Goal: Task Accomplishment & Management: Manage account settings

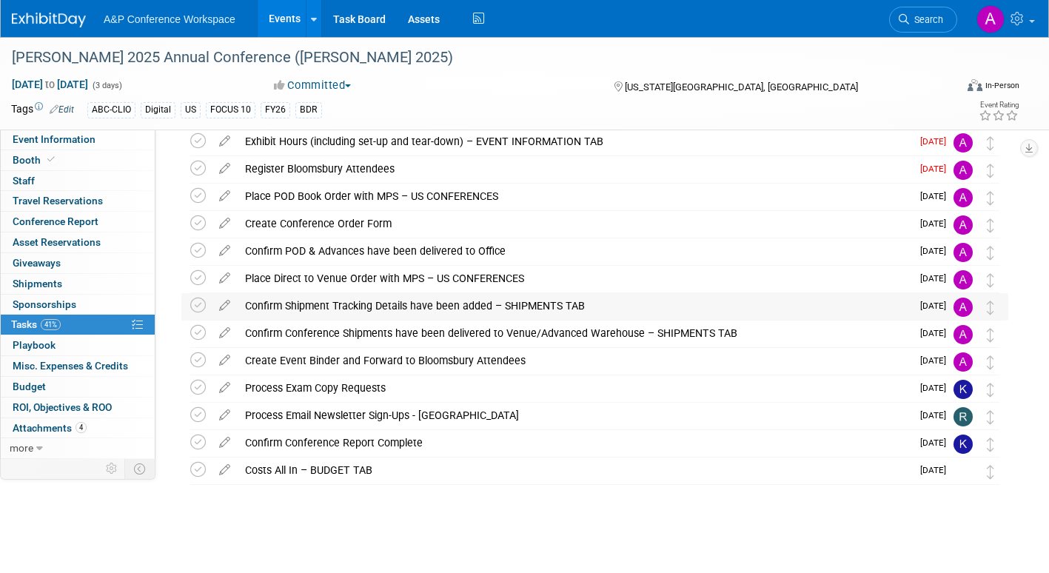
scroll to position [175, 0]
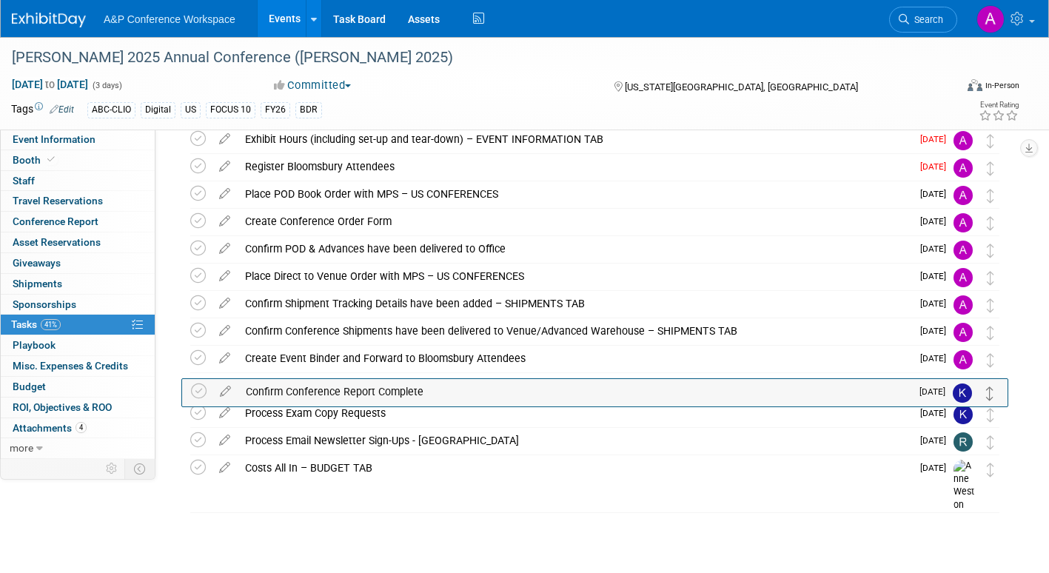
drag, startPoint x: 992, startPoint y: 446, endPoint x: 992, endPoint y: 397, distance: 49.6
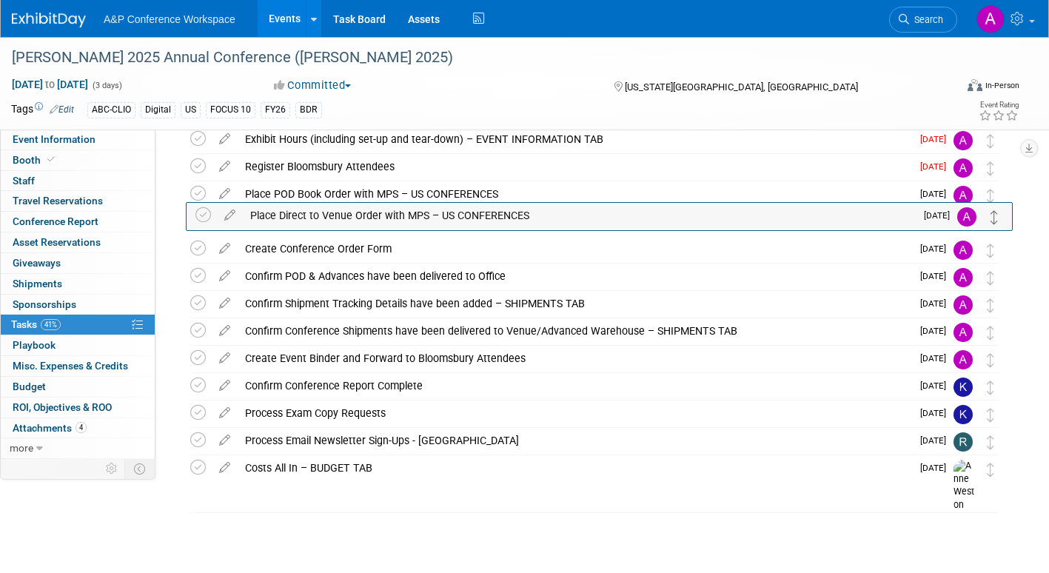
drag, startPoint x: 990, startPoint y: 283, endPoint x: 995, endPoint y: 220, distance: 63.1
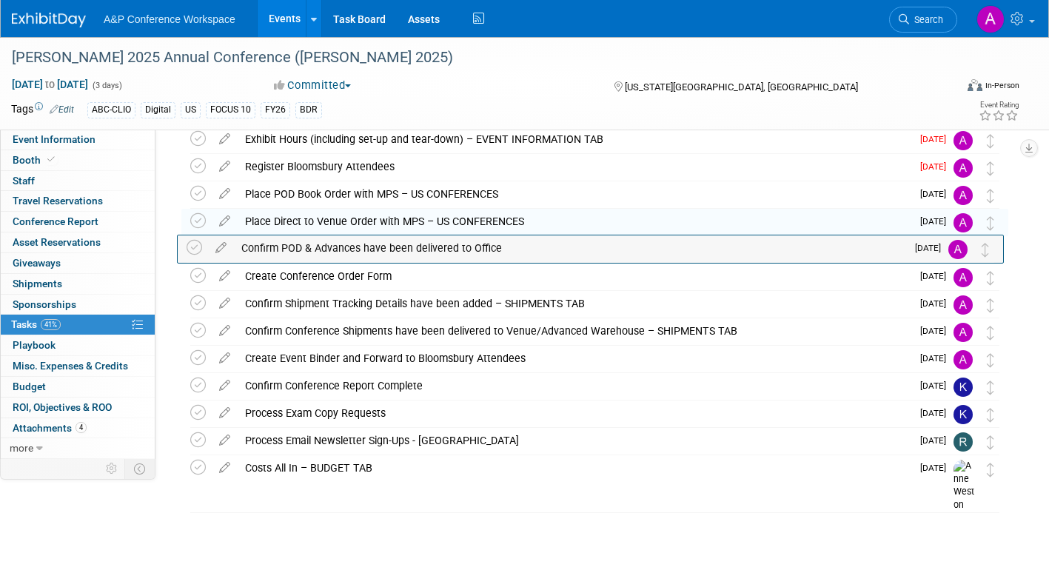
drag, startPoint x: 997, startPoint y: 286, endPoint x: 993, endPoint y: 258, distance: 29.2
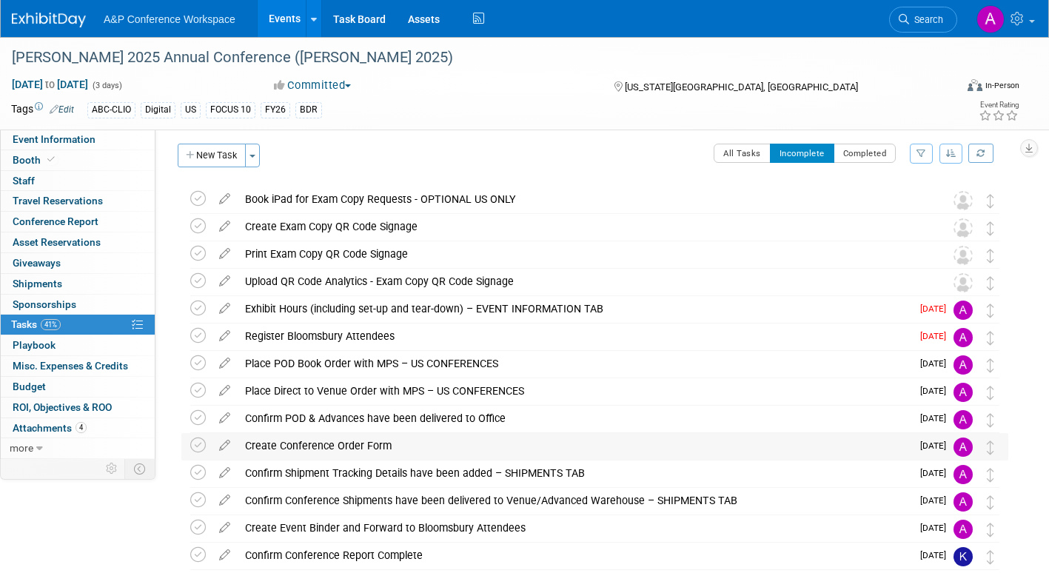
scroll to position [0, 0]
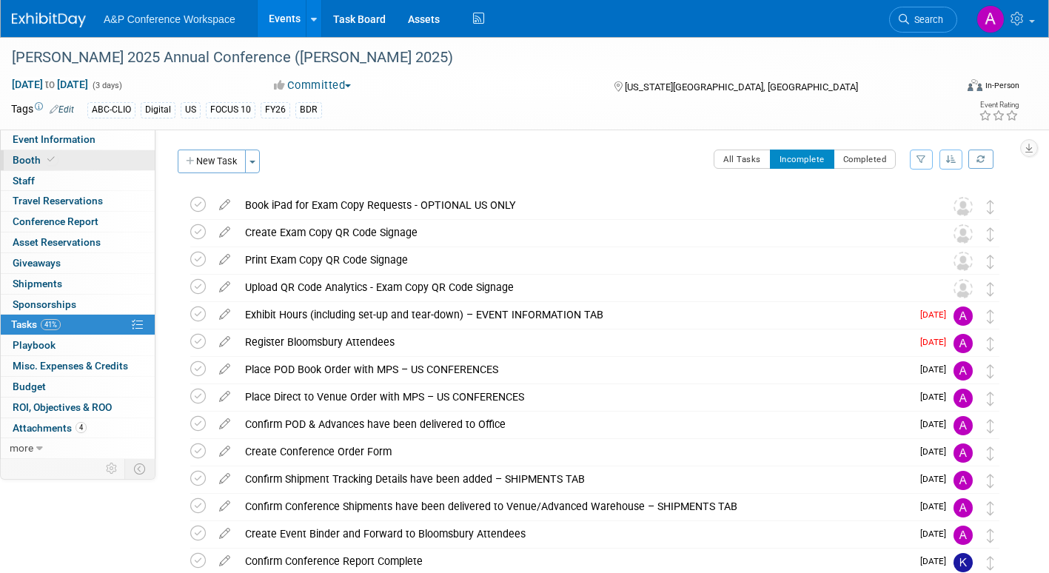
click at [26, 158] on span "Booth" at bounding box center [35, 160] width 45 height 12
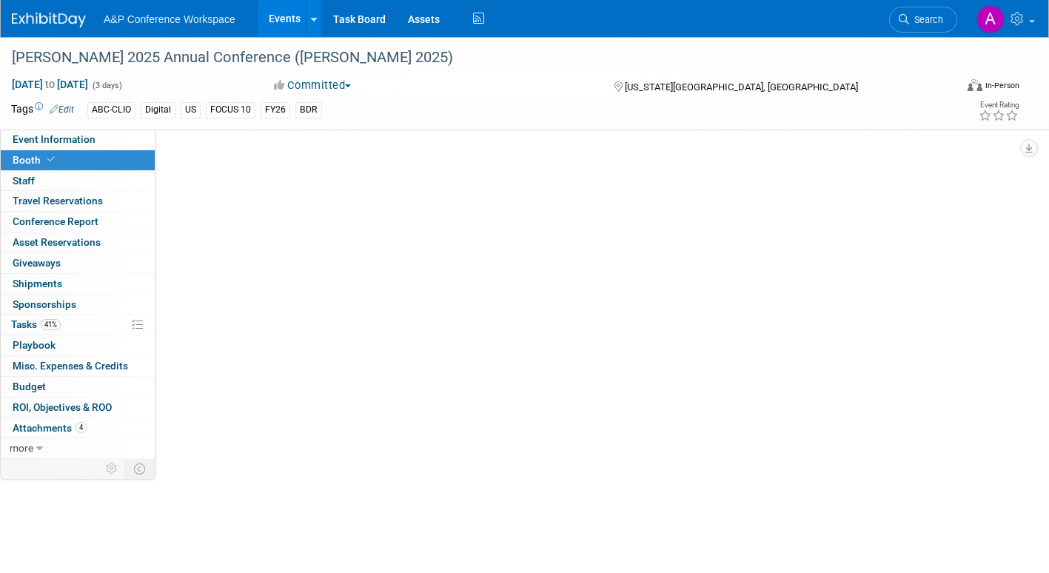
select select "CLLU - Libraries Unlimited"
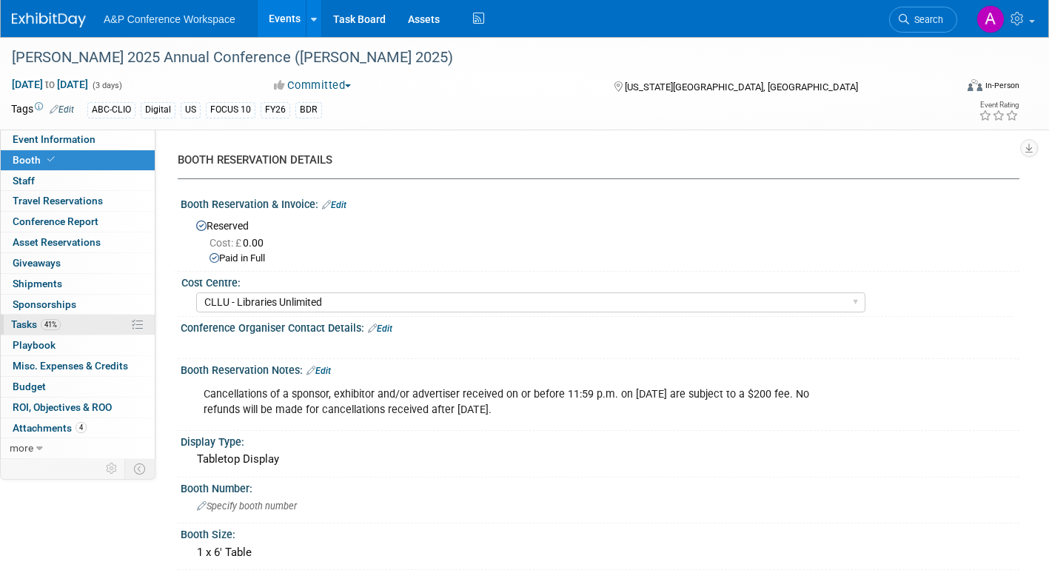
click at [24, 325] on span "Tasks 41%" at bounding box center [36, 324] width 50 height 12
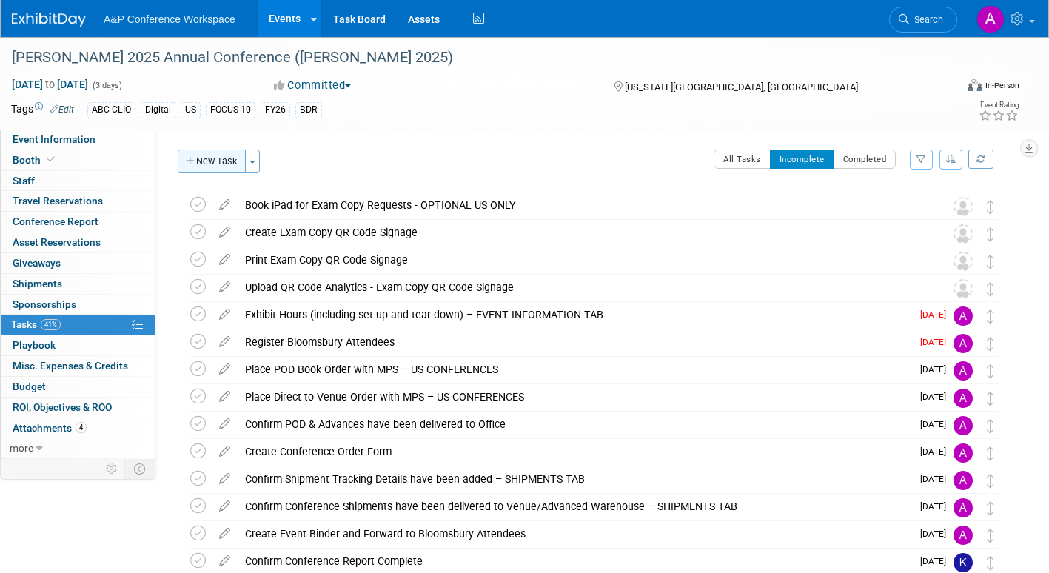
click at [211, 164] on button "New Task" at bounding box center [212, 162] width 68 height 24
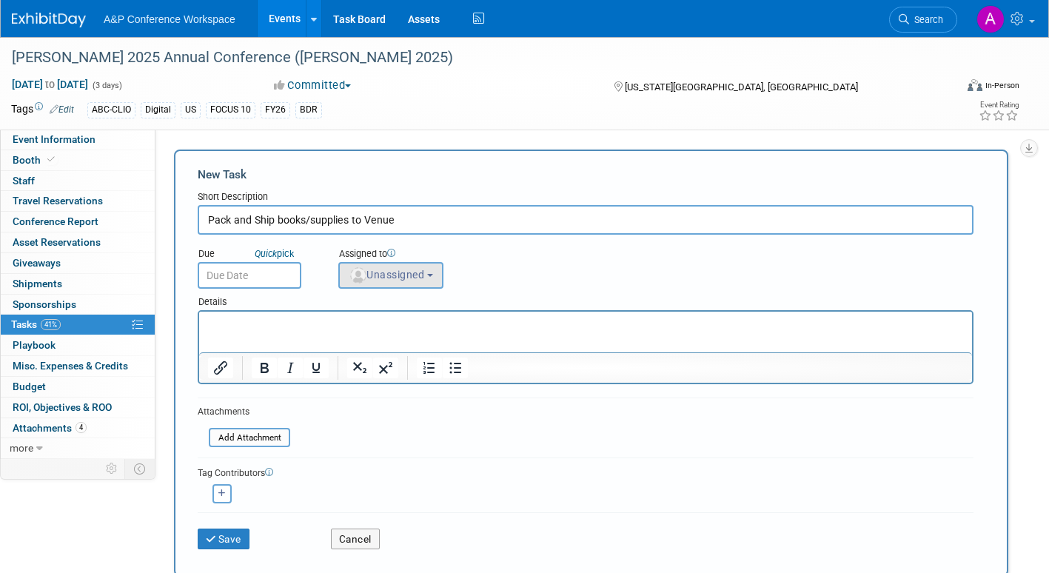
type input "Pack and Ship books/supplies to Venue"
click at [383, 277] on span "Unassigned" at bounding box center [386, 275] width 75 height 12
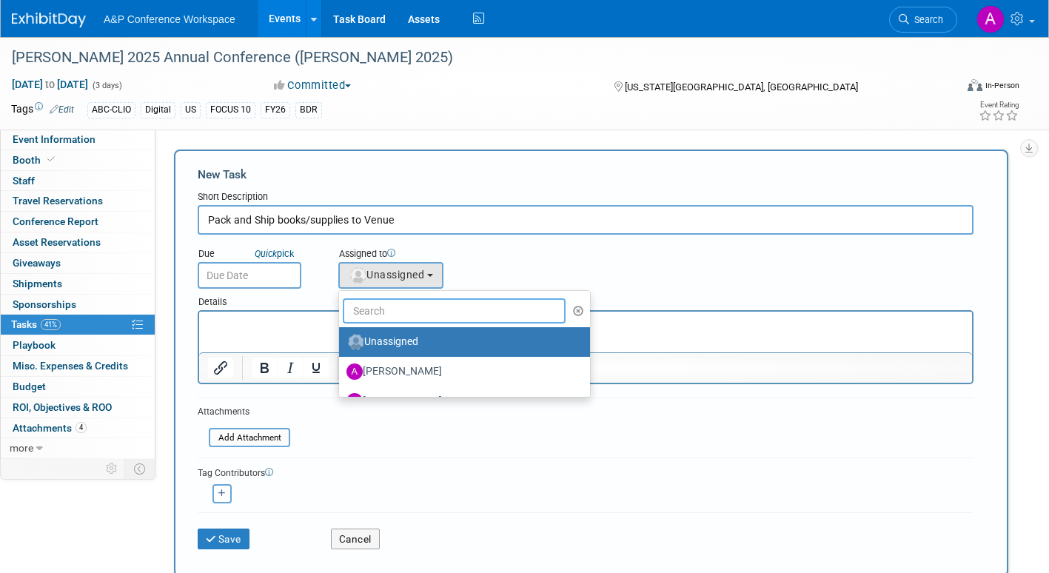
drag, startPoint x: 389, startPoint y: 312, endPoint x: 379, endPoint y: 306, distance: 11.6
click at [389, 312] on input "text" at bounding box center [454, 310] width 223 height 25
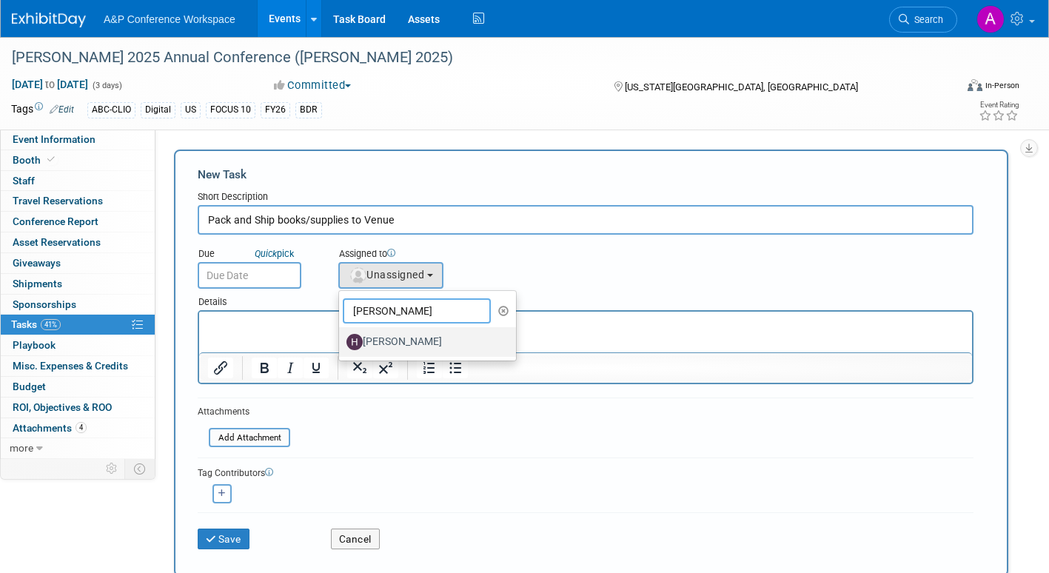
type input "[PERSON_NAME]"
click at [388, 345] on label "[PERSON_NAME]" at bounding box center [423, 342] width 155 height 24
click at [341, 345] on input "[PERSON_NAME]" at bounding box center [337, 340] width 10 height 10
select select "f47d5110-dff9-4952-99f5-c640fdae2d00"
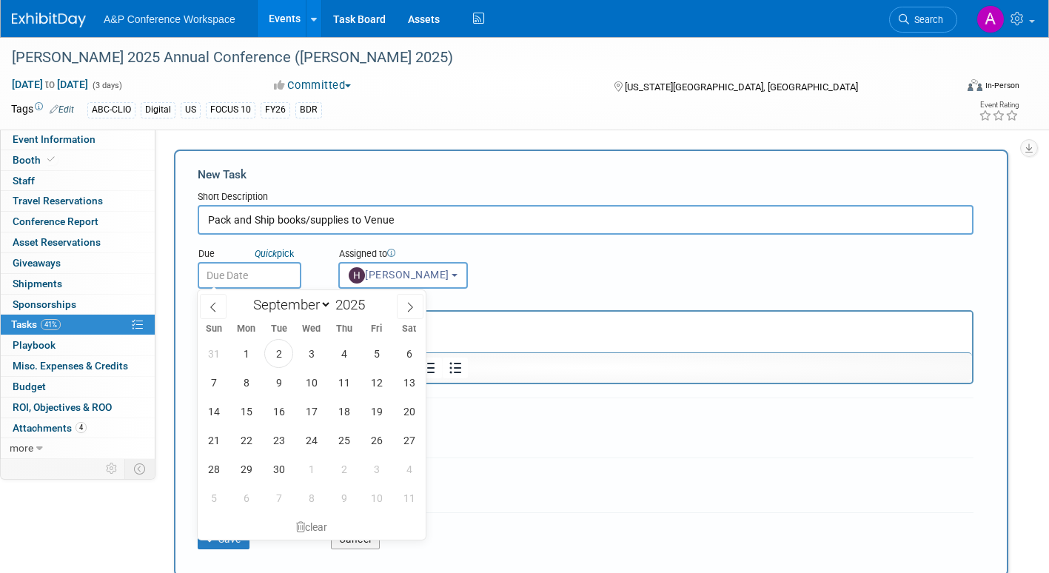
click at [281, 266] on input "text" at bounding box center [250, 275] width 104 height 27
click at [408, 303] on icon at bounding box center [410, 308] width 5 height 10
select select "9"
click at [311, 349] on span "1" at bounding box center [311, 353] width 29 height 29
type input "Oct 1, 2025"
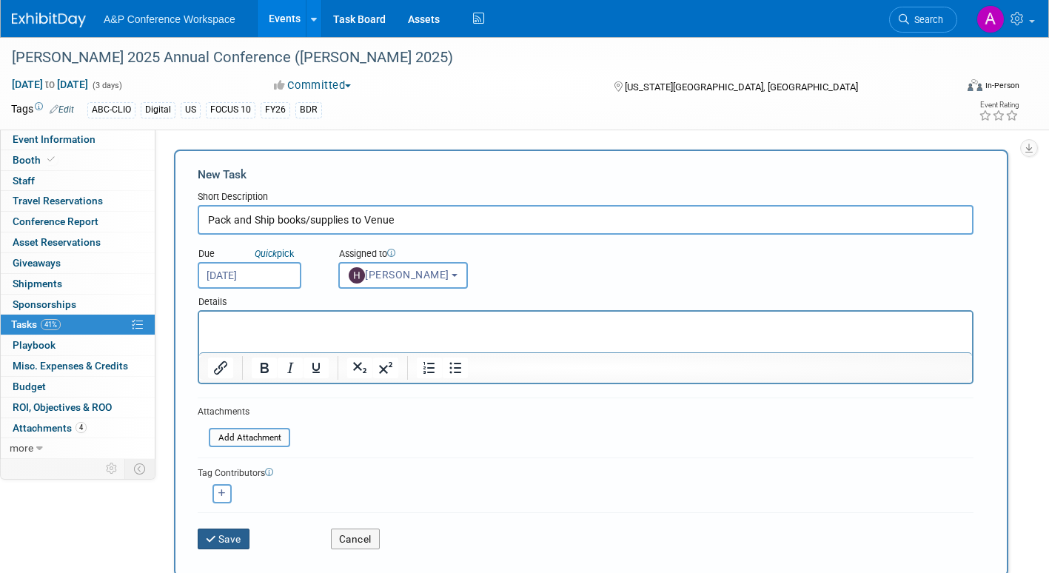
click at [233, 535] on button "Save" at bounding box center [224, 538] width 52 height 21
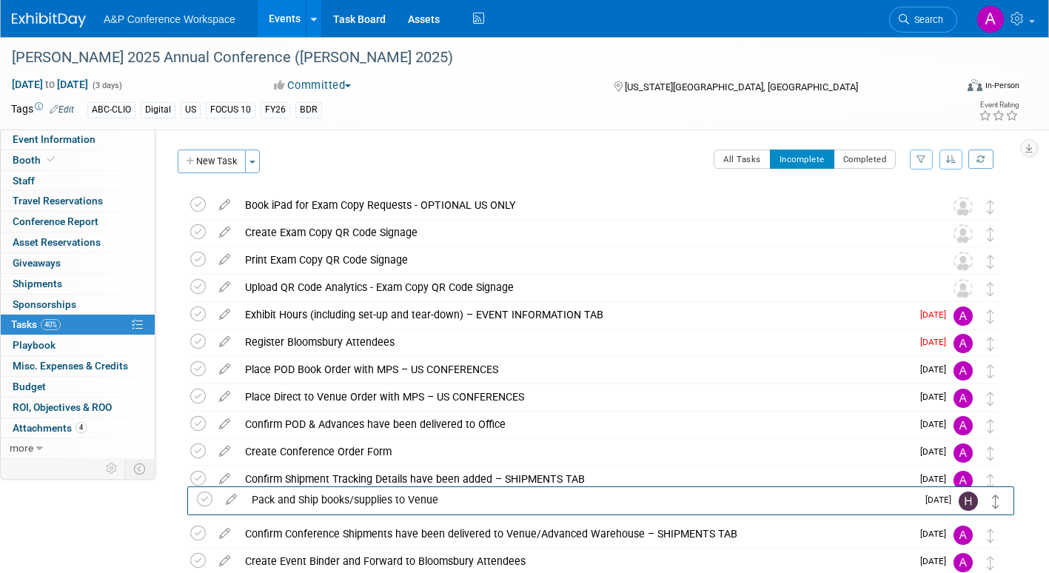
drag, startPoint x: 992, startPoint y: 209, endPoint x: 998, endPoint y: 503, distance: 293.9
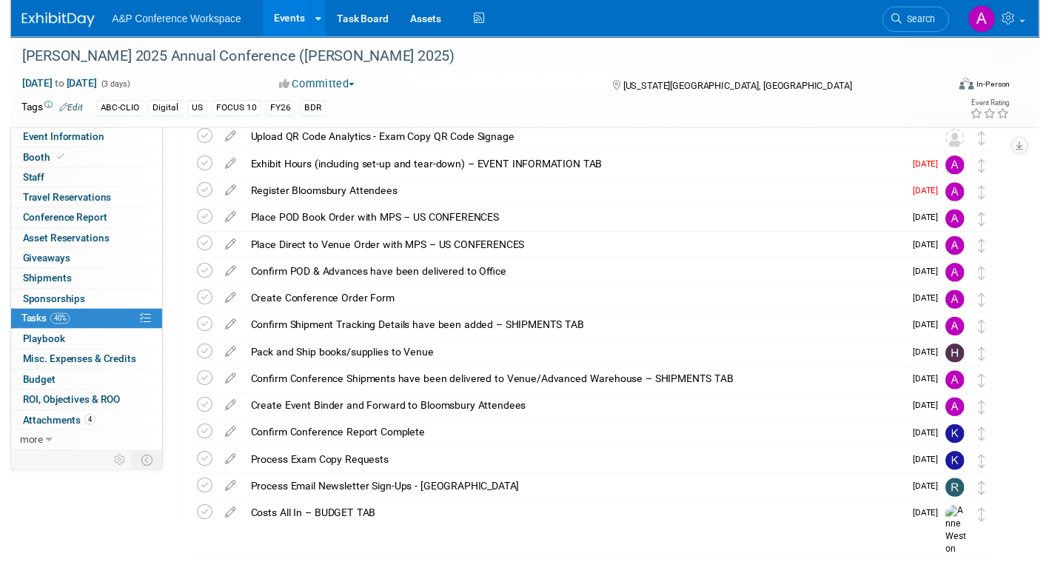
scroll to position [74, 0]
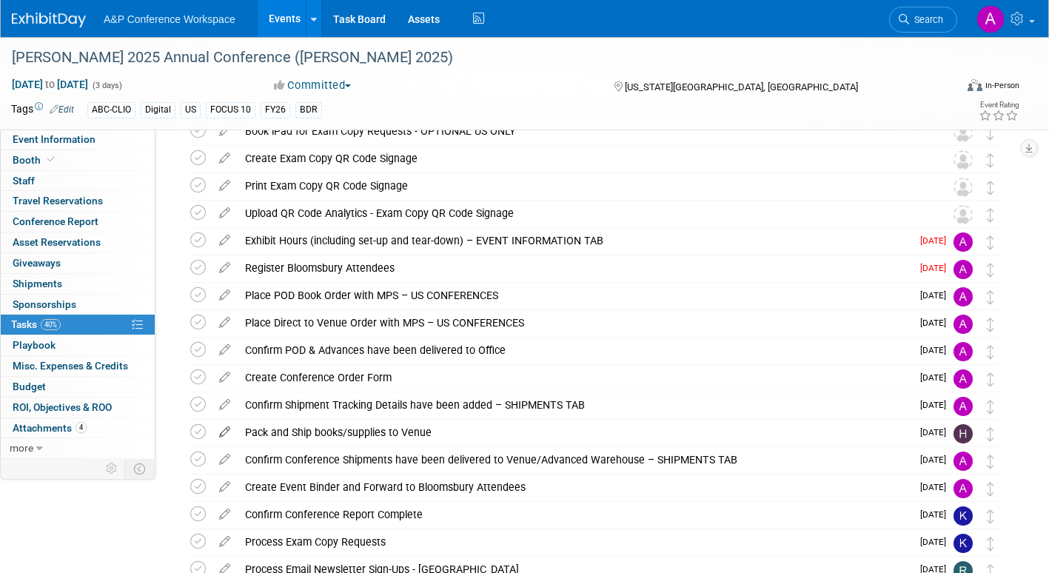
click at [222, 427] on icon at bounding box center [225, 429] width 26 height 19
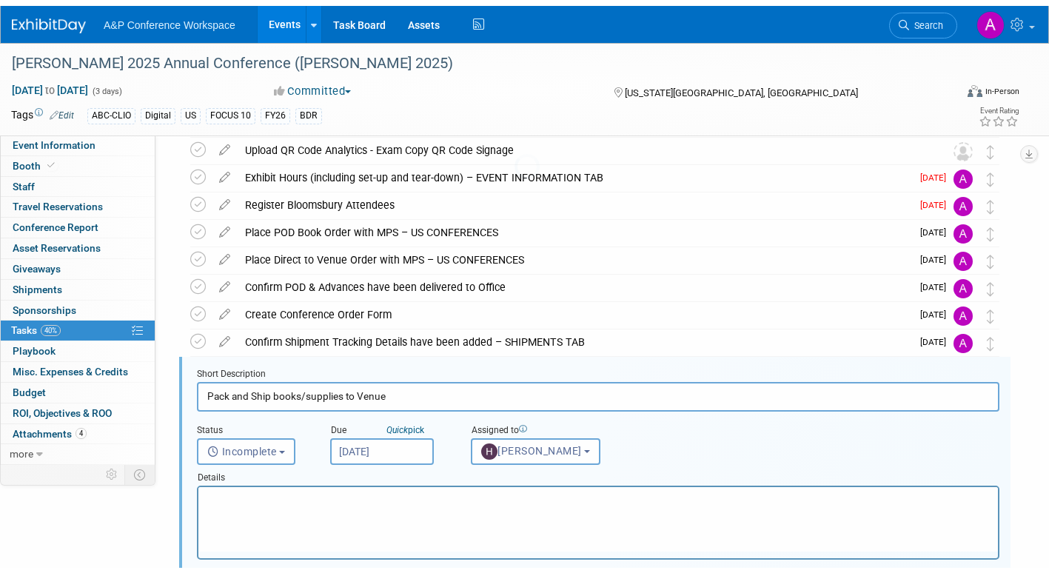
scroll to position [277, 0]
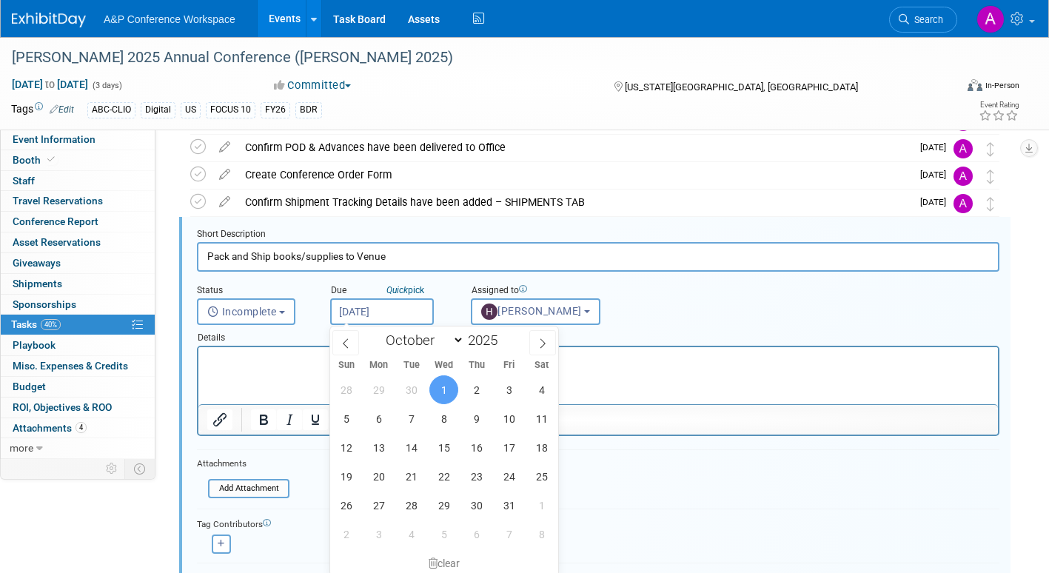
click at [419, 318] on input "Oct 1, 2025" at bounding box center [382, 311] width 104 height 27
click at [346, 345] on icon at bounding box center [345, 343] width 10 height 10
select select "8"
click at [477, 477] on span "25" at bounding box center [476, 476] width 29 height 29
type input "Sep 25, 2025"
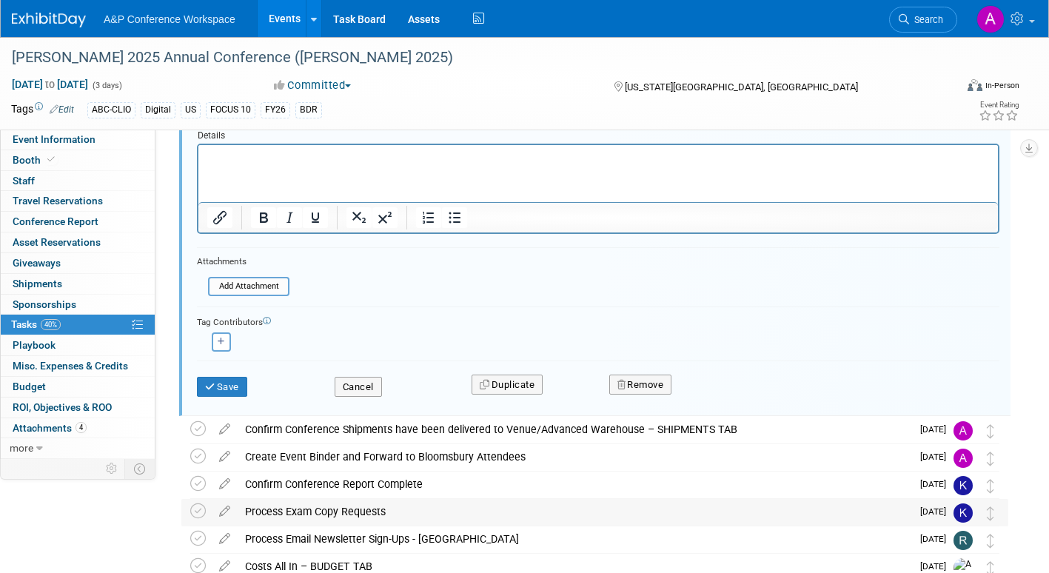
scroll to position [499, 0]
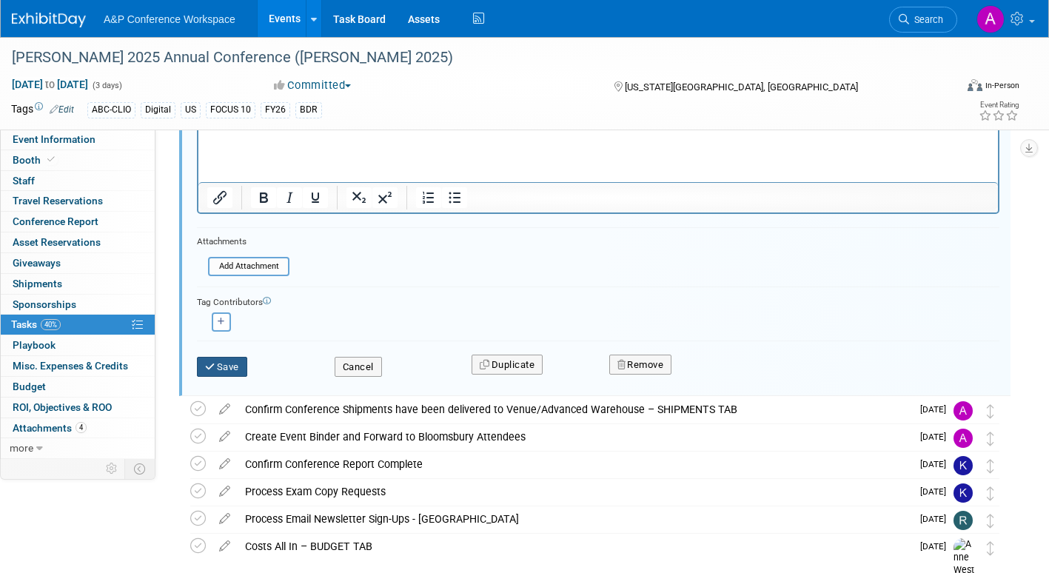
click at [237, 369] on button "Save" at bounding box center [222, 367] width 50 height 21
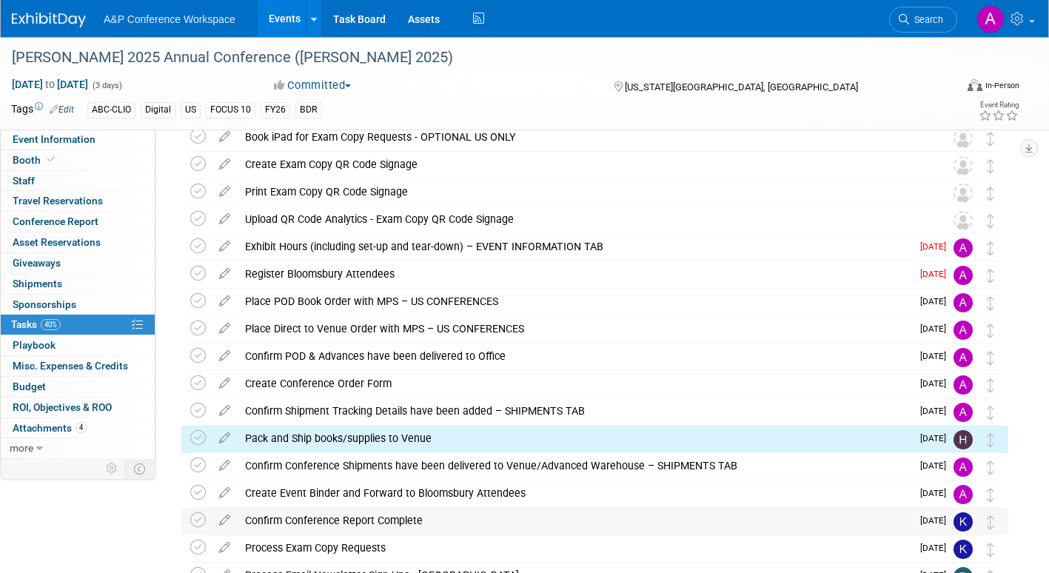
scroll to position [55, 0]
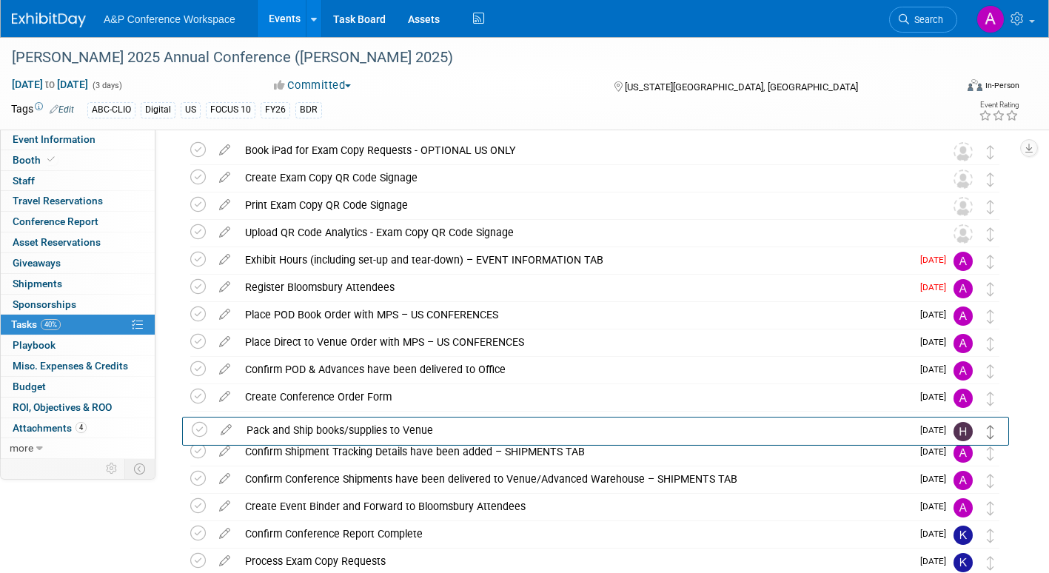
drag, startPoint x: 988, startPoint y: 452, endPoint x: 989, endPoint y: 426, distance: 26.7
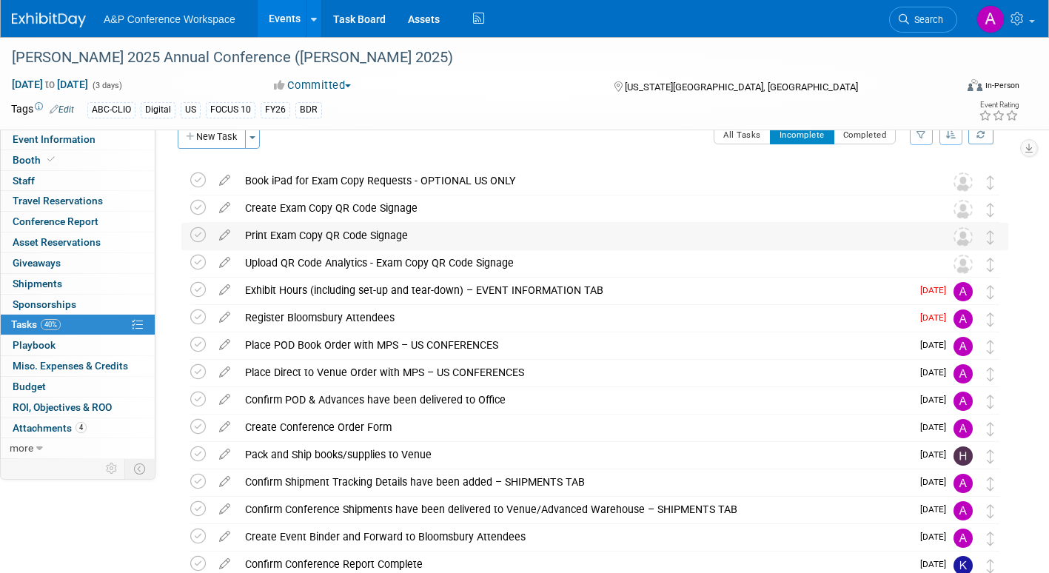
scroll to position [0, 0]
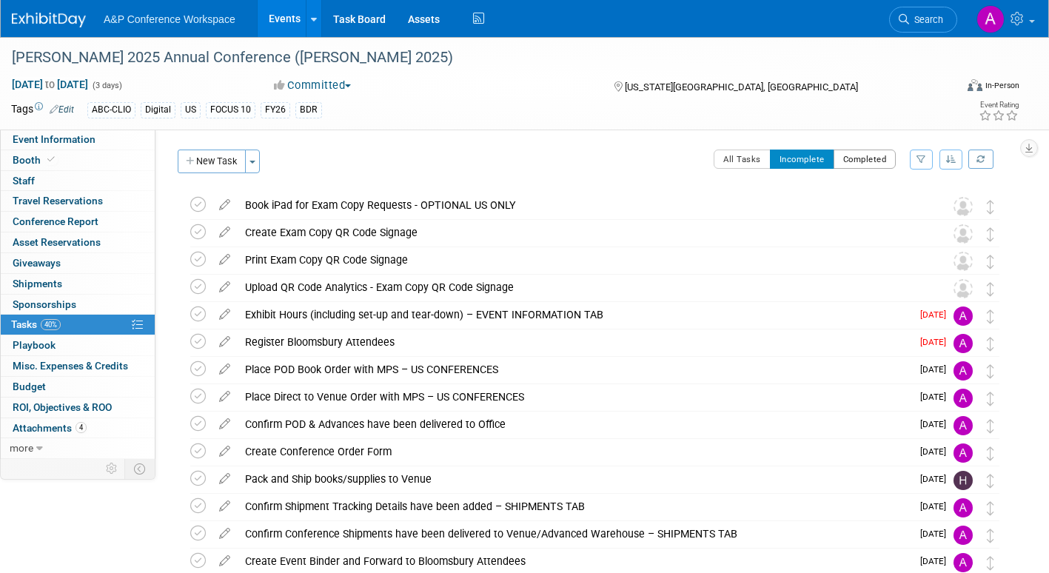
click at [864, 161] on button "Completed" at bounding box center [864, 159] width 63 height 19
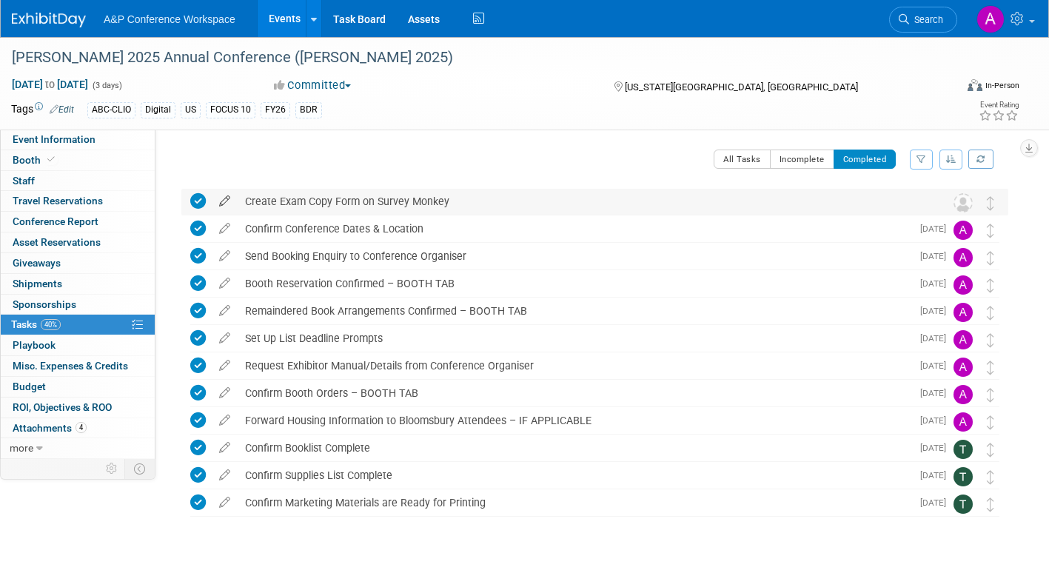
click at [224, 197] on icon at bounding box center [225, 198] width 26 height 19
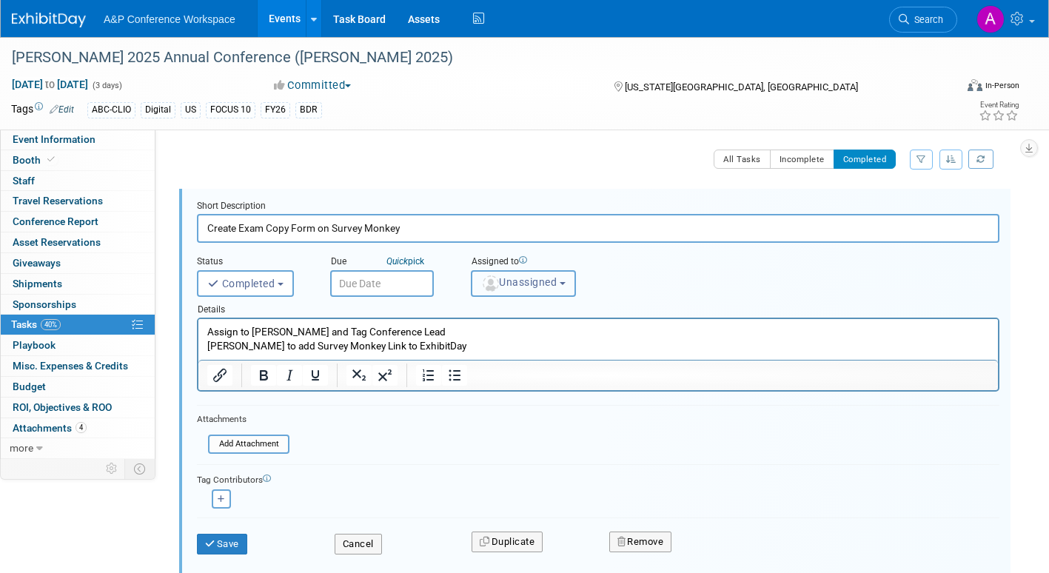
click at [522, 284] on span "Unassigned" at bounding box center [518, 282] width 75 height 12
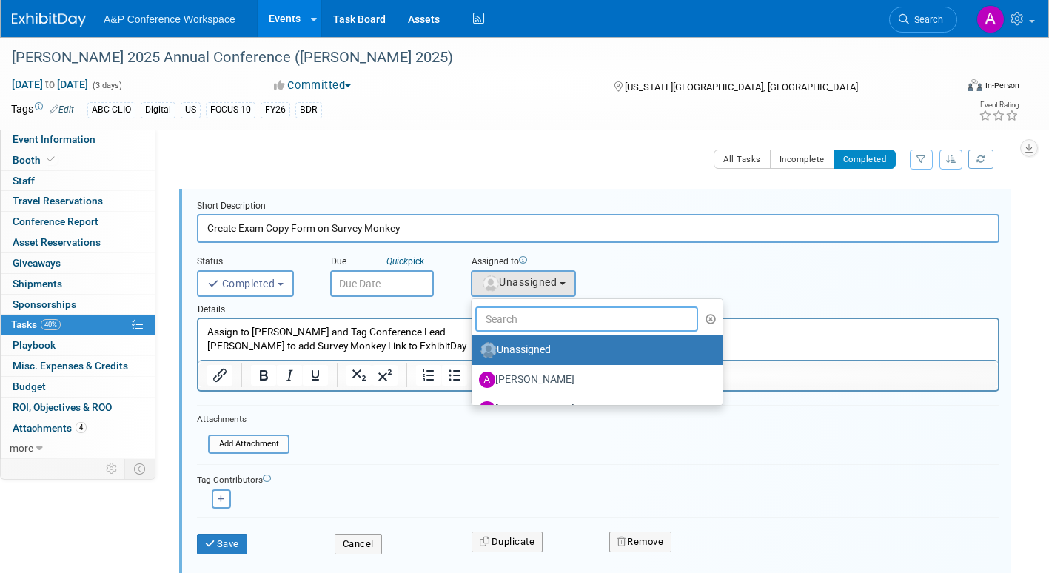
click at [514, 319] on input "text" at bounding box center [586, 318] width 223 height 25
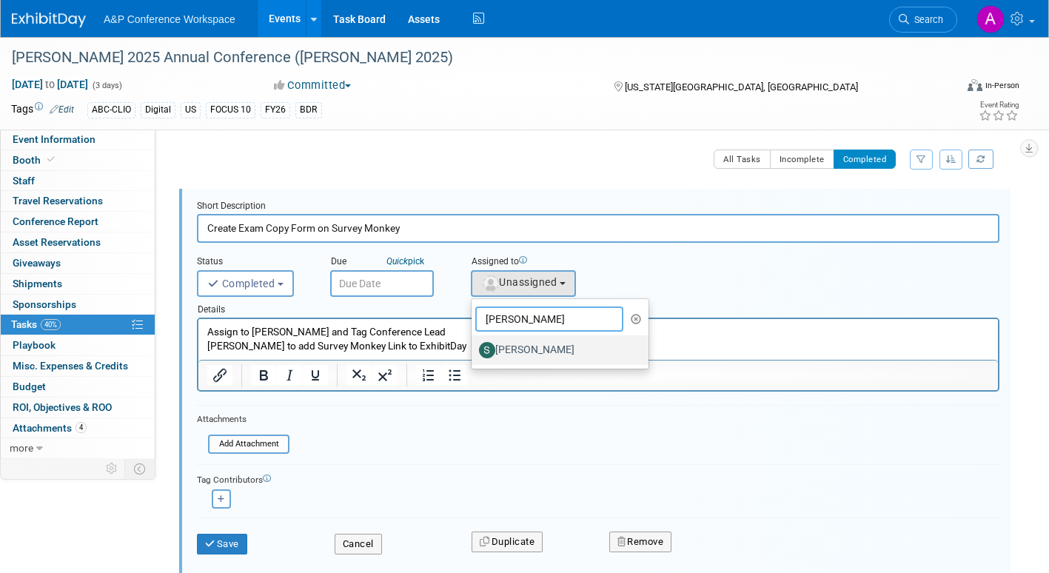
type input "samanth"
click at [510, 345] on label "[PERSON_NAME]" at bounding box center [556, 350] width 155 height 24
click at [474, 345] on input "[PERSON_NAME]" at bounding box center [469, 348] width 10 height 10
select select "dd475548-7710-49a5-a511-3269a2e33318"
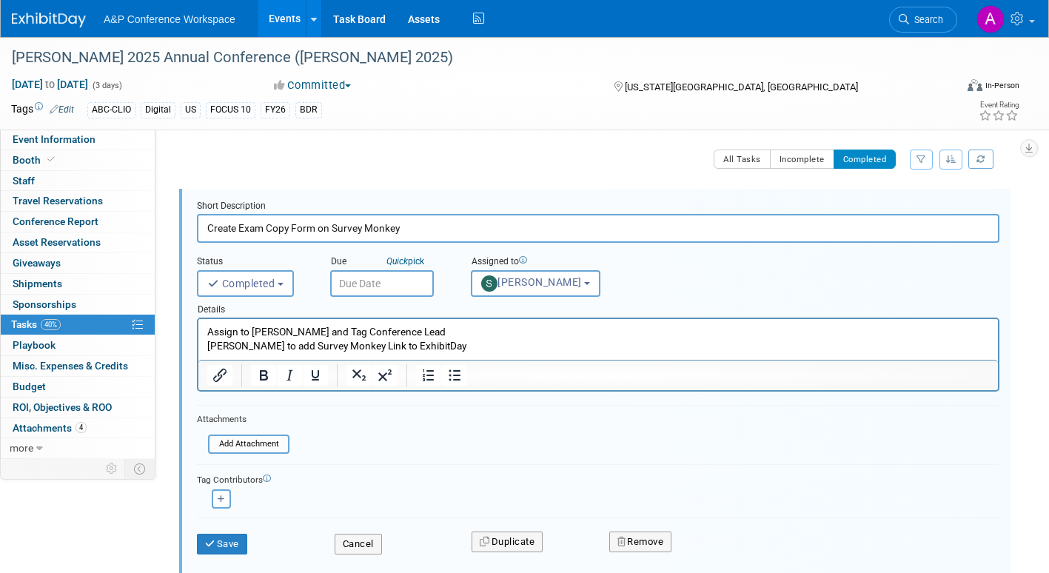
click at [417, 285] on input "text" at bounding box center [382, 283] width 104 height 27
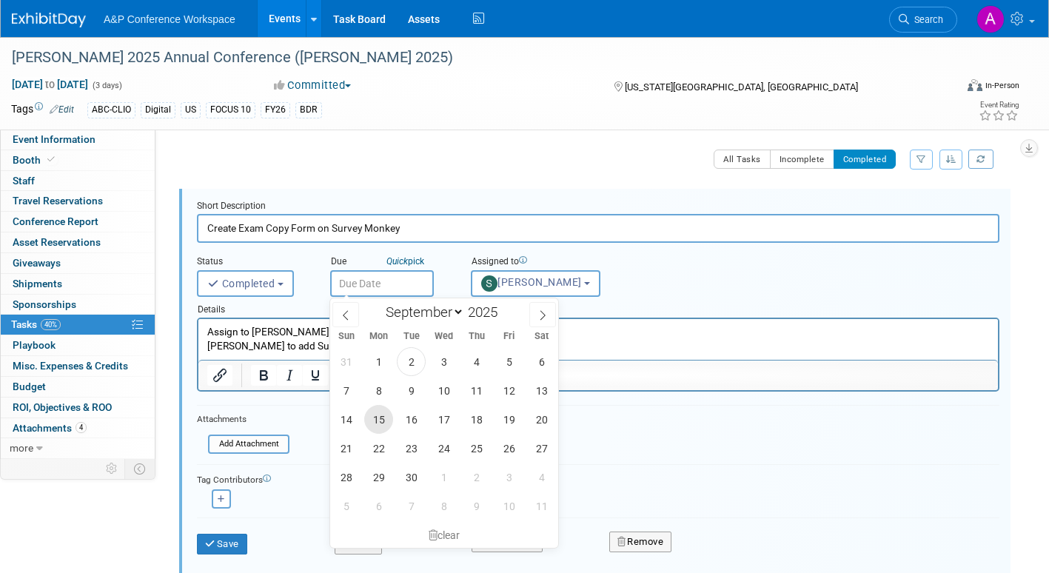
click at [379, 412] on span "15" at bounding box center [378, 419] width 29 height 29
type input "Sep 15, 2025"
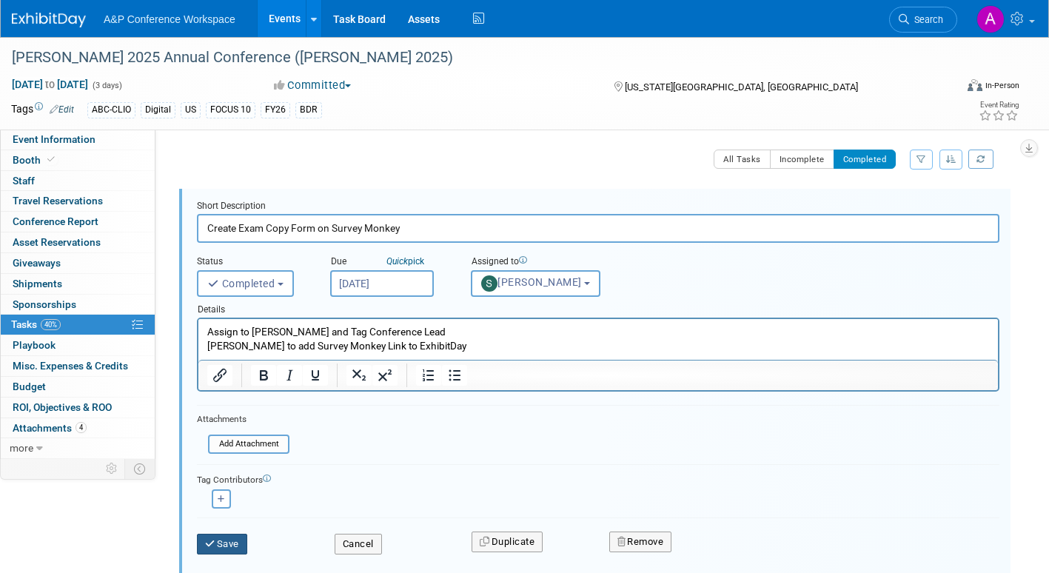
click at [238, 543] on button "Save" at bounding box center [222, 544] width 50 height 21
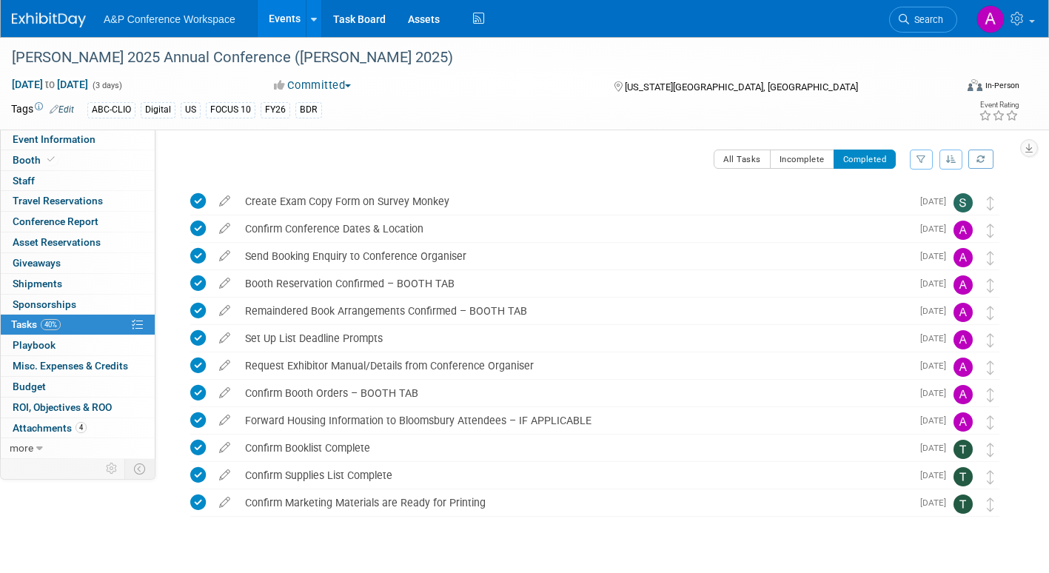
click at [194, 200] on icon at bounding box center [198, 201] width 16 height 16
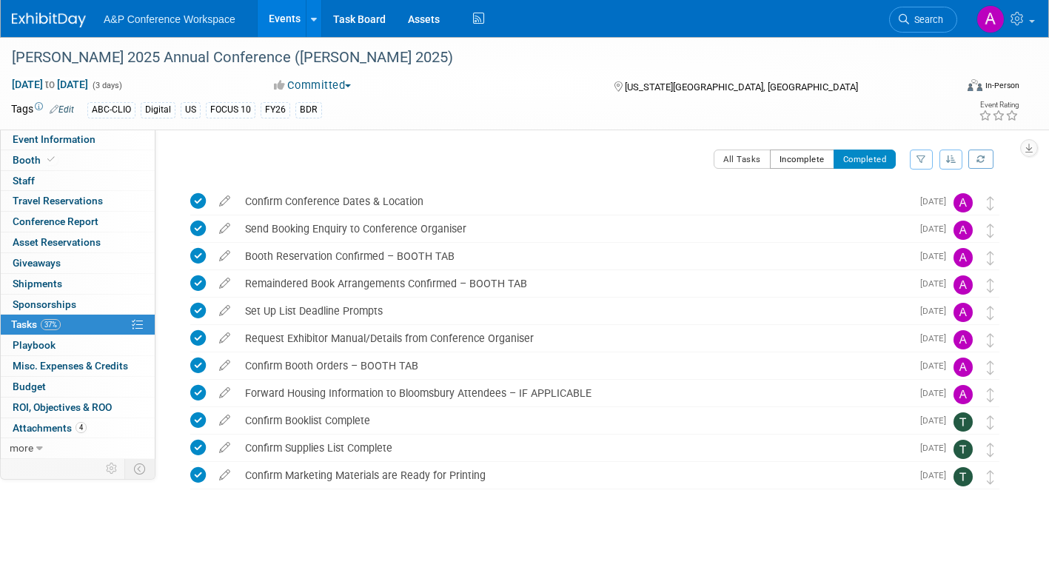
click at [784, 161] on button "Incomplete" at bounding box center [802, 159] width 64 height 19
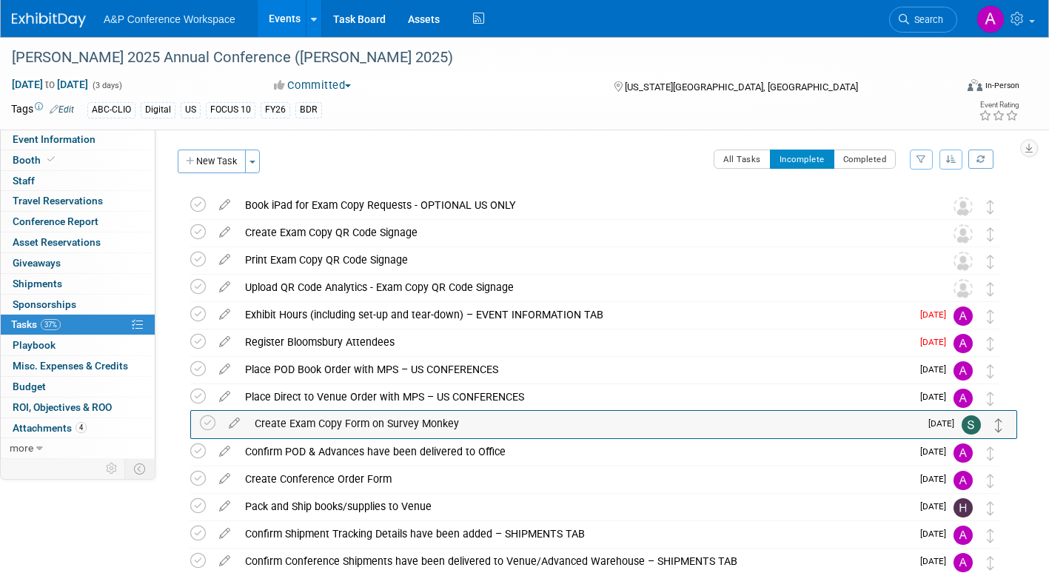
drag, startPoint x: 989, startPoint y: 233, endPoint x: 998, endPoint y: 423, distance: 190.4
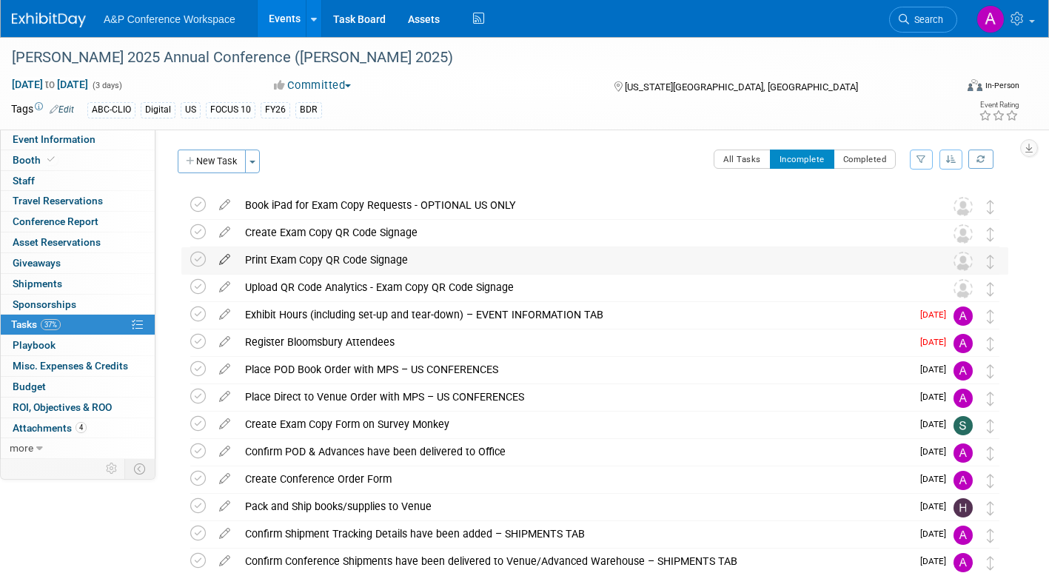
click at [224, 256] on icon at bounding box center [225, 256] width 26 height 19
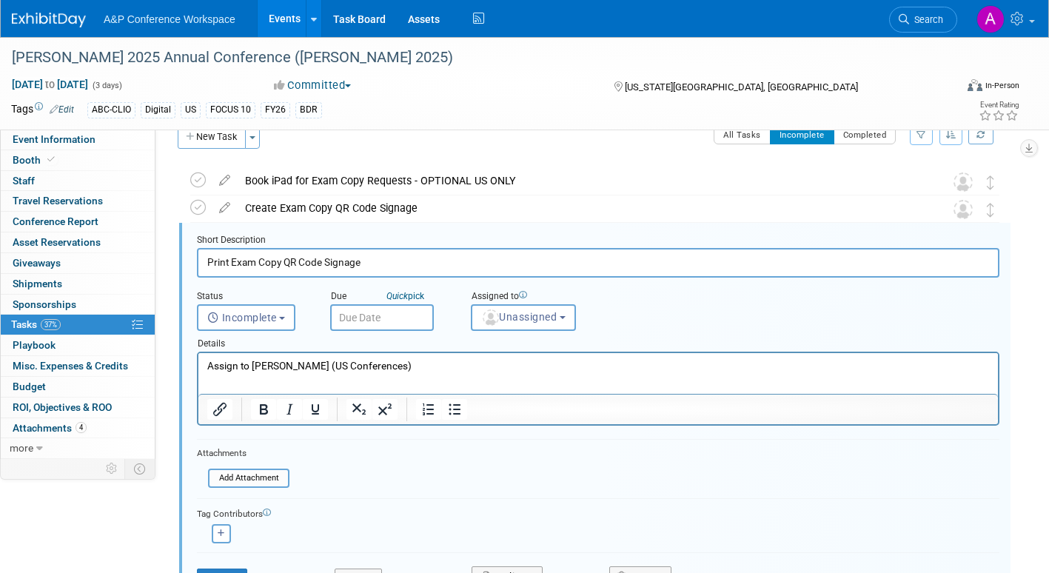
scroll to position [30, 0]
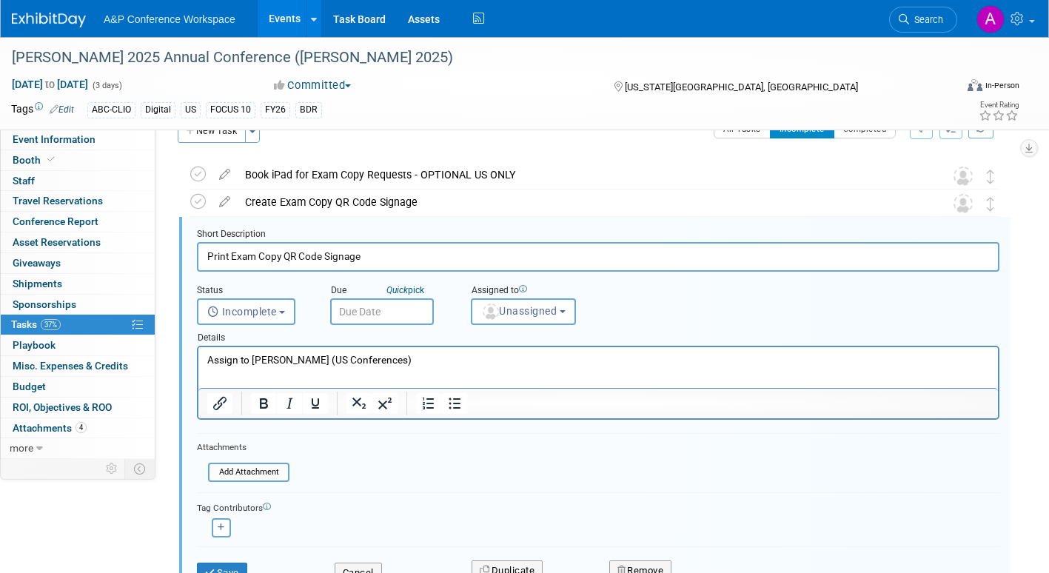
click at [387, 301] on input "text" at bounding box center [382, 311] width 104 height 27
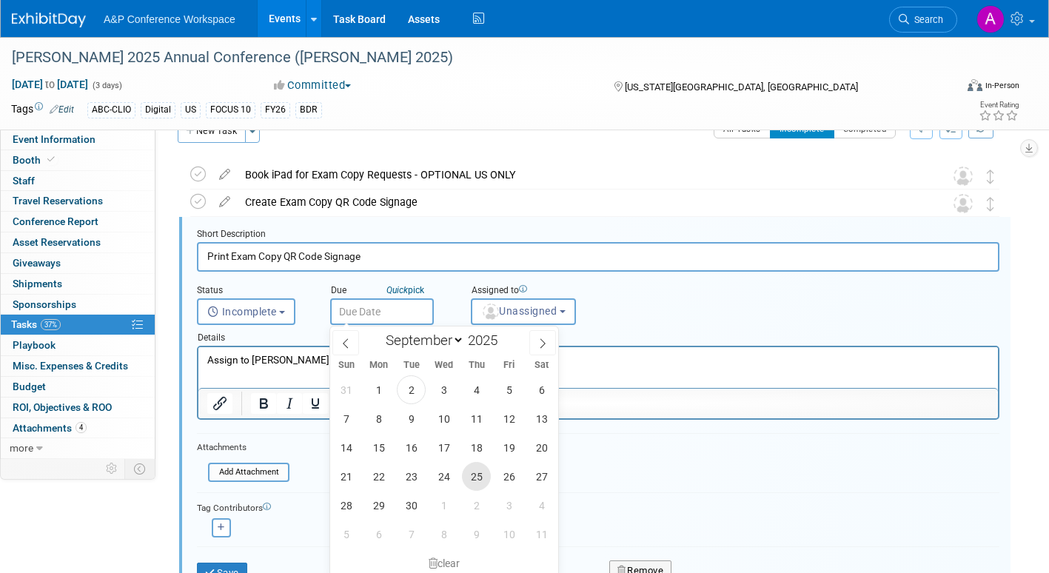
click at [476, 472] on span "25" at bounding box center [476, 476] width 29 height 29
type input "Sep 25, 2025"
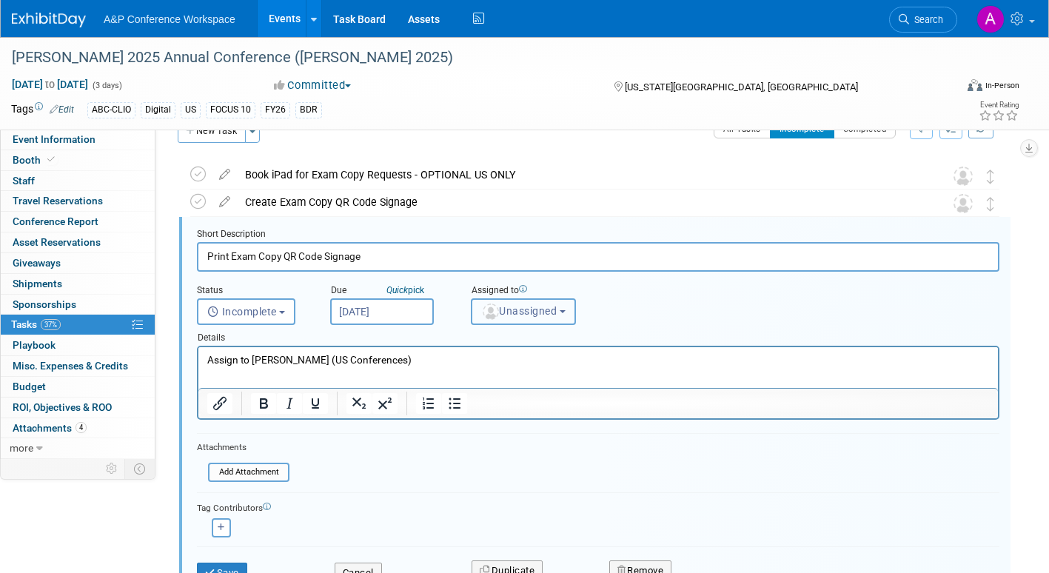
click at [528, 312] on span "Unassigned" at bounding box center [518, 311] width 75 height 12
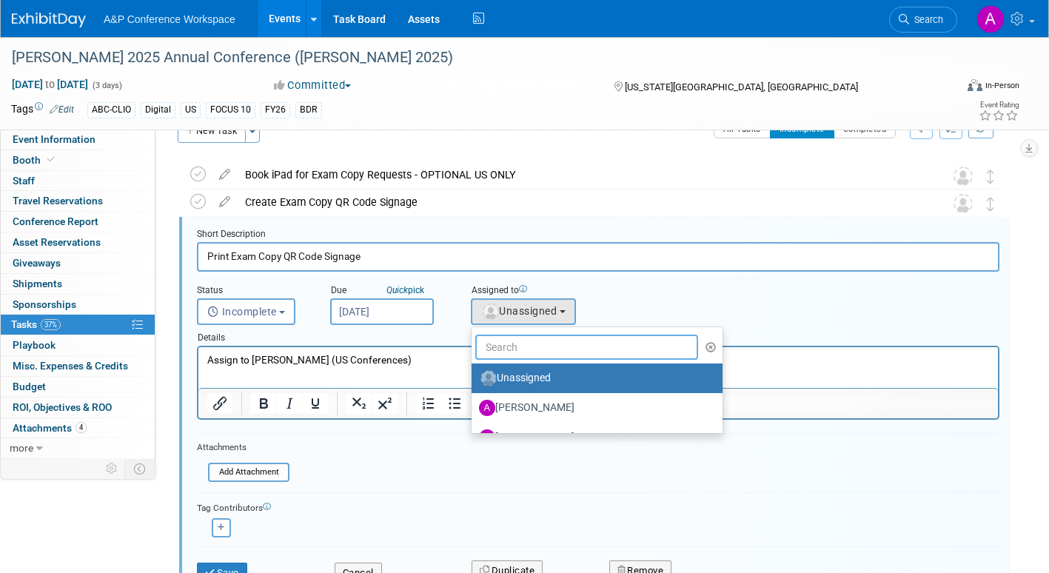
click at [523, 343] on input "text" at bounding box center [586, 347] width 223 height 25
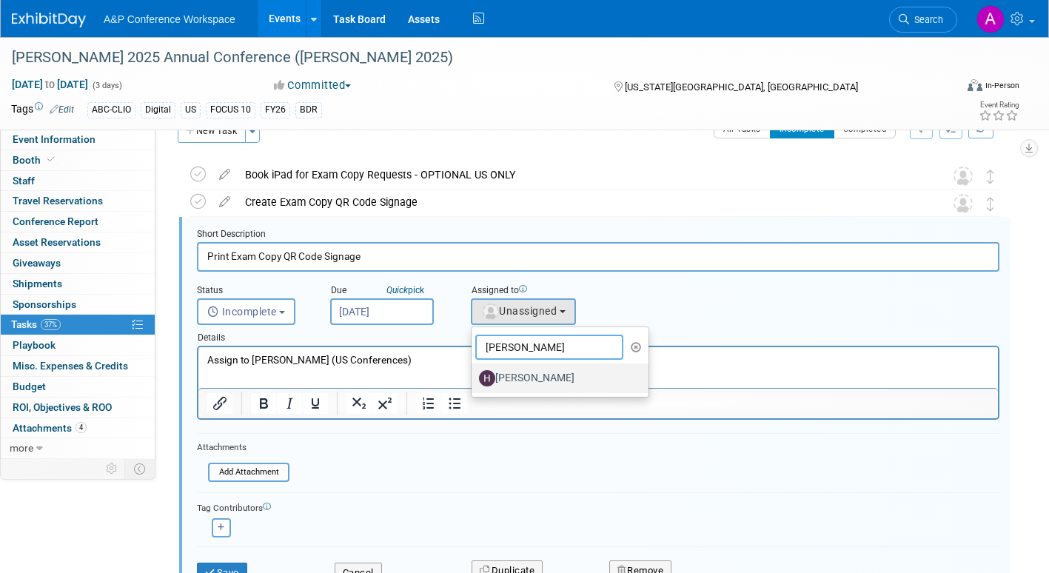
type input "hanna"
drag, startPoint x: 538, startPoint y: 372, endPoint x: 332, endPoint y: 33, distance: 396.6
click at [538, 372] on label "[PERSON_NAME]" at bounding box center [556, 378] width 155 height 24
click at [474, 372] on input "[PERSON_NAME]" at bounding box center [469, 377] width 10 height 10
select select "f47d5110-dff9-4952-99f5-c640fdae2d00"
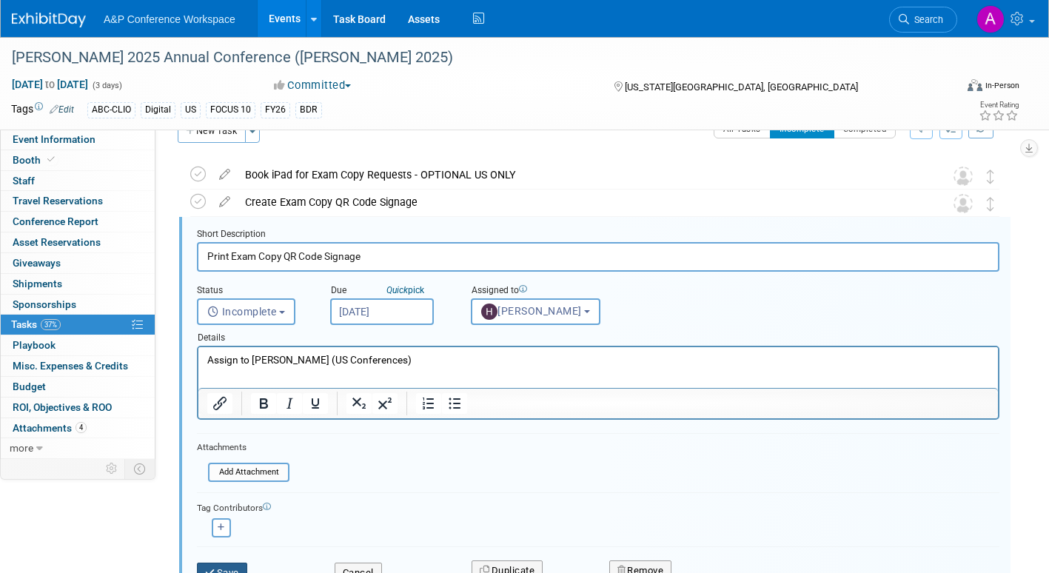
click at [217, 568] on button "Save" at bounding box center [222, 573] width 50 height 21
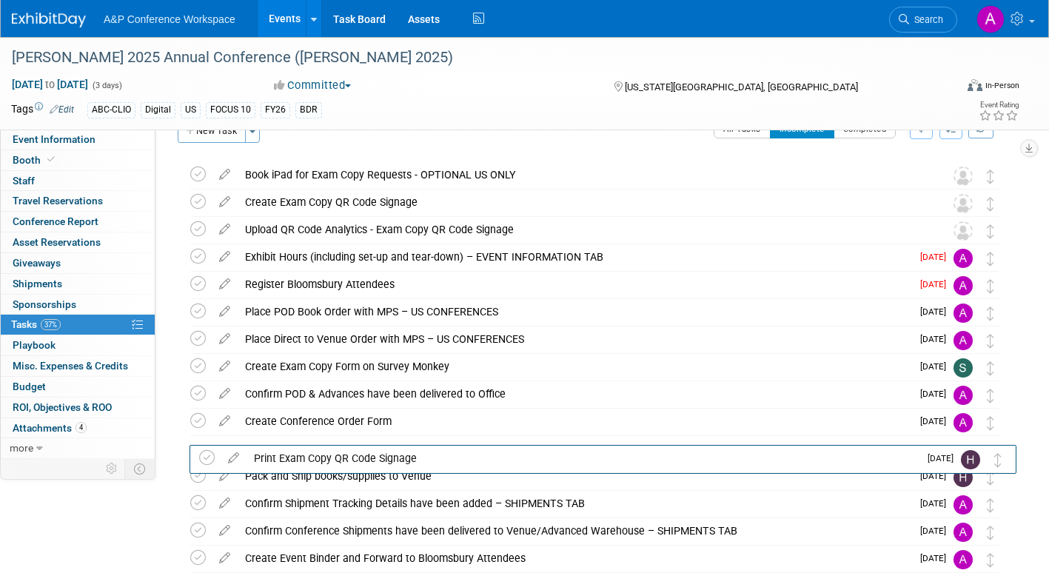
drag, startPoint x: 994, startPoint y: 234, endPoint x: 1002, endPoint y: 462, distance: 228.1
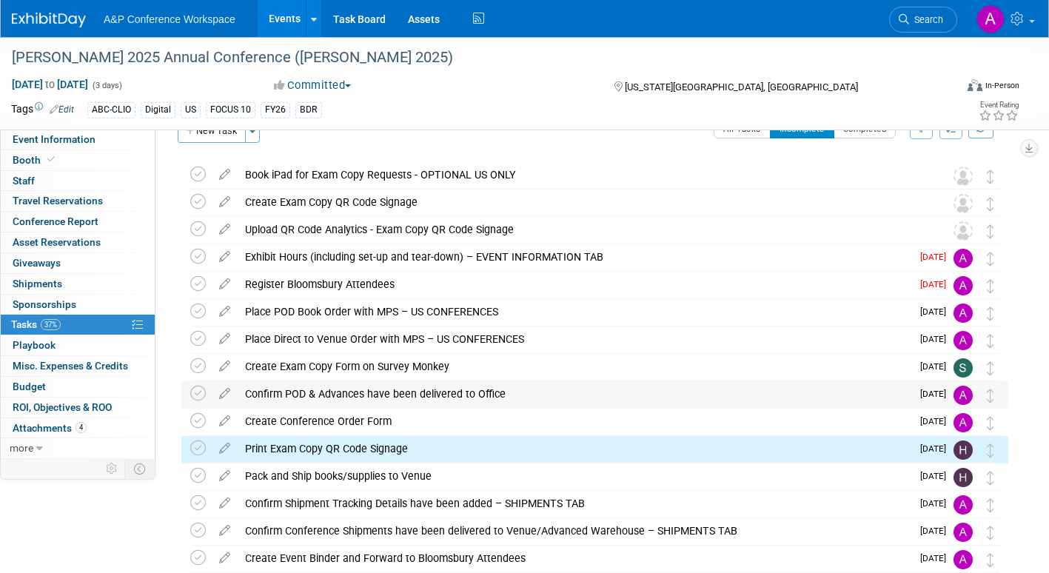
scroll to position [0, 0]
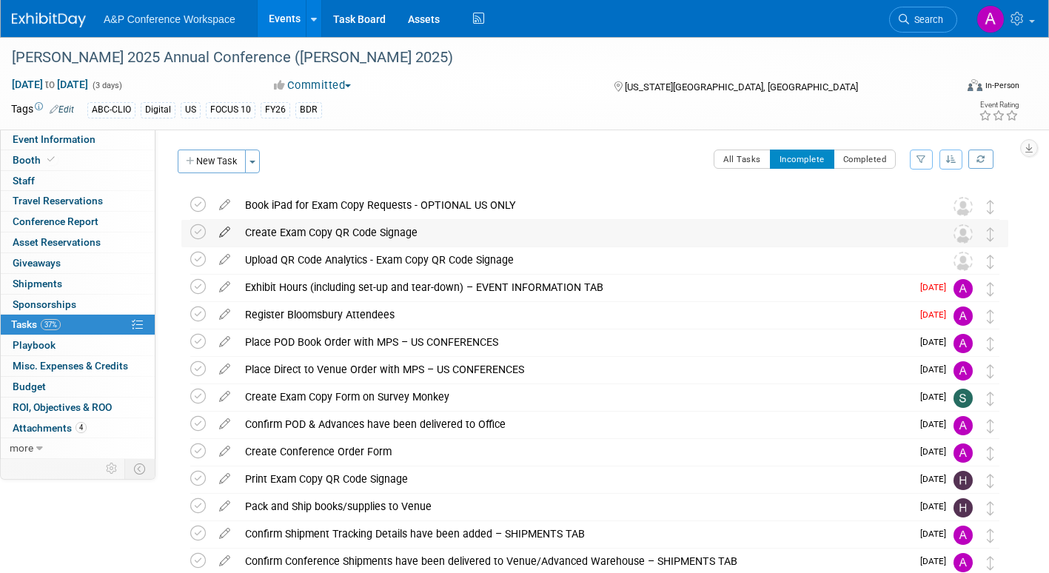
click at [224, 229] on icon at bounding box center [225, 229] width 26 height 19
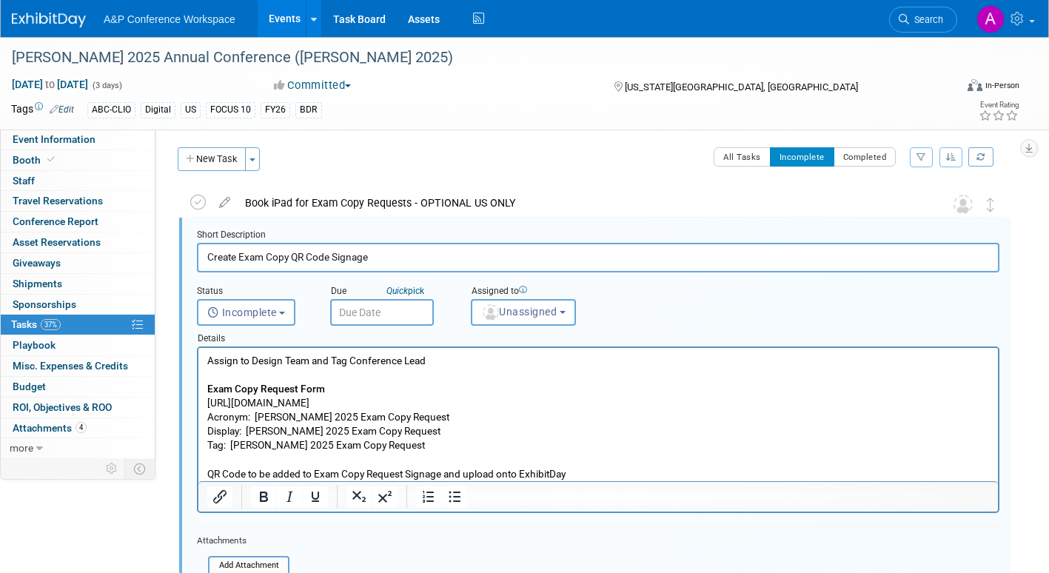
scroll to position [3, 0]
click at [541, 312] on span "Unassigned" at bounding box center [518, 311] width 75 height 12
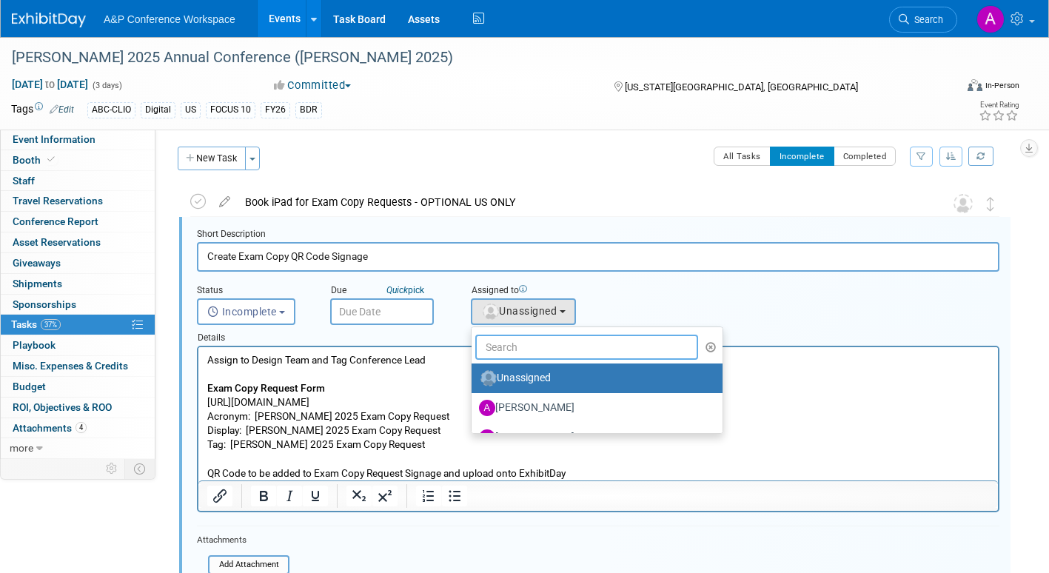
click at [541, 345] on input "text" at bounding box center [586, 347] width 223 height 25
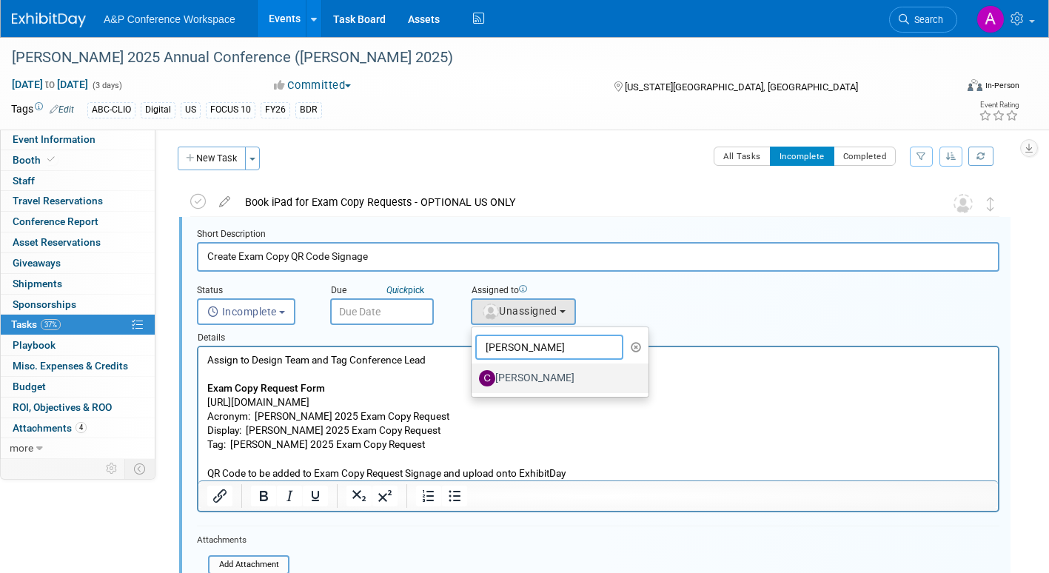
type input "christine"
click at [537, 372] on label "[PERSON_NAME]" at bounding box center [556, 378] width 155 height 24
click at [474, 372] on input "[PERSON_NAME]" at bounding box center [469, 377] width 10 height 10
select select "1a58e6ac-2dfa-429d-b54a-9dc2e557f424"
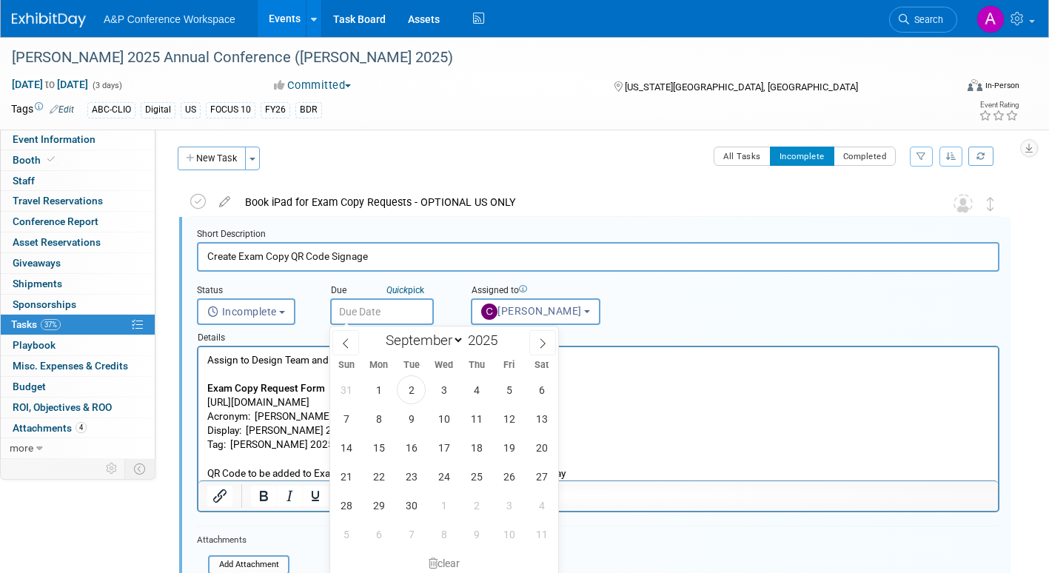
click at [424, 312] on input "text" at bounding box center [382, 311] width 104 height 27
click at [375, 477] on span "22" at bounding box center [378, 476] width 29 height 29
type input "Sep 22, 2025"
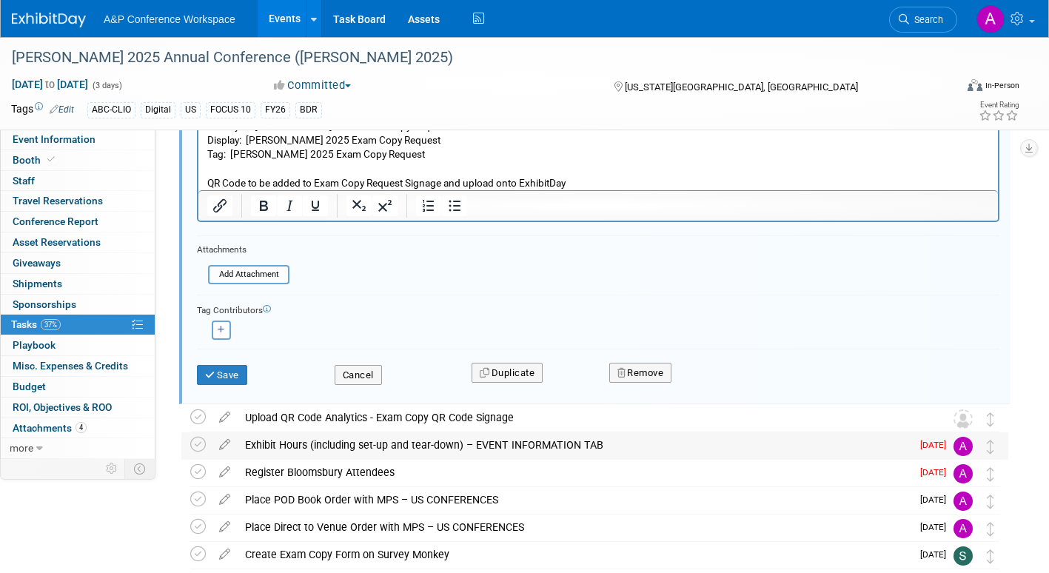
scroll to position [299, 0]
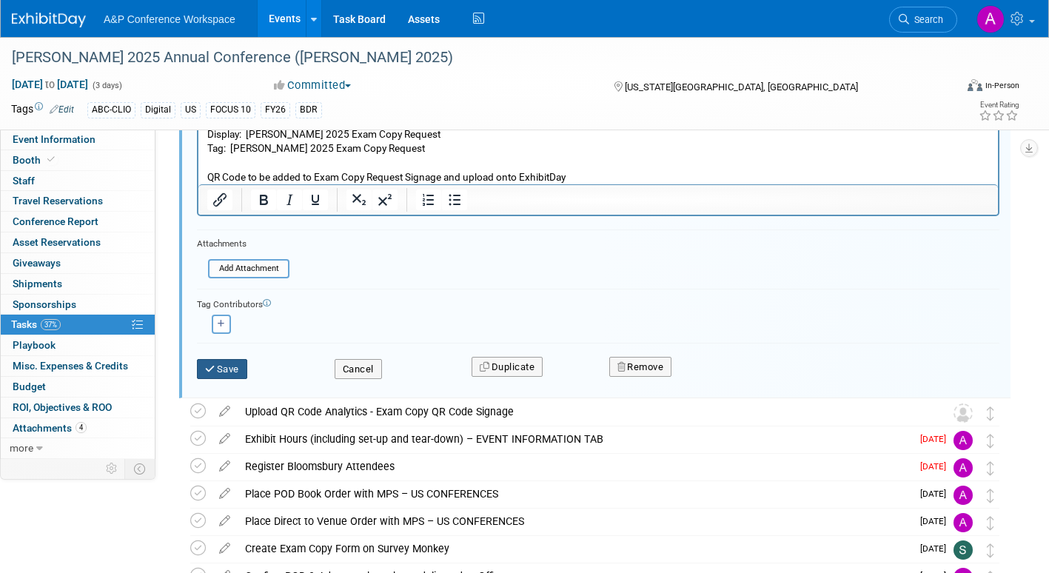
drag, startPoint x: 218, startPoint y: 371, endPoint x: 230, endPoint y: 374, distance: 12.2
click at [219, 370] on button "Save" at bounding box center [222, 369] width 50 height 21
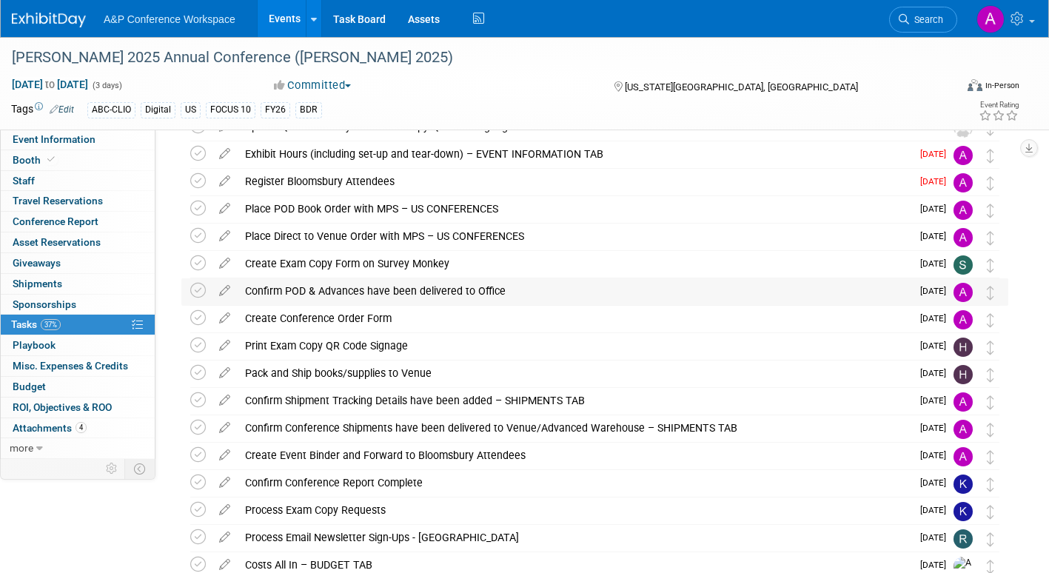
scroll to position [0, 0]
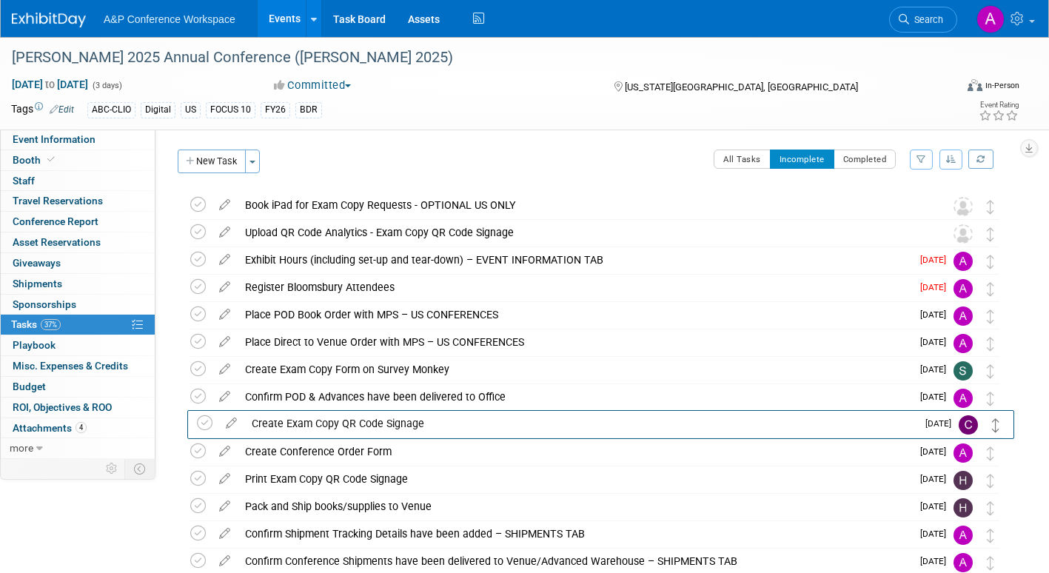
drag, startPoint x: 989, startPoint y: 235, endPoint x: 995, endPoint y: 425, distance: 190.3
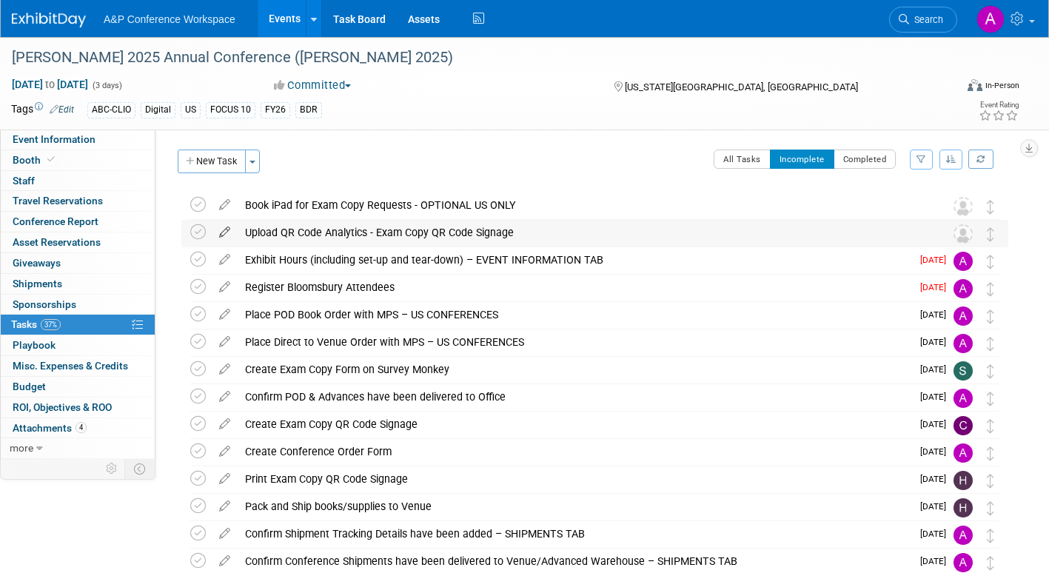
click at [226, 227] on icon at bounding box center [225, 229] width 26 height 19
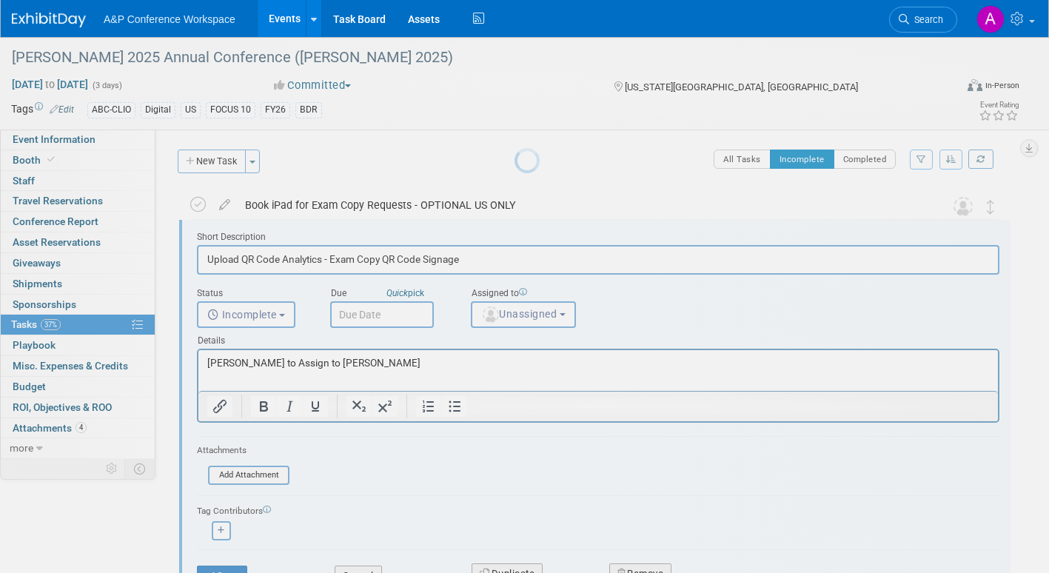
scroll to position [3, 0]
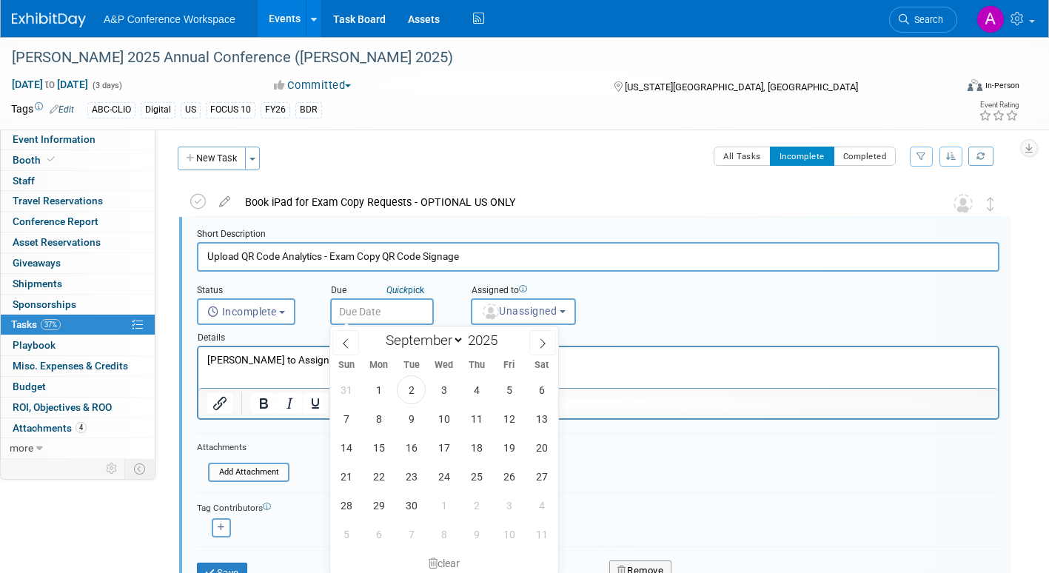
click at [401, 309] on input "text" at bounding box center [382, 311] width 104 height 27
click at [537, 341] on icon at bounding box center [542, 343] width 10 height 10
select select "9"
click at [443, 477] on span "22" at bounding box center [443, 476] width 29 height 29
type input "Oct 22, 2025"
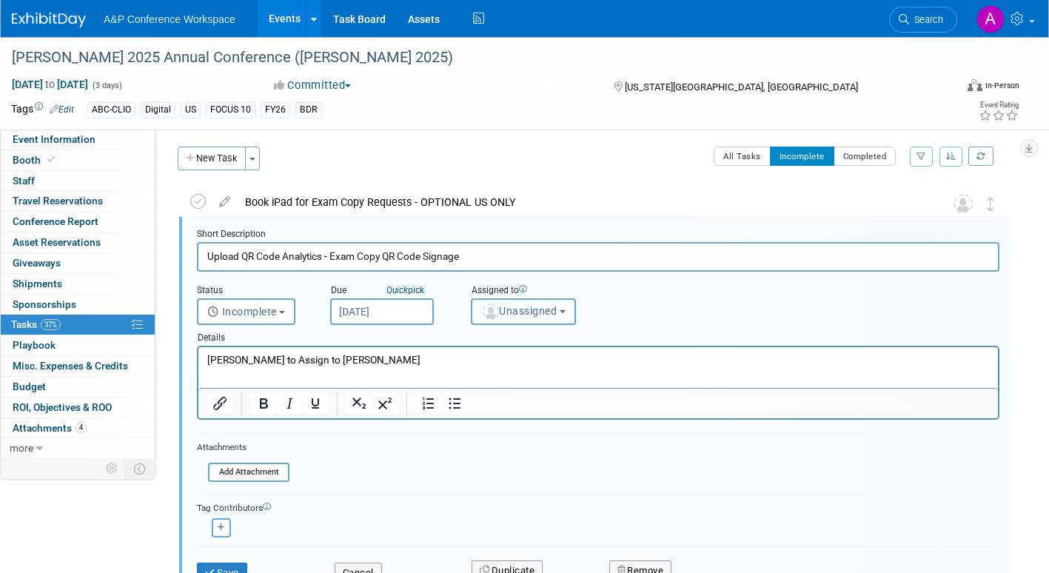
click at [535, 317] on span "Unassigned" at bounding box center [518, 311] width 75 height 12
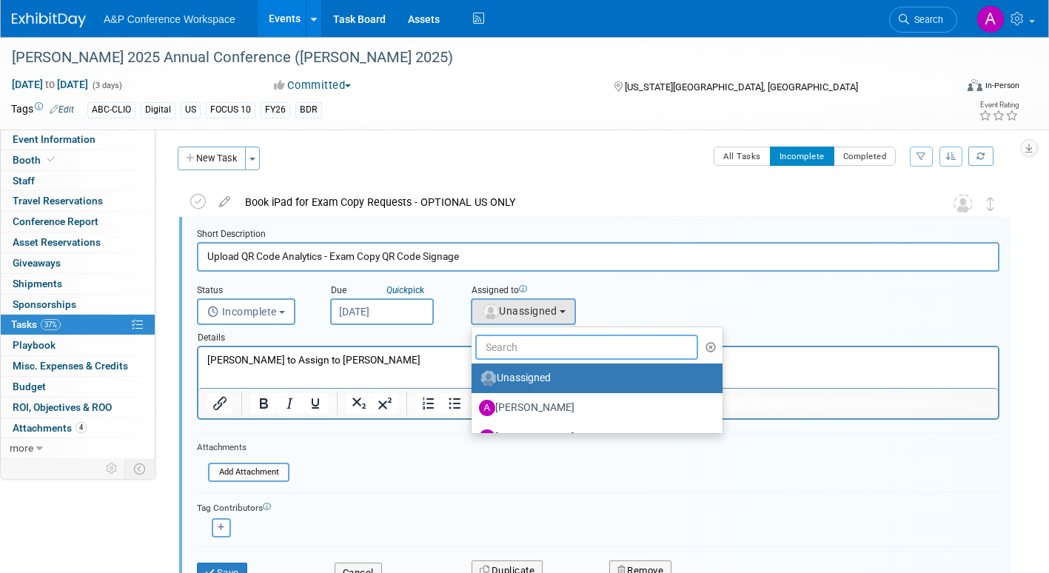
click at [527, 346] on input "text" at bounding box center [586, 347] width 223 height 25
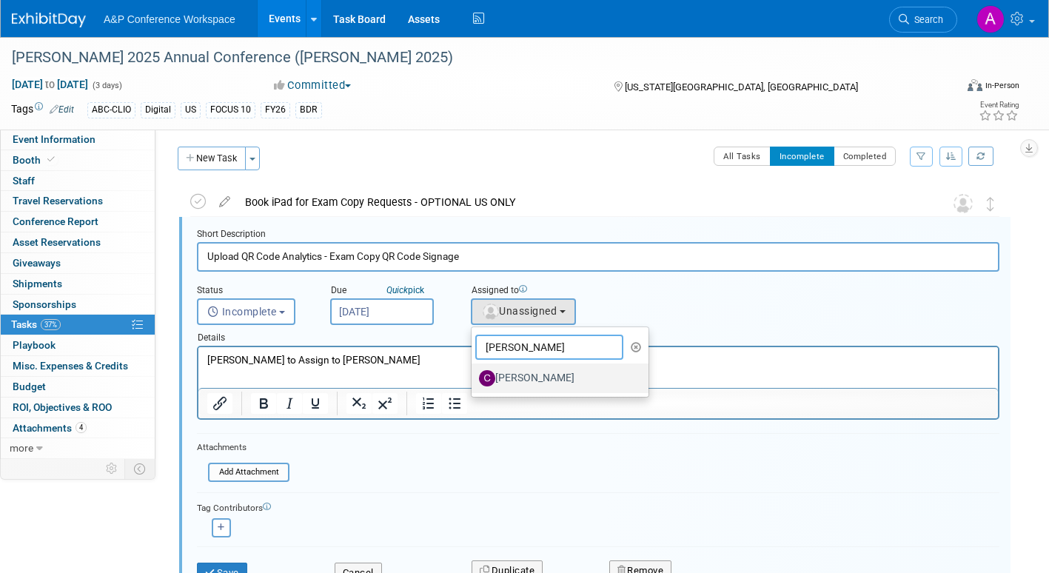
type input "christine"
drag, startPoint x: 532, startPoint y: 374, endPoint x: 298, endPoint y: 38, distance: 409.3
click at [532, 374] on label "[PERSON_NAME]" at bounding box center [556, 378] width 155 height 24
click at [474, 374] on input "[PERSON_NAME]" at bounding box center [469, 377] width 10 height 10
select select "1a58e6ac-2dfa-429d-b54a-9dc2e557f424"
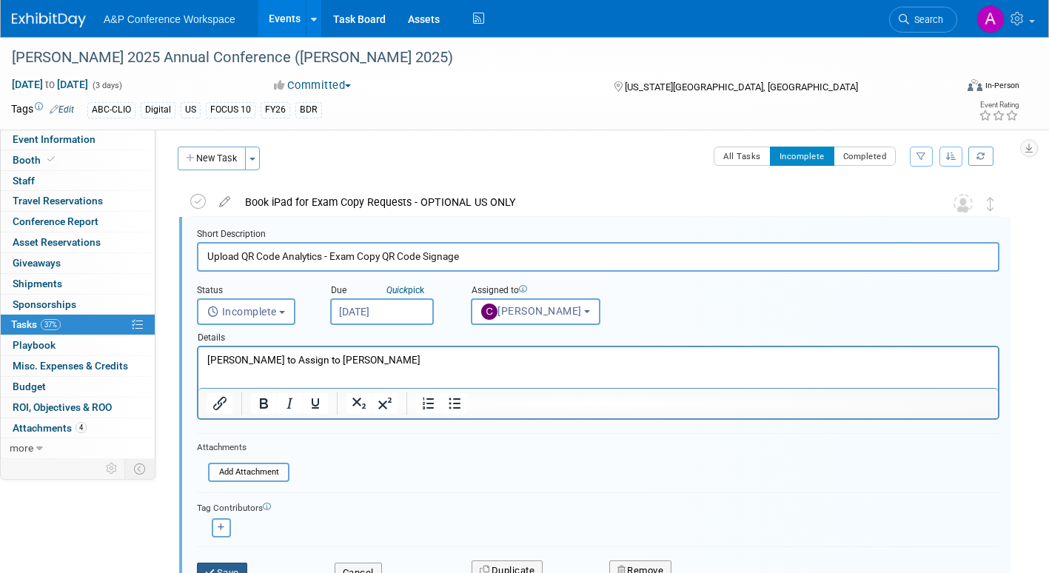
click at [226, 571] on button "Save" at bounding box center [222, 573] width 50 height 21
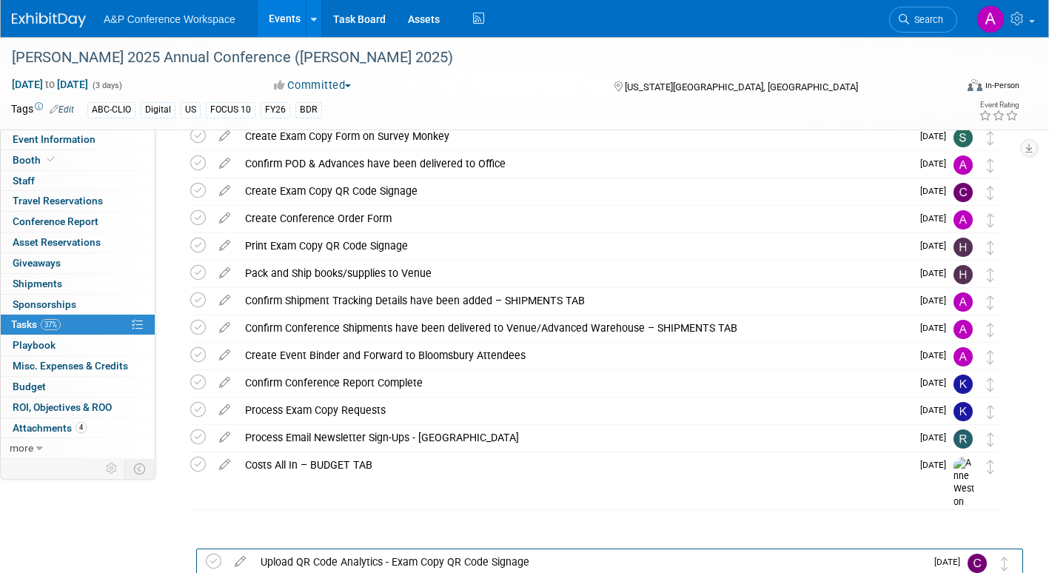
scroll to position [230, 0]
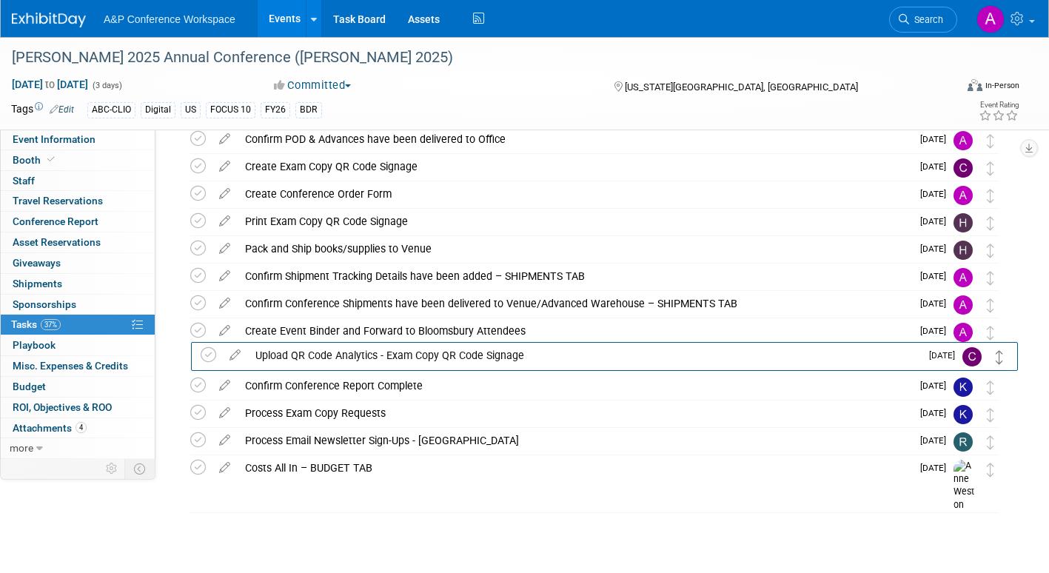
drag, startPoint x: 989, startPoint y: 237, endPoint x: 999, endPoint y: 362, distance: 125.5
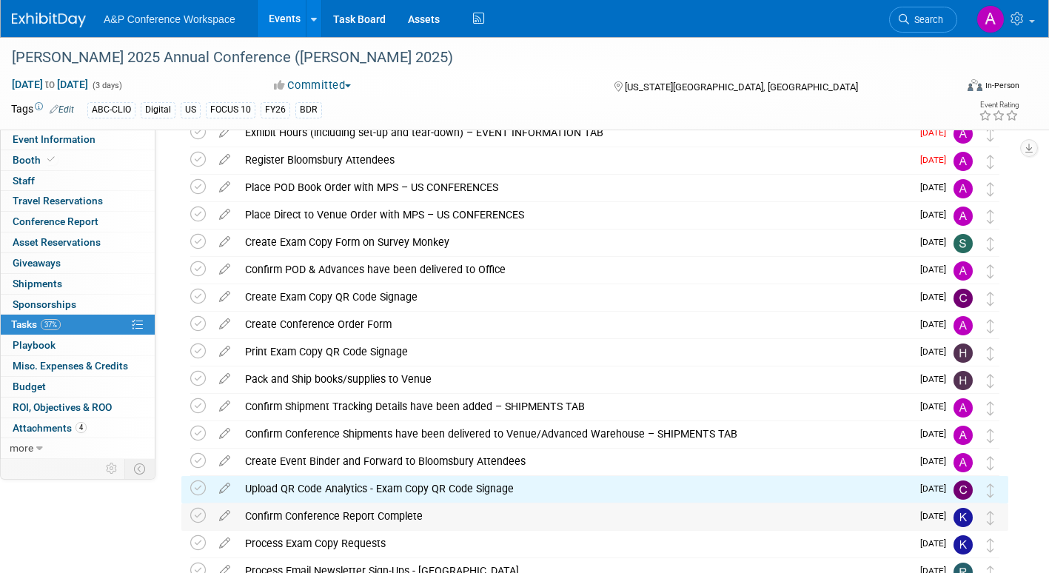
scroll to position [0, 0]
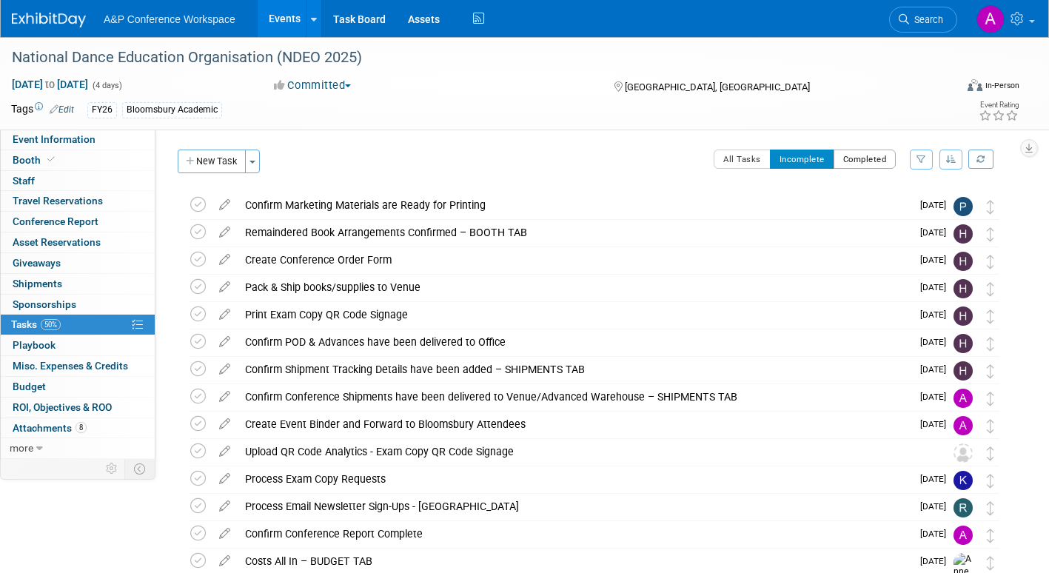
click at [881, 161] on button "Completed" at bounding box center [864, 159] width 63 height 19
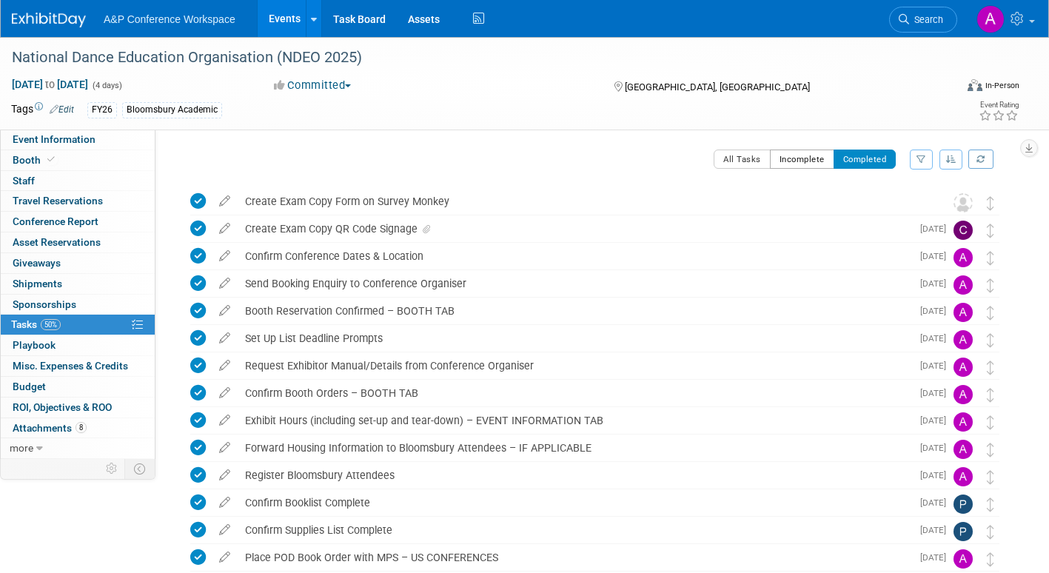
click at [786, 161] on button "Incomplete" at bounding box center [802, 159] width 64 height 19
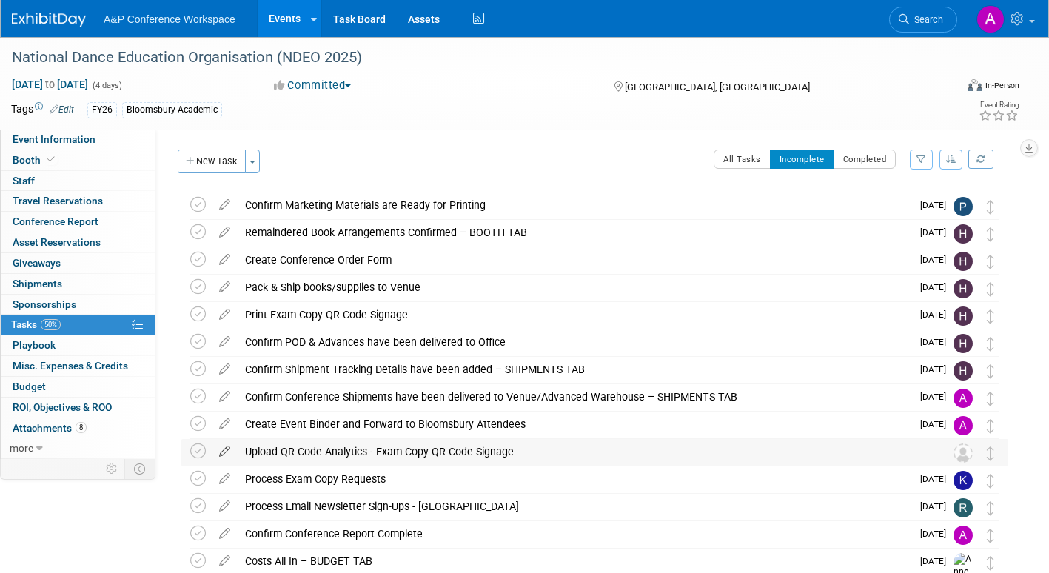
click at [223, 446] on icon at bounding box center [225, 448] width 26 height 19
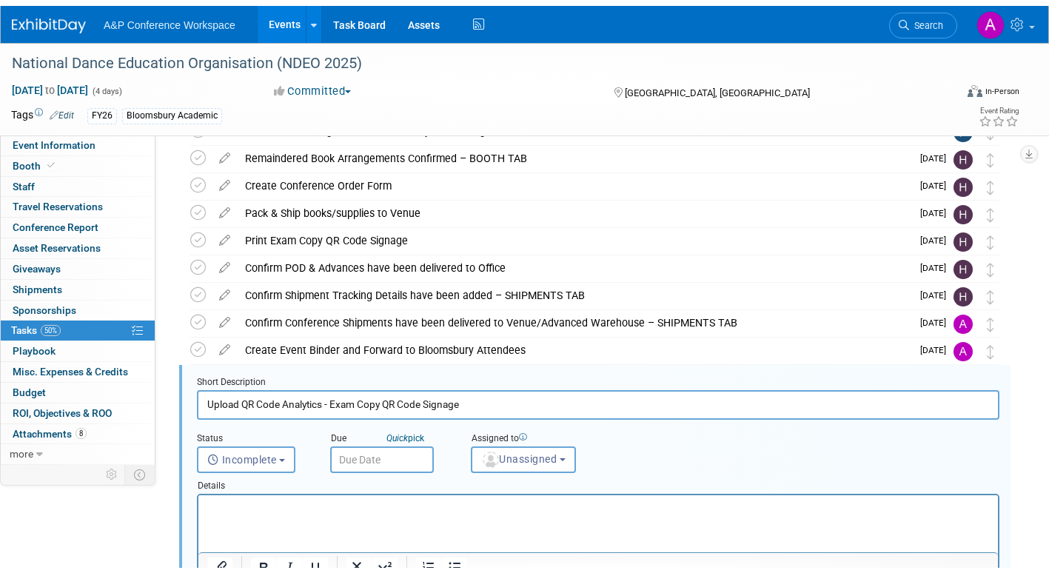
scroll to position [222, 0]
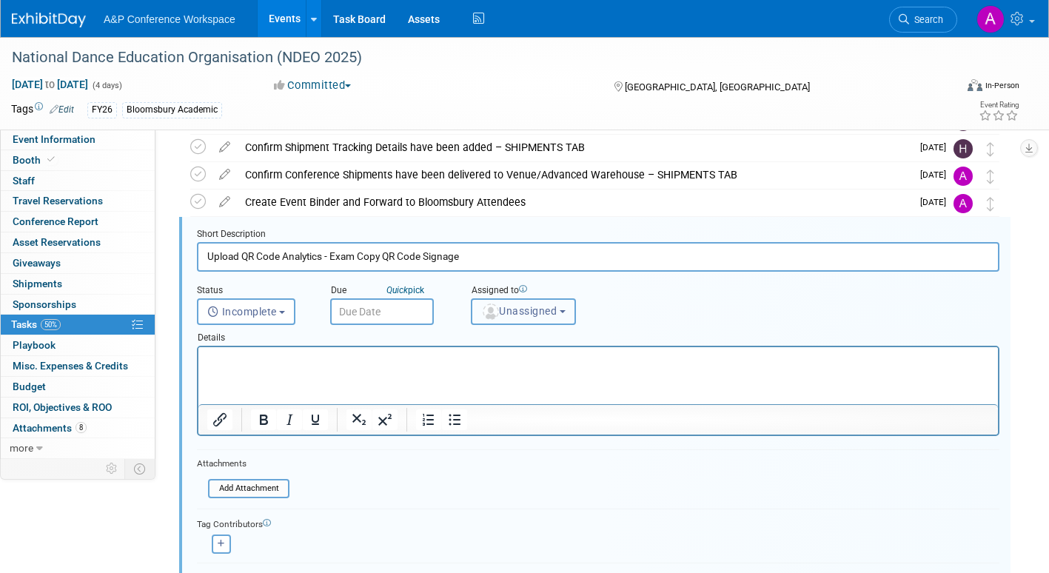
click at [522, 313] on span "Unassigned" at bounding box center [518, 311] width 75 height 12
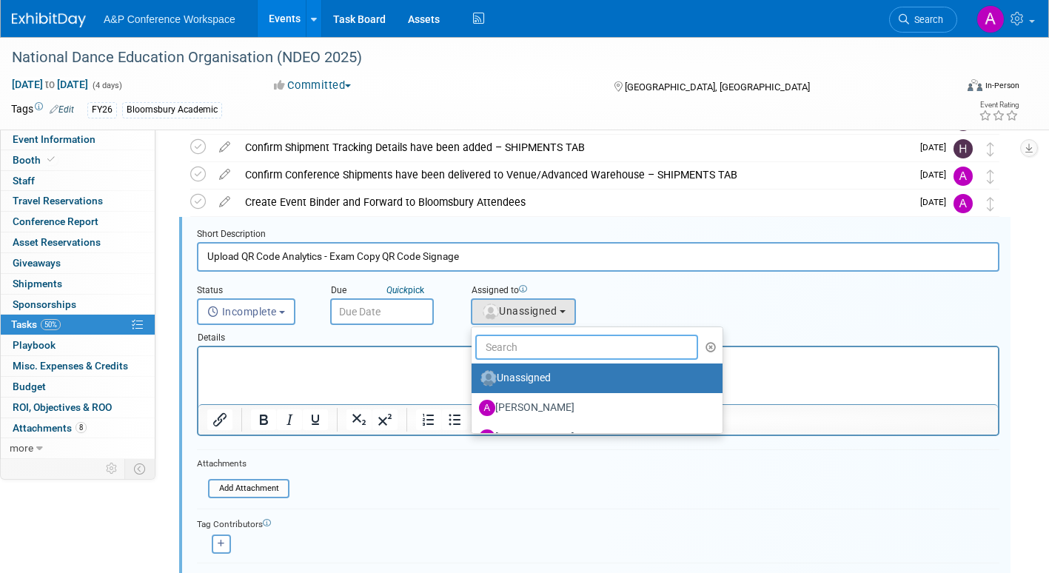
click at [505, 351] on input "text" at bounding box center [586, 347] width 223 height 25
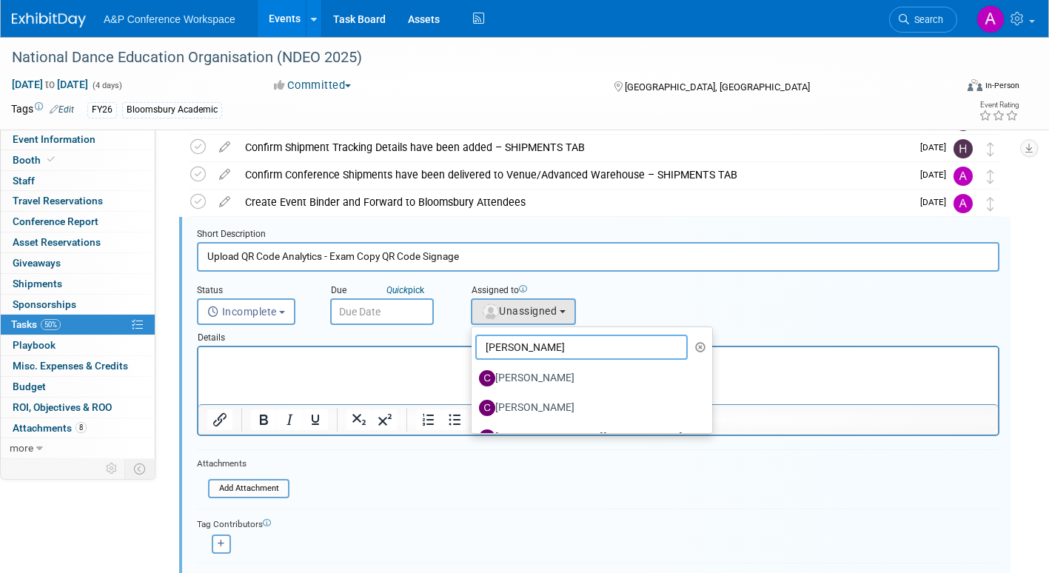
type input "christine"
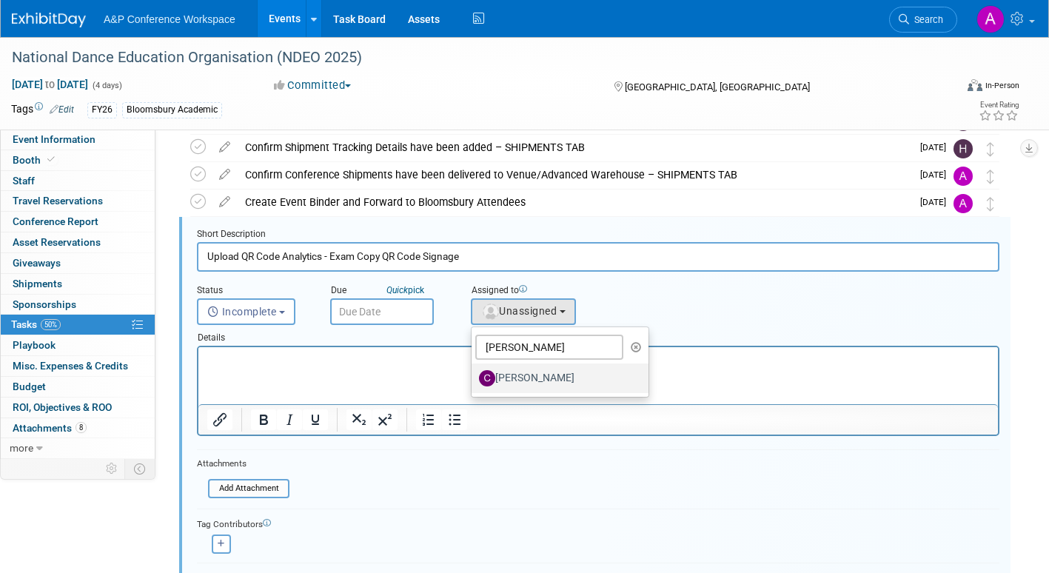
click at [517, 376] on label "[PERSON_NAME]" at bounding box center [556, 378] width 155 height 24
click at [474, 376] on input "[PERSON_NAME]" at bounding box center [469, 377] width 10 height 10
select select "1a58e6ac-2dfa-429d-b54a-9dc2e557f424"
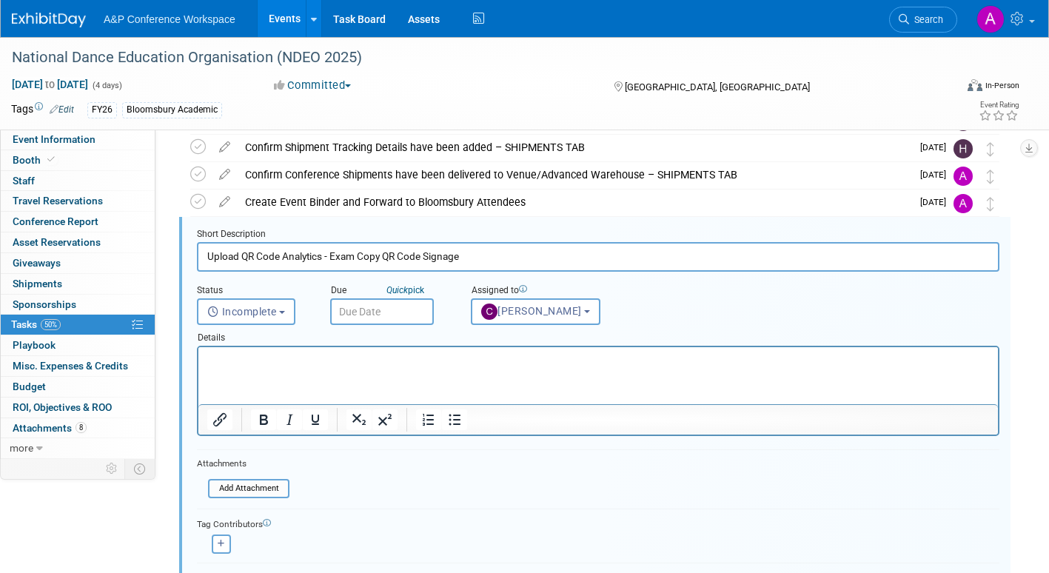
click at [400, 307] on input "text" at bounding box center [382, 311] width 104 height 27
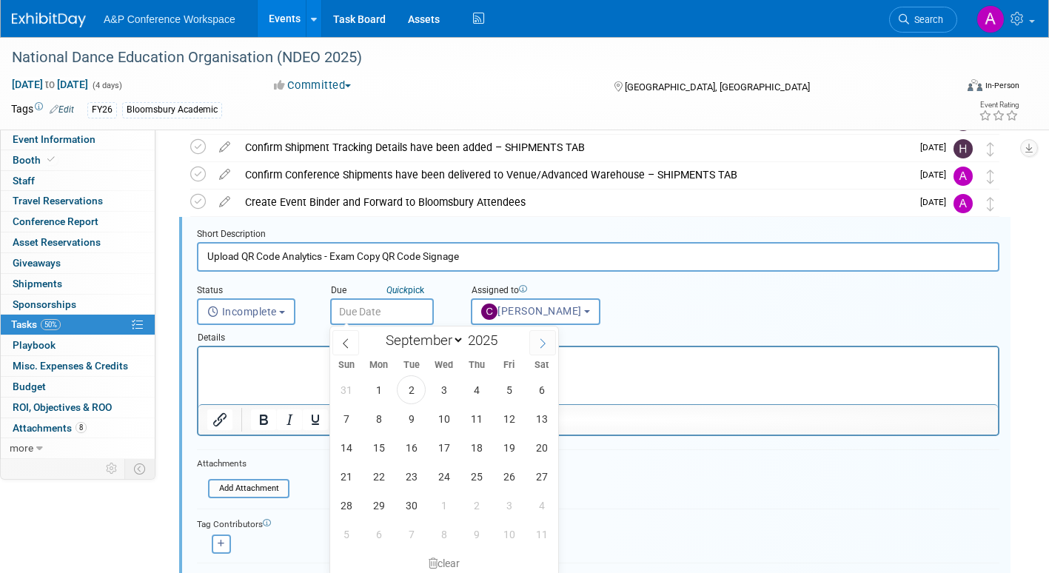
click at [542, 344] on icon at bounding box center [542, 343] width 10 height 10
select select "9"
click at [377, 479] on span "20" at bounding box center [378, 476] width 29 height 29
type input "Oct 20, 2025"
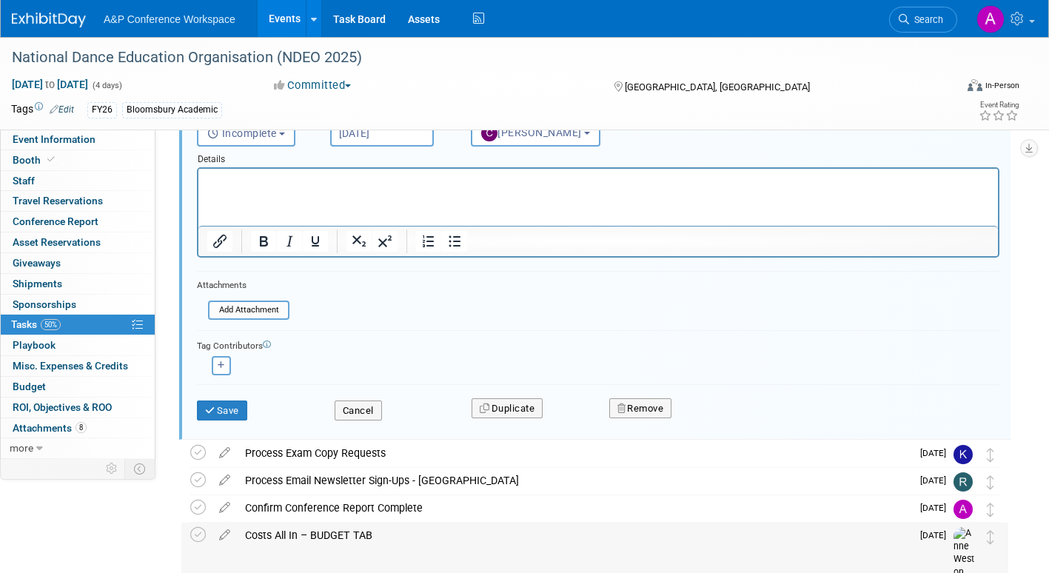
scroll to position [444, 0]
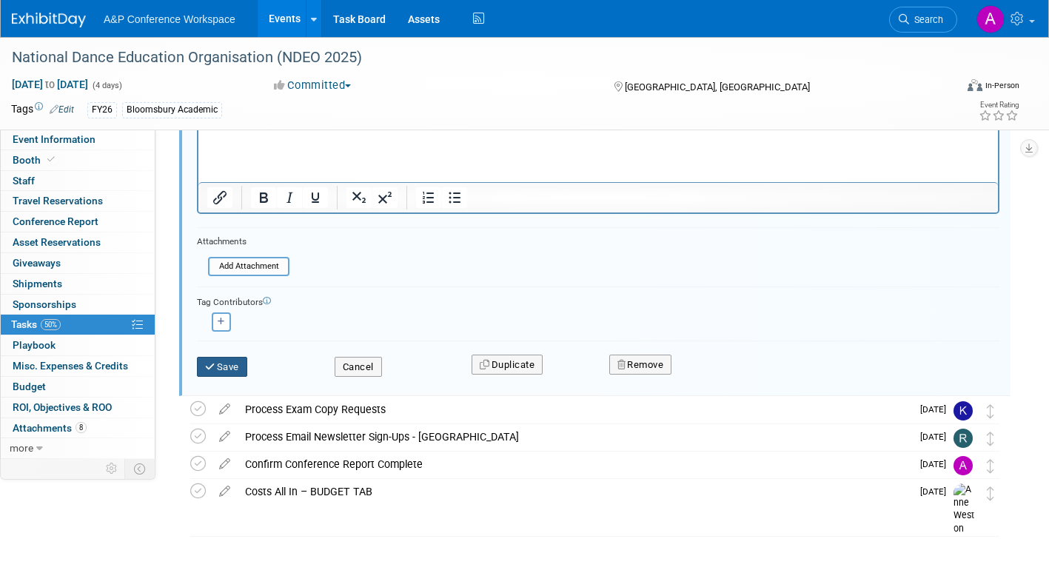
click at [233, 363] on button "Save" at bounding box center [222, 367] width 50 height 21
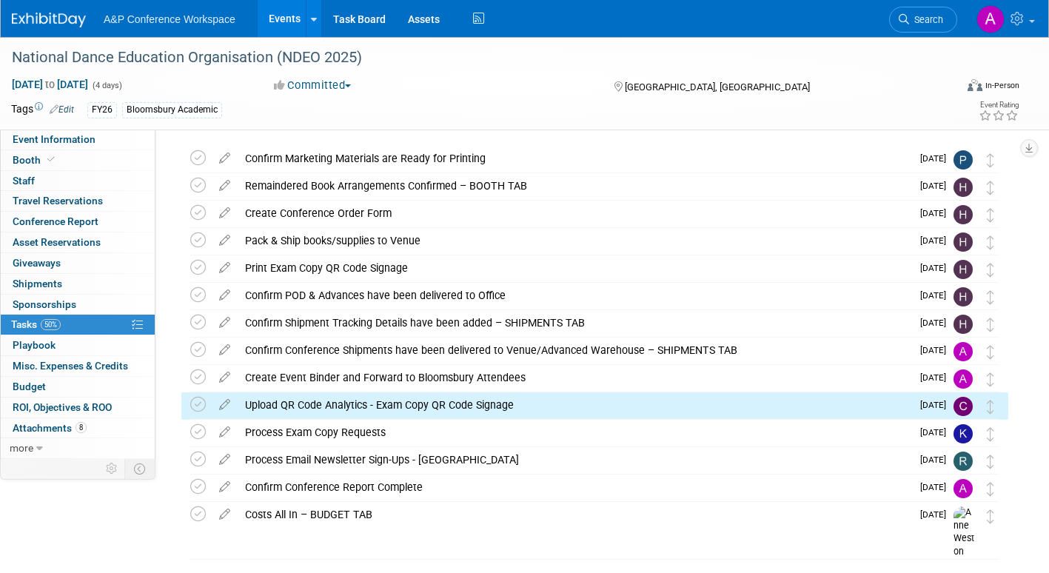
scroll to position [0, 0]
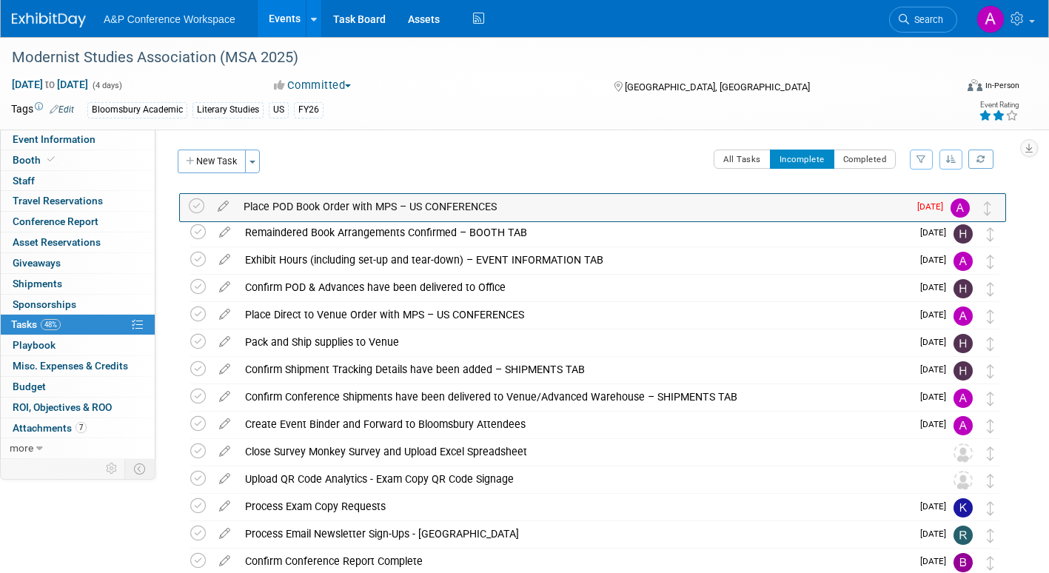
drag, startPoint x: 993, startPoint y: 264, endPoint x: 991, endPoint y: 209, distance: 54.8
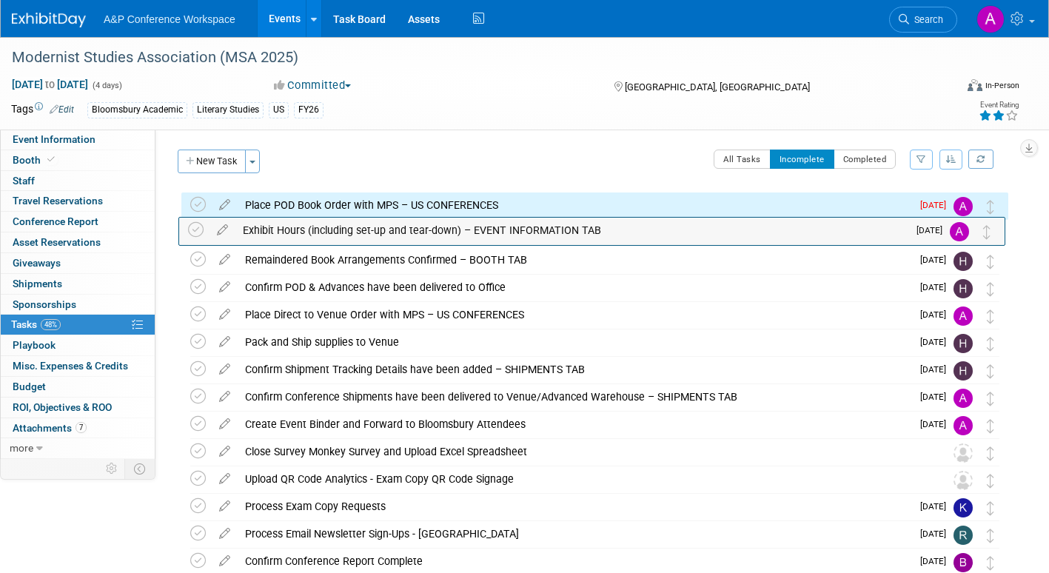
drag, startPoint x: 994, startPoint y: 266, endPoint x: 990, endPoint y: 231, distance: 35.8
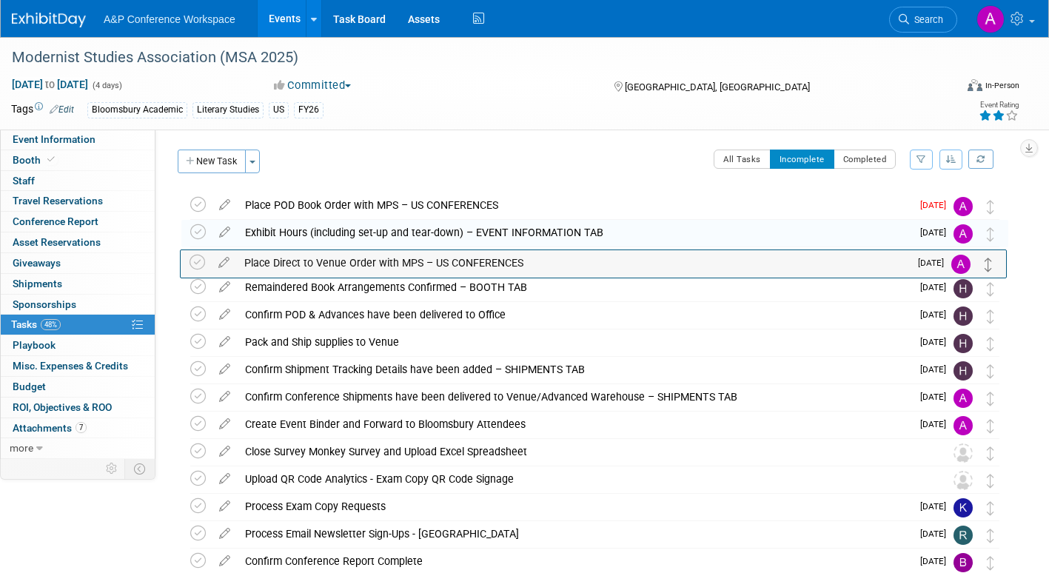
drag, startPoint x: 990, startPoint y: 318, endPoint x: 988, endPoint y: 266, distance: 52.6
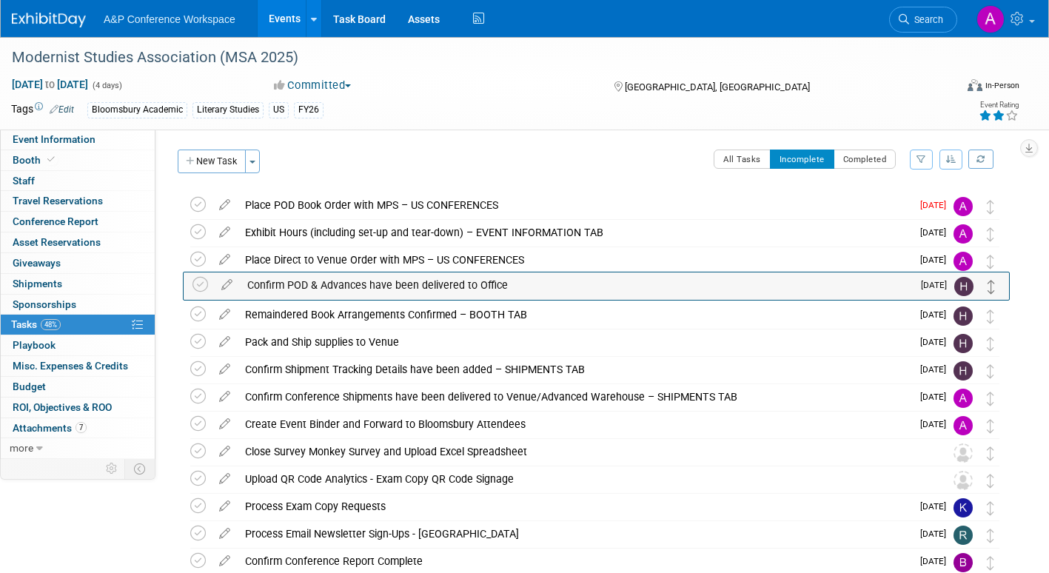
drag, startPoint x: 990, startPoint y: 322, endPoint x: 992, endPoint y: 292, distance: 30.4
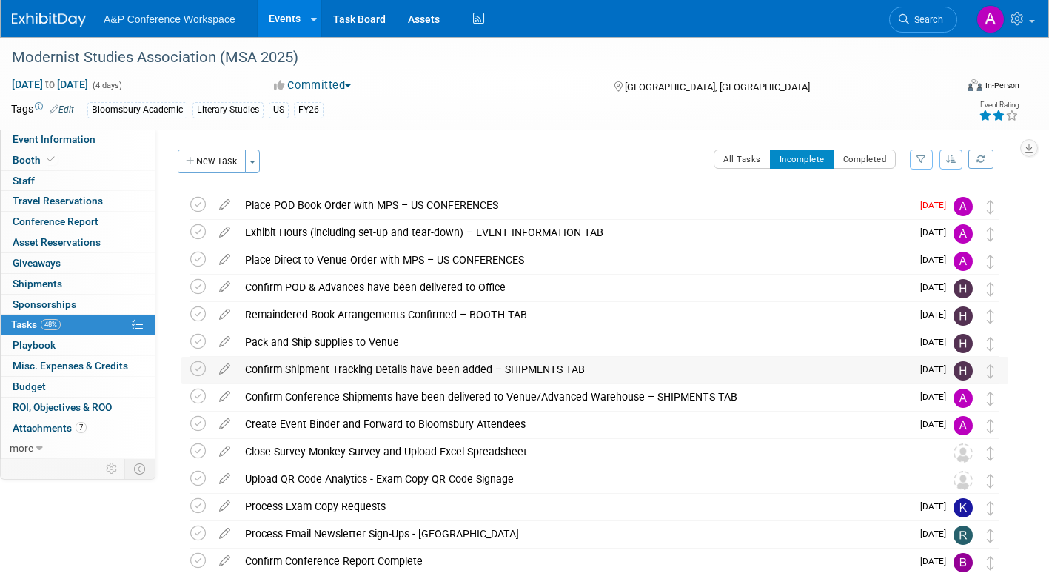
drag, startPoint x: 992, startPoint y: 434, endPoint x: 990, endPoint y: 380, distance: 54.1
click at [990, 380] on div "Modernist Studies Association (MSA 2025) Boston, MA Oct 9, 2025 to Oct 12, 2025…" at bounding box center [591, 398] width 834 height 412
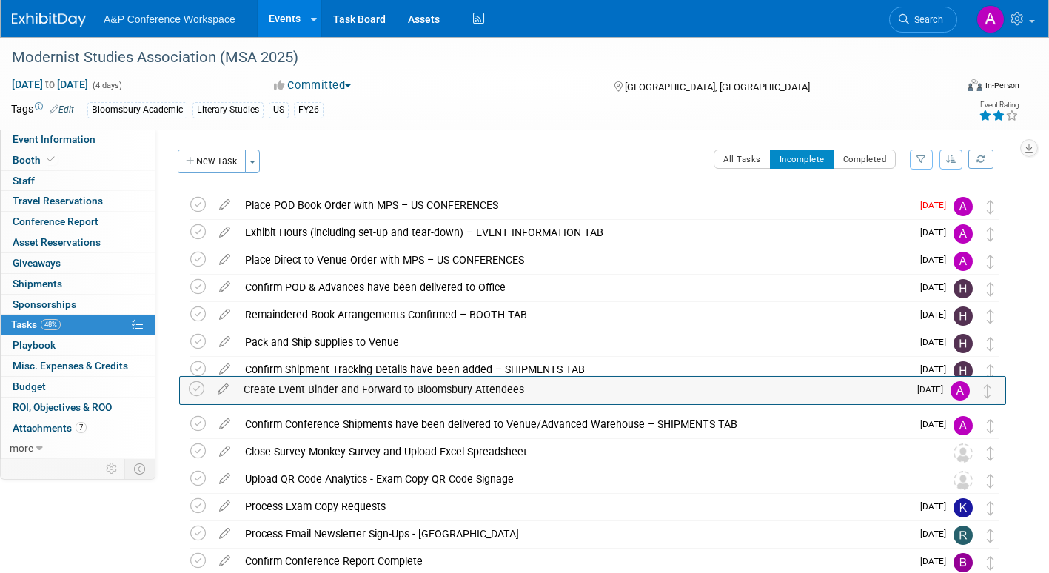
drag, startPoint x: 995, startPoint y: 431, endPoint x: 993, endPoint y: 388, distance: 43.0
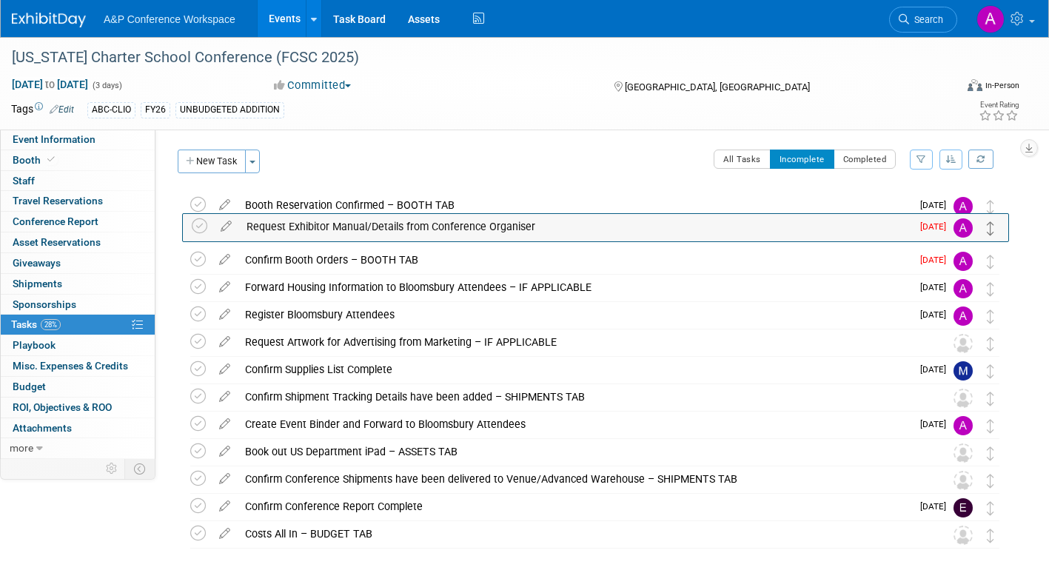
drag, startPoint x: 992, startPoint y: 232, endPoint x: 993, endPoint y: 201, distance: 30.4
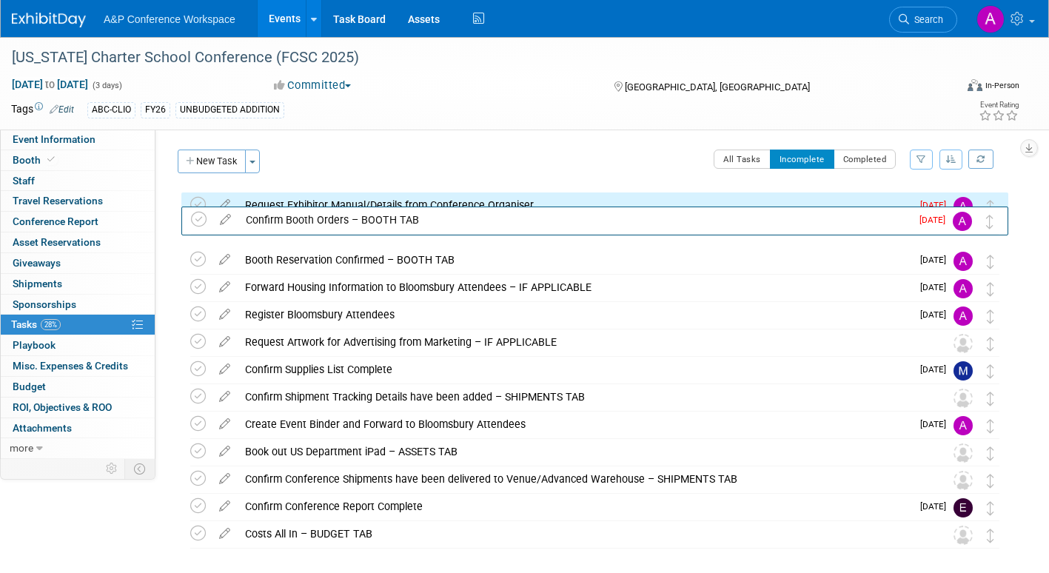
drag, startPoint x: 993, startPoint y: 268, endPoint x: 994, endPoint y: 222, distance: 45.9
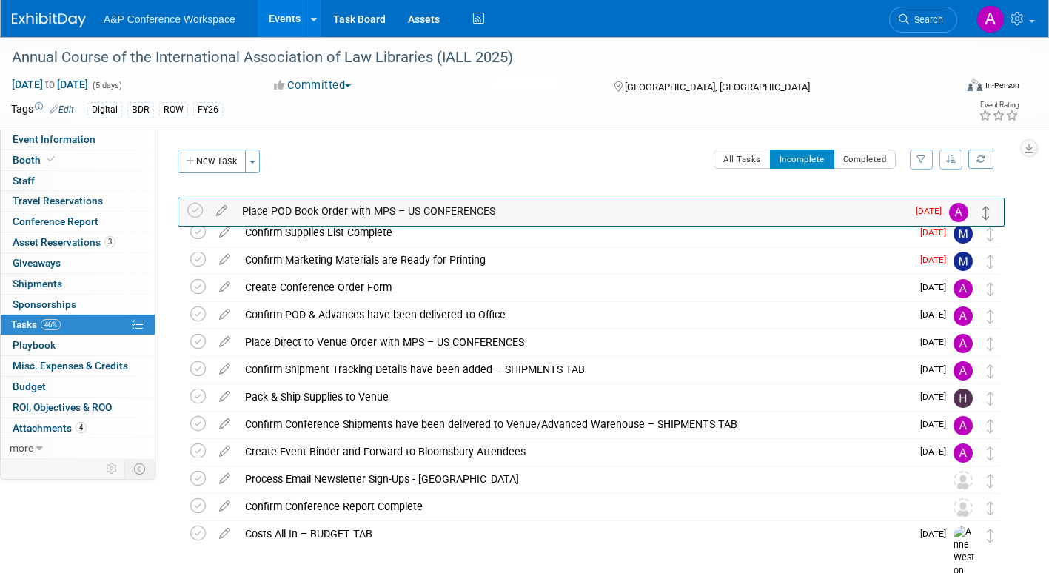
drag, startPoint x: 990, startPoint y: 266, endPoint x: 986, endPoint y: 212, distance: 54.2
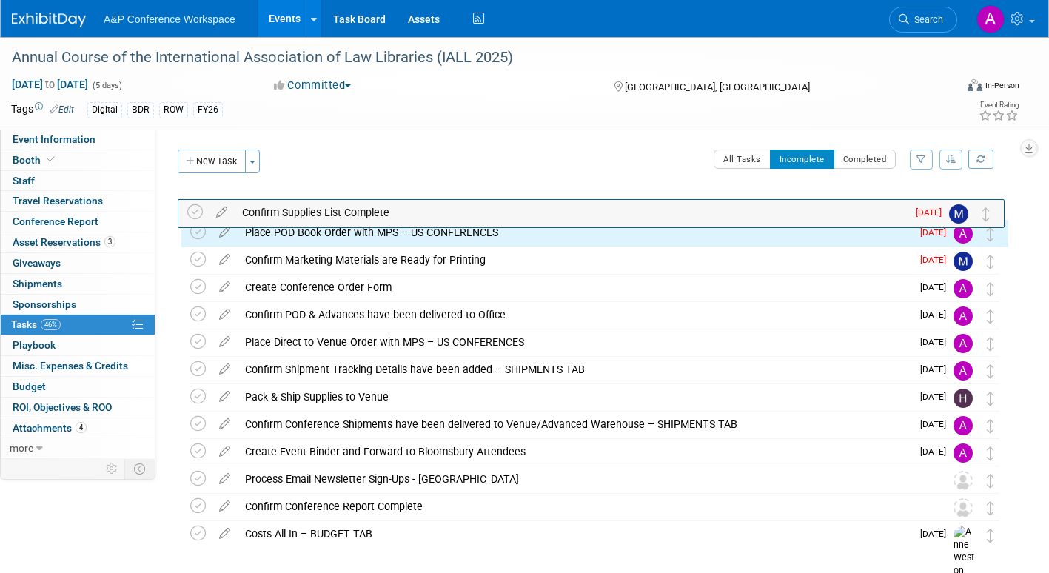
drag, startPoint x: 992, startPoint y: 245, endPoint x: 990, endPoint y: 213, distance: 31.9
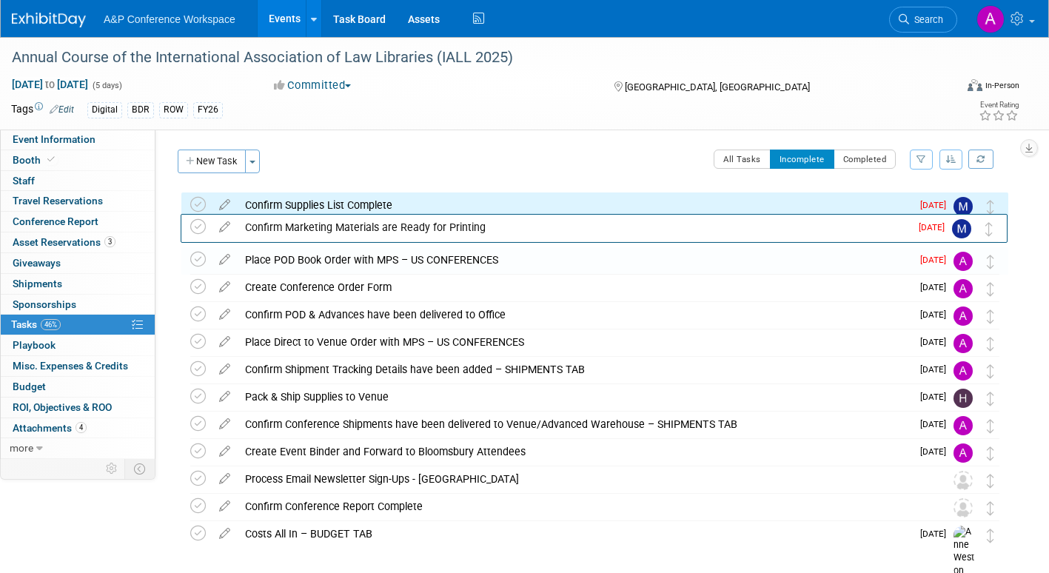
drag, startPoint x: 993, startPoint y: 265, endPoint x: 992, endPoint y: 232, distance: 33.3
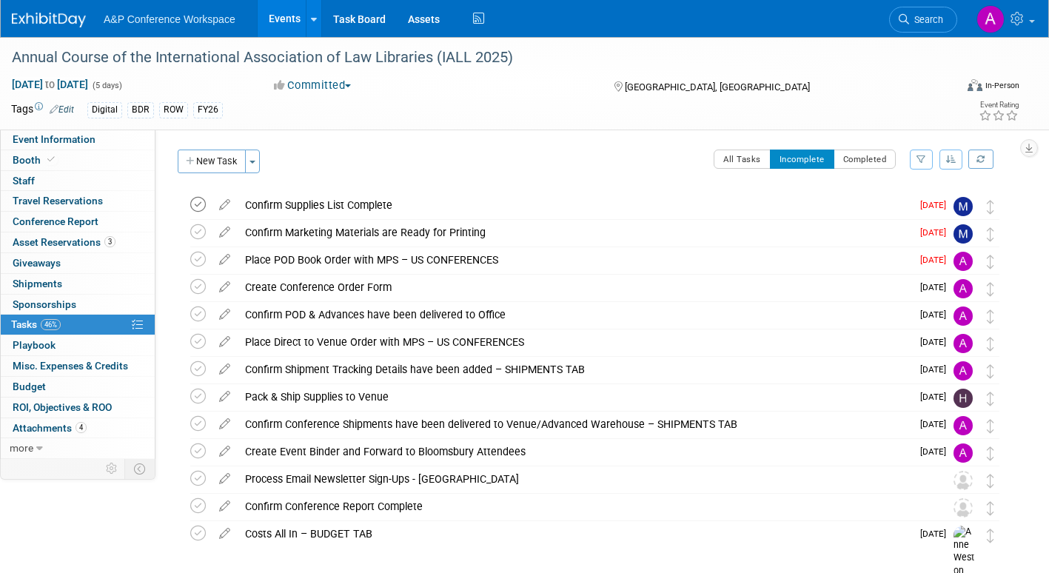
click at [195, 207] on icon at bounding box center [198, 205] width 16 height 16
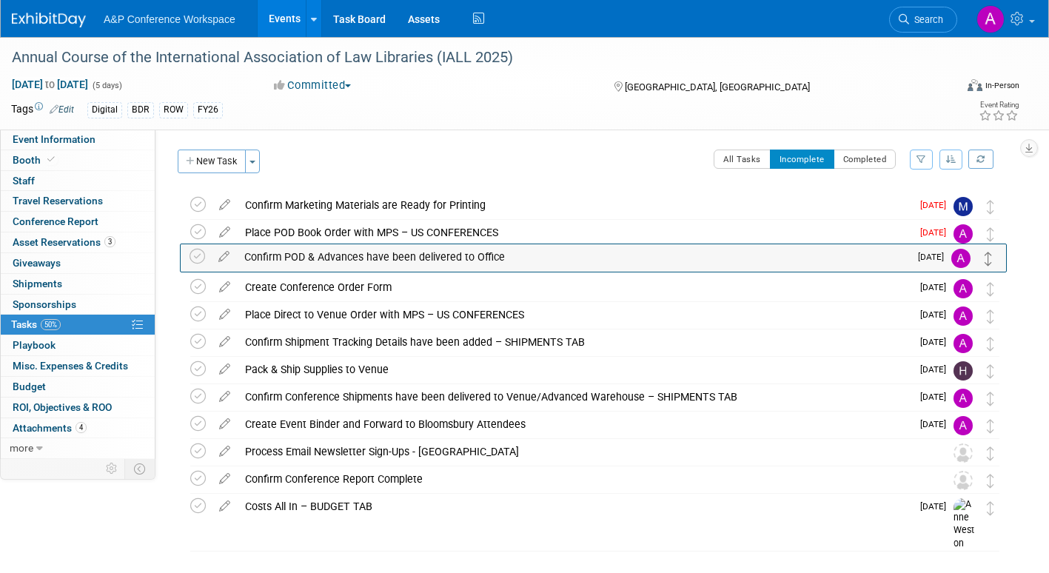
drag, startPoint x: 989, startPoint y: 292, endPoint x: 987, endPoint y: 262, distance: 30.4
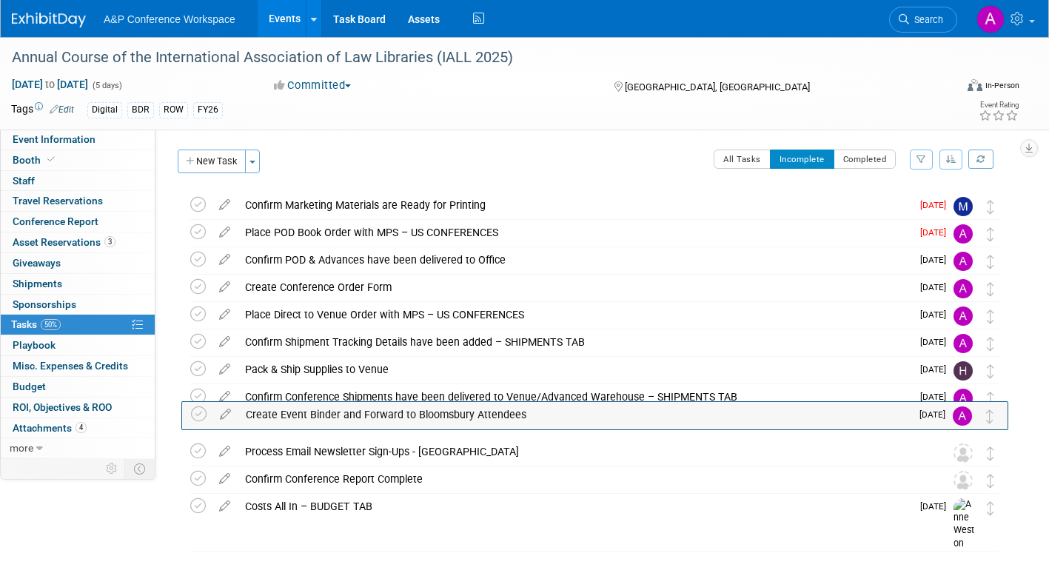
drag, startPoint x: 993, startPoint y: 430, endPoint x: 993, endPoint y: 403, distance: 27.4
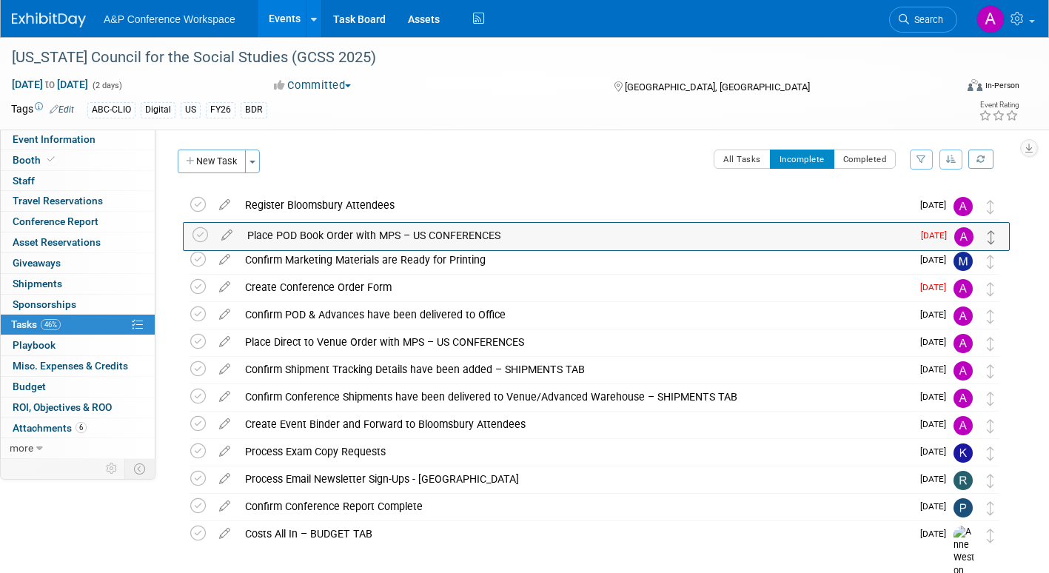
drag, startPoint x: 990, startPoint y: 264, endPoint x: 991, endPoint y: 221, distance: 43.7
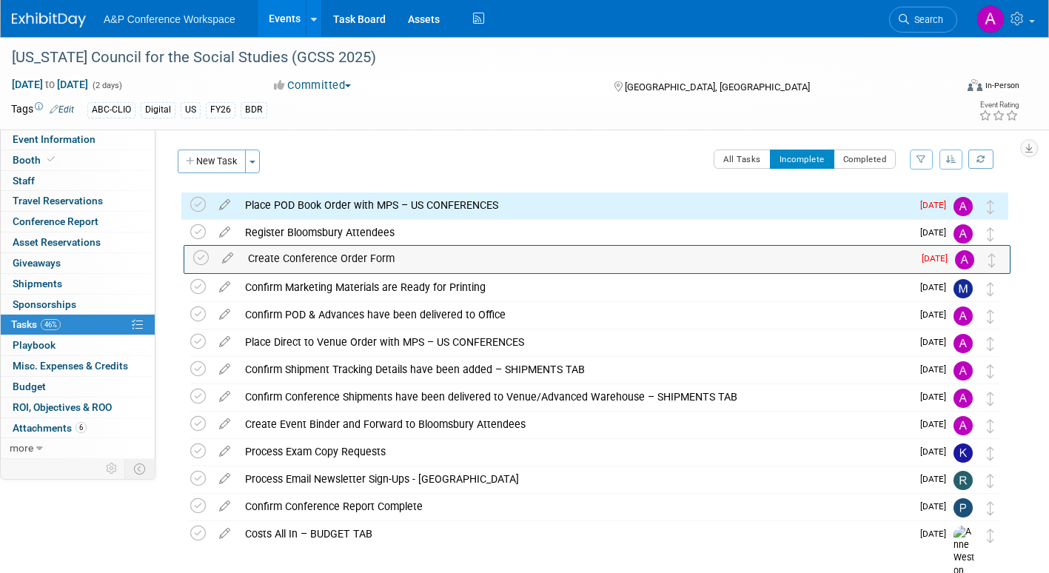
drag, startPoint x: 996, startPoint y: 274, endPoint x: 999, endPoint y: 235, distance: 39.3
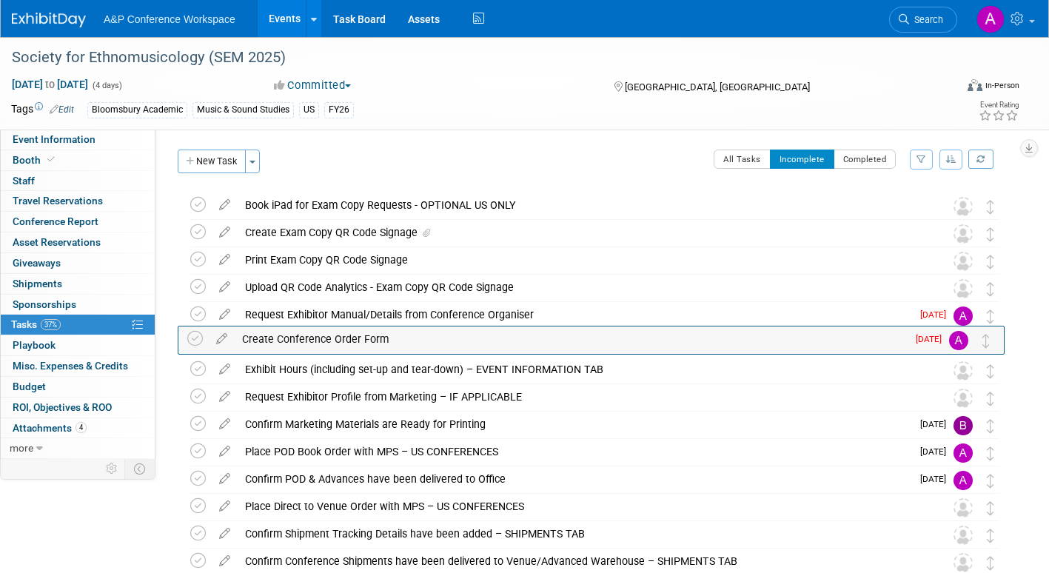
drag, startPoint x: 994, startPoint y: 454, endPoint x: 996, endPoint y: 323, distance: 131.0
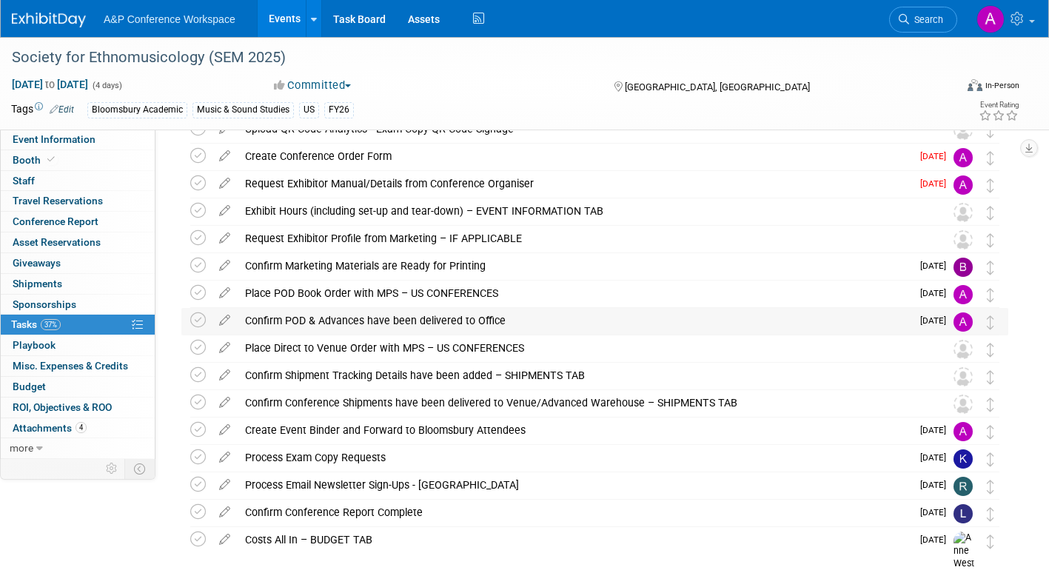
scroll to position [74, 0]
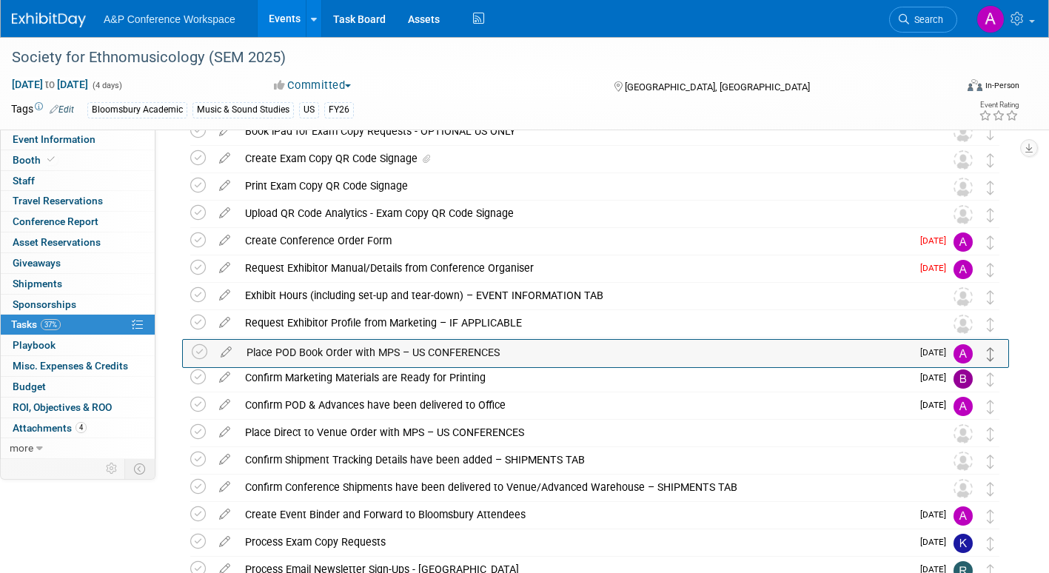
drag, startPoint x: 992, startPoint y: 382, endPoint x: 993, endPoint y: 347, distance: 34.8
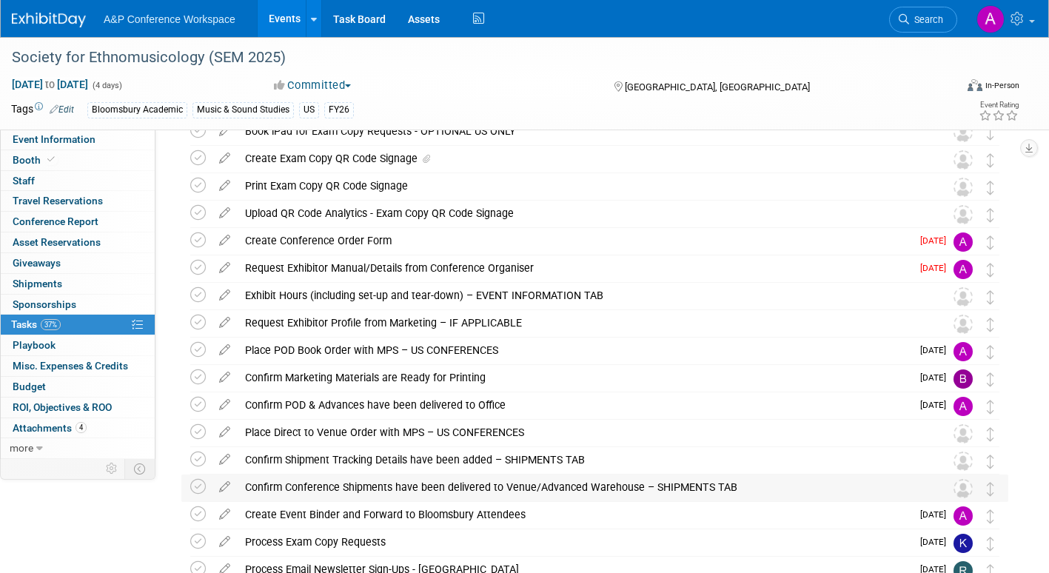
scroll to position [0, 0]
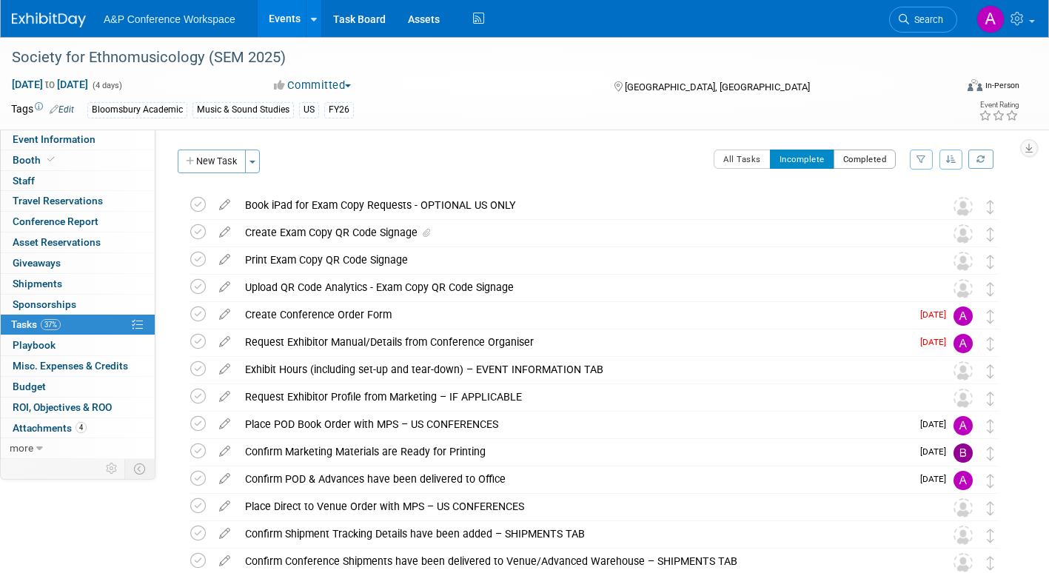
click at [859, 161] on button "Completed" at bounding box center [864, 159] width 63 height 19
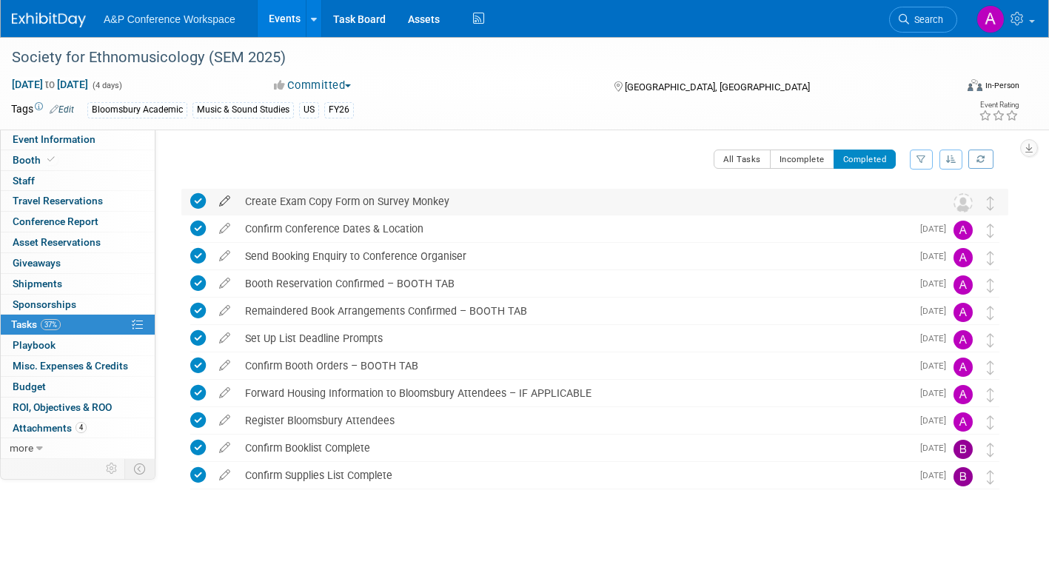
click at [224, 196] on icon at bounding box center [225, 198] width 26 height 19
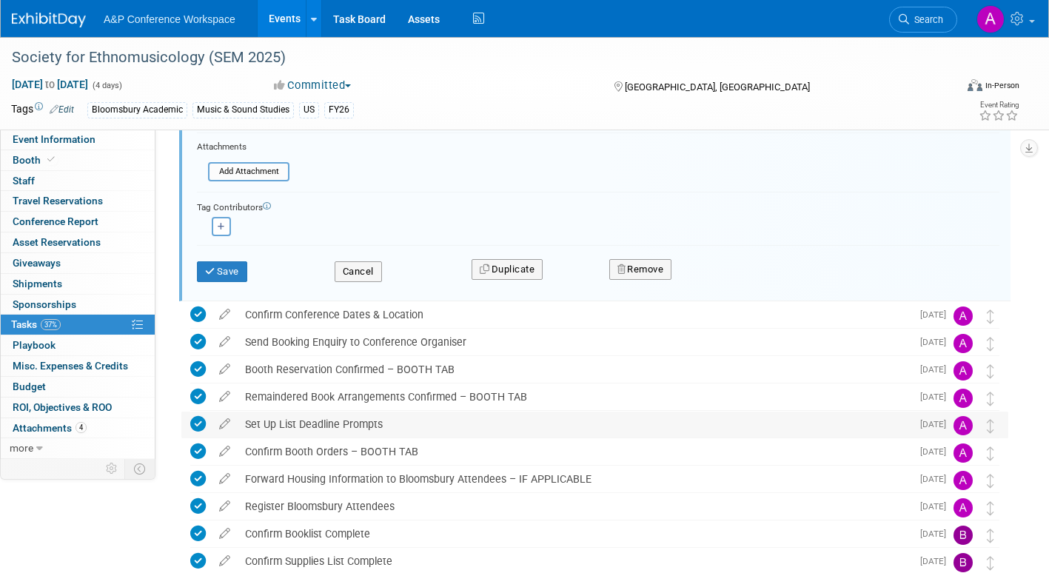
scroll to position [144, 0]
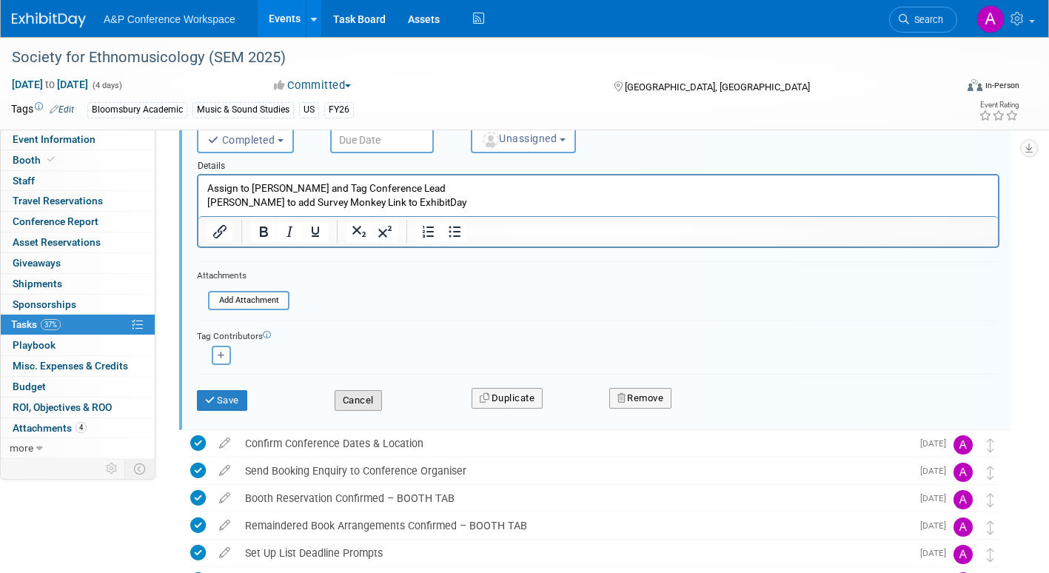
click at [370, 400] on button "Cancel" at bounding box center [358, 400] width 47 height 21
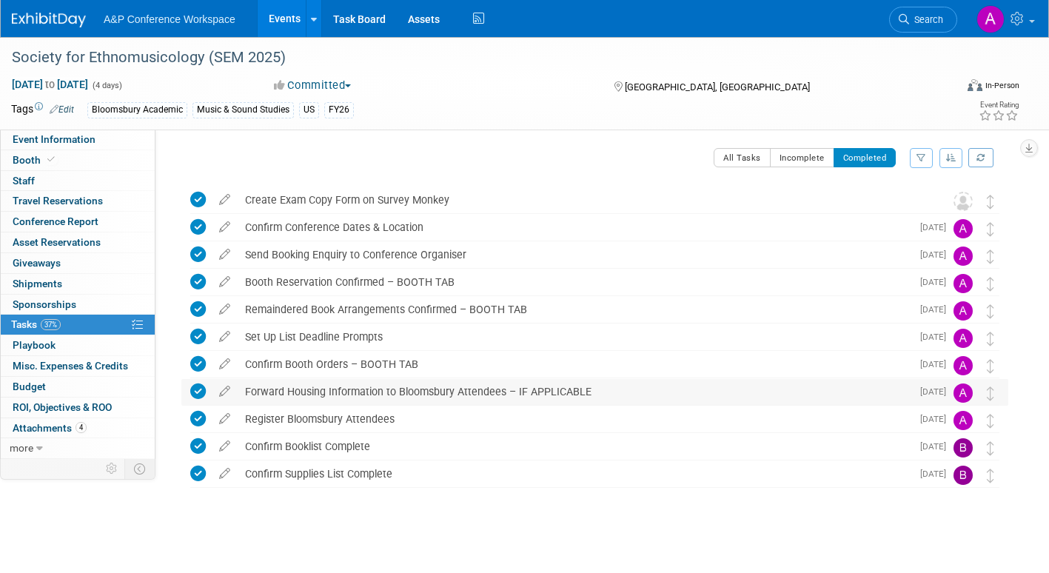
scroll to position [0, 0]
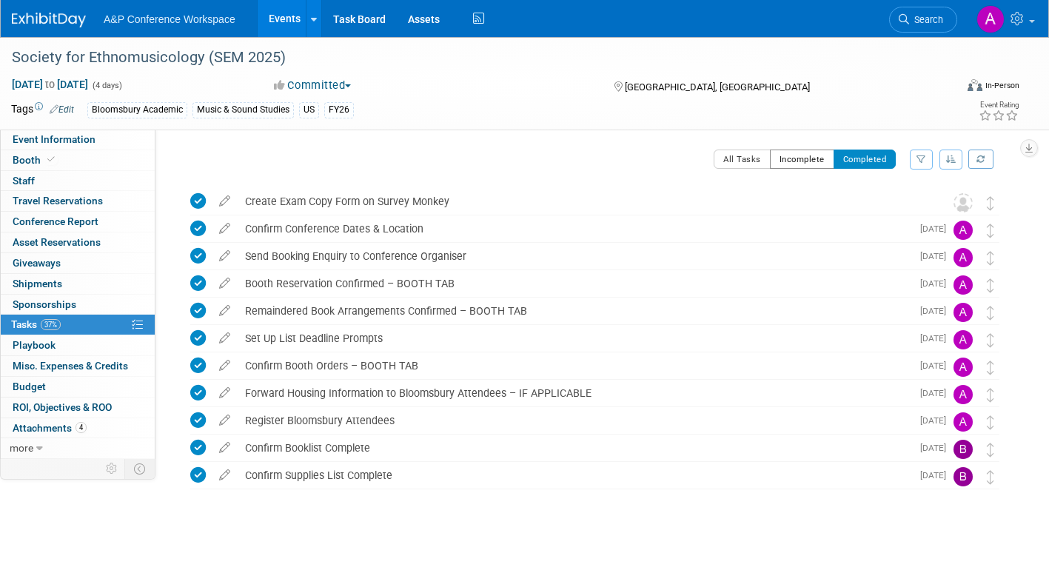
click at [793, 160] on button "Incomplete" at bounding box center [802, 159] width 64 height 19
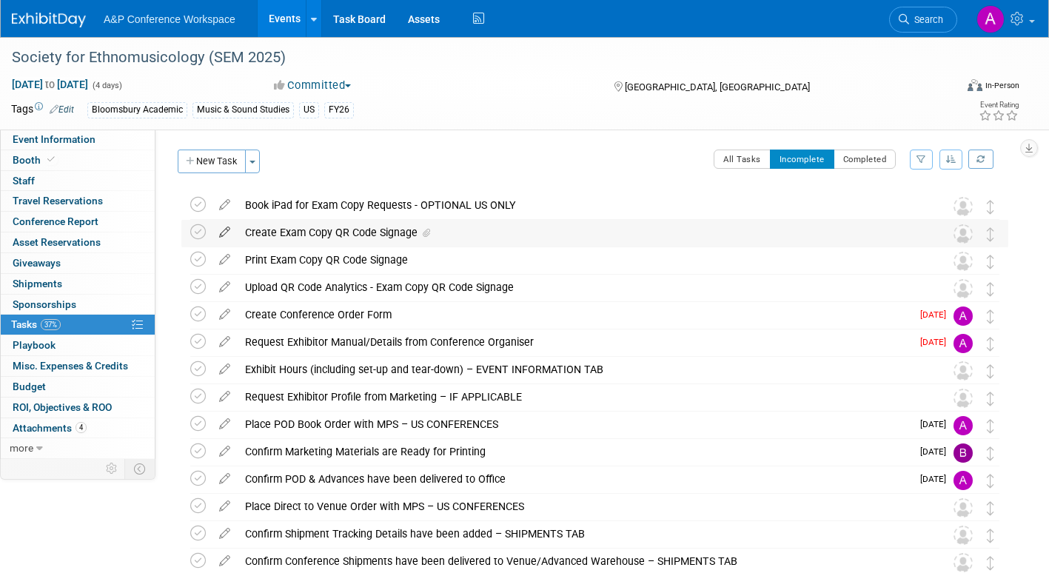
click at [226, 228] on icon at bounding box center [225, 229] width 26 height 19
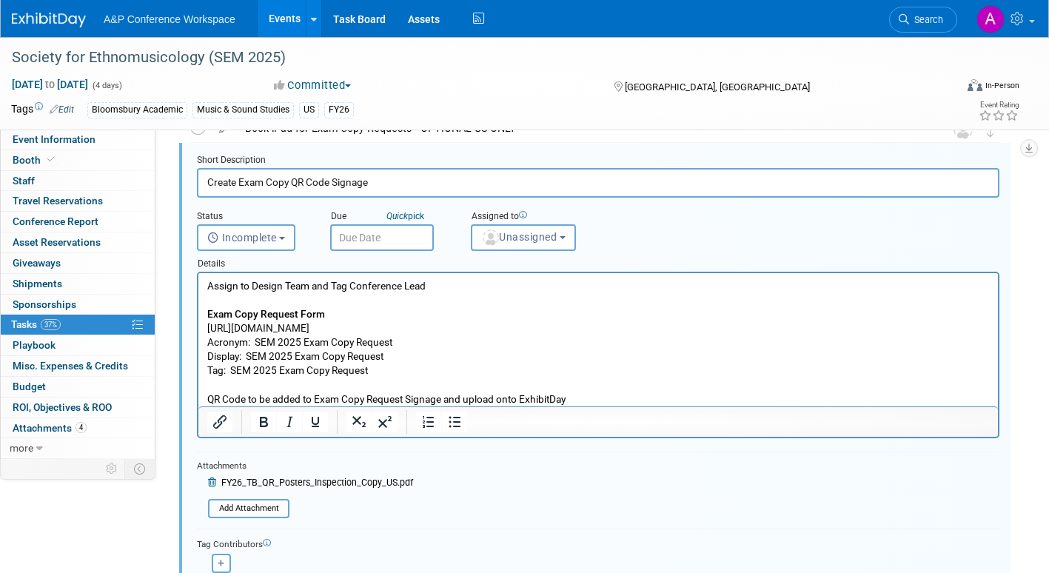
scroll to position [151, 0]
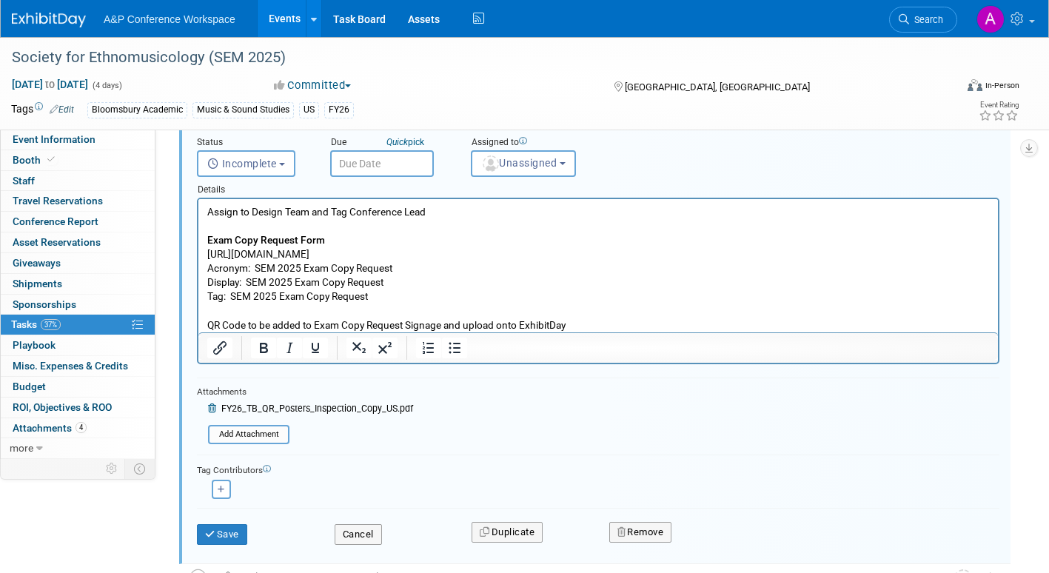
click at [343, 409] on span "FY26_TB_QR_Posters_Inspection_Copy_US.pdf" at bounding box center [317, 408] width 192 height 10
click at [240, 410] on span "FY26_TB_QR_Posters_Inspection_Copy_US.pdf" at bounding box center [317, 408] width 192 height 10
click at [229, 410] on span "FY26_TB_QR_Posters_Inspection_Copy_US.pdf" at bounding box center [317, 408] width 192 height 10
click at [43, 423] on span "Attachments 4" at bounding box center [50, 428] width 74 height 12
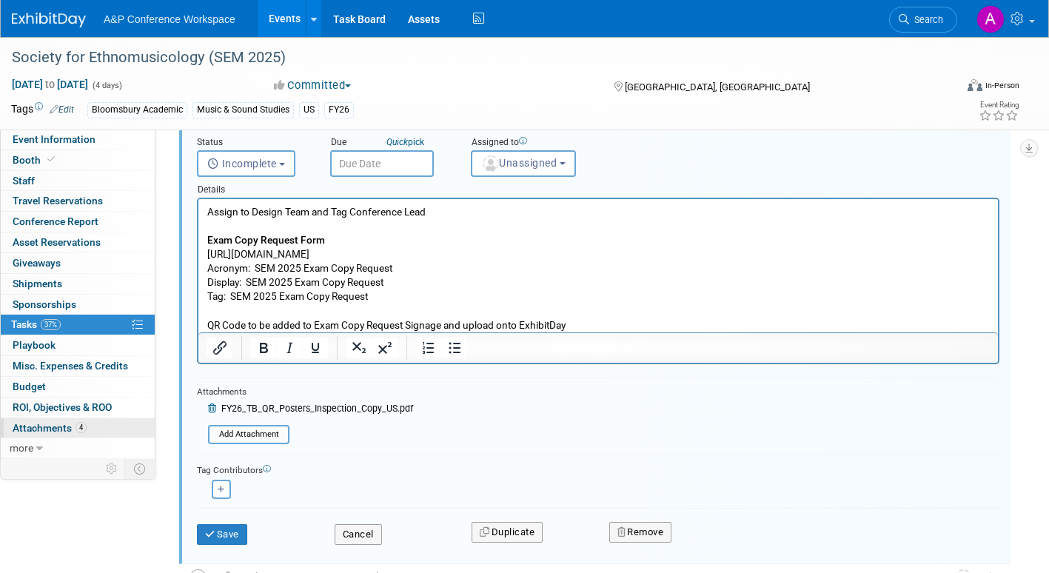
scroll to position [0, 0]
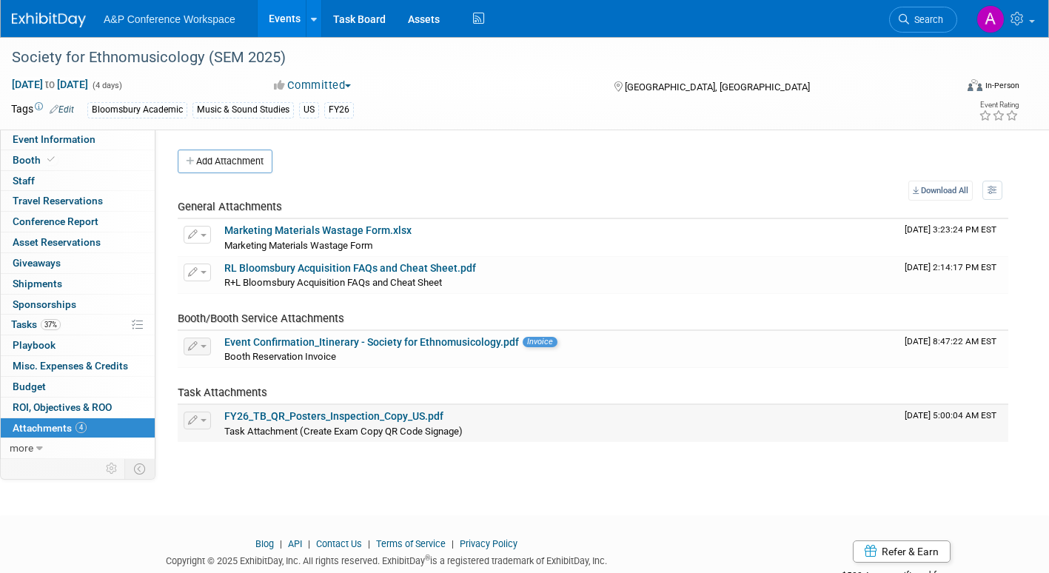
click at [387, 416] on link "FY26_TB_QR_Posters_Inspection_Copy_US.pdf" at bounding box center [333, 416] width 219 height 12
click at [23, 322] on span "Tasks 37%" at bounding box center [36, 324] width 50 height 12
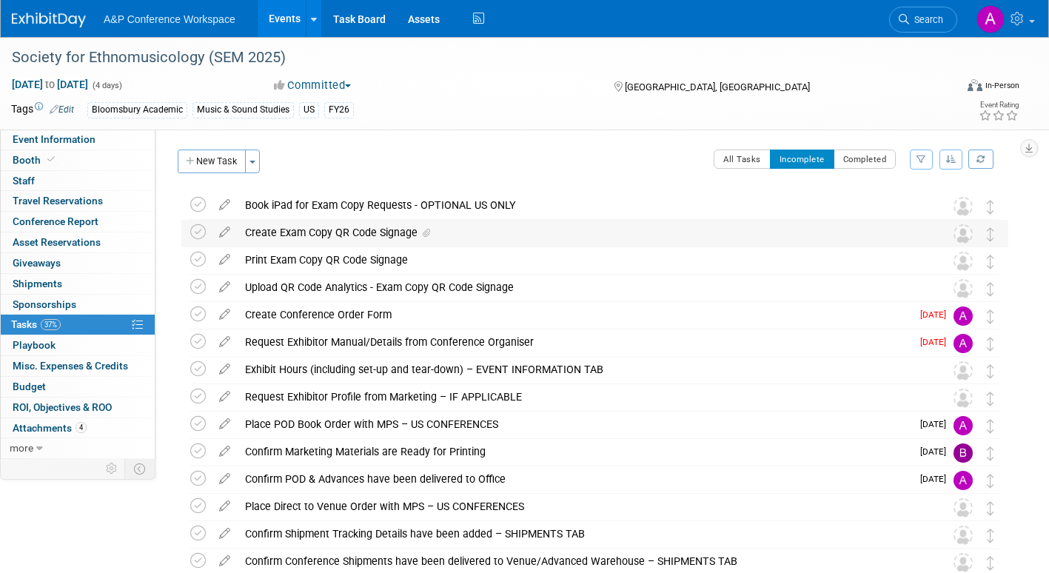
click at [425, 234] on icon at bounding box center [426, 233] width 7 height 9
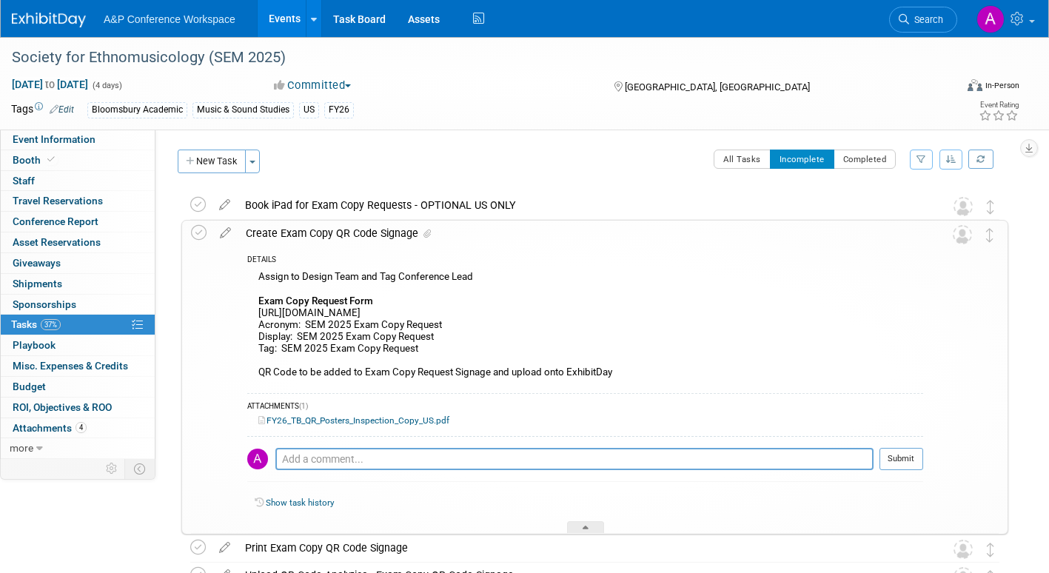
click at [401, 422] on link "FY26_TB_QR_Posters_Inspection_Copy_US.pdf" at bounding box center [353, 420] width 191 height 10
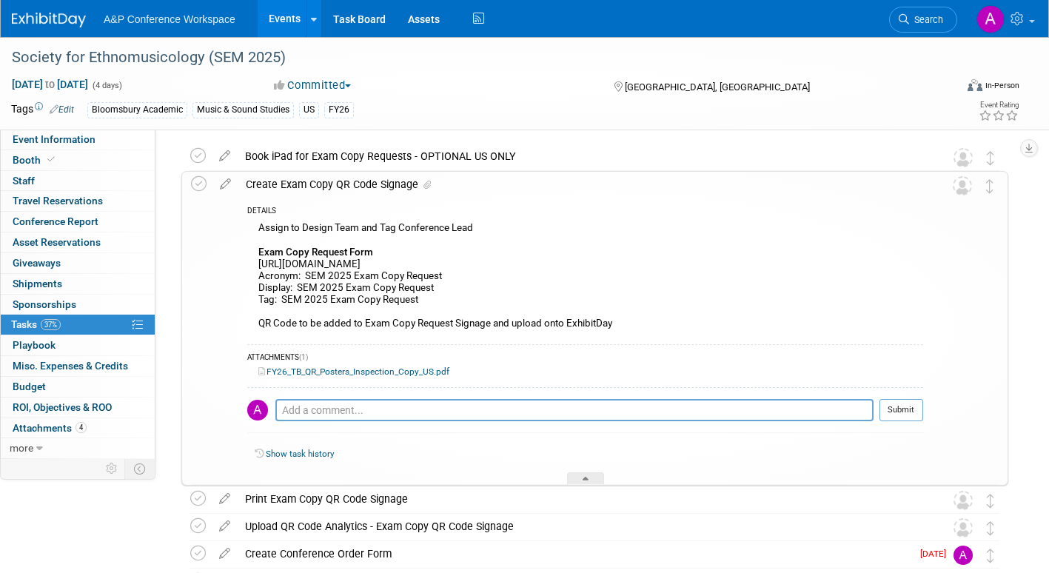
scroll to position [74, 0]
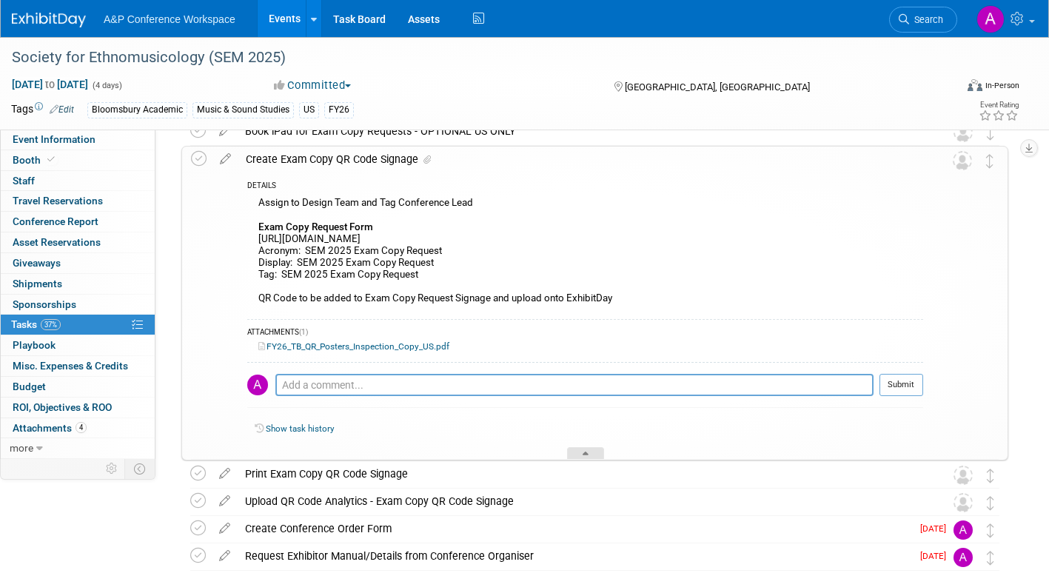
click at [591, 451] on div at bounding box center [585, 453] width 37 height 13
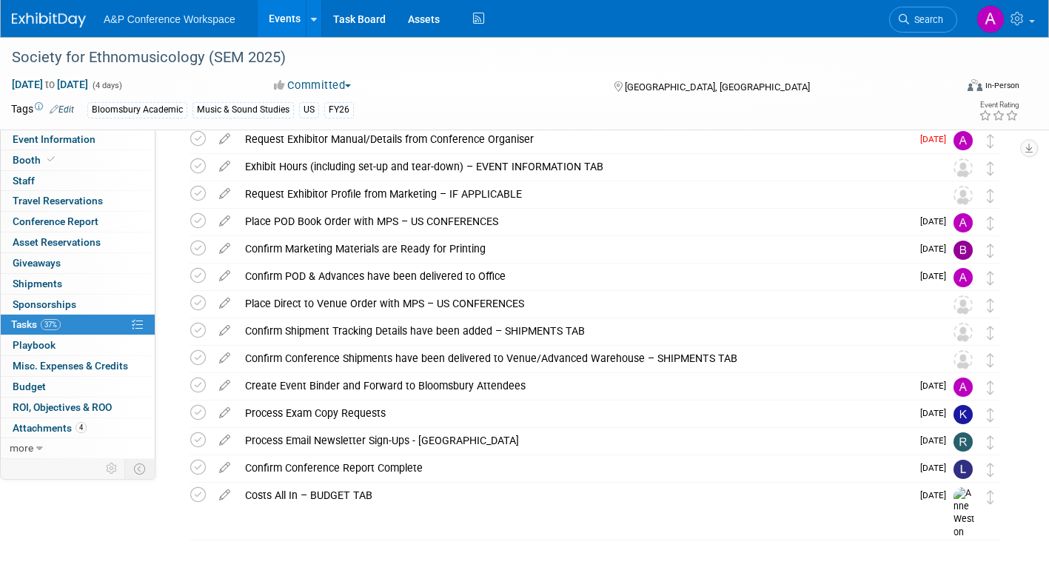
scroll to position [230, 0]
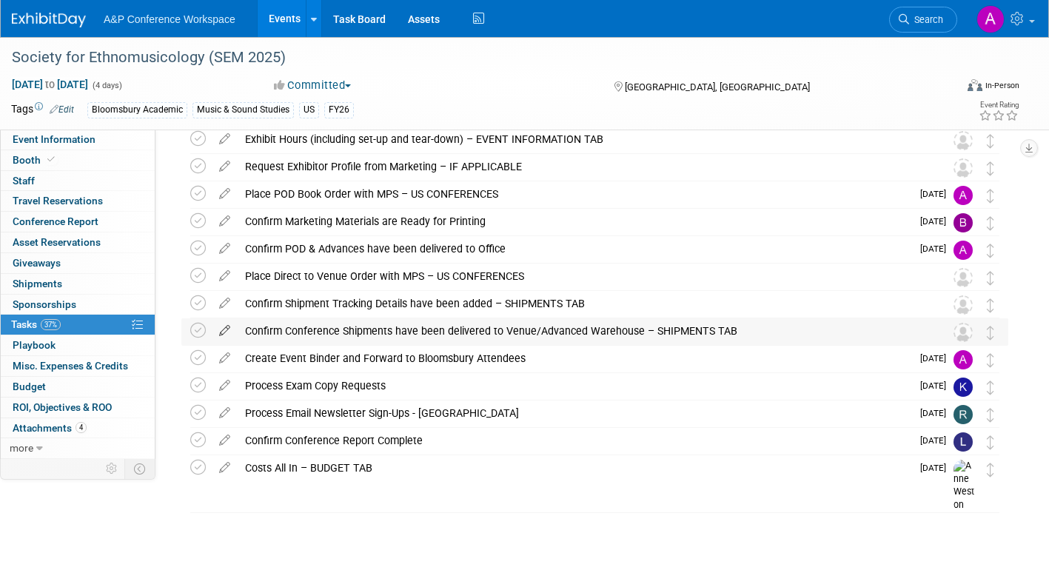
click at [226, 327] on icon at bounding box center [225, 327] width 26 height 19
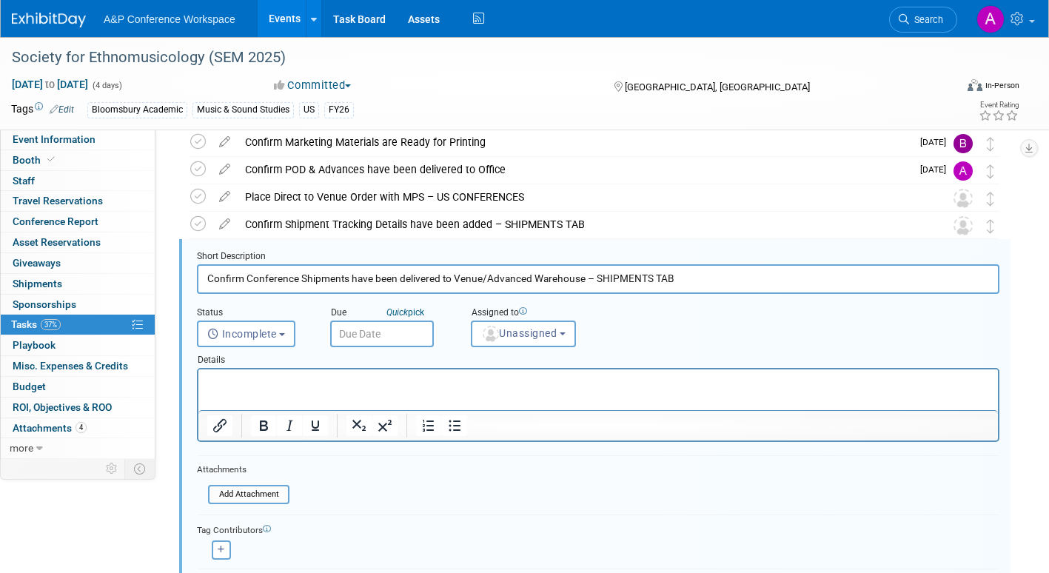
scroll to position [332, 0]
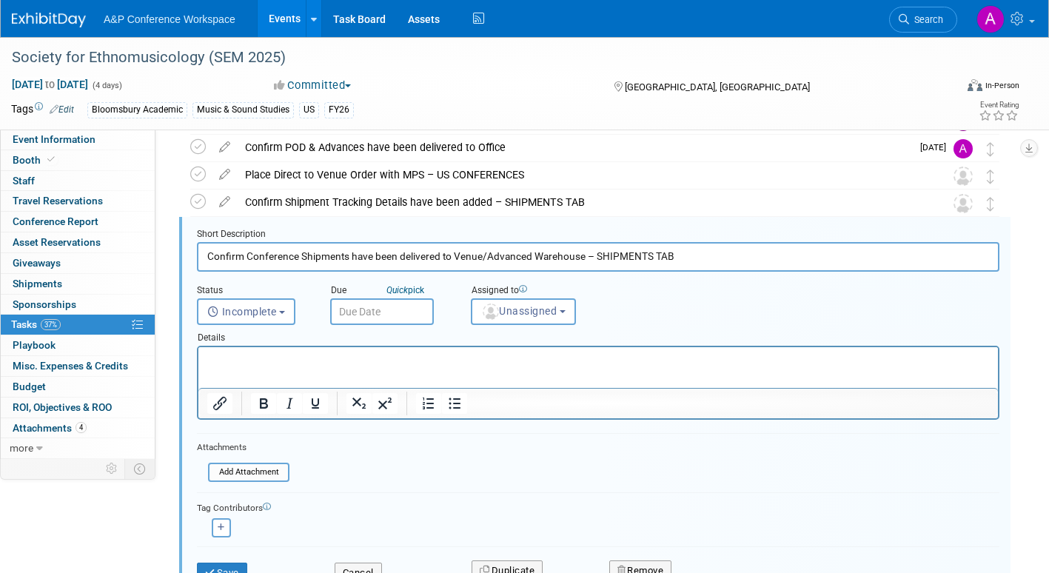
click at [398, 318] on input "text" at bounding box center [382, 311] width 104 height 27
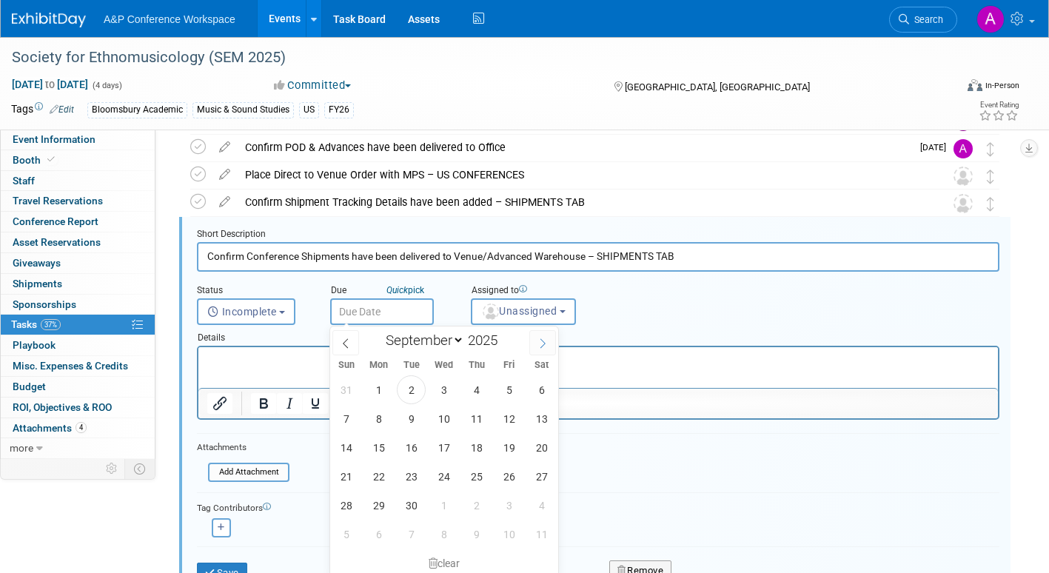
click at [534, 343] on span at bounding box center [542, 342] width 27 height 25
select select "9"
click at [377, 473] on span "20" at bounding box center [378, 476] width 29 height 29
type input "Oct 20, 2025"
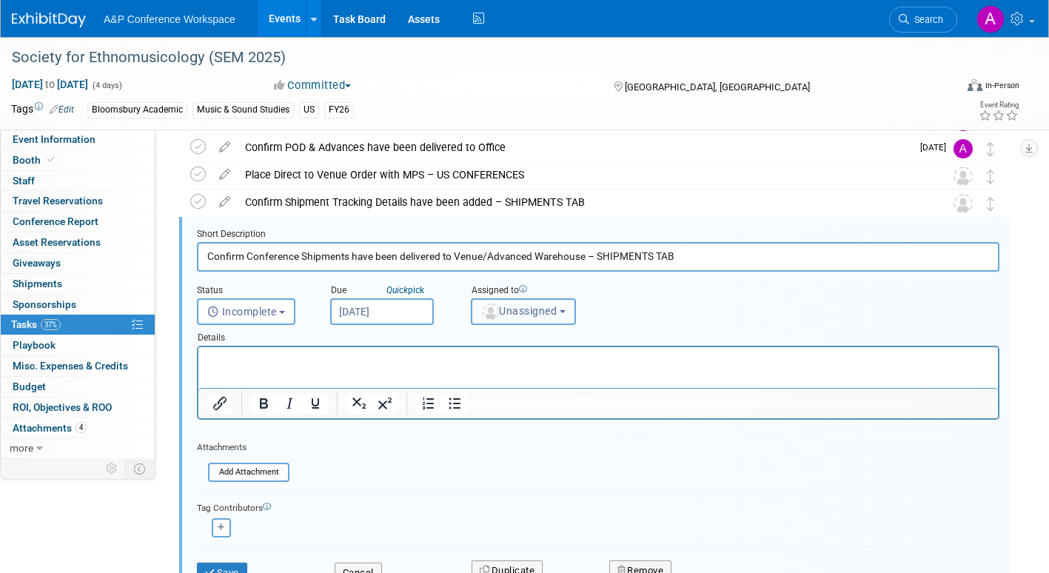
click at [514, 317] on button "Unassigned" at bounding box center [523, 311] width 105 height 27
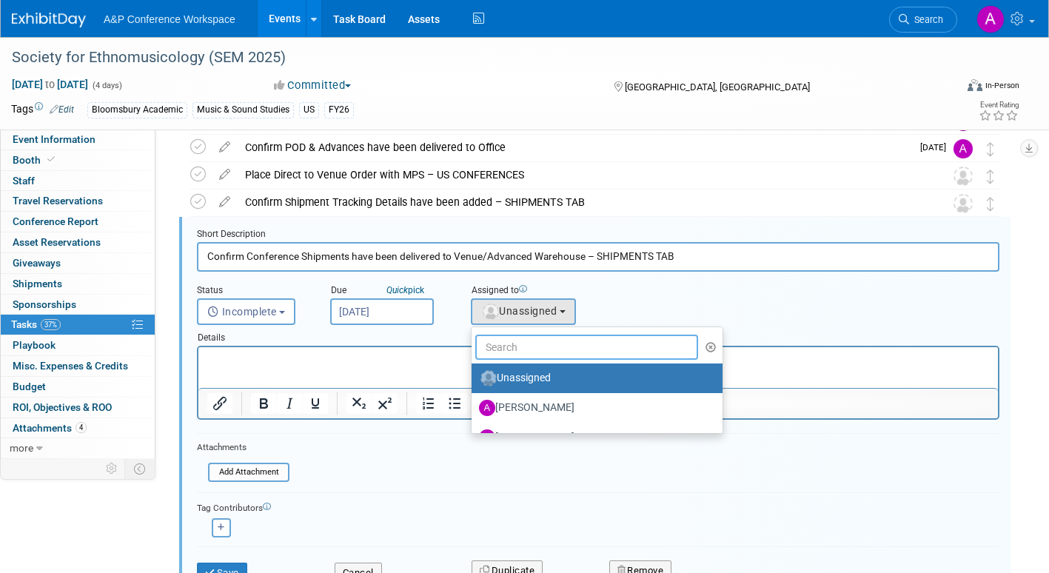
click at [511, 344] on input "text" at bounding box center [586, 347] width 223 height 25
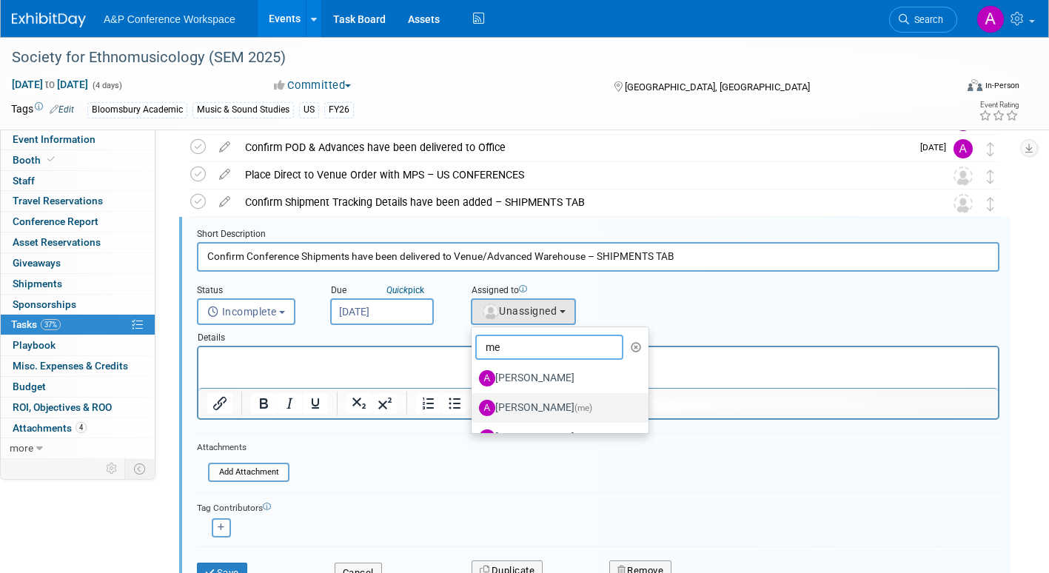
type input "me"
click at [518, 404] on label "Amanda Oney (me)" at bounding box center [556, 408] width 155 height 24
click at [474, 404] on input "Amanda Oney (me)" at bounding box center [469, 406] width 10 height 10
select select "3fc68575-f872-4db6-8d2a-11755123f12c"
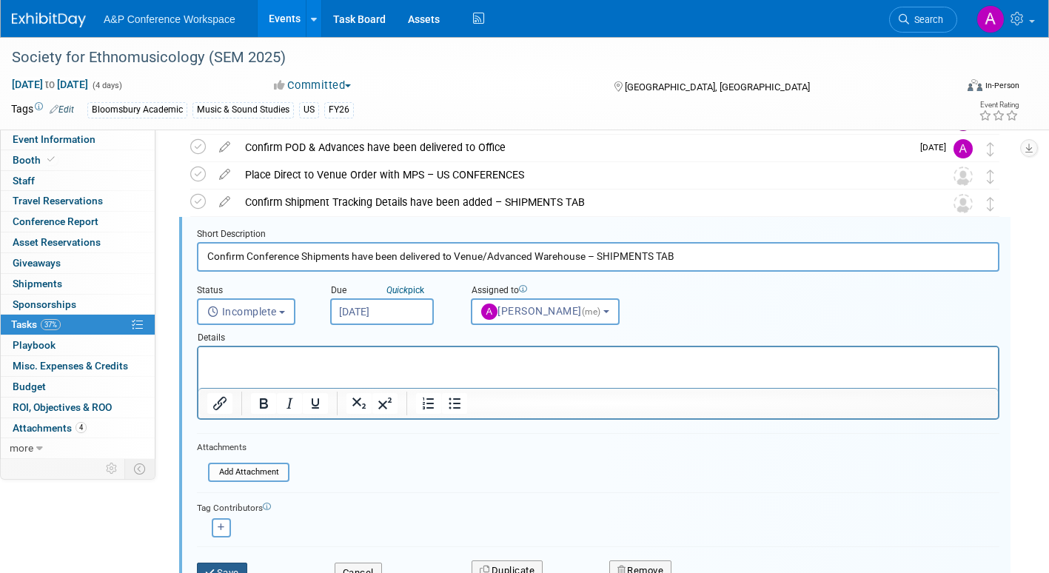
click at [215, 566] on button "Save" at bounding box center [222, 573] width 50 height 21
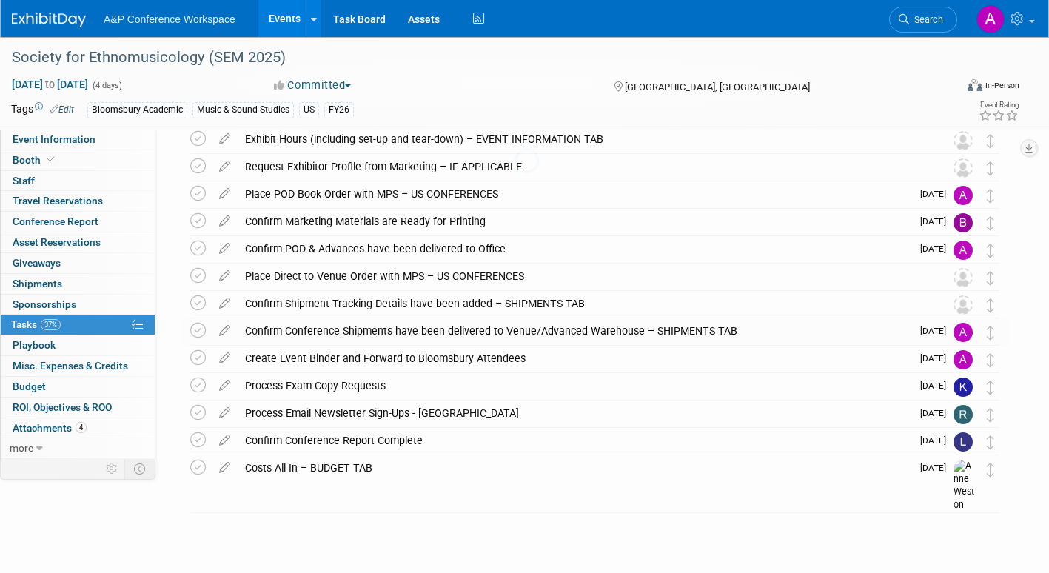
scroll to position [230, 0]
click at [226, 298] on icon at bounding box center [225, 300] width 26 height 19
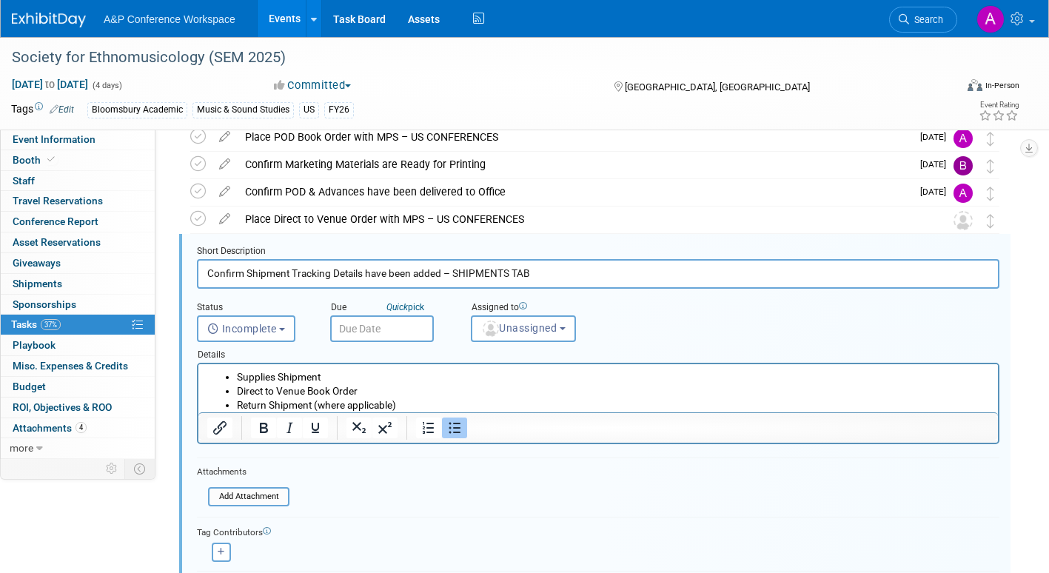
scroll to position [304, 0]
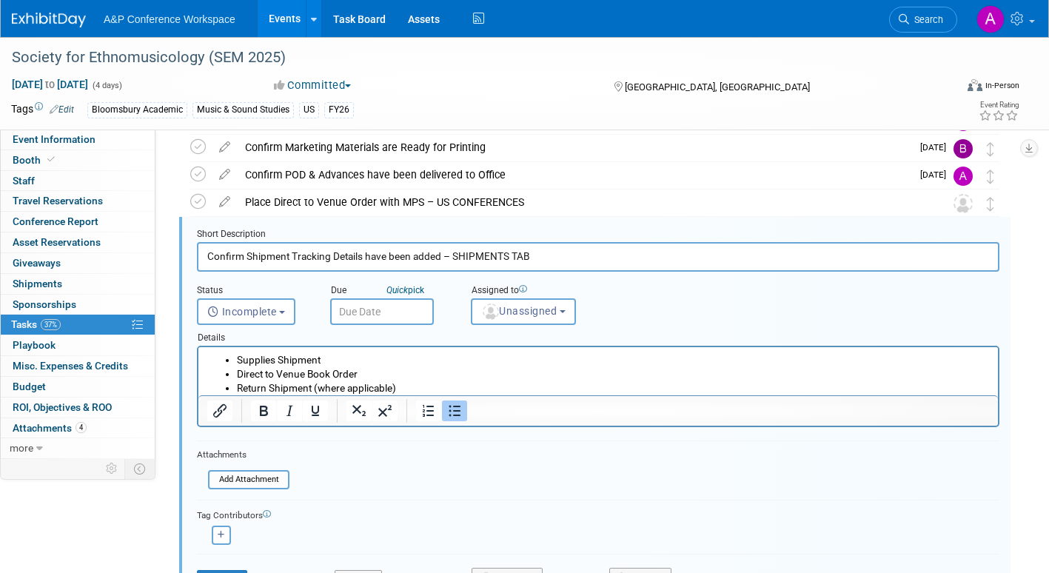
click at [388, 310] on input "text" at bounding box center [382, 311] width 104 height 27
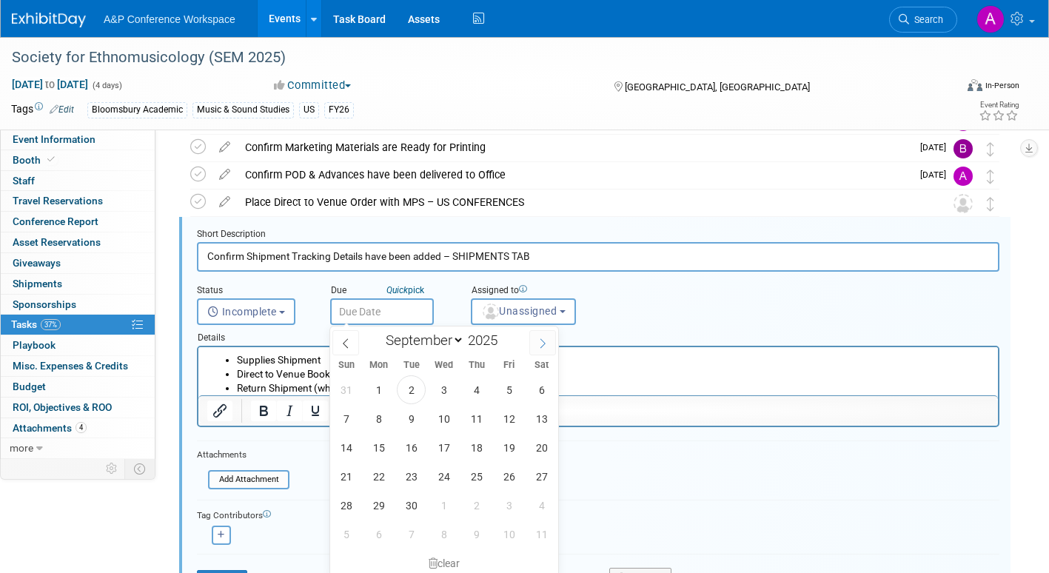
click at [538, 343] on icon at bounding box center [542, 343] width 10 height 10
select select "9"
click at [443, 446] on span "15" at bounding box center [443, 447] width 29 height 29
type input "Oct 15, 2025"
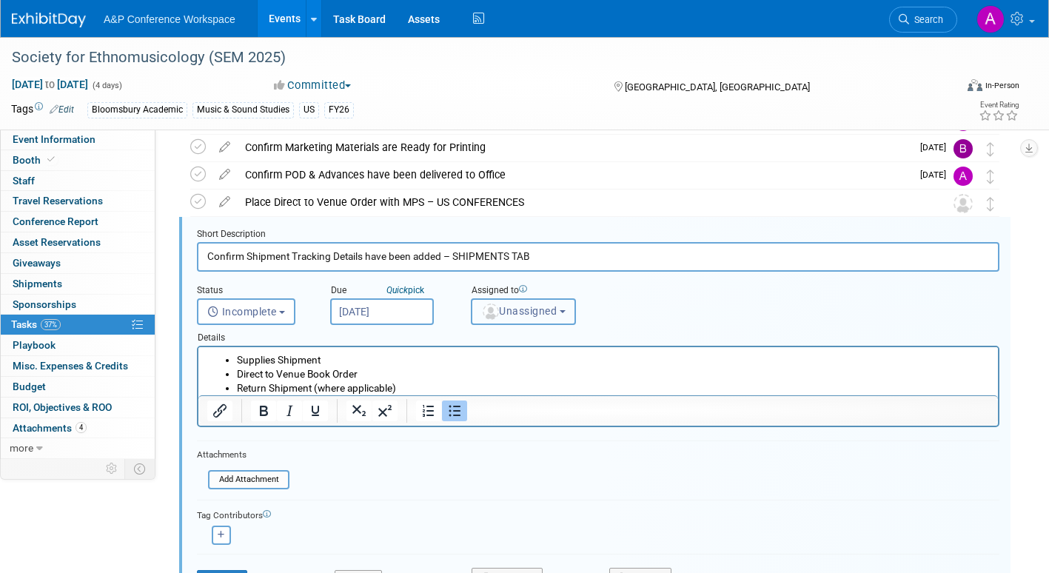
click at [520, 309] on span "Unassigned" at bounding box center [518, 311] width 75 height 12
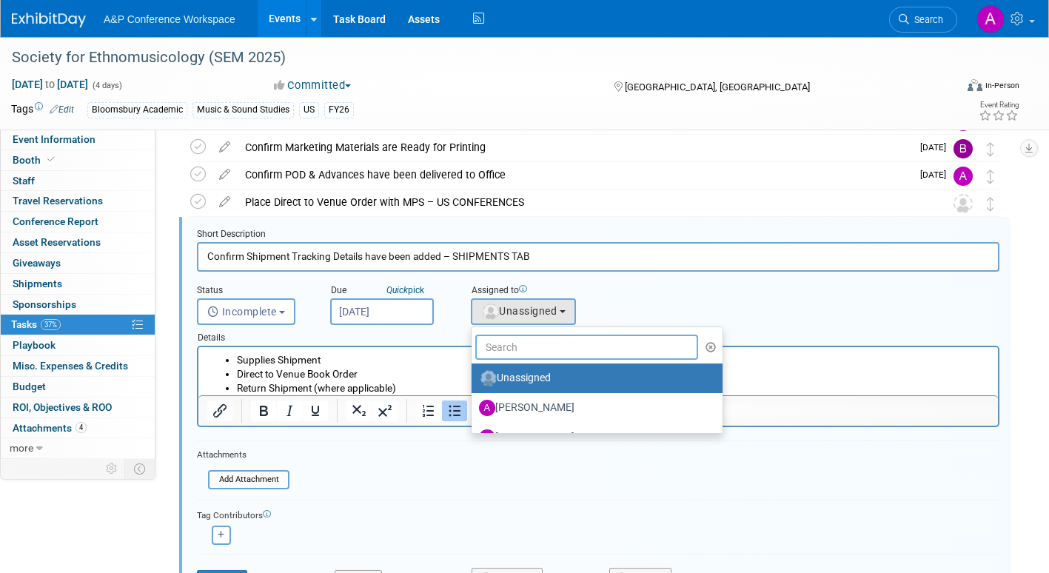
click at [511, 349] on input "text" at bounding box center [586, 347] width 223 height 25
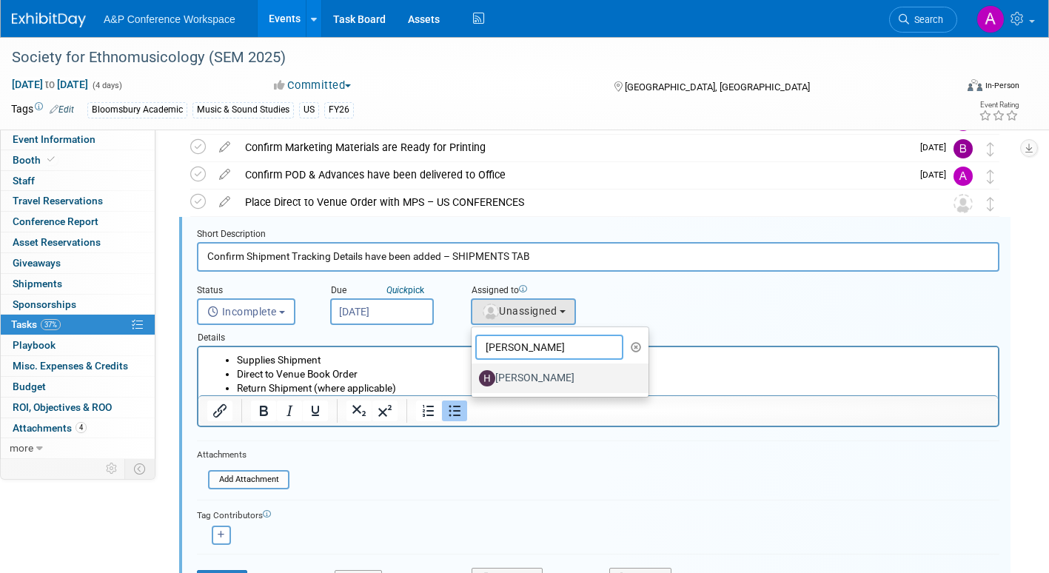
type input "hanna"
click at [497, 377] on label "[PERSON_NAME]" at bounding box center [556, 378] width 155 height 24
click at [474, 377] on input "[PERSON_NAME]" at bounding box center [469, 377] width 10 height 10
select select "f47d5110-dff9-4952-99f5-c640fdae2d00"
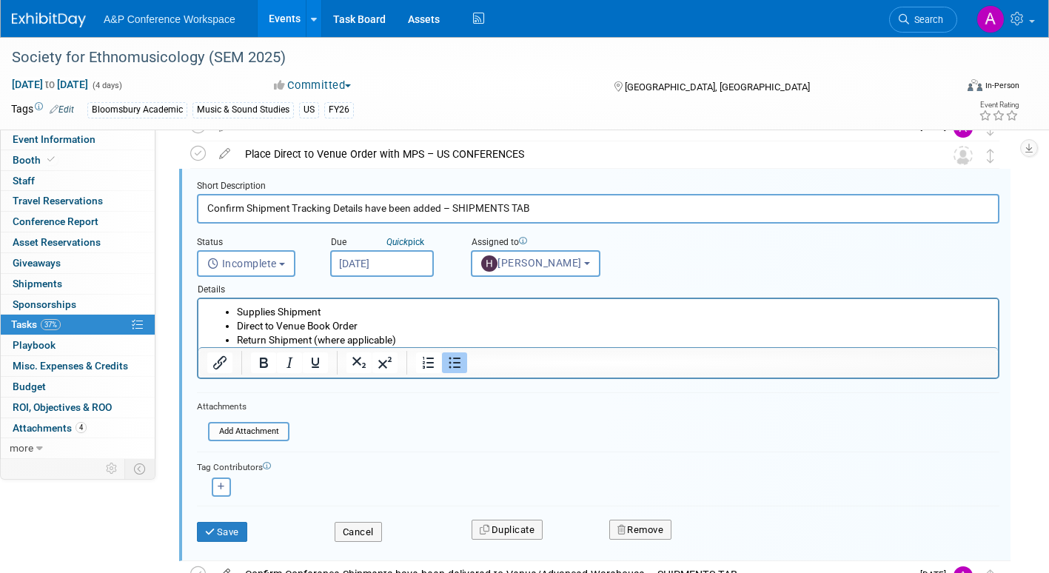
scroll to position [378, 0]
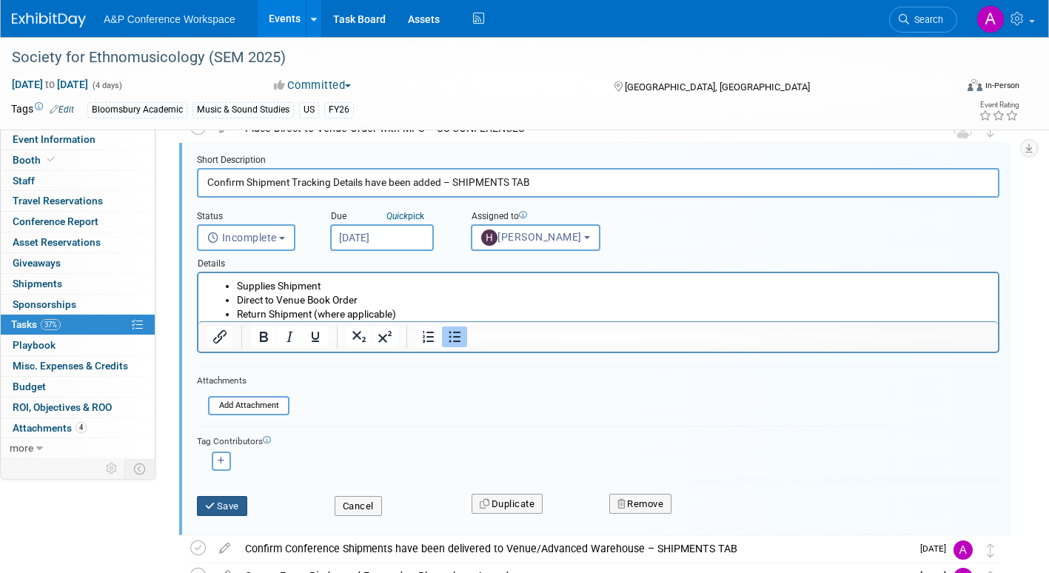
click at [225, 504] on button "Save" at bounding box center [222, 506] width 50 height 21
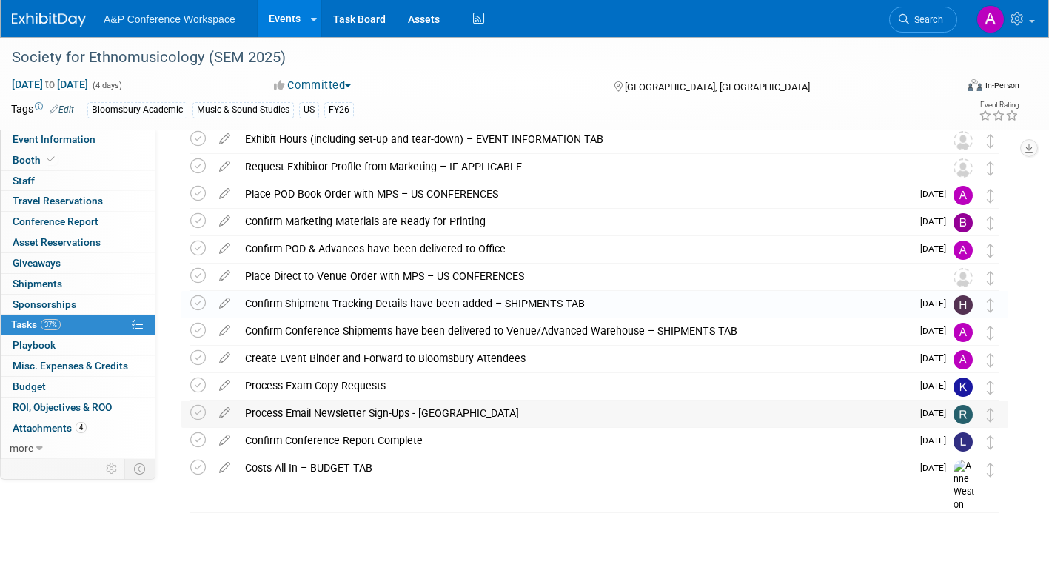
scroll to position [230, 0]
click at [223, 275] on icon at bounding box center [225, 273] width 26 height 19
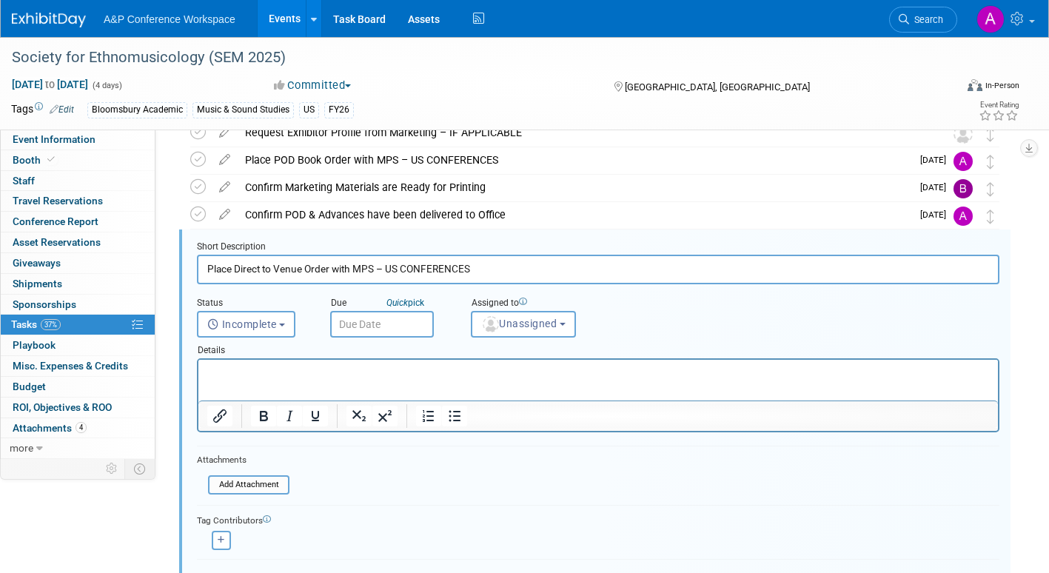
scroll to position [277, 0]
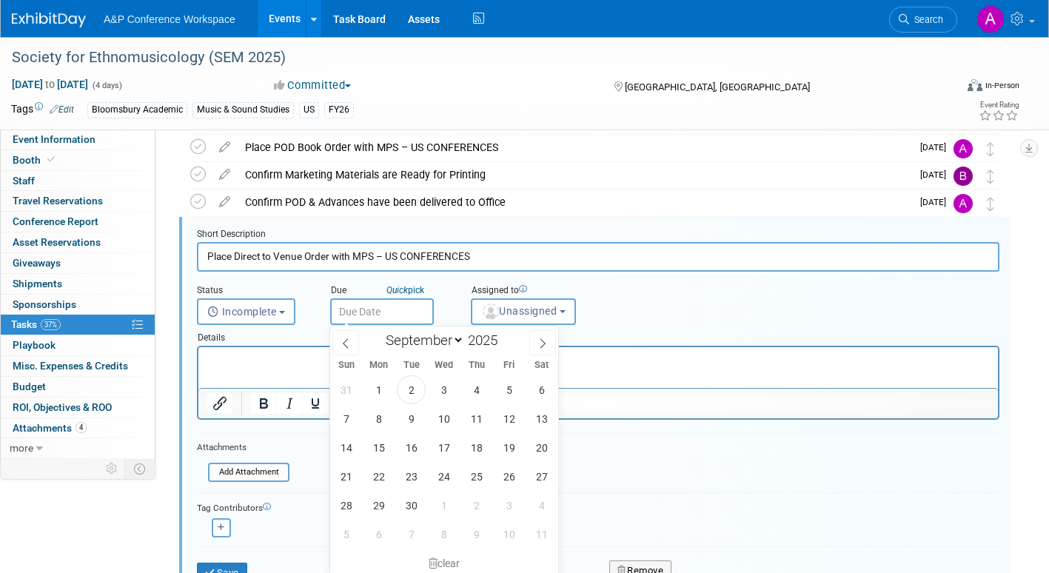
click at [386, 313] on input "text" at bounding box center [382, 311] width 104 height 27
click at [545, 342] on icon at bounding box center [542, 343] width 10 height 10
select select "9"
click at [378, 413] on span "6" at bounding box center [378, 418] width 29 height 29
type input "Oct 6, 2025"
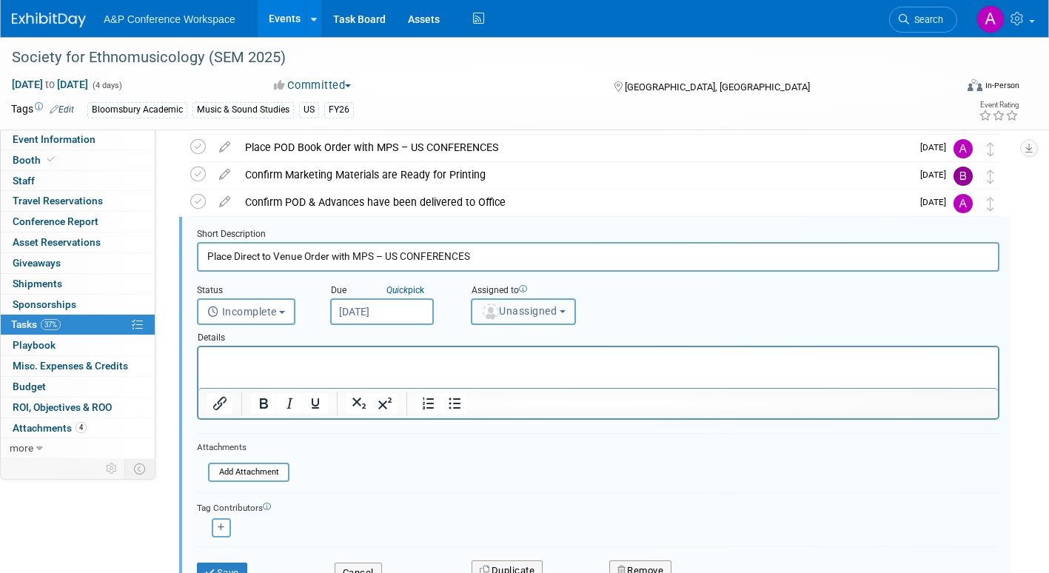
click at [509, 311] on span "Unassigned" at bounding box center [518, 311] width 75 height 12
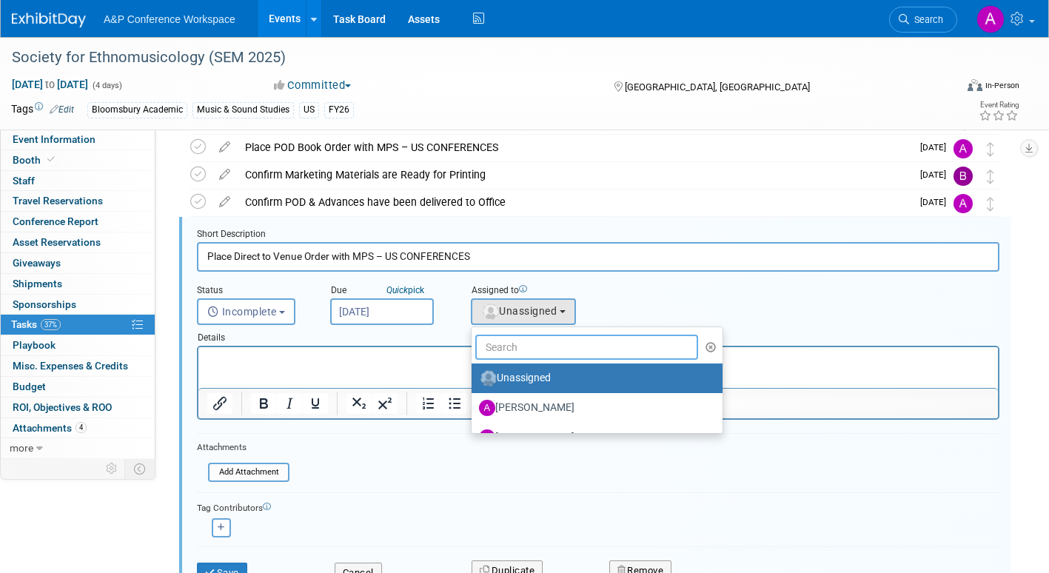
click at [502, 347] on input "text" at bounding box center [586, 347] width 223 height 25
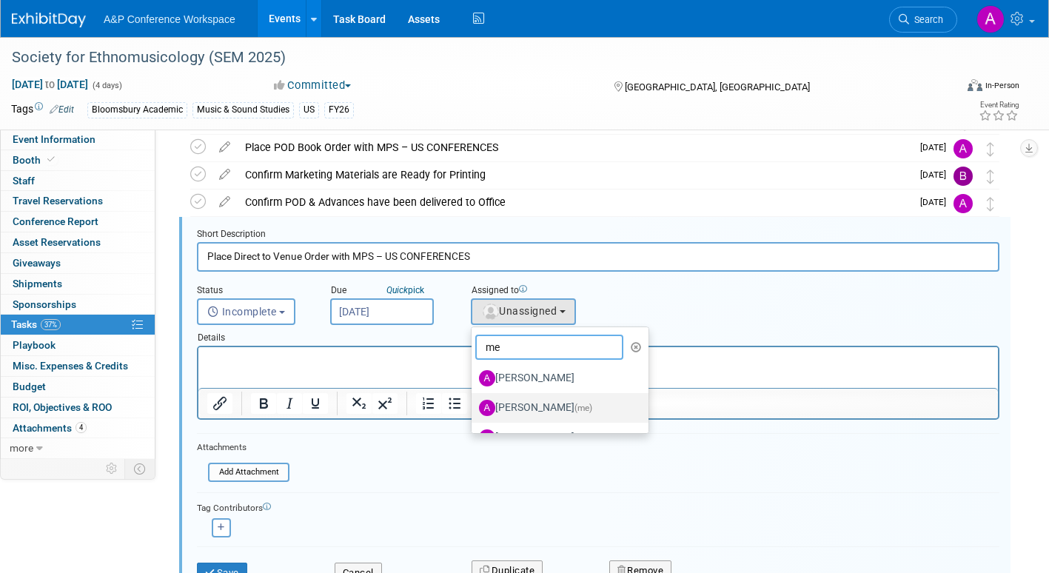
type input "me"
click at [534, 403] on label "Amanda Oney (me)" at bounding box center [556, 408] width 155 height 24
click at [474, 403] on input "Amanda Oney (me)" at bounding box center [469, 406] width 10 height 10
select select "3fc68575-f872-4db6-8d2a-11755123f12c"
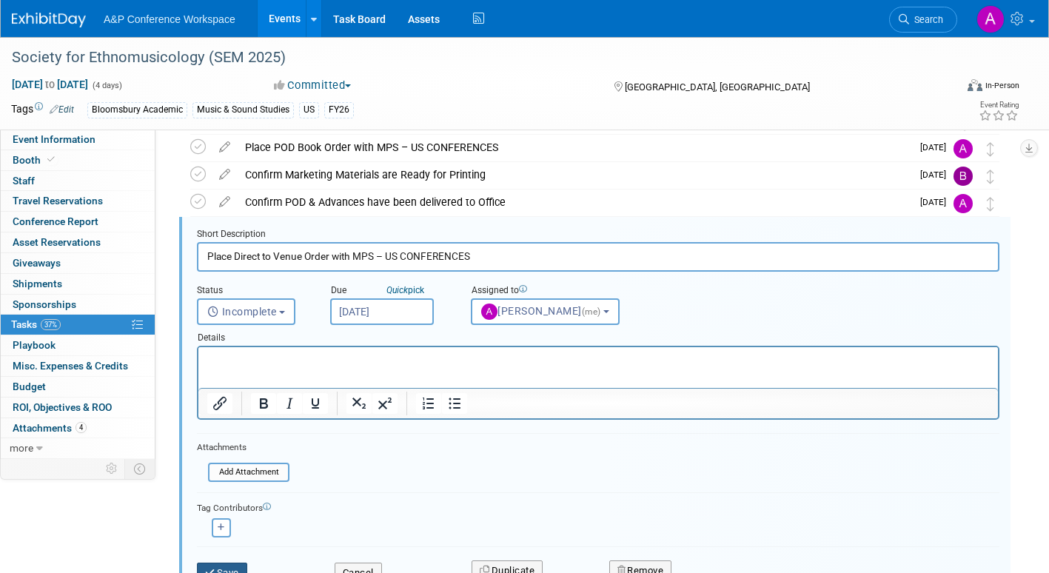
click at [242, 563] on button "Save" at bounding box center [222, 573] width 50 height 21
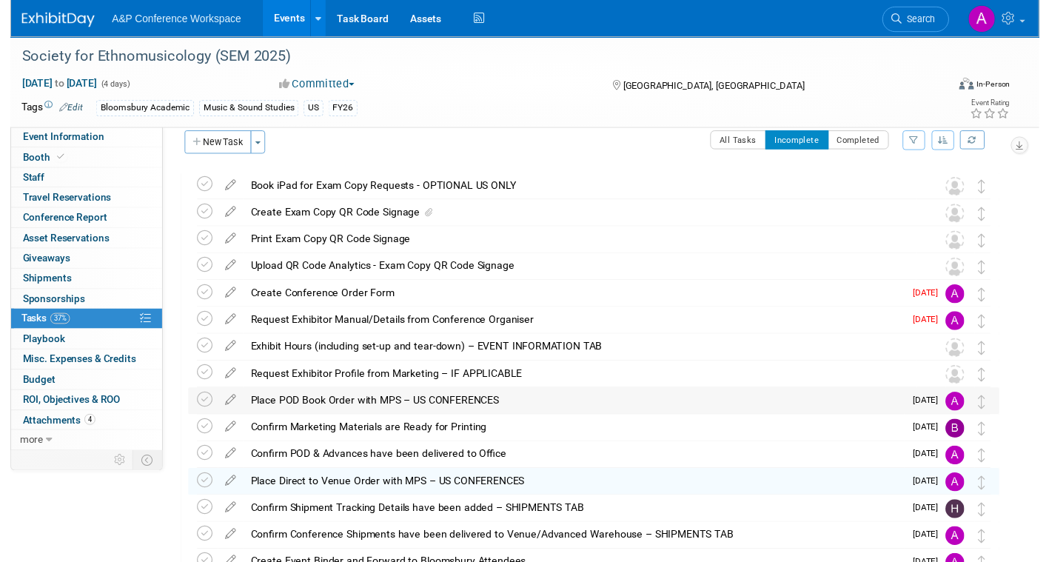
scroll to position [8, 0]
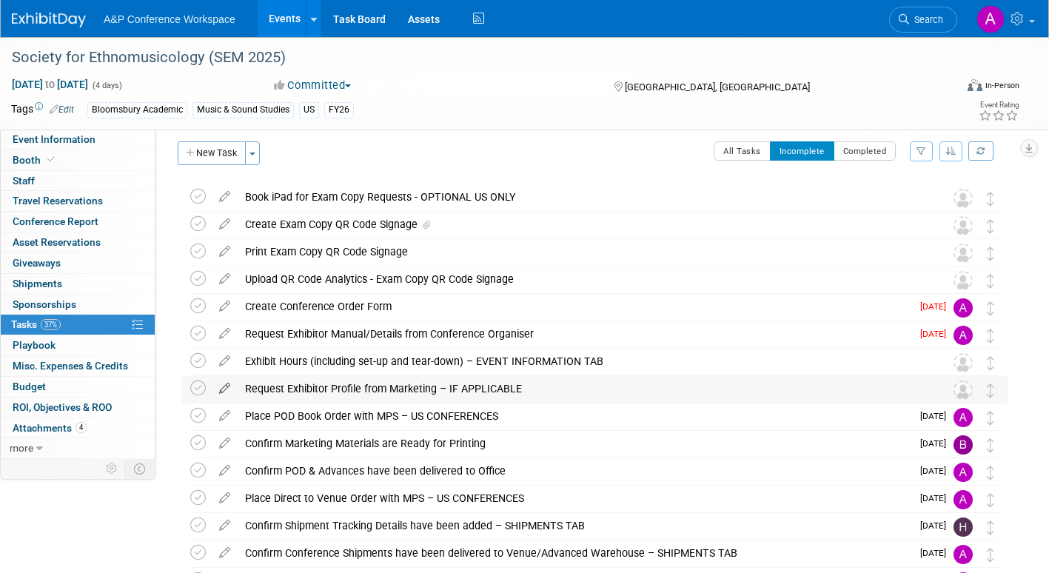
click at [221, 386] on icon at bounding box center [225, 385] width 26 height 19
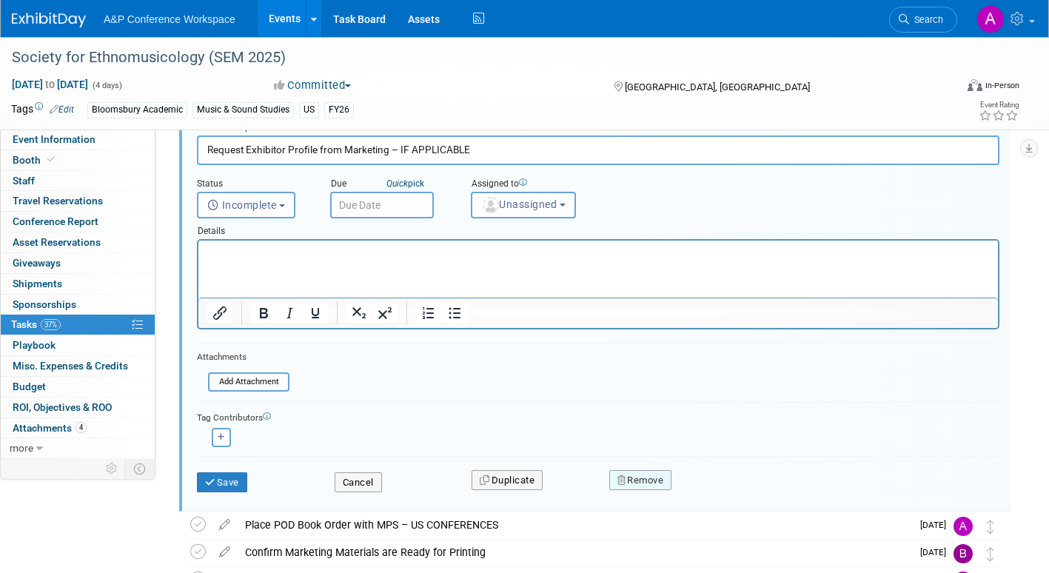
scroll to position [389, 0]
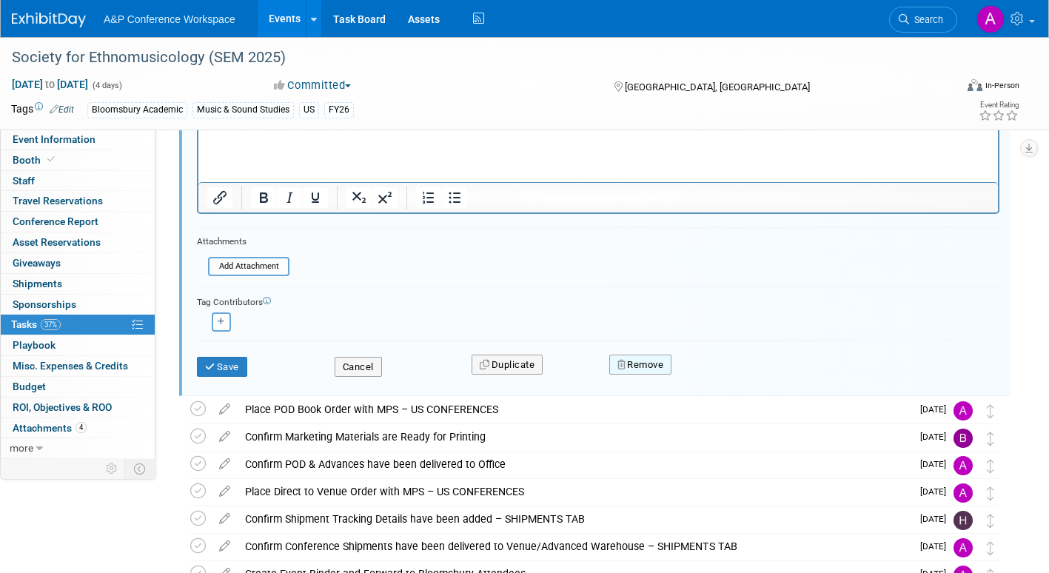
click at [661, 366] on button "Remove" at bounding box center [640, 365] width 63 height 21
click at [719, 382] on link "Yes" at bounding box center [723, 377] width 43 height 24
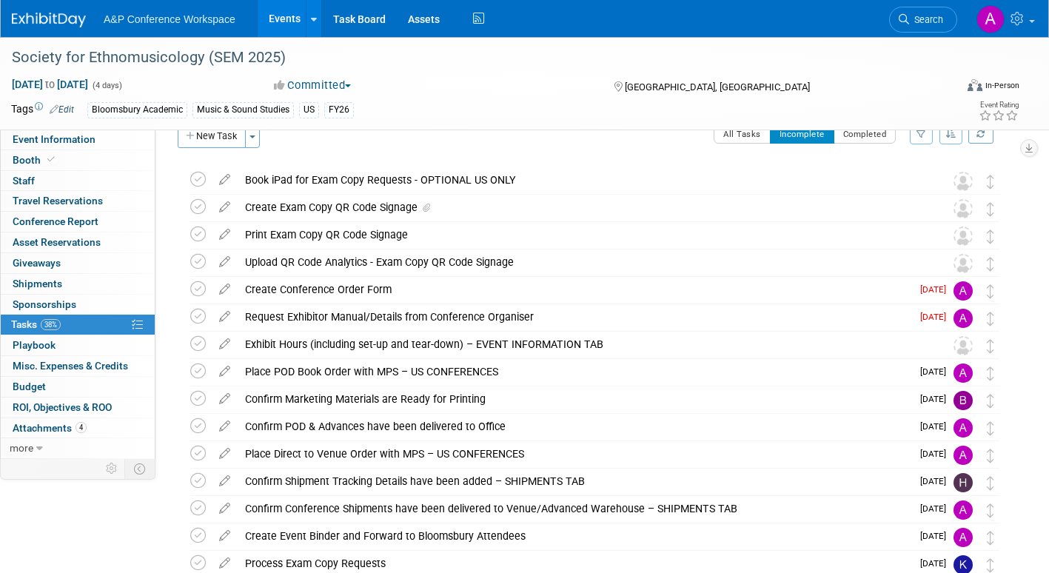
scroll to position [0, 0]
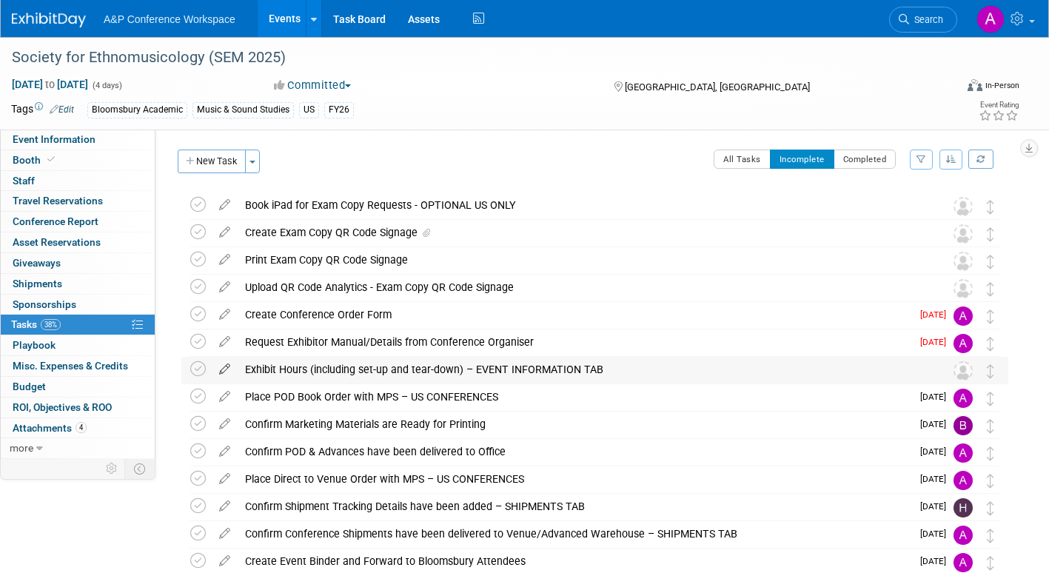
click at [221, 366] on icon at bounding box center [225, 366] width 26 height 19
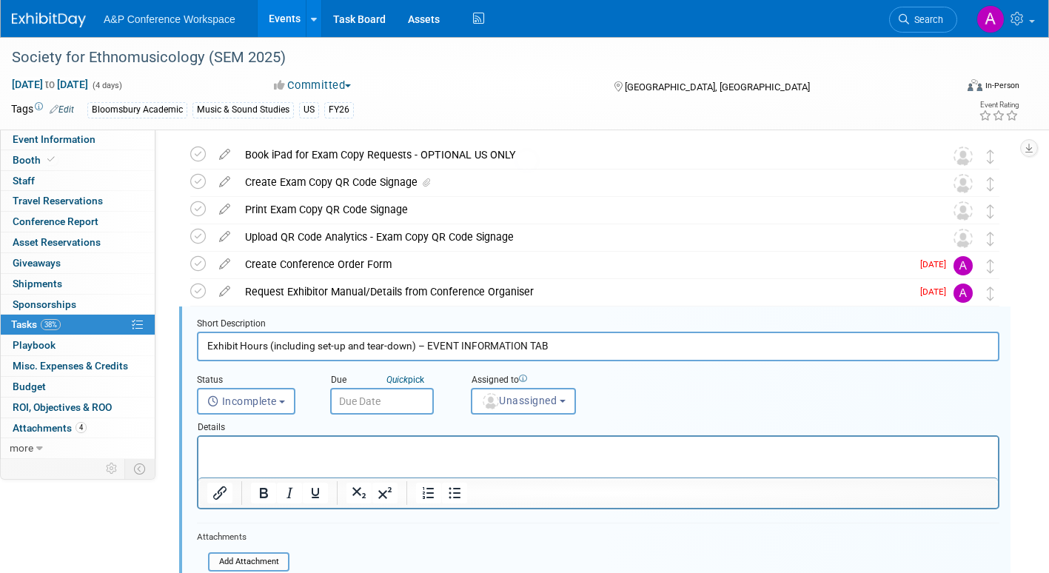
scroll to position [140, 0]
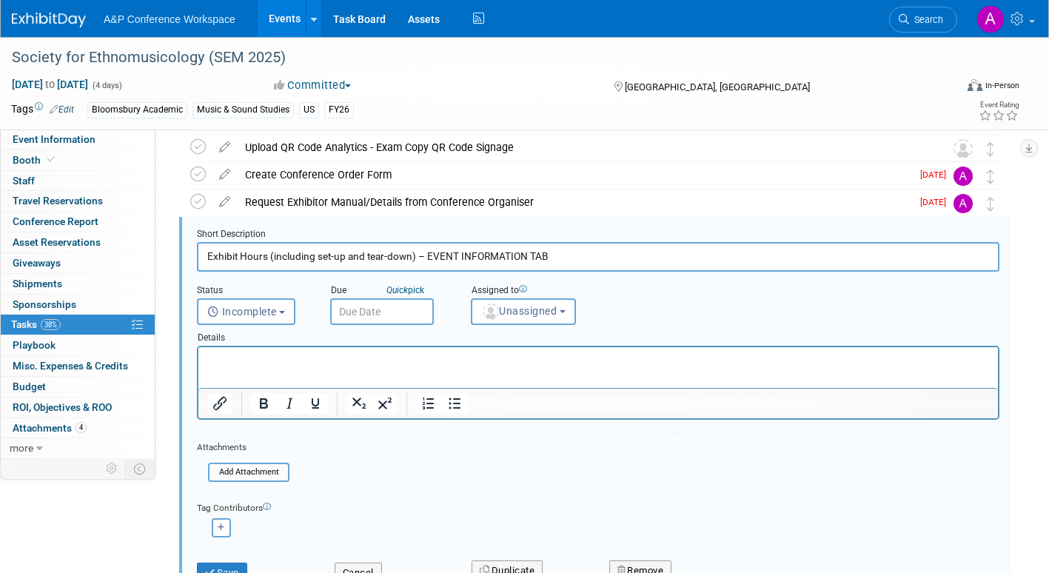
click at [409, 310] on input "text" at bounding box center [382, 311] width 104 height 27
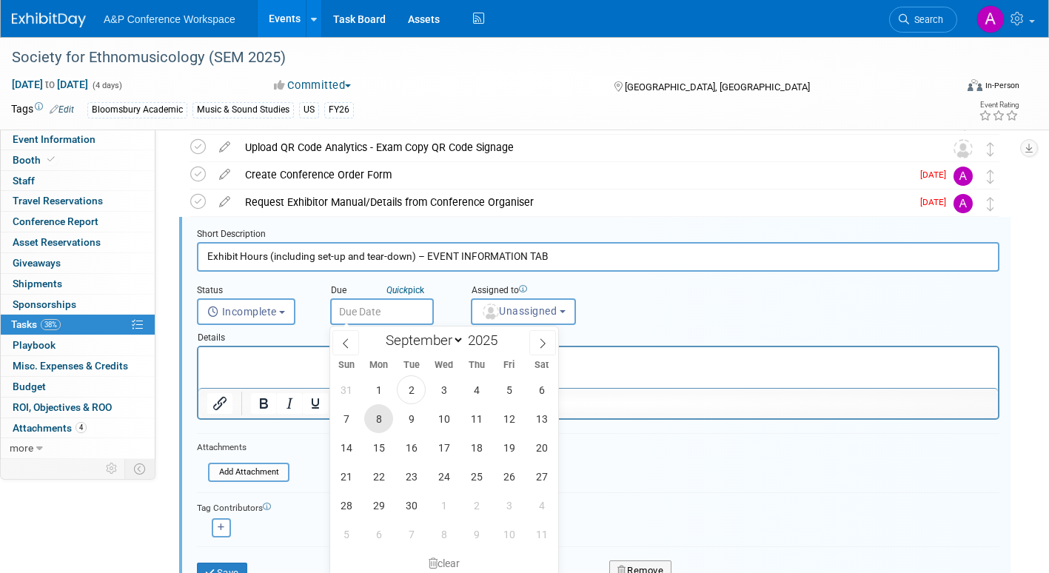
click at [377, 417] on span "8" at bounding box center [378, 418] width 29 height 29
type input "Sep 8, 2025"
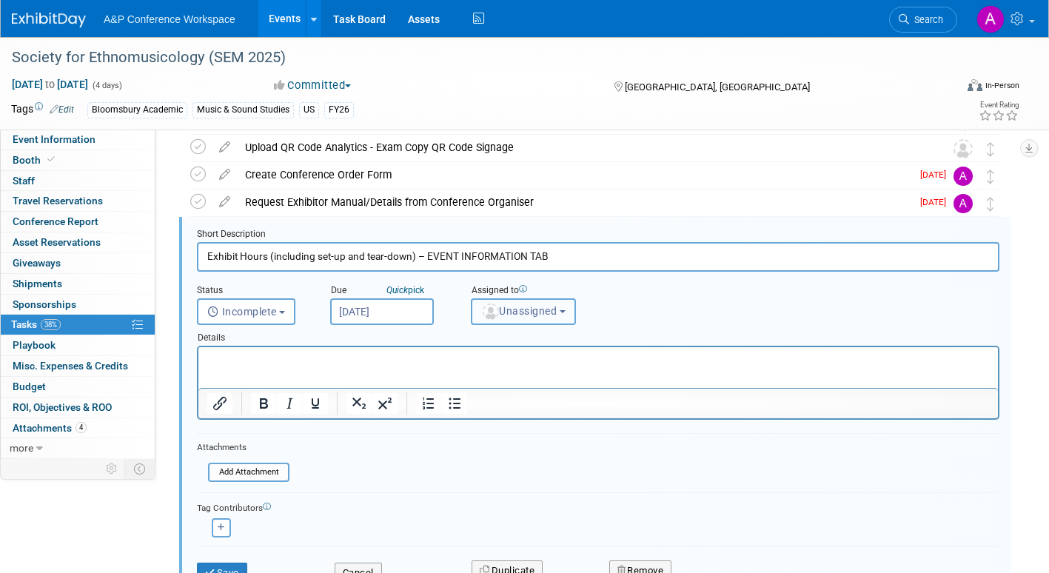
click at [520, 309] on span "Unassigned" at bounding box center [518, 311] width 75 height 12
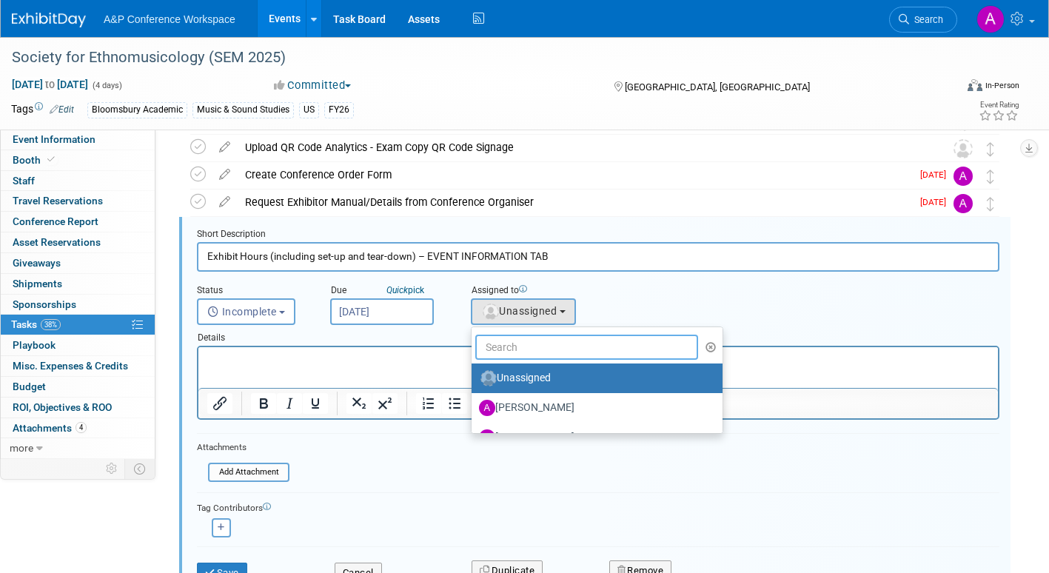
click at [513, 341] on input "text" at bounding box center [586, 347] width 223 height 25
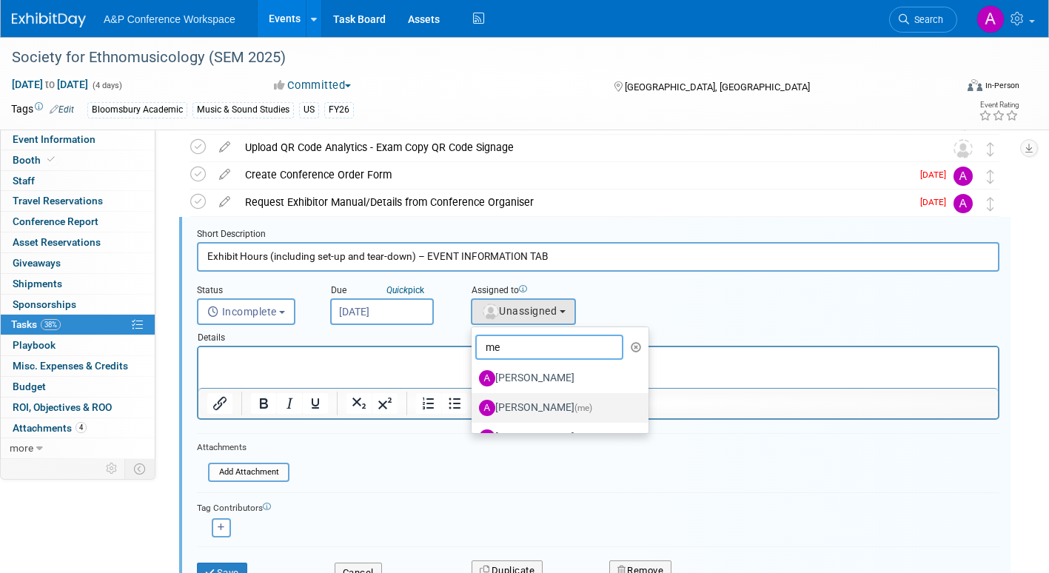
type input "me"
click at [523, 402] on label "Amanda Oney (me)" at bounding box center [556, 408] width 155 height 24
click at [474, 402] on input "Amanda Oney (me)" at bounding box center [469, 406] width 10 height 10
select select "3fc68575-f872-4db6-8d2a-11755123f12c"
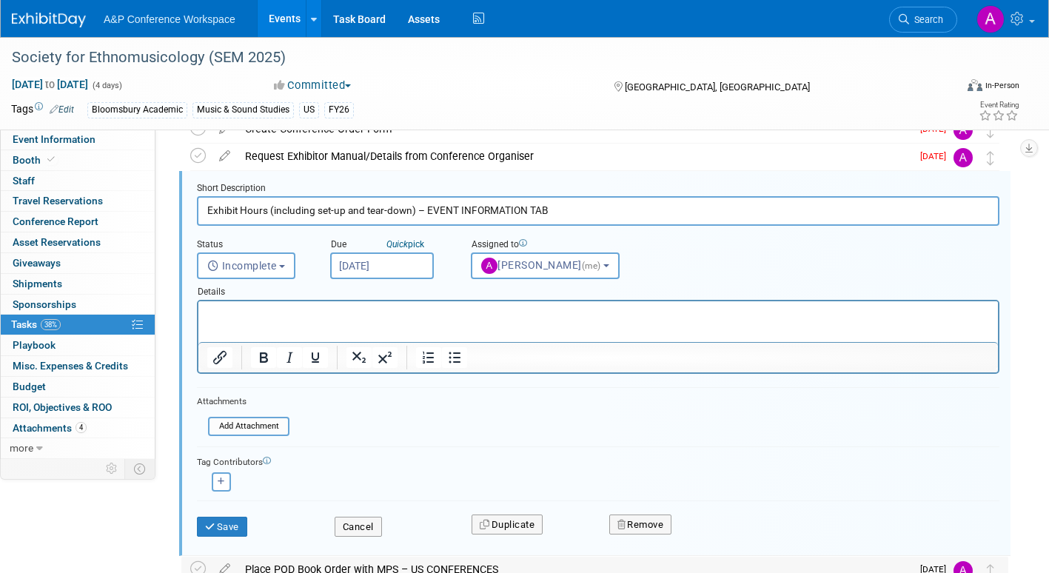
scroll to position [288, 0]
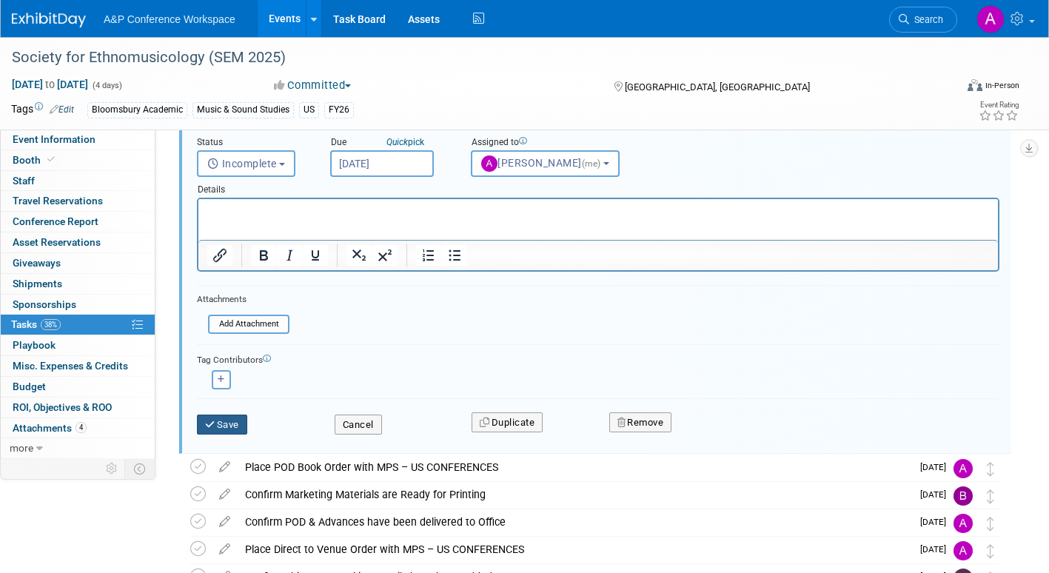
click at [241, 424] on button "Save" at bounding box center [222, 425] width 50 height 21
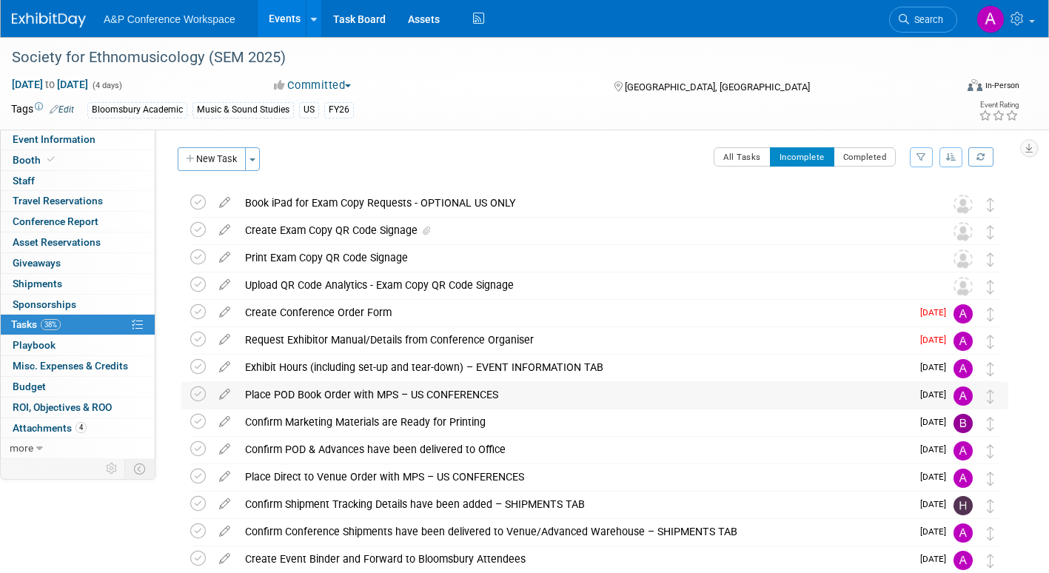
scroll to position [0, 0]
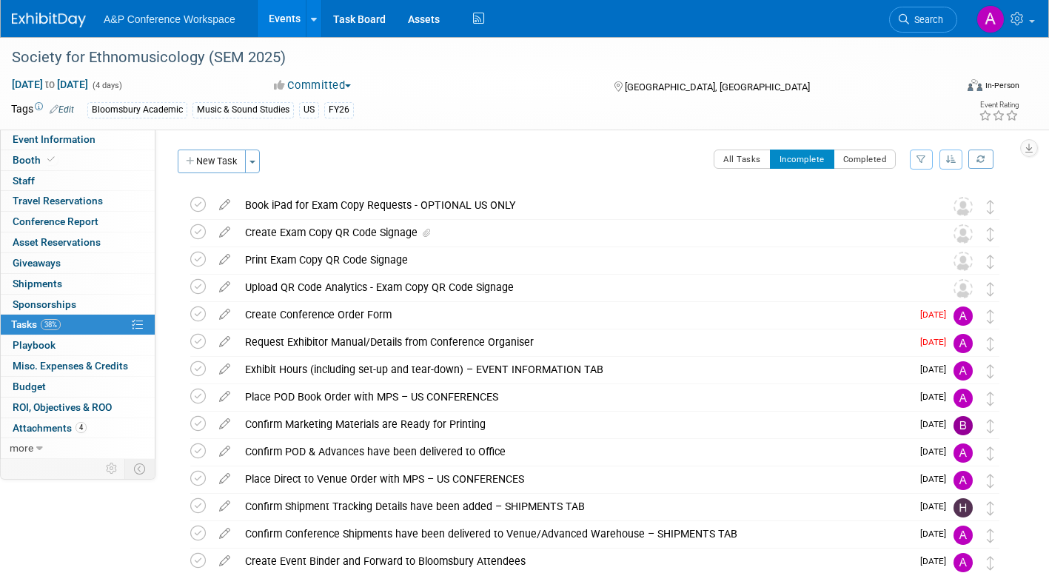
click at [212, 163] on button "New Task" at bounding box center [212, 162] width 68 height 24
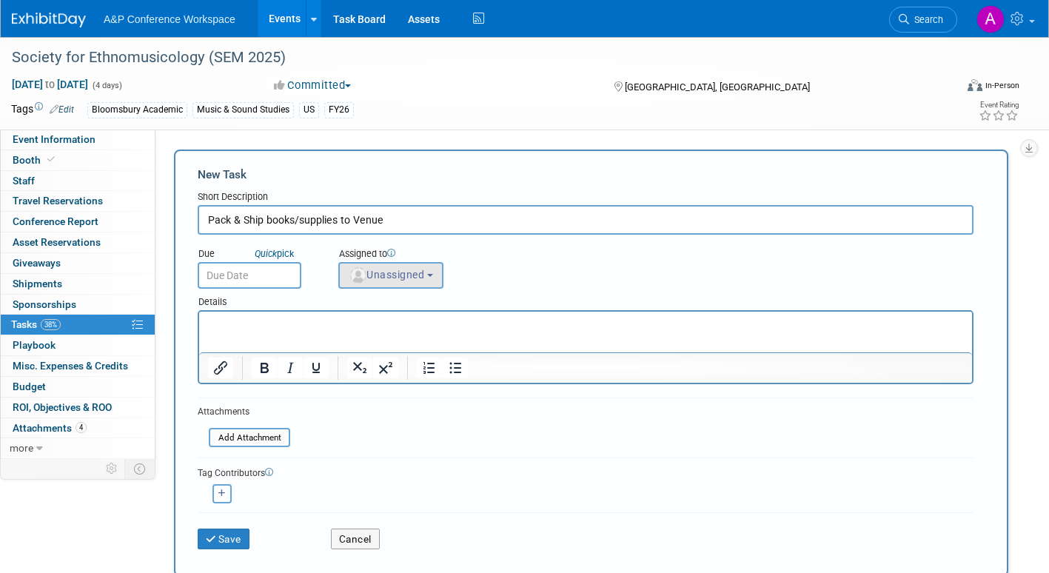
type input "Pack & Ship books/supplies to Venue"
click at [378, 268] on button "Unassigned" at bounding box center [390, 275] width 105 height 27
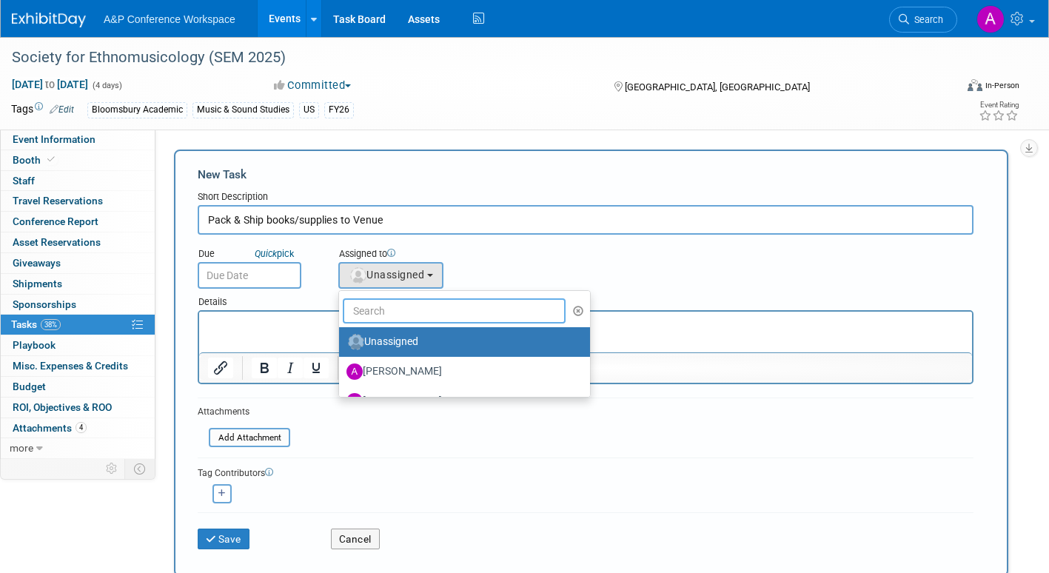
click at [397, 316] on input "text" at bounding box center [454, 310] width 223 height 25
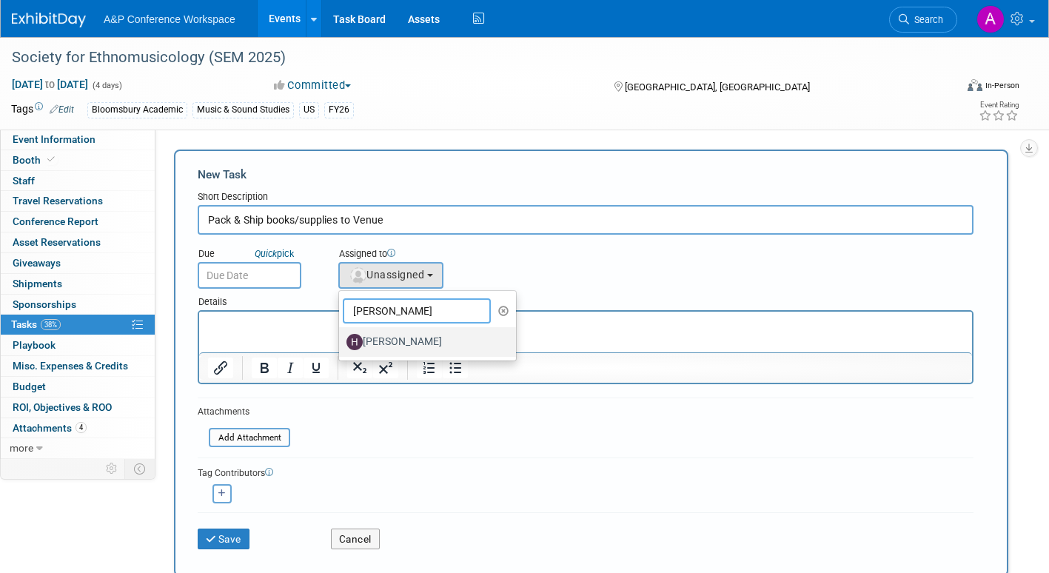
type input "hannah"
click at [411, 339] on label "[PERSON_NAME]" at bounding box center [423, 342] width 155 height 24
click at [341, 339] on input "[PERSON_NAME]" at bounding box center [337, 340] width 10 height 10
select select "f47d5110-dff9-4952-99f5-c640fdae2d00"
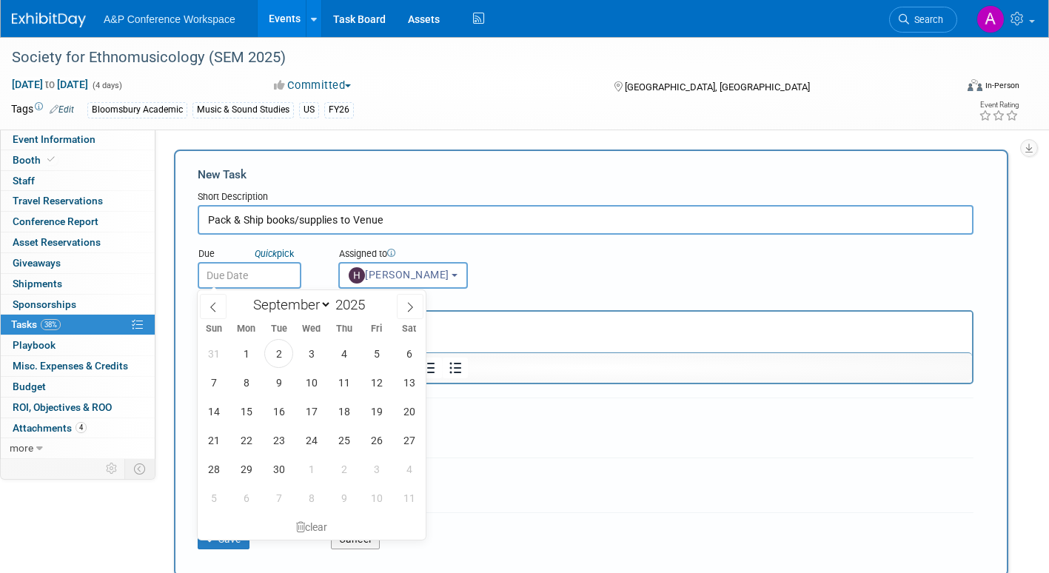
click at [281, 275] on input "text" at bounding box center [250, 275] width 104 height 27
click at [246, 409] on span "15" at bounding box center [246, 411] width 29 height 29
type input "Sep 15, 2025"
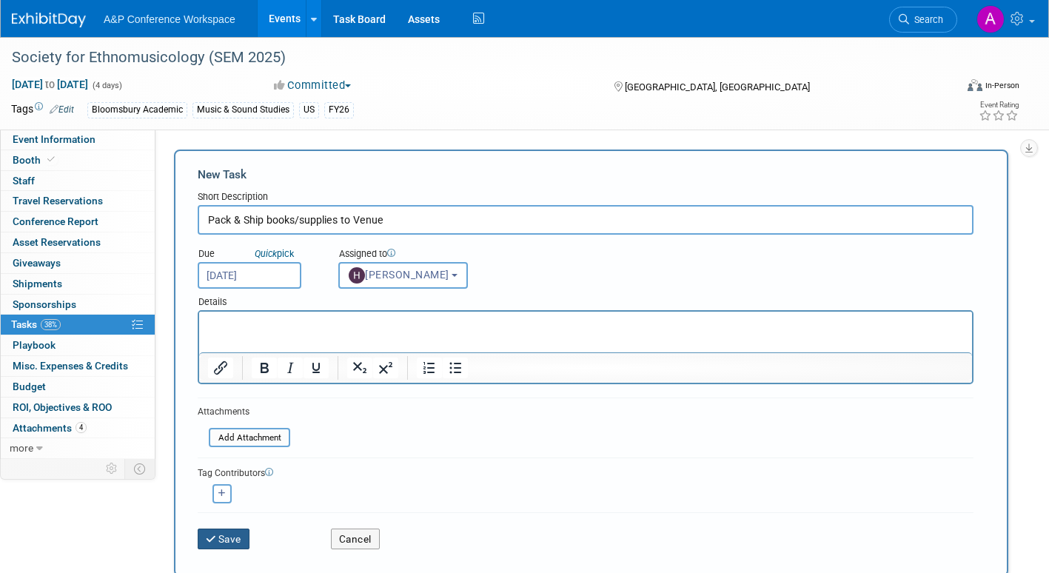
drag, startPoint x: 229, startPoint y: 534, endPoint x: 243, endPoint y: 536, distance: 13.5
click at [229, 534] on button "Save" at bounding box center [224, 538] width 52 height 21
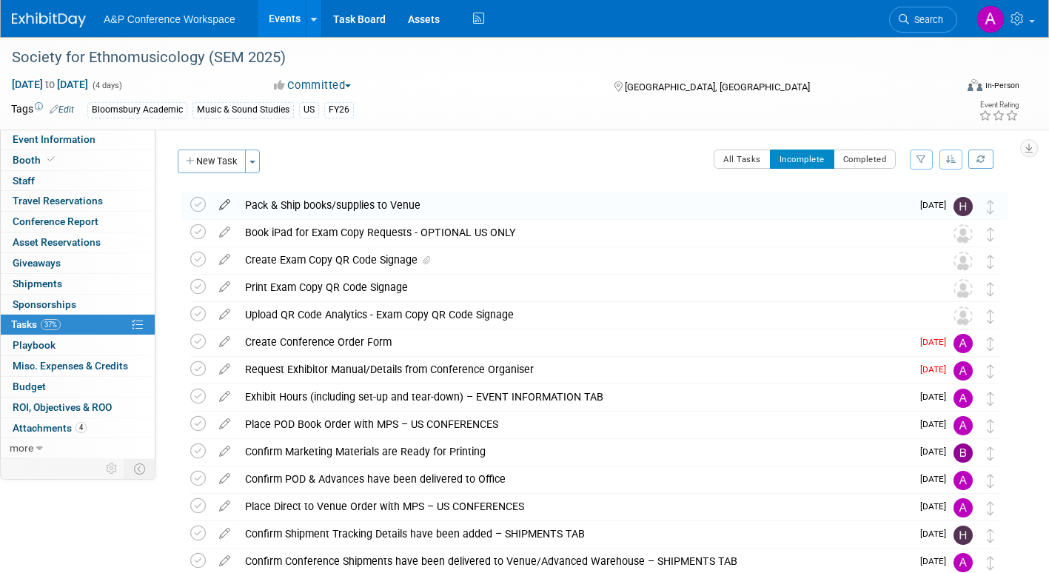
click at [222, 201] on icon at bounding box center [225, 201] width 26 height 19
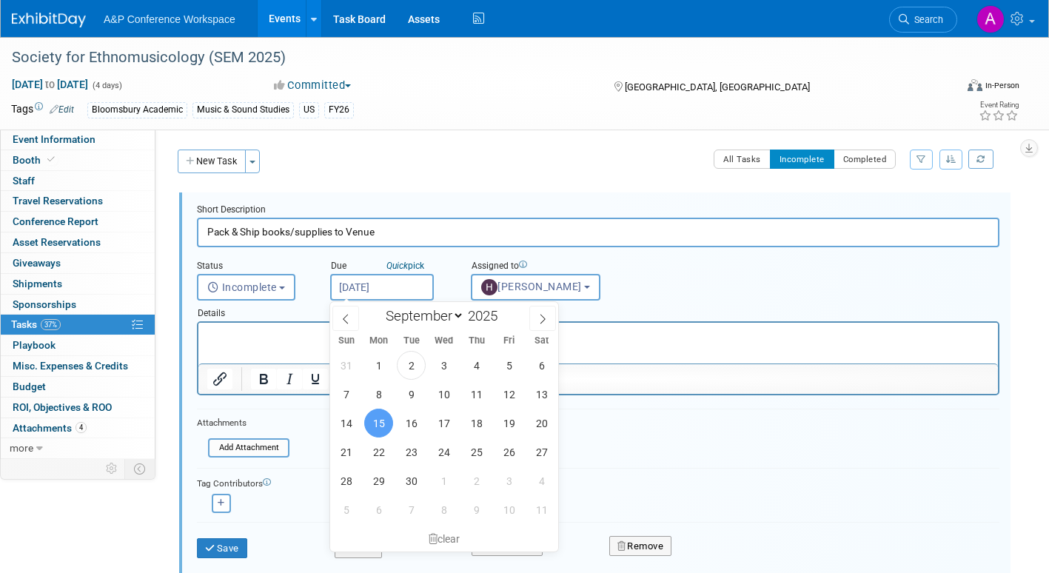
click at [406, 293] on input "Sep 15, 2025" at bounding box center [382, 287] width 104 height 27
click at [546, 318] on icon at bounding box center [542, 319] width 10 height 10
select select "9"
click at [444, 423] on span "15" at bounding box center [443, 423] width 29 height 29
type input "Oct 15, 2025"
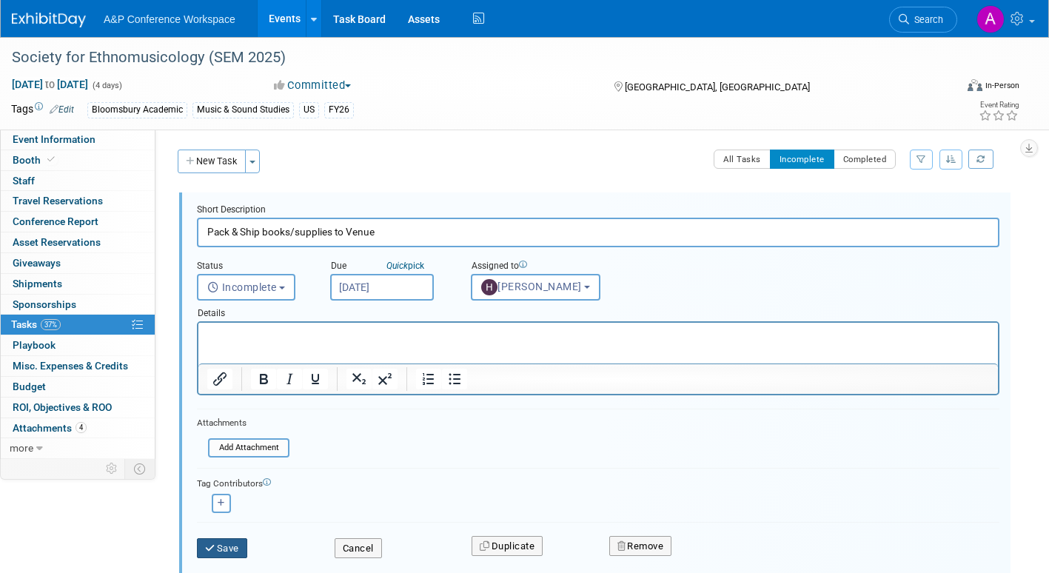
click at [241, 548] on button "Save" at bounding box center [222, 548] width 50 height 21
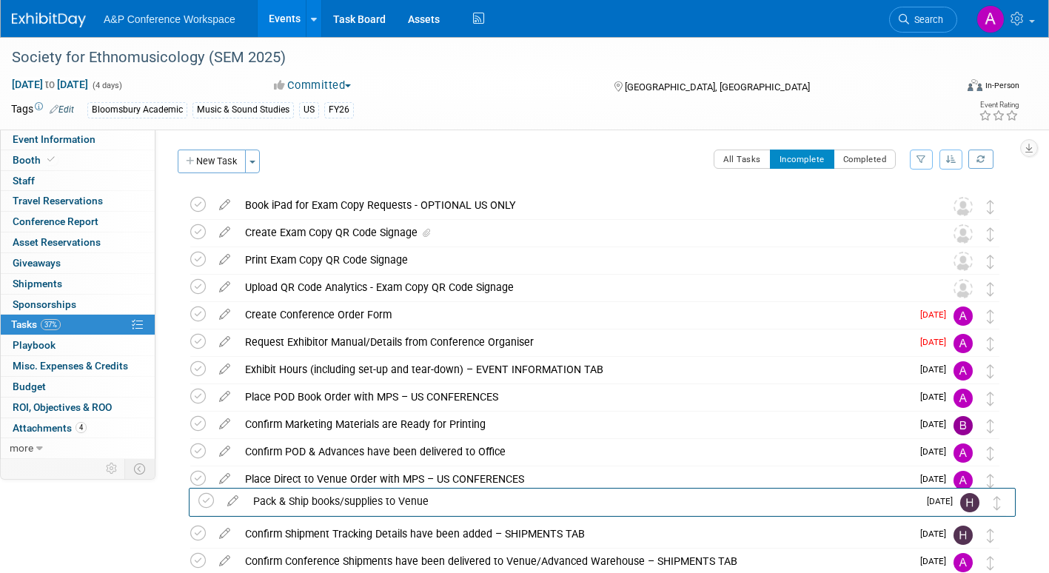
drag, startPoint x: 993, startPoint y: 209, endPoint x: 1001, endPoint y: 505, distance: 295.4
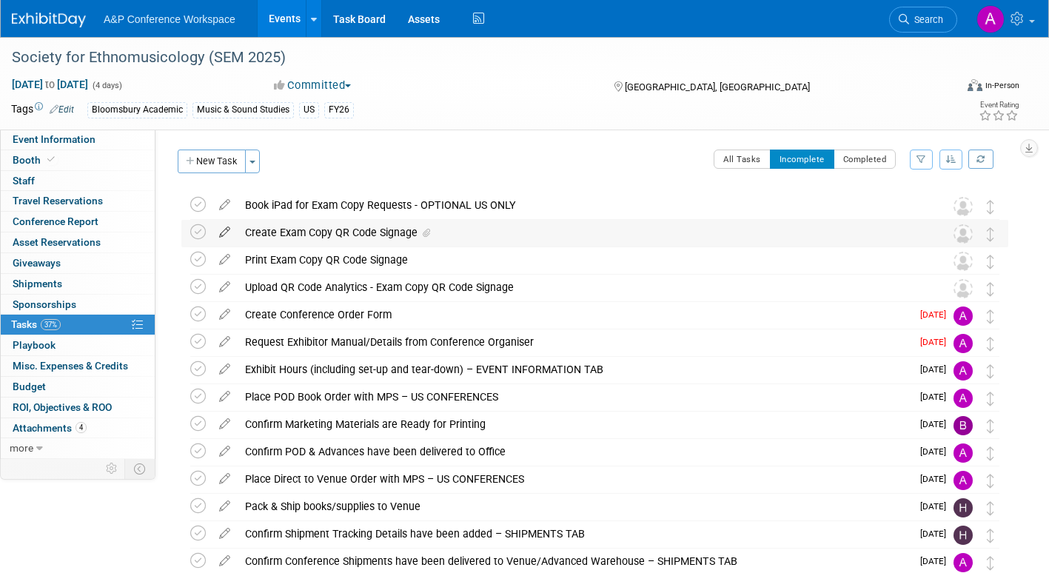
click at [224, 232] on icon at bounding box center [225, 229] width 26 height 19
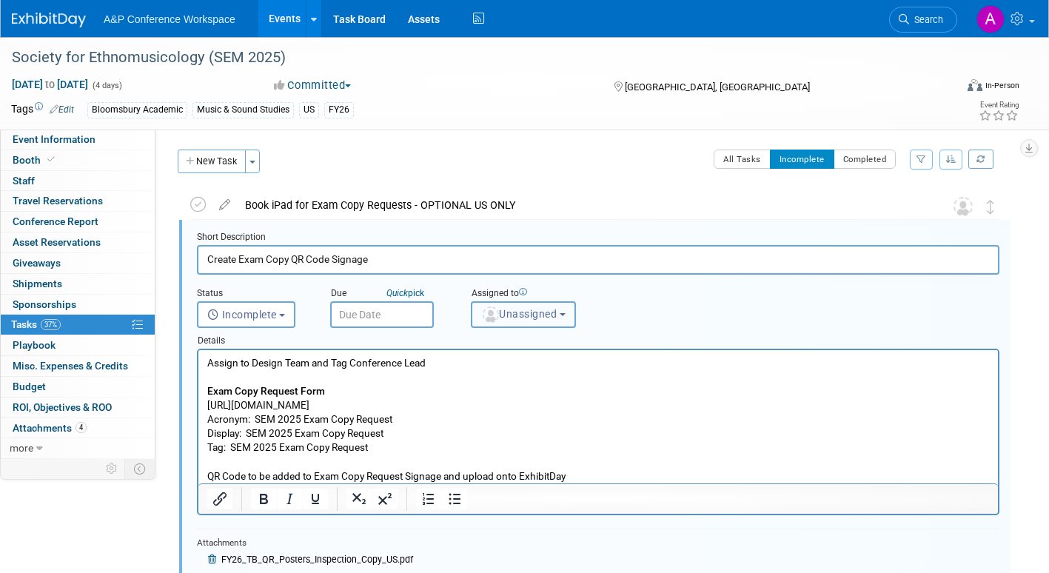
click at [515, 313] on span "Unassigned" at bounding box center [518, 314] width 75 height 12
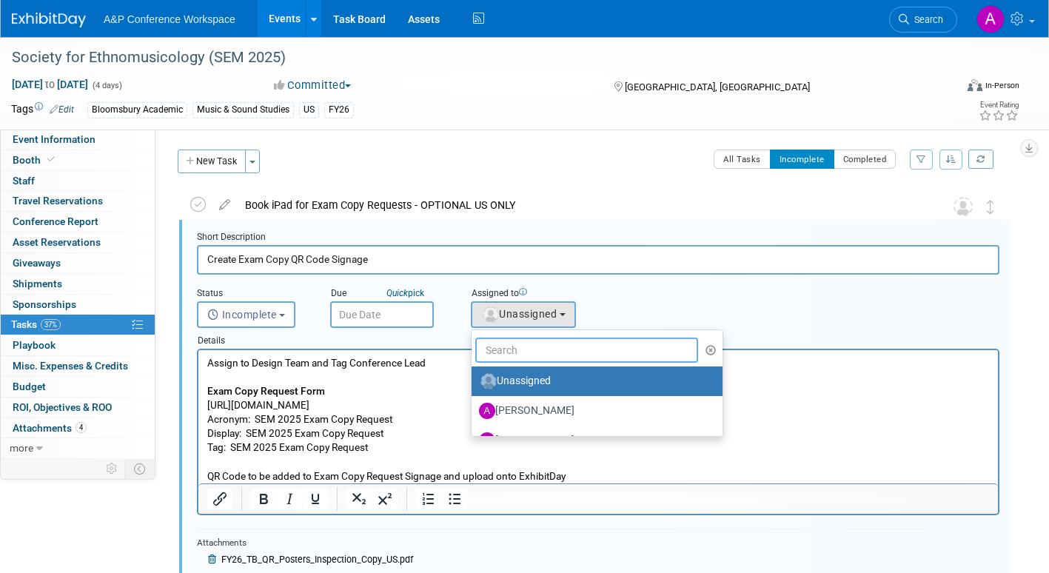
click at [522, 340] on input "text" at bounding box center [586, 350] width 223 height 25
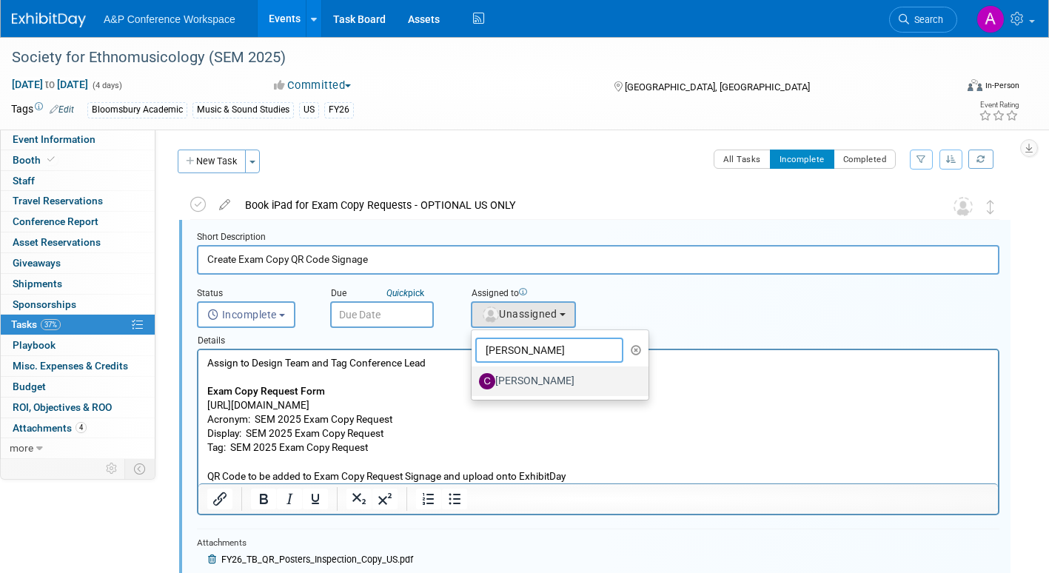
type input "christine"
click at [528, 377] on label "[PERSON_NAME]" at bounding box center [556, 381] width 155 height 24
click at [474, 377] on input "[PERSON_NAME]" at bounding box center [469, 380] width 10 height 10
select select "1a58e6ac-2dfa-429d-b54a-9dc2e557f424"
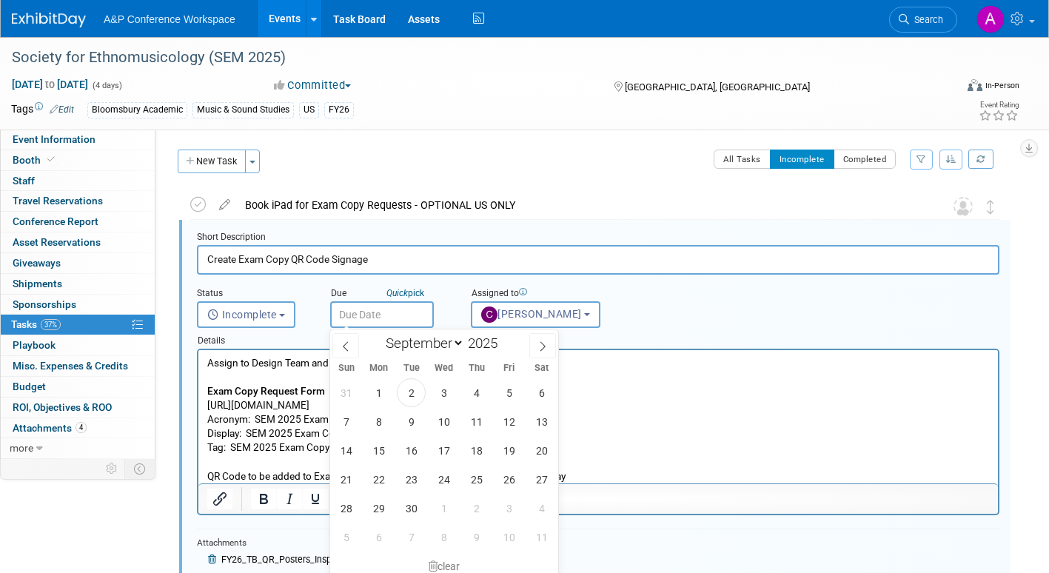
click at [411, 318] on input "text" at bounding box center [382, 314] width 104 height 27
click at [410, 477] on span "23" at bounding box center [411, 479] width 29 height 29
type input "Sep 23, 2025"
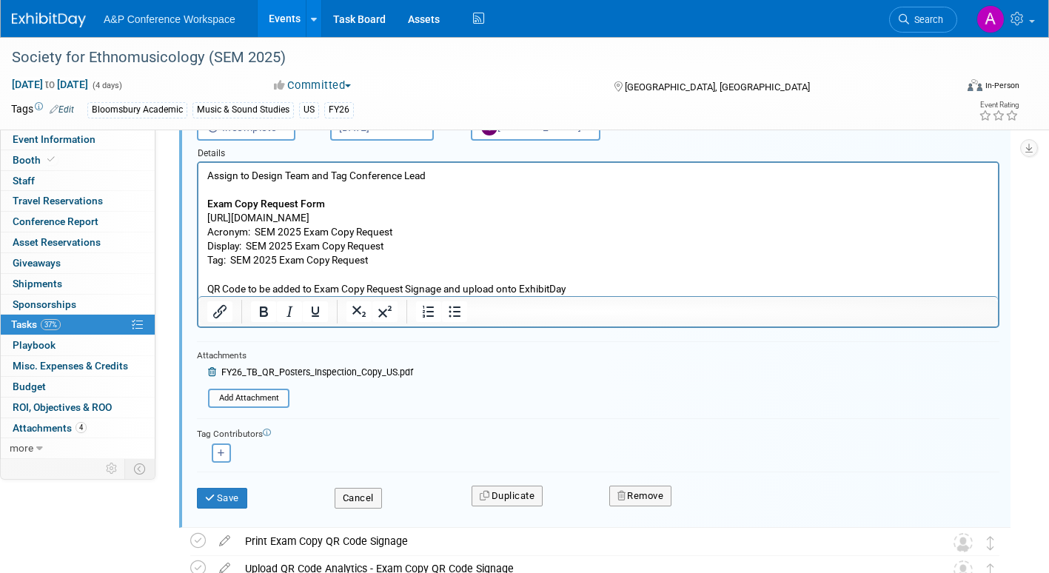
scroll to position [222, 0]
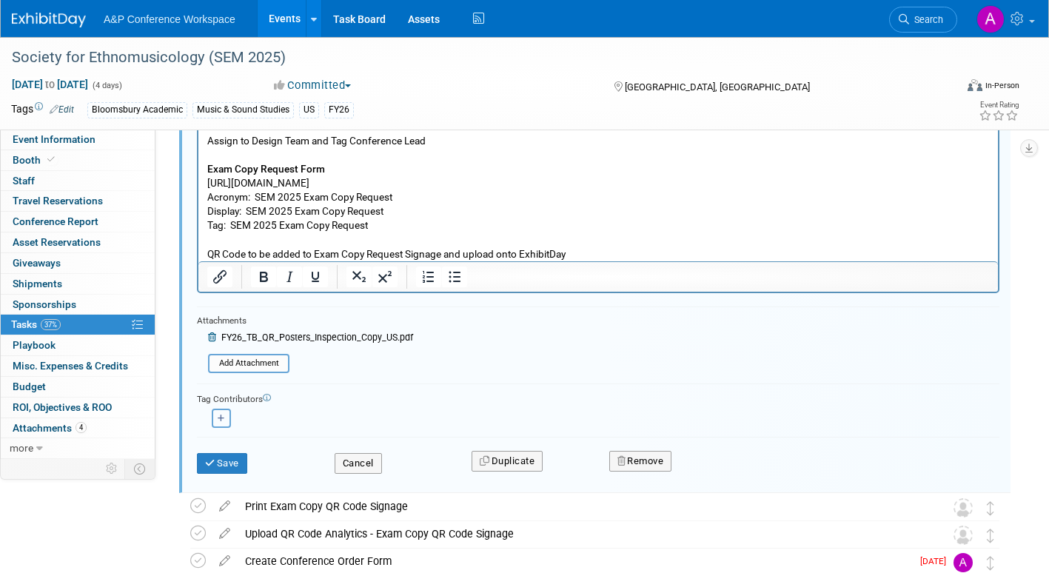
click at [226, 420] on button "button" at bounding box center [221, 418] width 19 height 19
select select
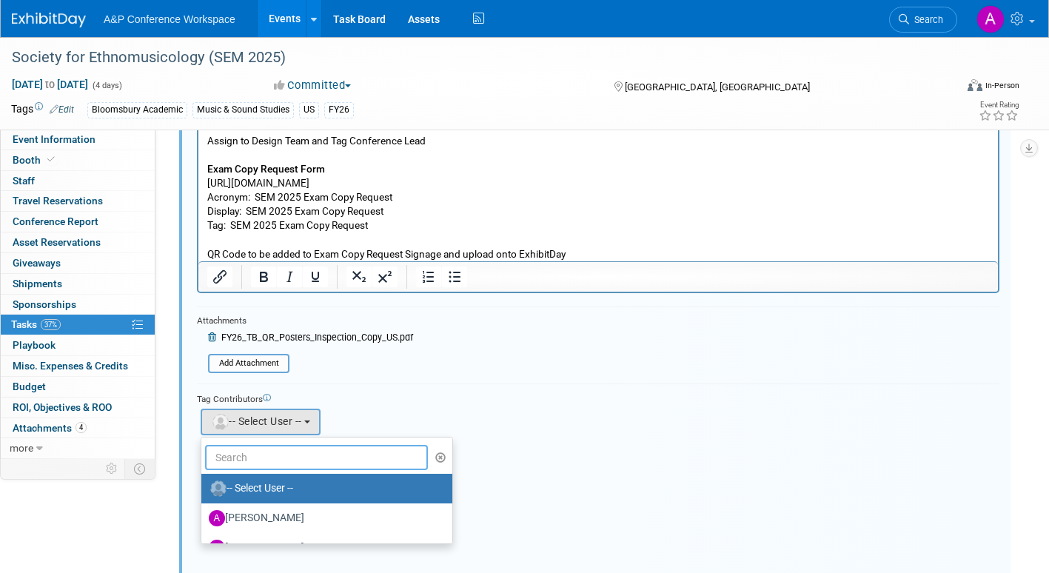
click at [255, 457] on input "text" at bounding box center [316, 457] width 223 height 25
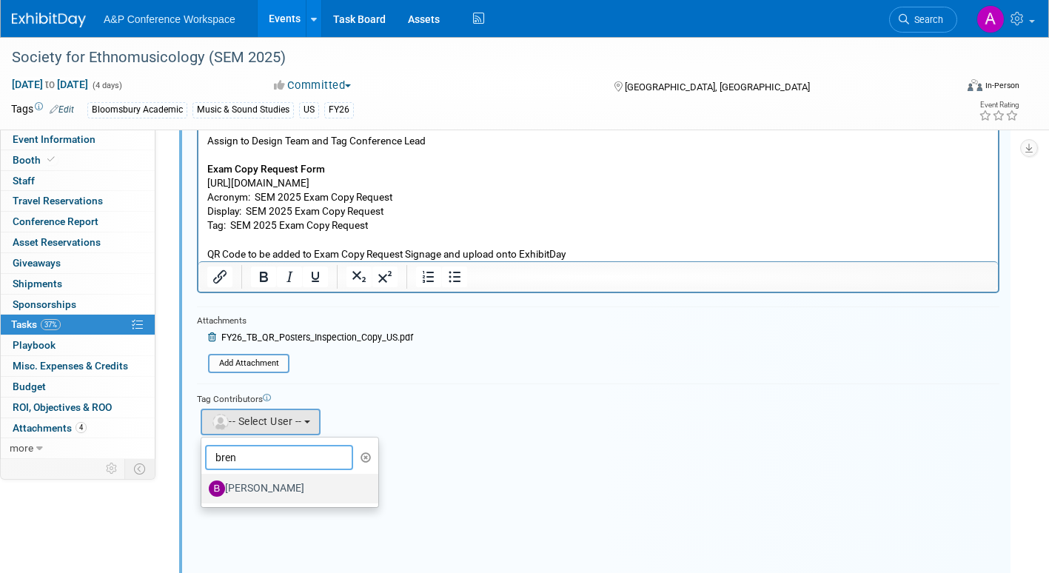
type input "bren"
click at [258, 487] on label "[PERSON_NAME]" at bounding box center [286, 489] width 155 height 24
click at [204, 487] on input "[PERSON_NAME]" at bounding box center [199, 487] width 10 height 10
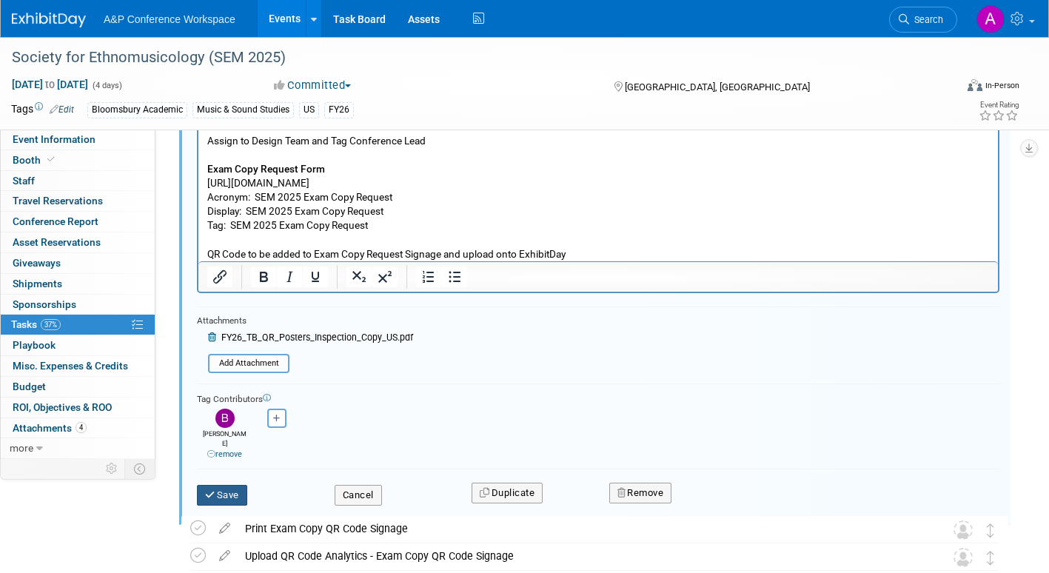
click at [221, 489] on button "Save" at bounding box center [222, 495] width 50 height 21
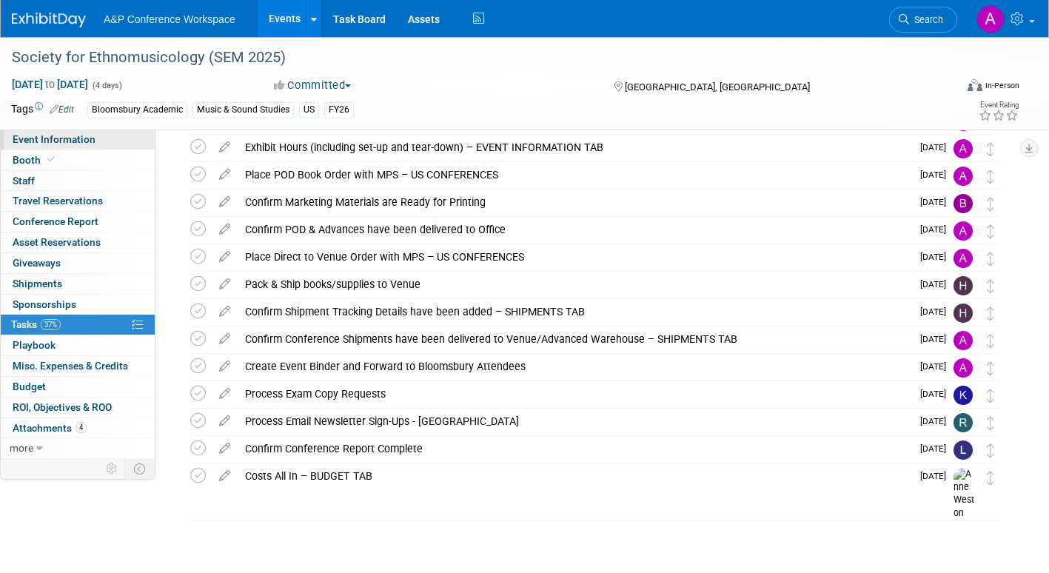
click at [64, 135] on span "Event Information" at bounding box center [54, 139] width 83 height 12
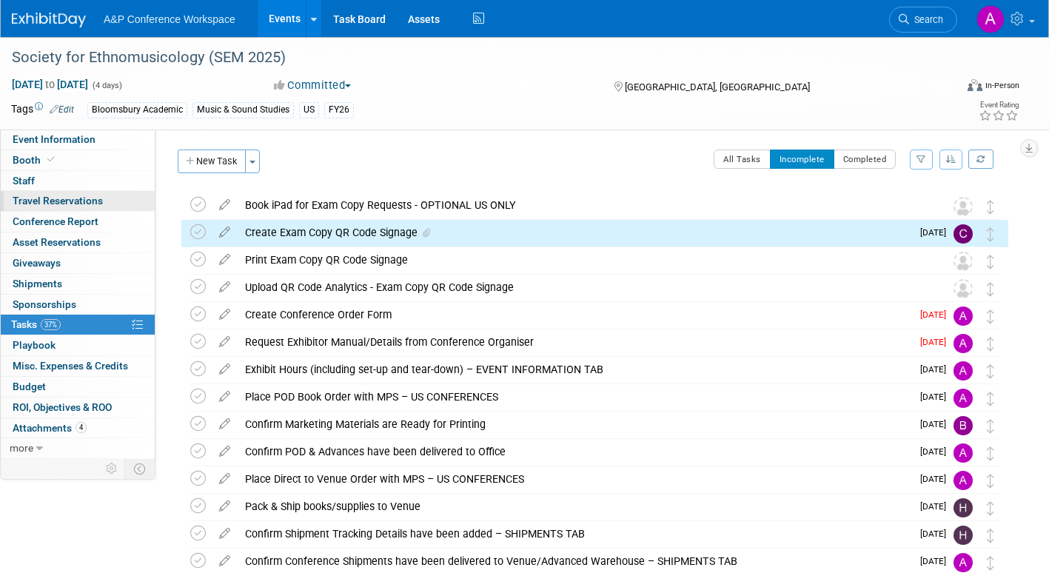
select select "Annual"
select select "Level 2"
select select "In-Person Booth"
select select "Music & Sound Studies"
select select "Bloomsbury Academic"
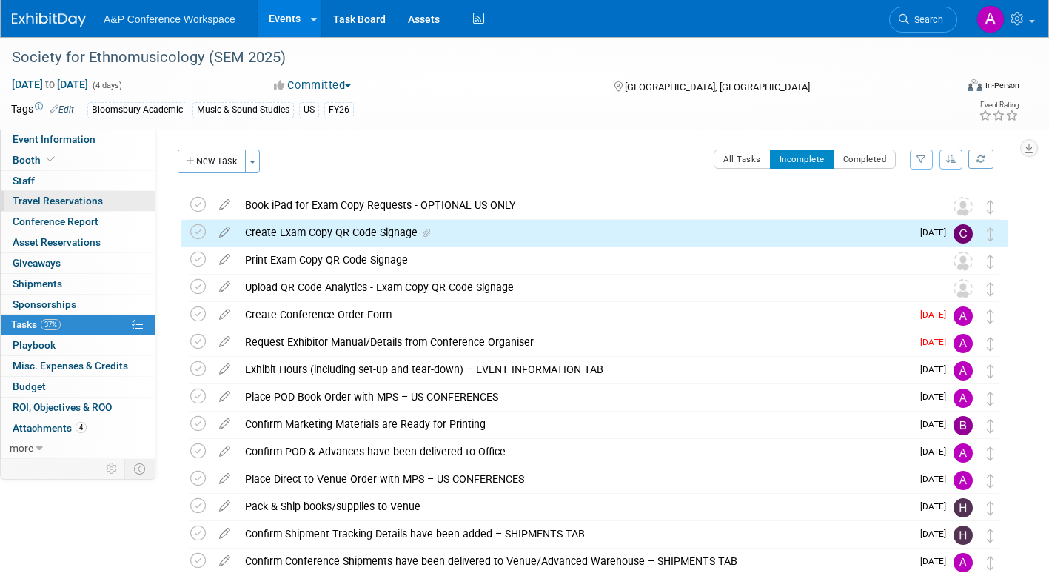
select select "[PERSON_NAME]"
select select "Brand/Subject Presence​"
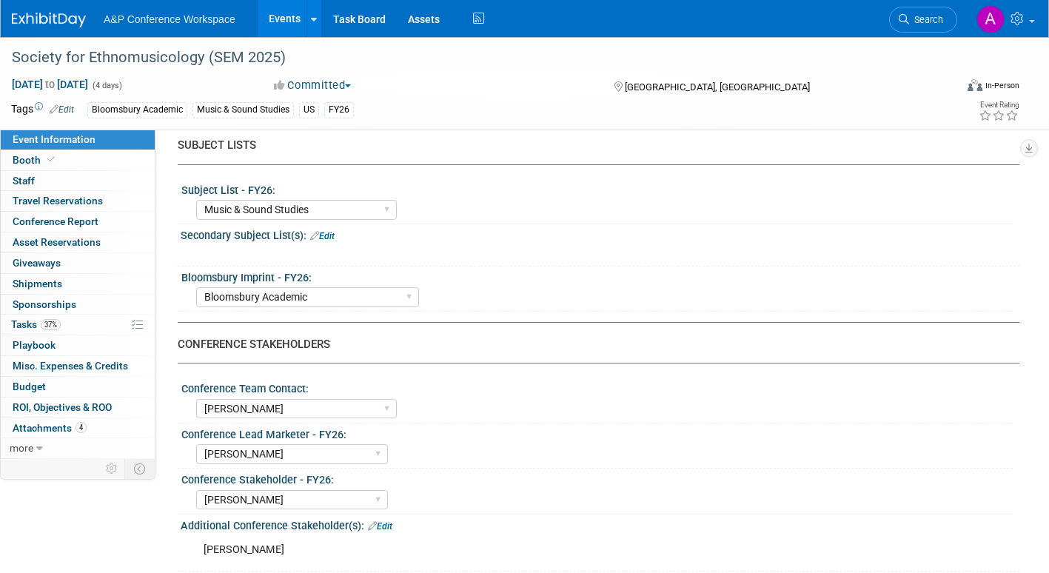
scroll to position [518, 0]
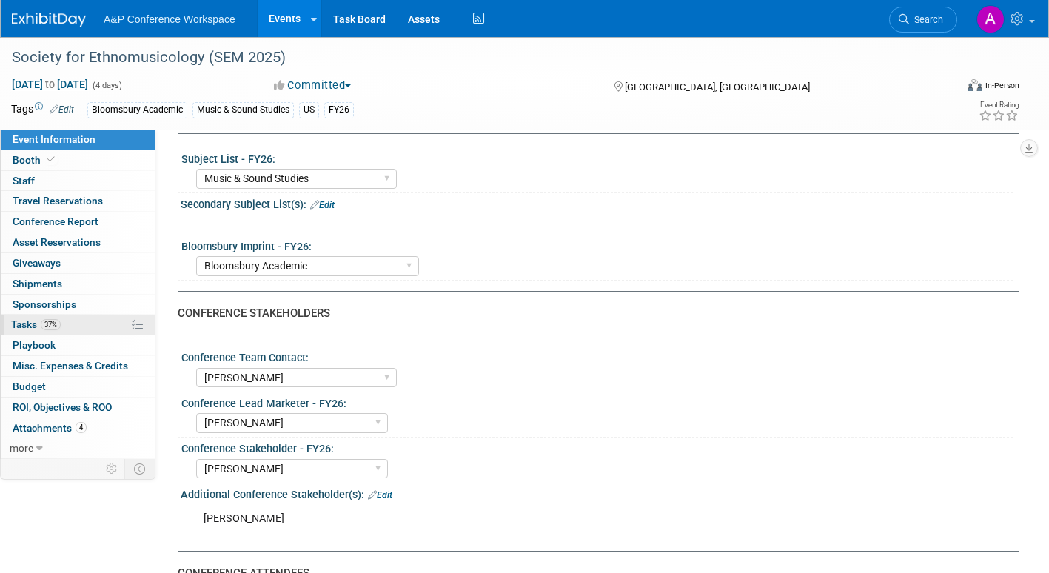
click at [13, 321] on span "Tasks 37%" at bounding box center [36, 324] width 50 height 12
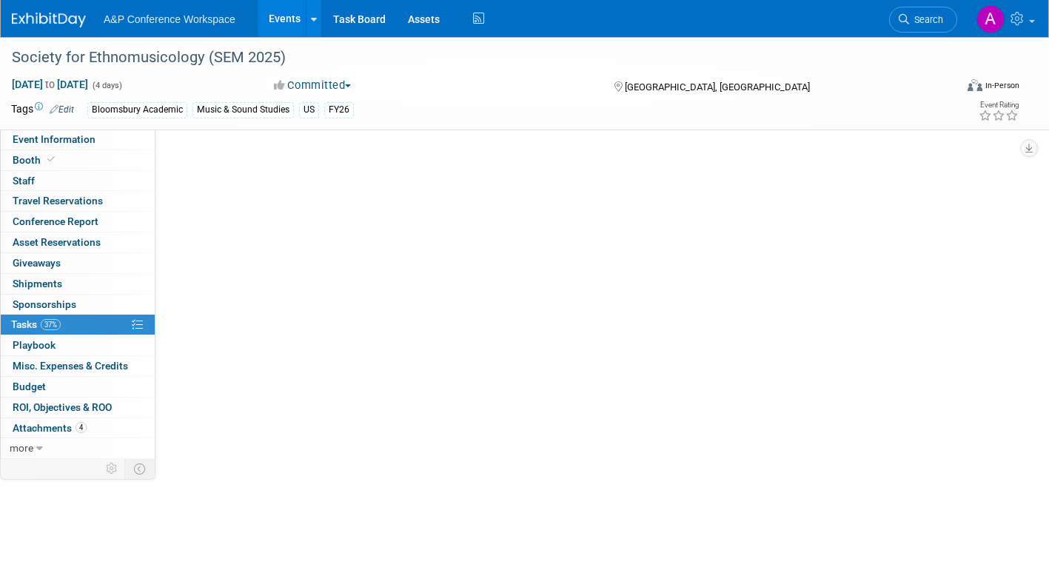
scroll to position [0, 0]
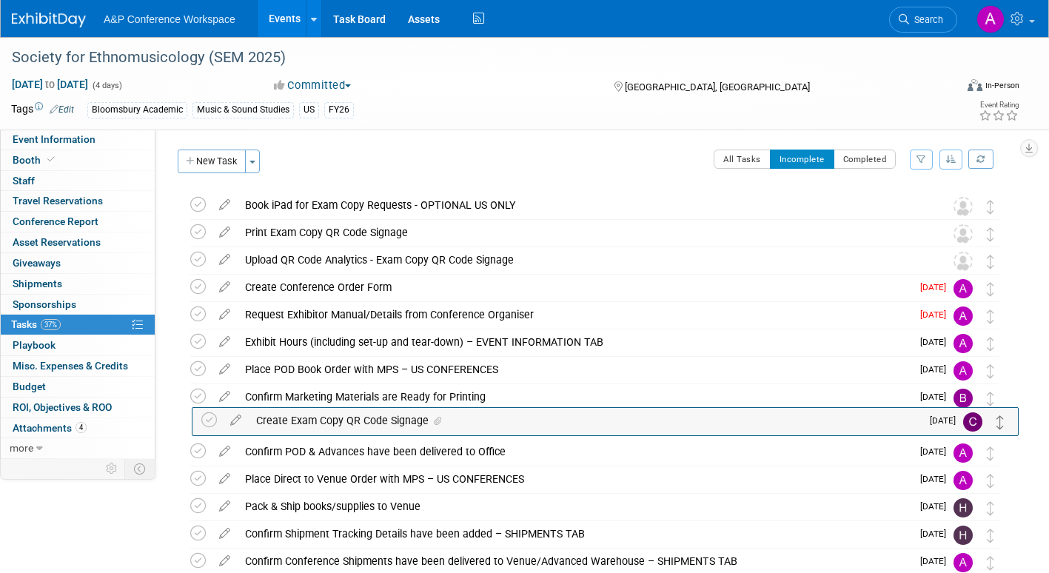
drag, startPoint x: 988, startPoint y: 237, endPoint x: 999, endPoint y: 425, distance: 188.3
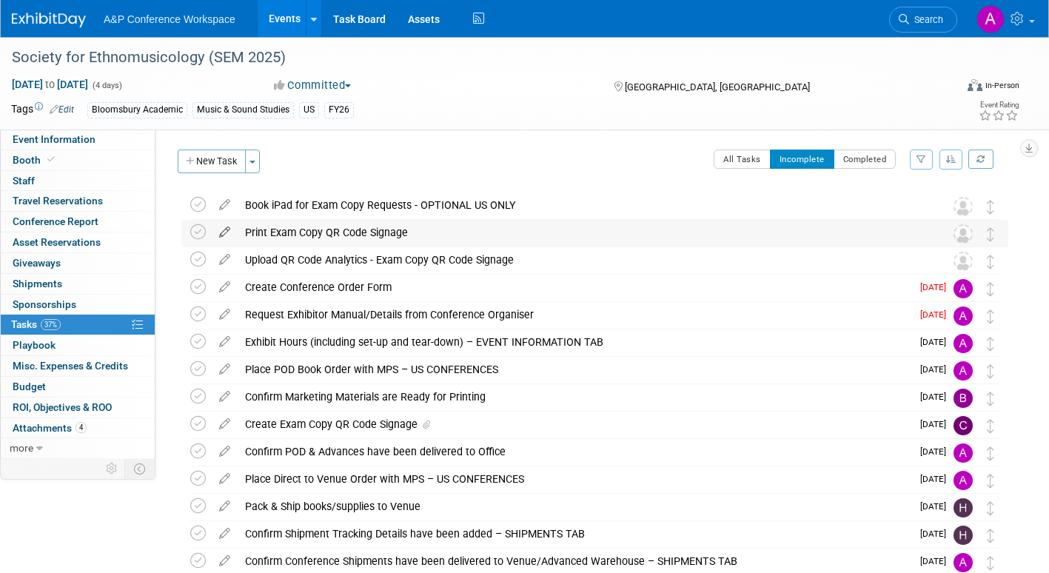
click at [223, 226] on icon at bounding box center [225, 229] width 26 height 19
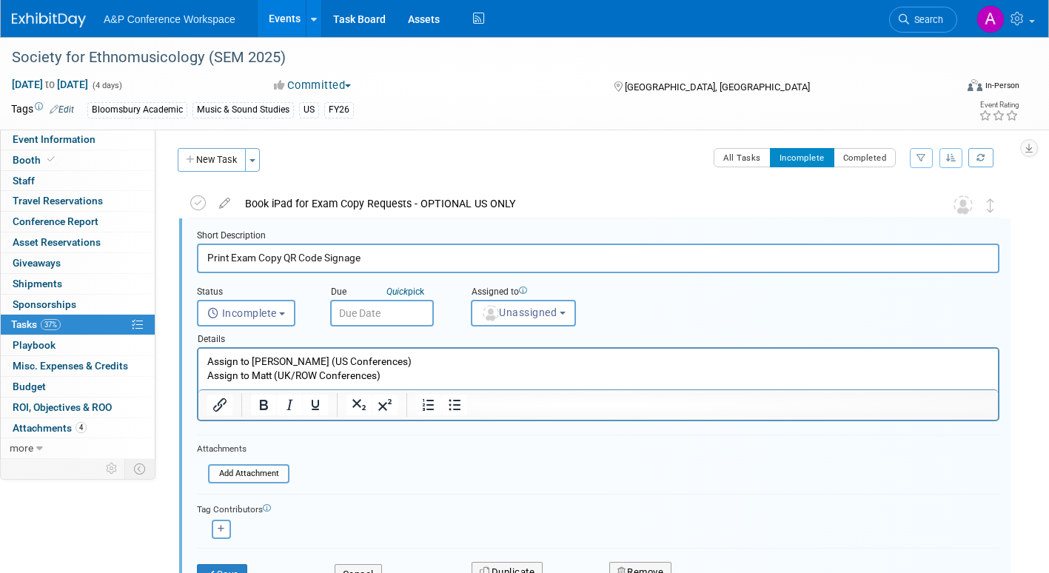
scroll to position [3, 0]
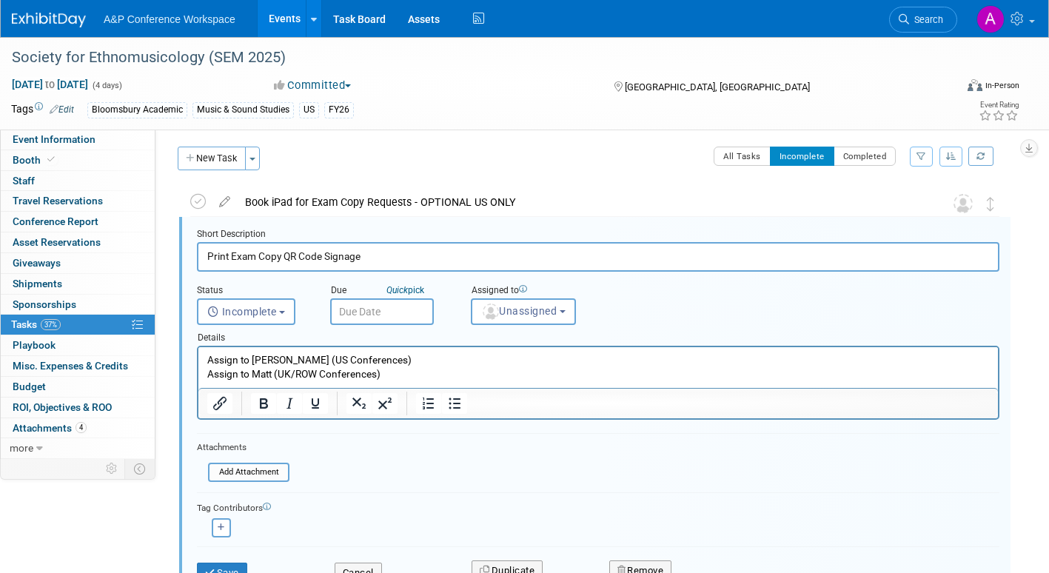
click at [396, 312] on input "text" at bounding box center [382, 311] width 104 height 27
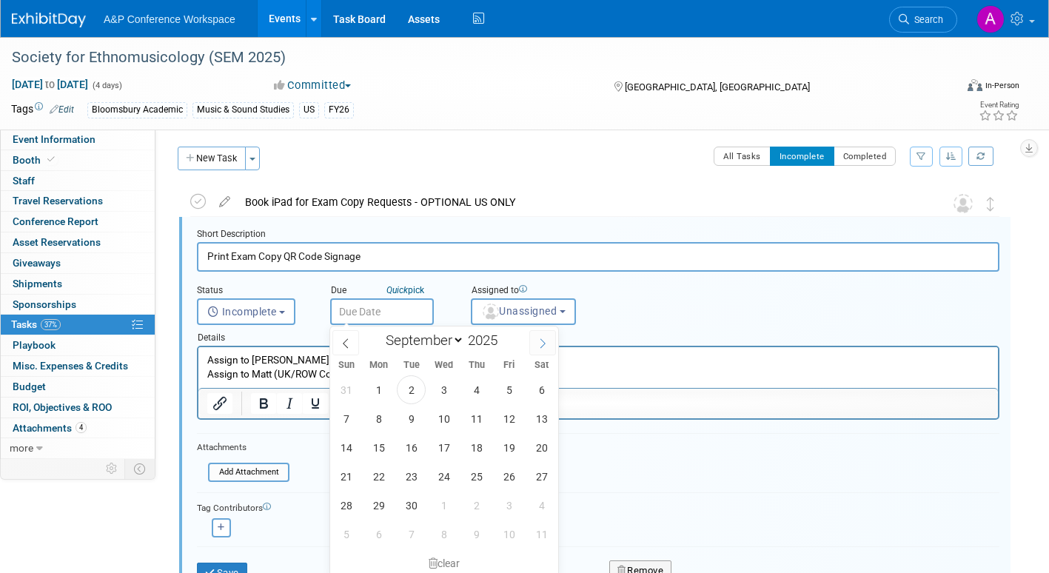
click at [540, 343] on icon at bounding box center [542, 343] width 10 height 10
select select "9"
click at [441, 446] on span "15" at bounding box center [443, 447] width 29 height 29
type input "Oct 15, 2025"
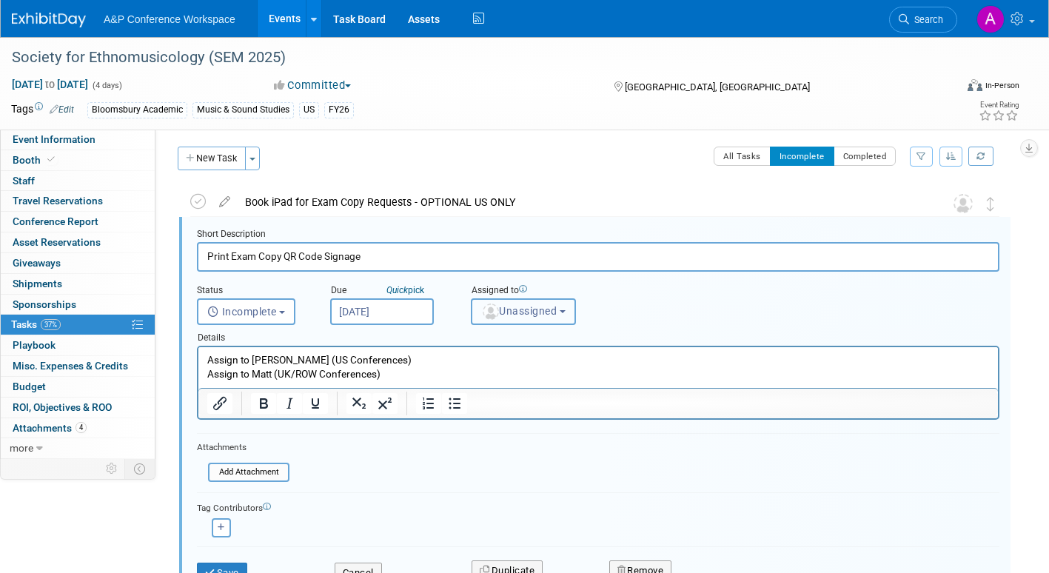
click at [525, 315] on span "Unassigned" at bounding box center [518, 311] width 75 height 12
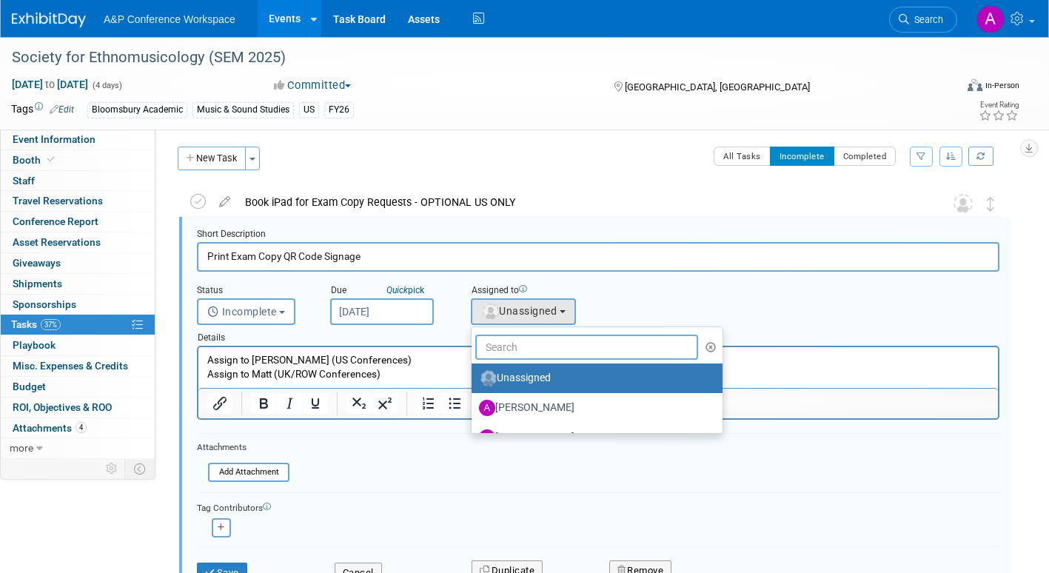
click at [516, 346] on input "text" at bounding box center [586, 347] width 223 height 25
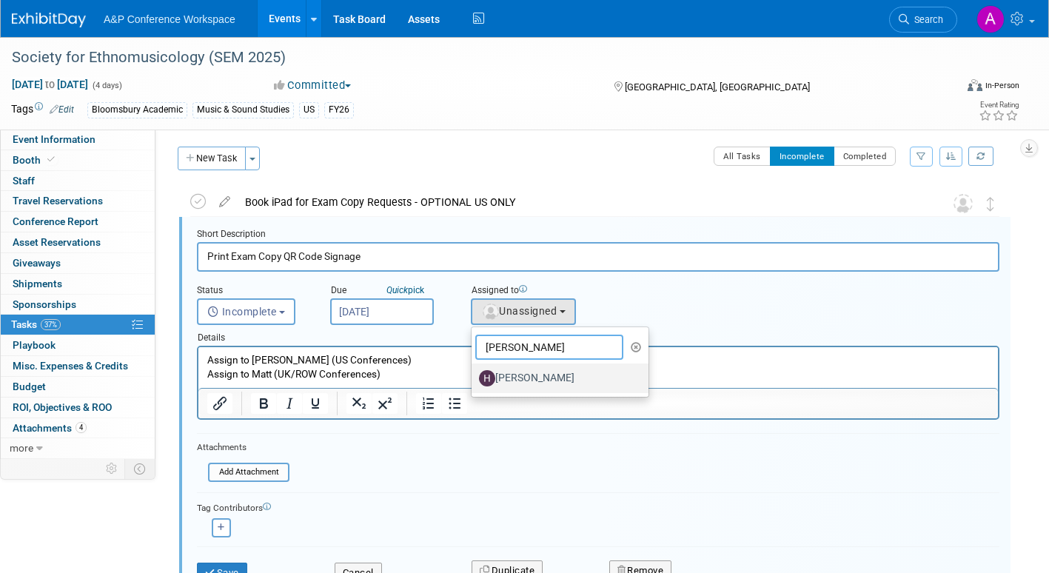
type input "hann"
drag, startPoint x: 517, startPoint y: 376, endPoint x: 301, endPoint y: 35, distance: 403.5
click at [517, 376] on label "[PERSON_NAME]" at bounding box center [556, 378] width 155 height 24
click at [474, 376] on input "[PERSON_NAME]" at bounding box center [469, 377] width 10 height 10
select select "f47d5110-dff9-4952-99f5-c640fdae2d00"
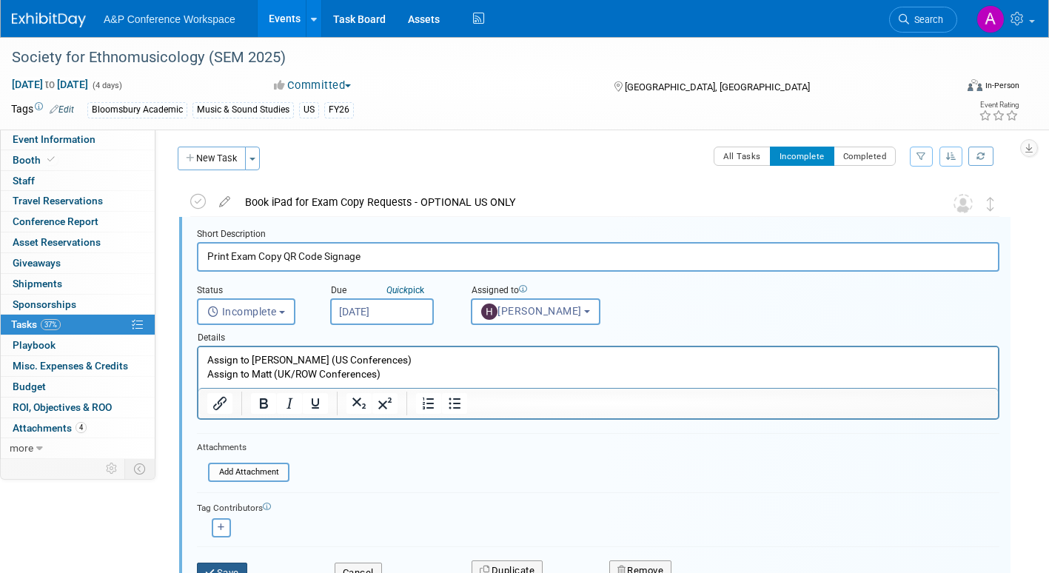
click at [221, 564] on button "Save" at bounding box center [222, 573] width 50 height 21
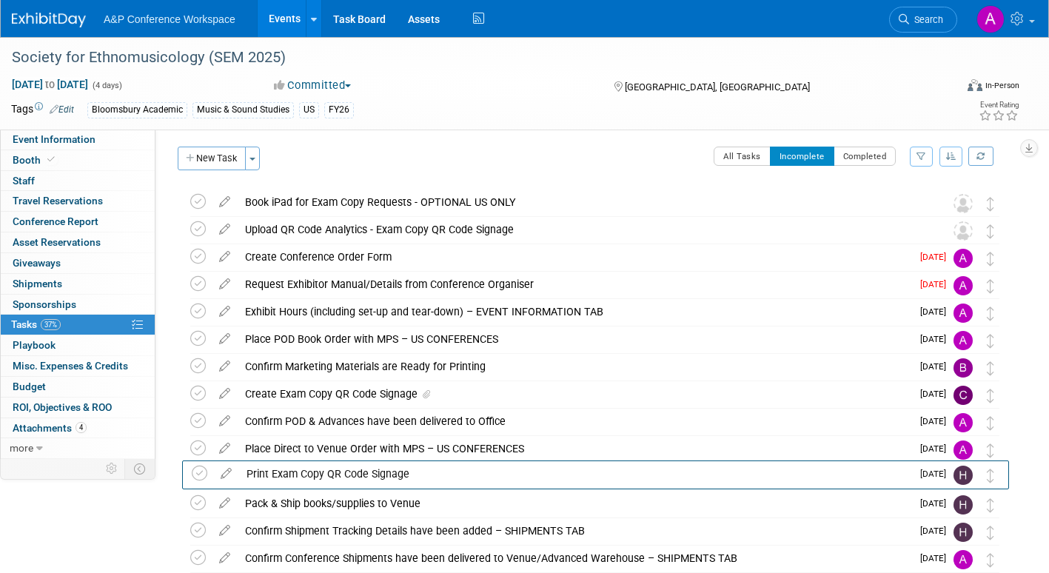
drag, startPoint x: 996, startPoint y: 235, endPoint x: 996, endPoint y: 479, distance: 243.5
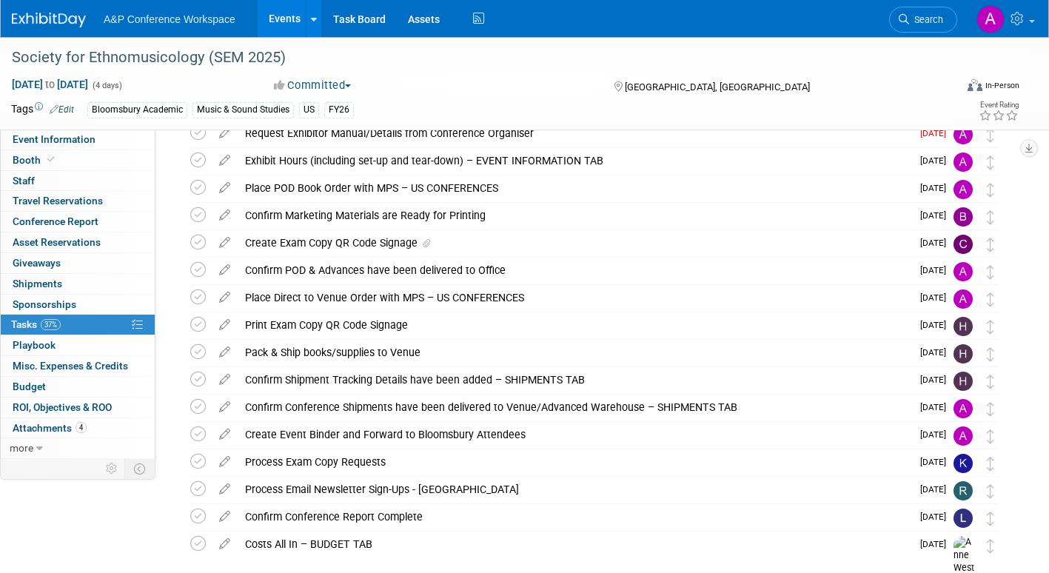
scroll to position [0, 0]
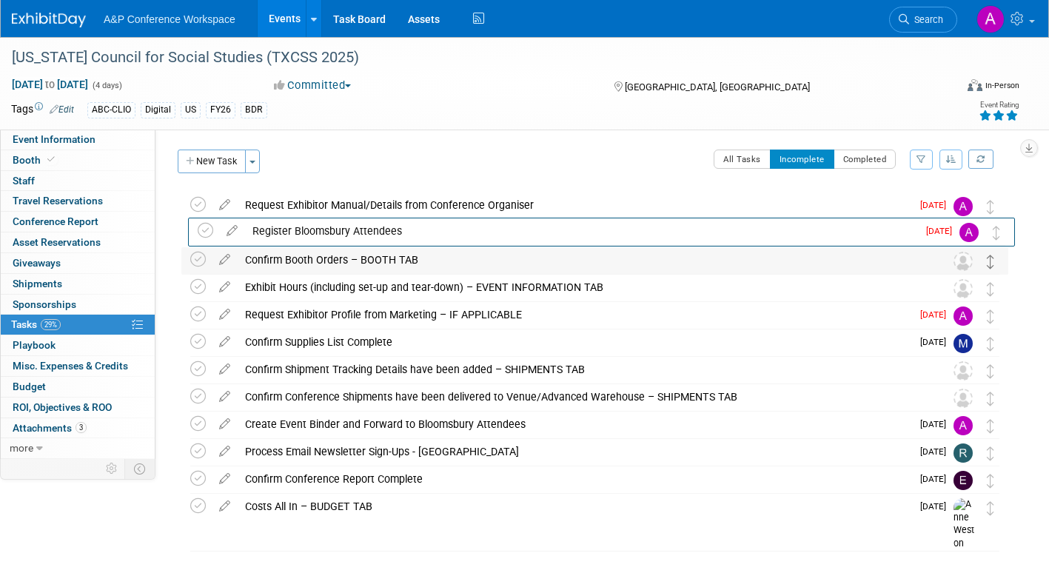
drag, startPoint x: 989, startPoint y: 292, endPoint x: 993, endPoint y: 257, distance: 35.1
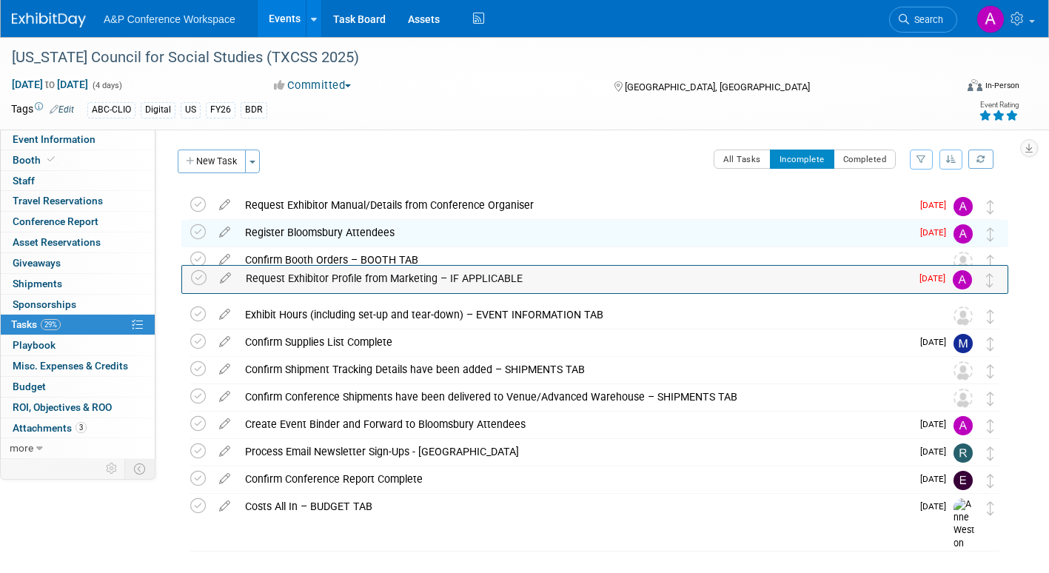
drag, startPoint x: 993, startPoint y: 318, endPoint x: 993, endPoint y: 261, distance: 57.0
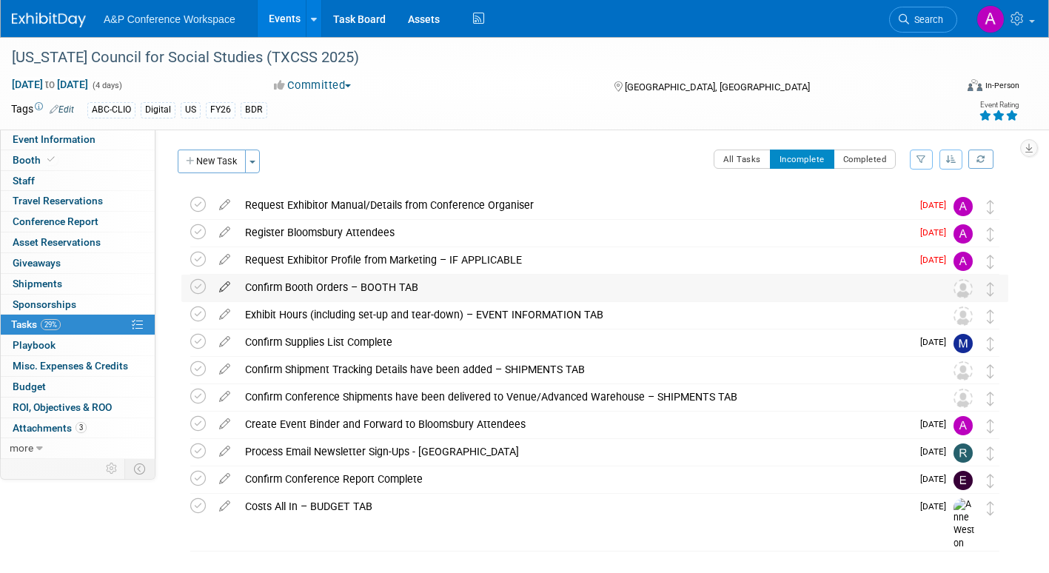
click at [221, 286] on icon at bounding box center [225, 284] width 26 height 19
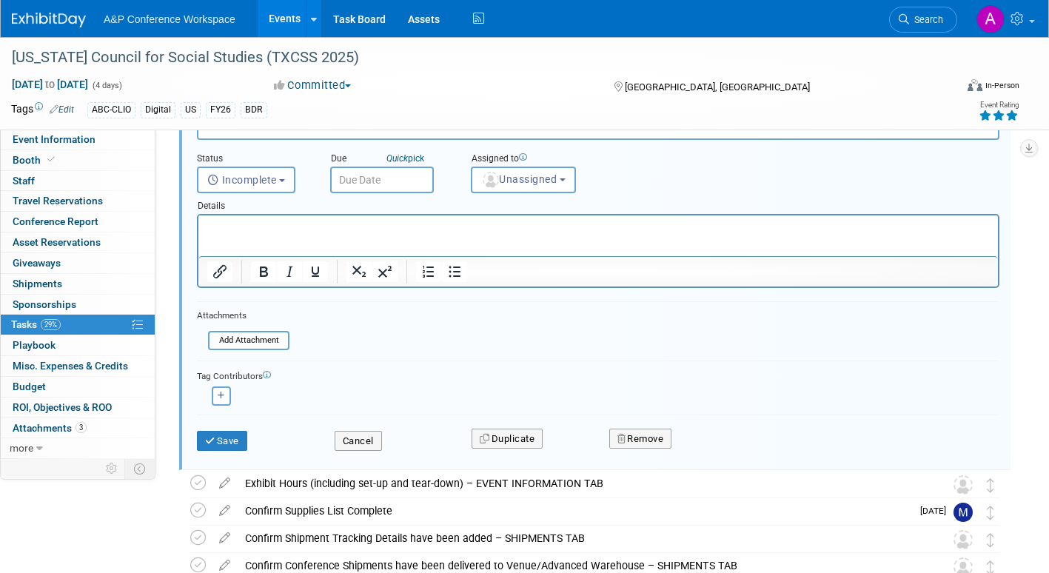
scroll to position [354, 0]
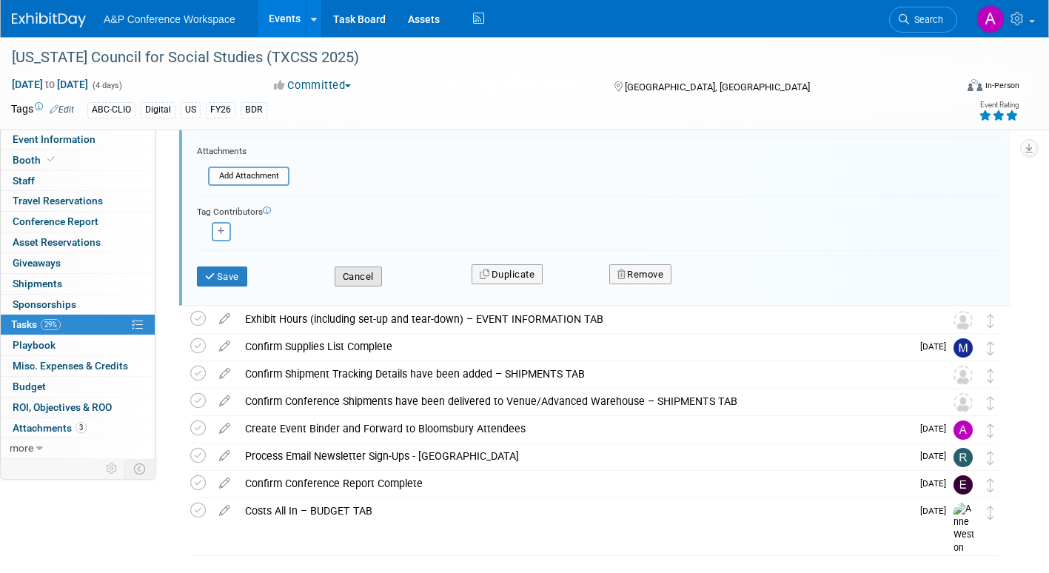
click at [363, 281] on button "Cancel" at bounding box center [358, 276] width 47 height 21
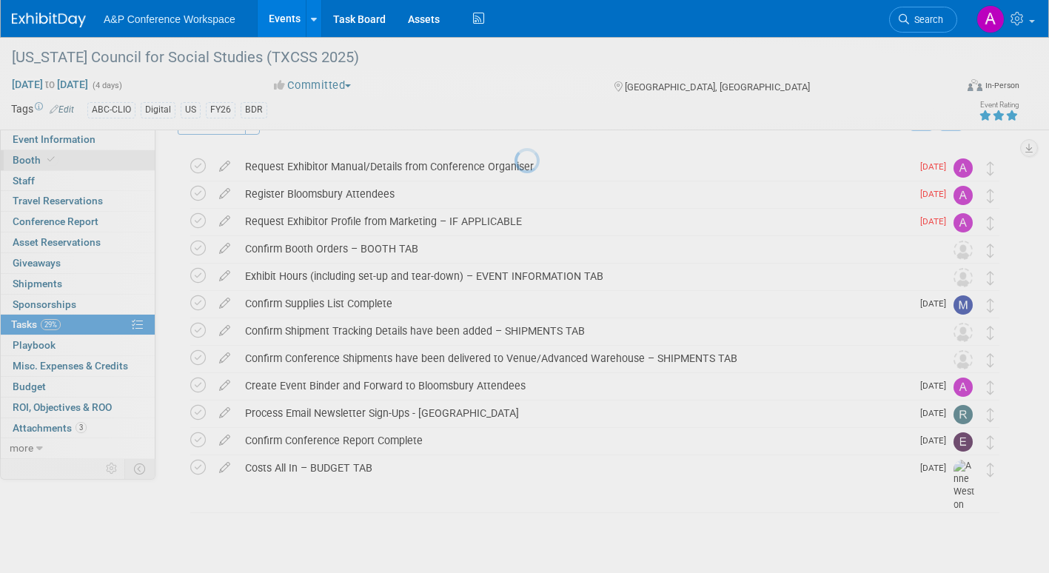
scroll to position [38, 0]
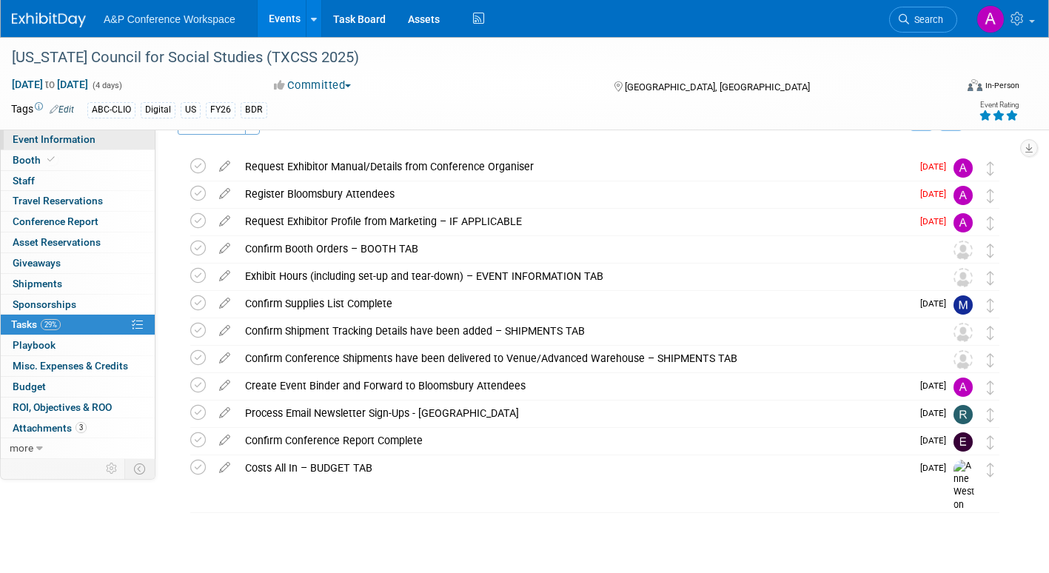
click at [101, 143] on link "Event Information" at bounding box center [78, 140] width 154 height 20
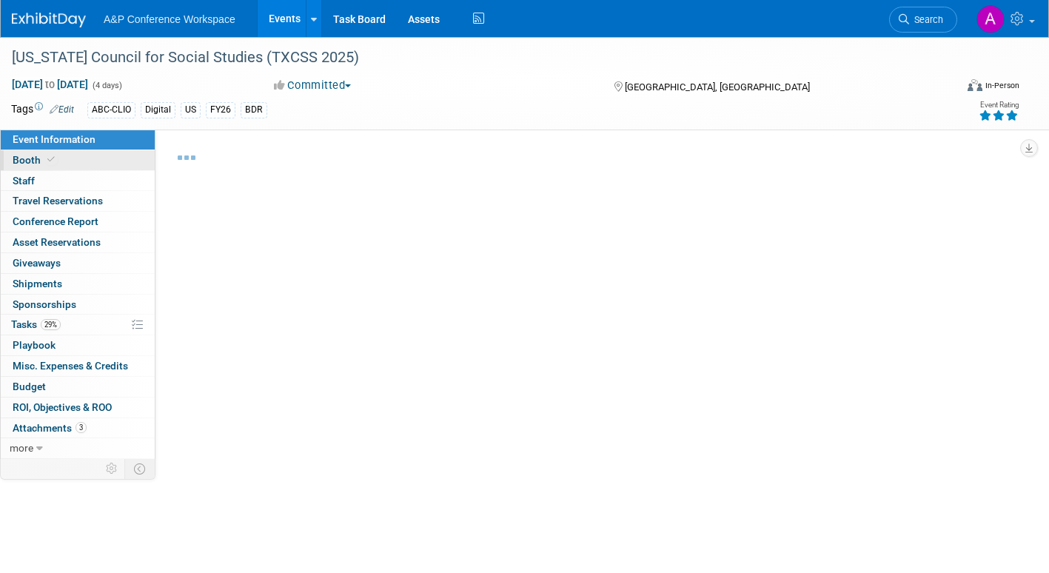
select select "Annual"
select select "Level 2"
select select "In-Person Booth"
select select "Schools"
select select "Bloomsbury Digital Resources"
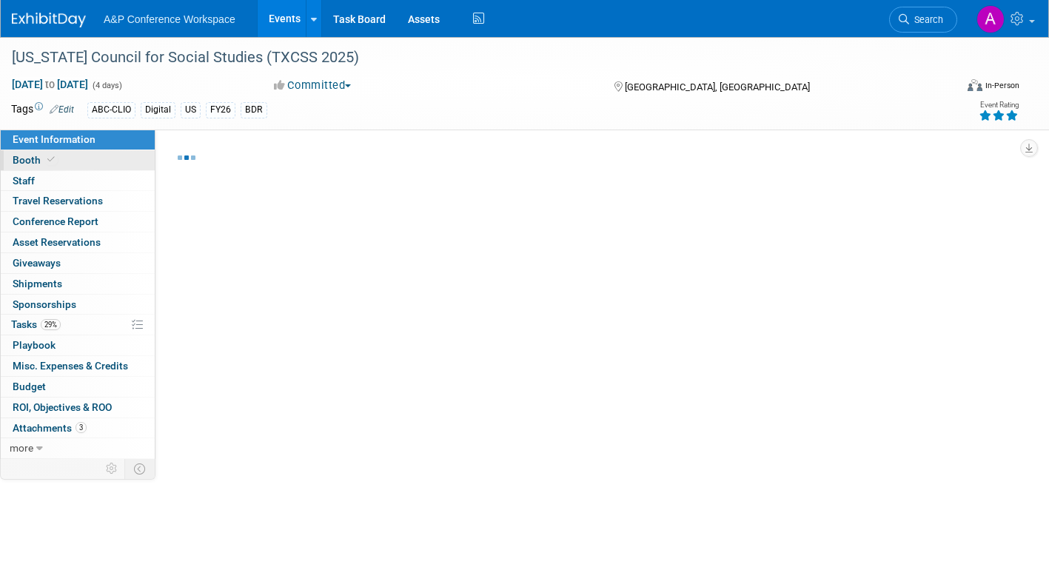
select select "[PERSON_NAME]"
select select "BDR Product Awareness and Trial Generation​"
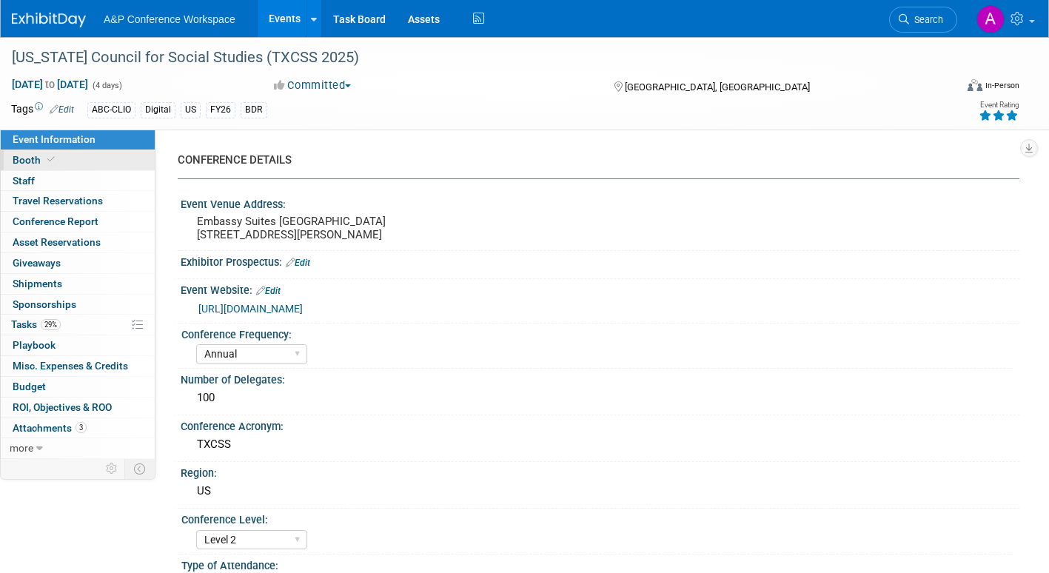
click at [27, 162] on span "Booth" at bounding box center [35, 160] width 45 height 12
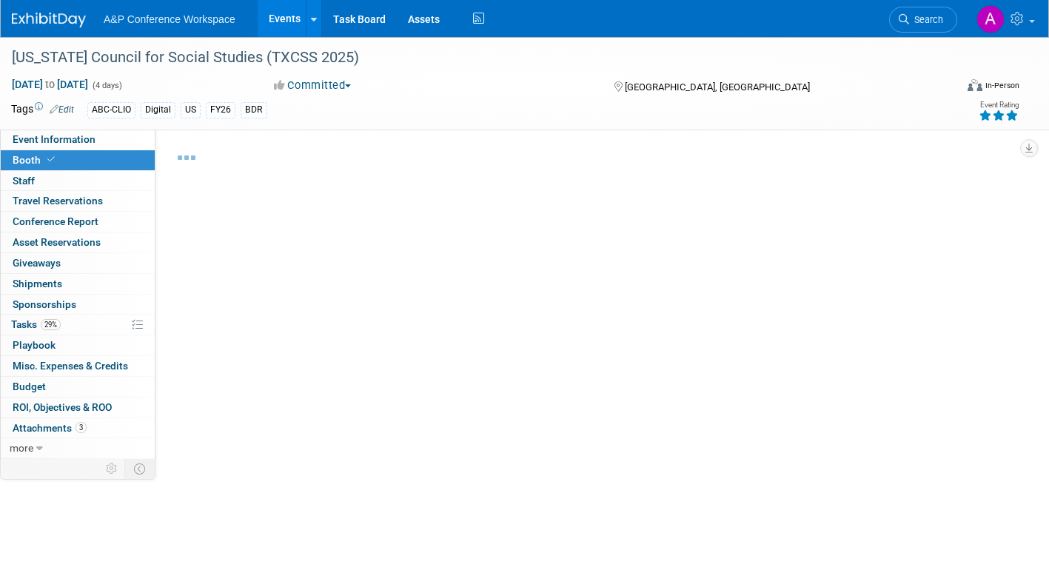
select select "CLDC - Digital/BDR"
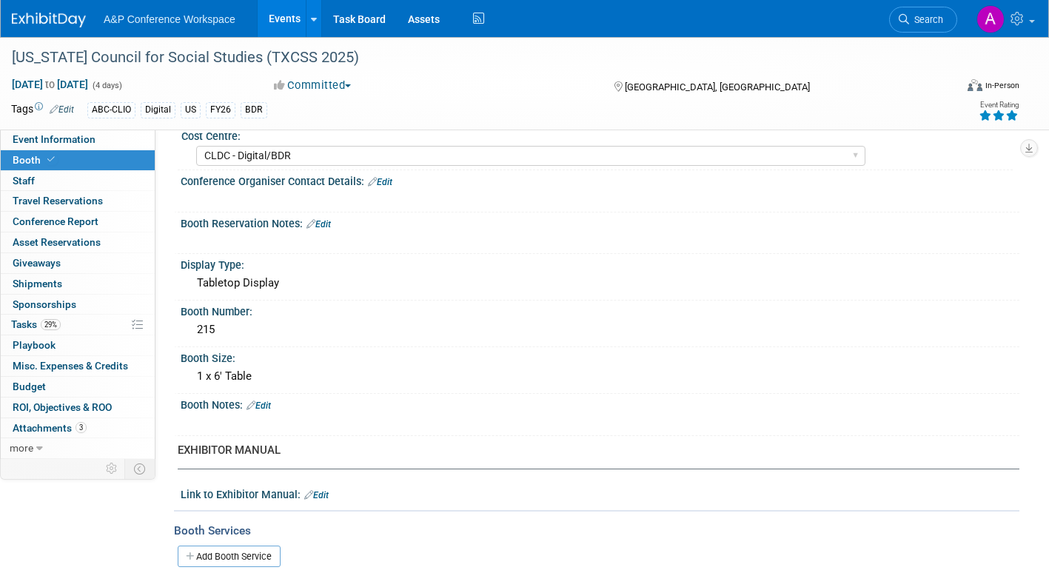
scroll to position [148, 0]
click at [21, 323] on span "Tasks 29%" at bounding box center [36, 324] width 50 height 12
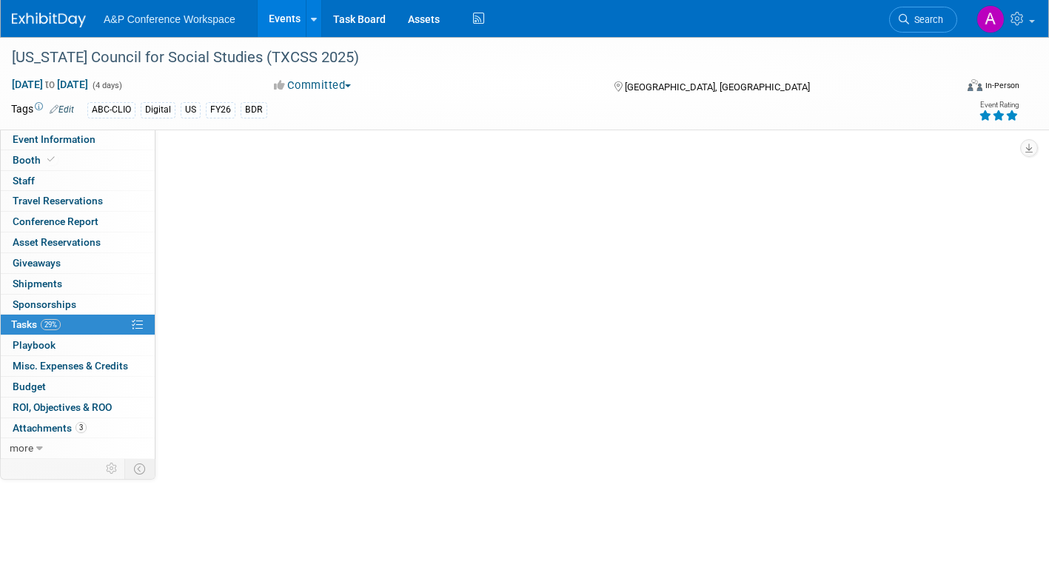
scroll to position [0, 0]
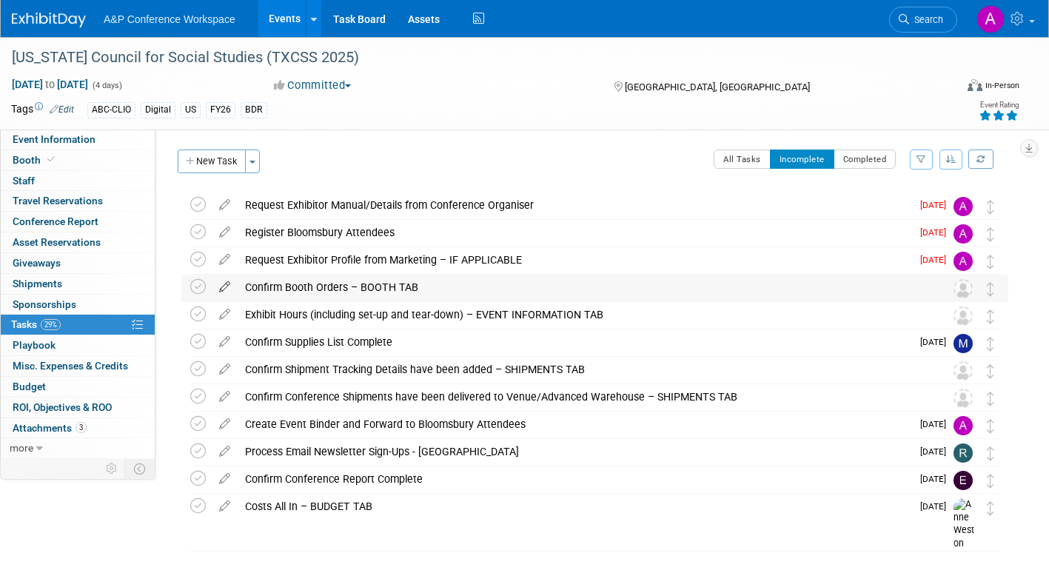
click at [226, 282] on icon at bounding box center [225, 284] width 26 height 19
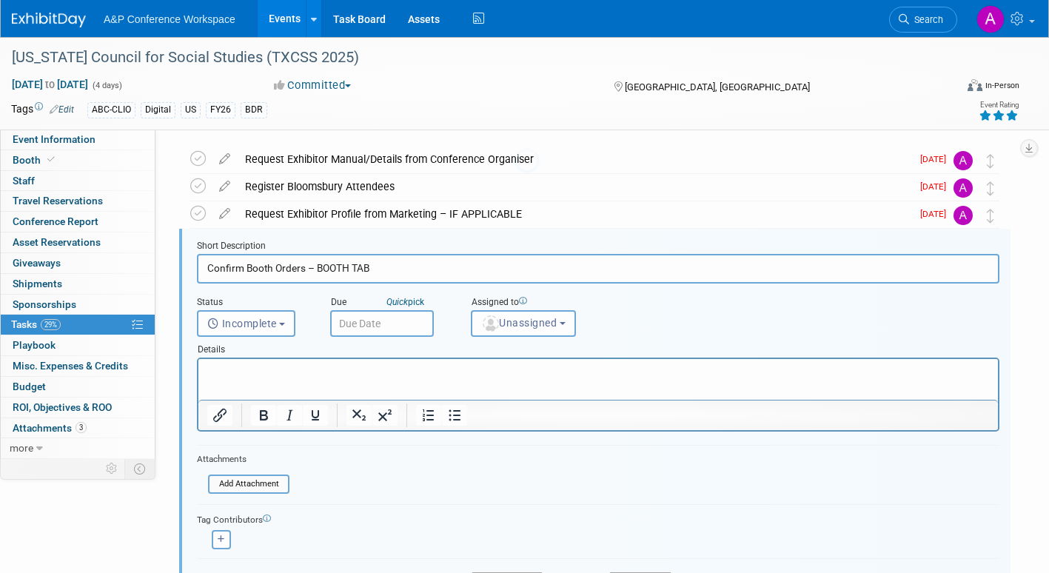
scroll to position [58, 0]
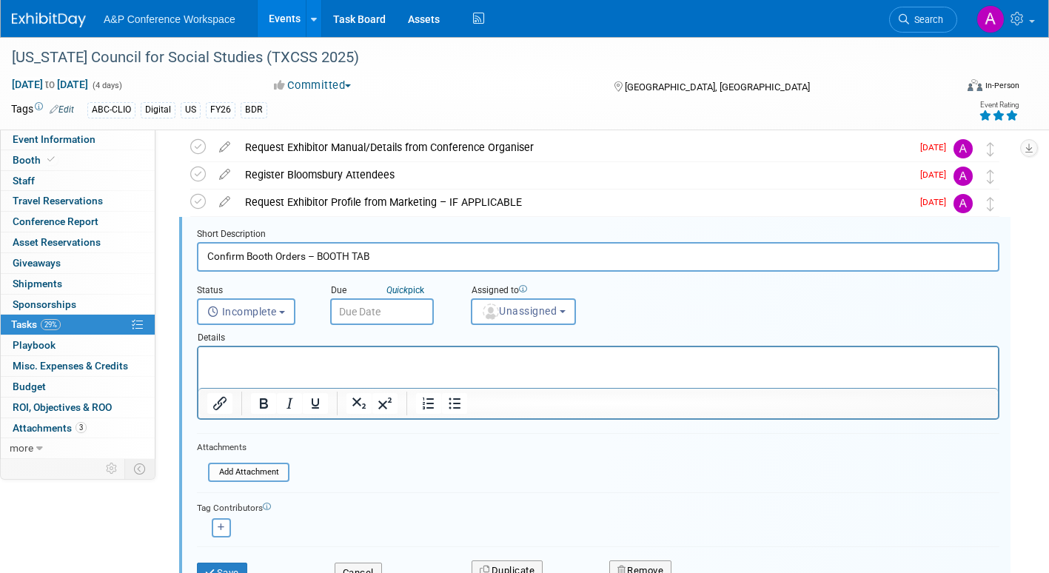
click at [397, 305] on input "text" at bounding box center [382, 311] width 104 height 27
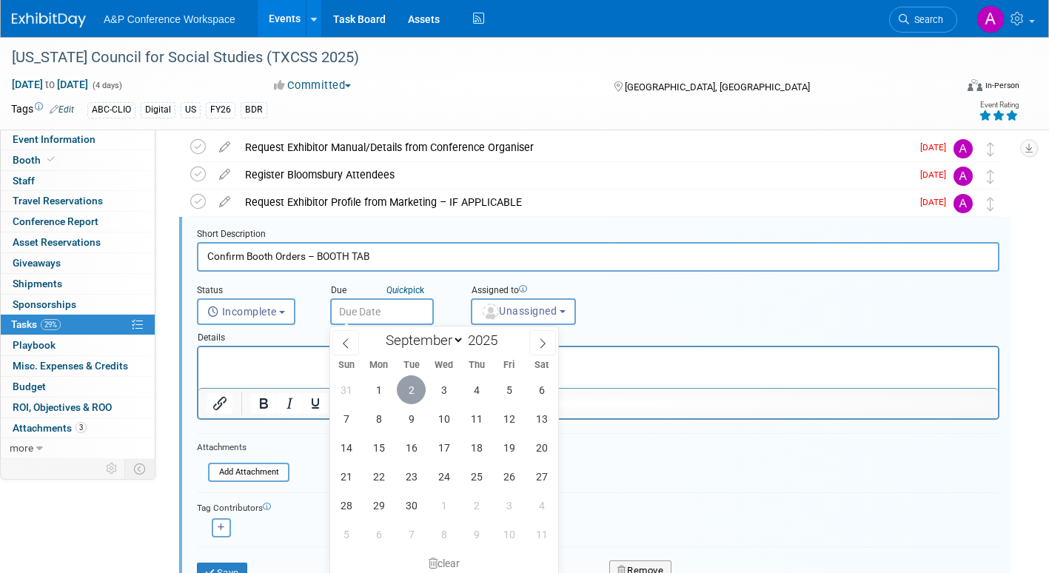
click at [412, 390] on span "2" at bounding box center [411, 389] width 29 height 29
type input "[DATE]"
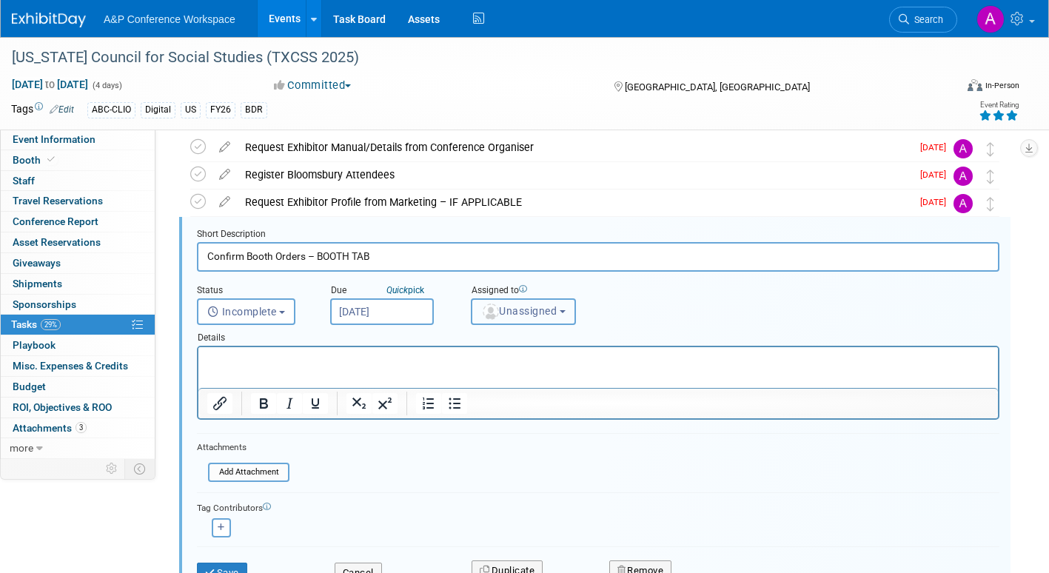
click at [516, 312] on span "Unassigned" at bounding box center [518, 311] width 75 height 12
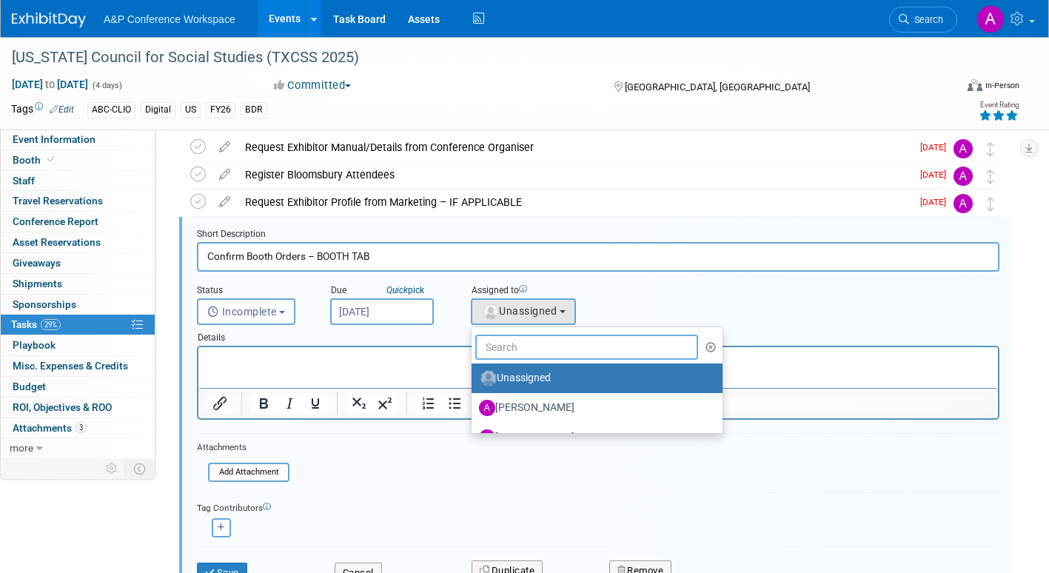
click at [508, 347] on input "text" at bounding box center [586, 347] width 223 height 25
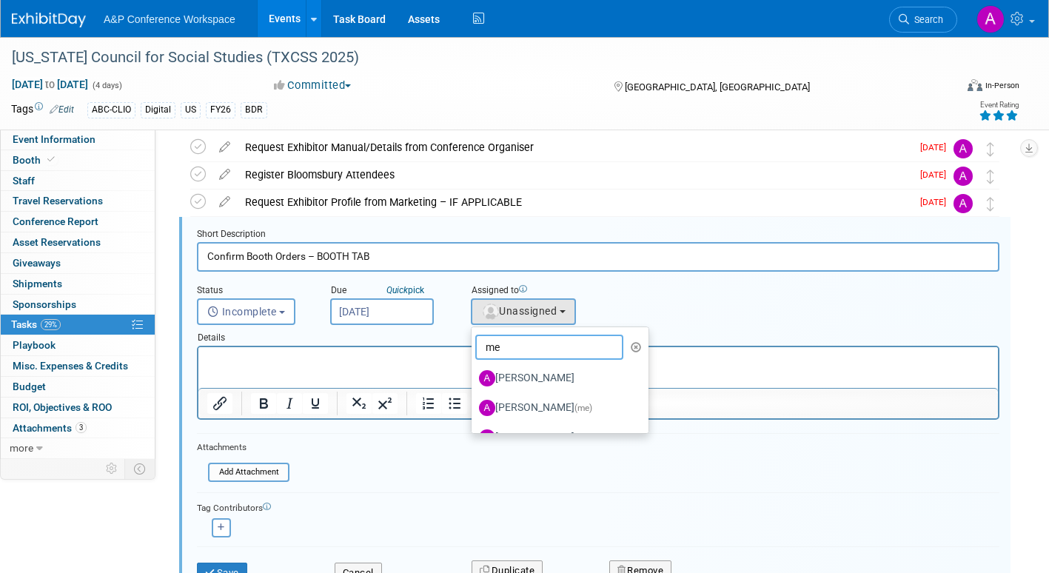
type input "me"
click at [533, 403] on label "Amanda Oney (me)" at bounding box center [556, 408] width 155 height 24
click at [474, 403] on input "Amanda Oney (me)" at bounding box center [469, 406] width 10 height 10
select select "3fc68575-f872-4db6-8d2a-11755123f12c"
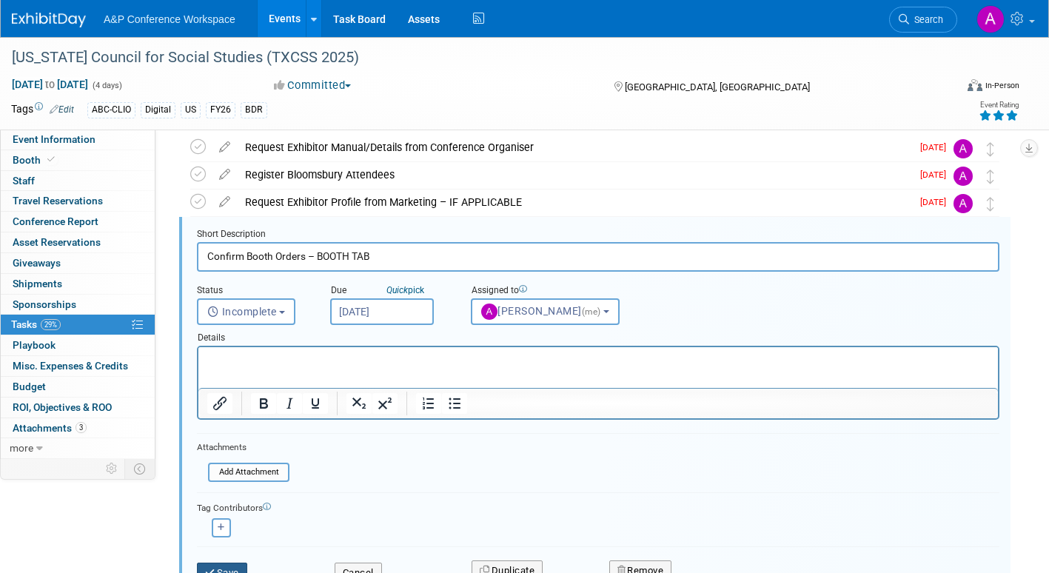
click at [233, 567] on button "Save" at bounding box center [222, 573] width 50 height 21
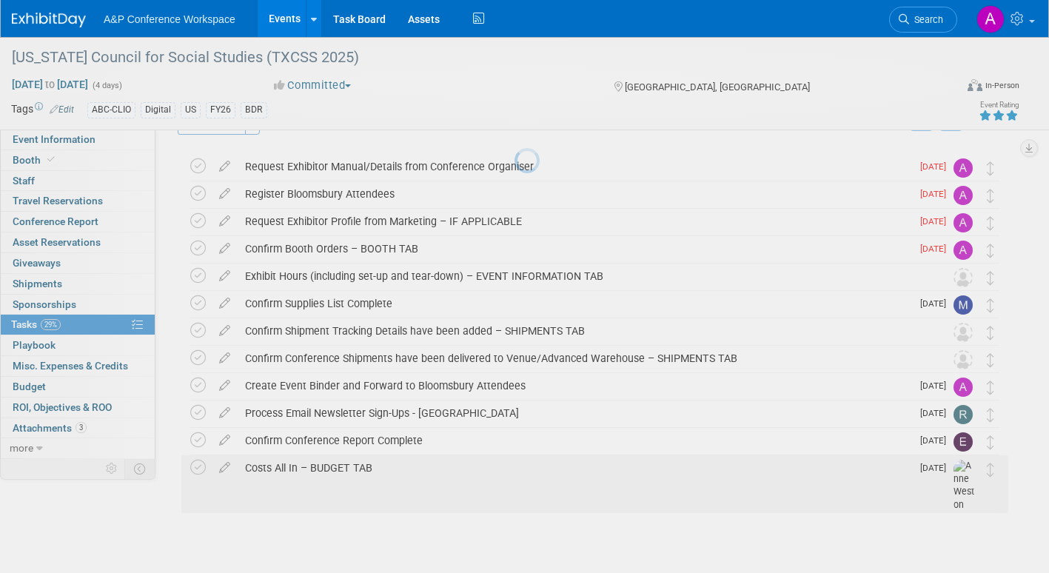
scroll to position [38, 0]
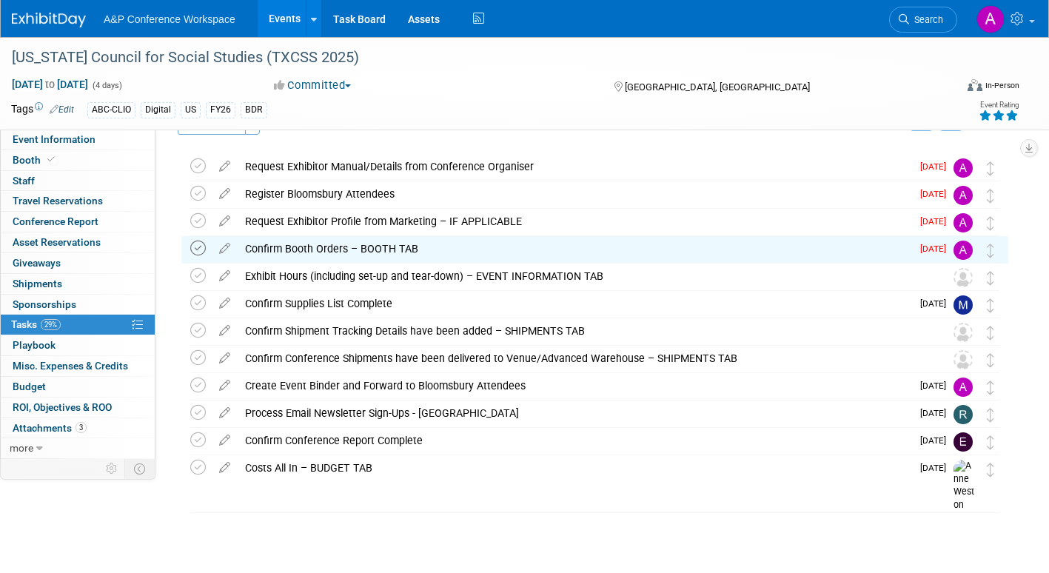
click at [195, 252] on icon at bounding box center [198, 249] width 16 height 16
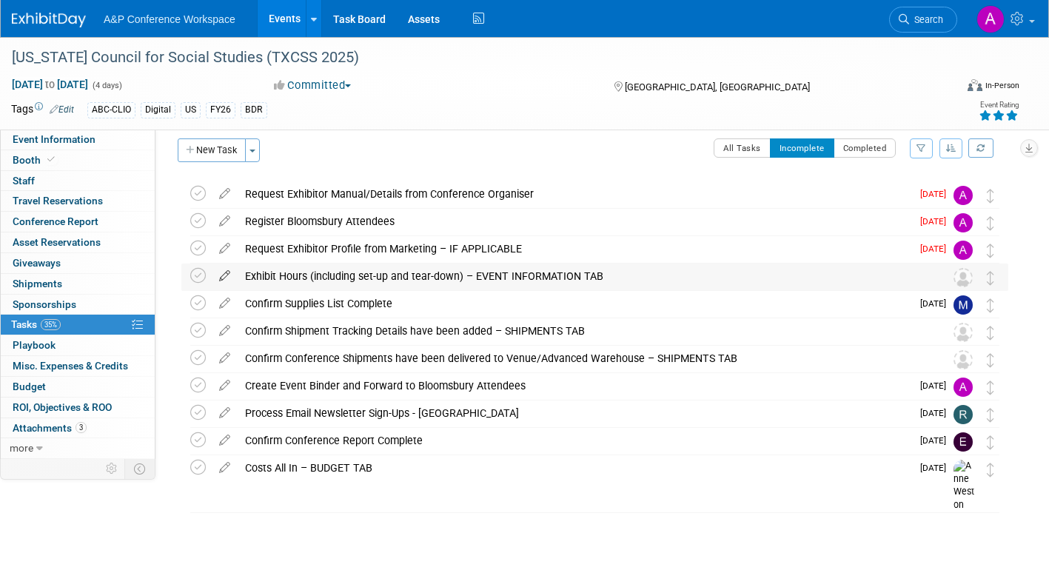
click at [221, 272] on icon at bounding box center [225, 273] width 26 height 19
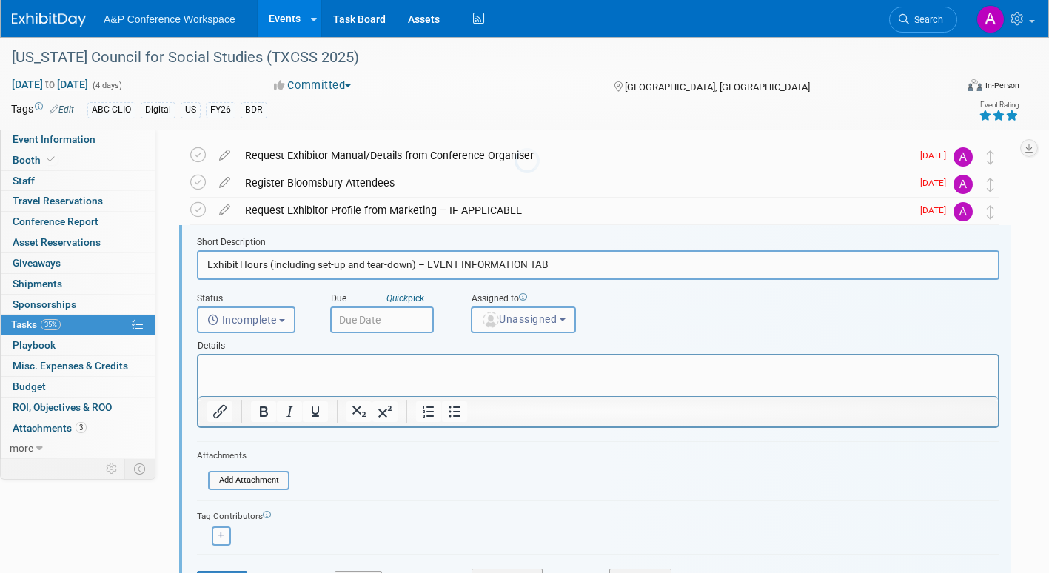
scroll to position [58, 0]
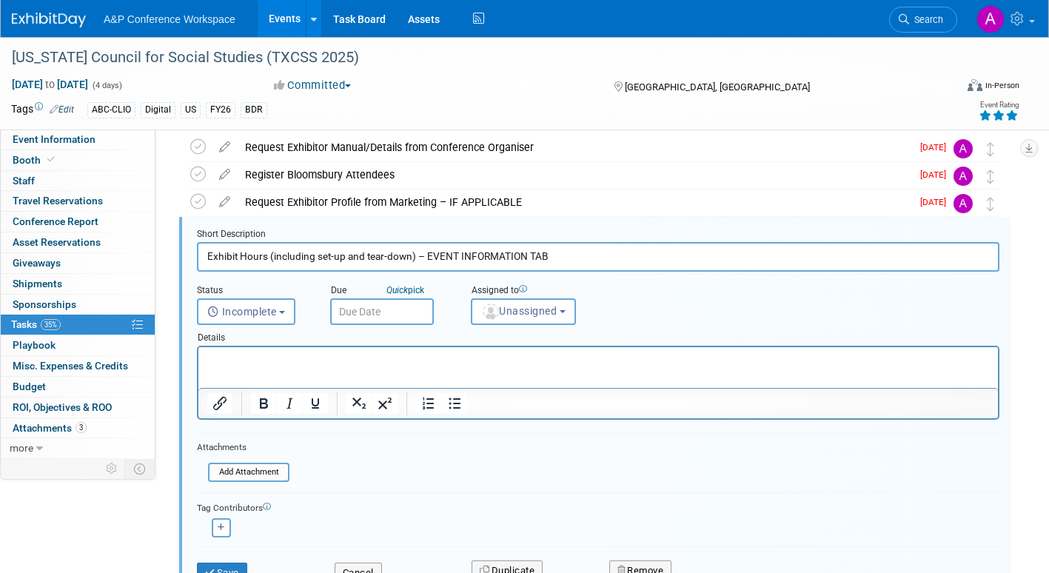
click at [406, 312] on input "text" at bounding box center [382, 311] width 104 height 27
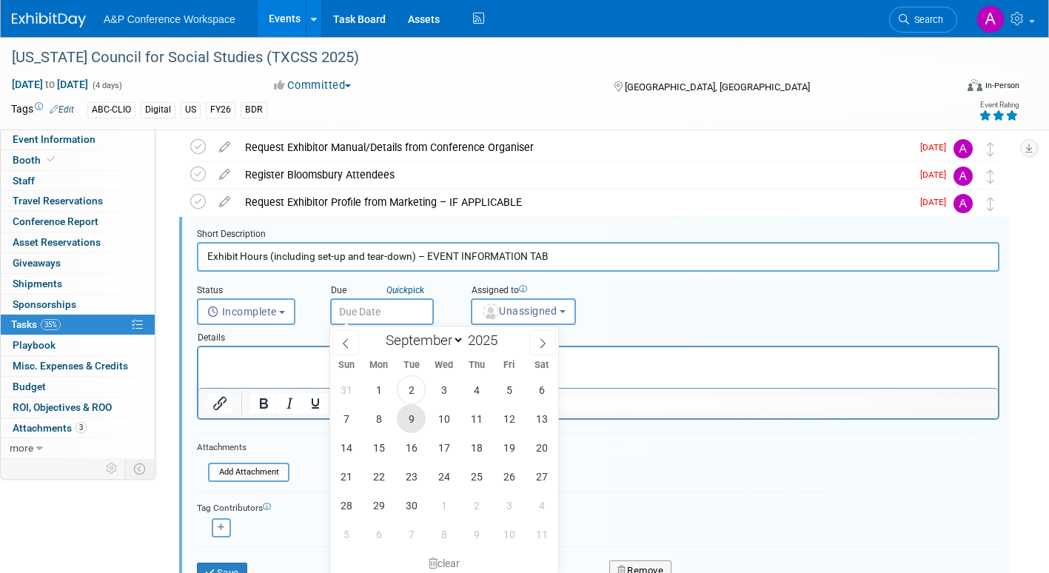
click at [412, 415] on span "9" at bounding box center [411, 418] width 29 height 29
type input "Sep 9, 2025"
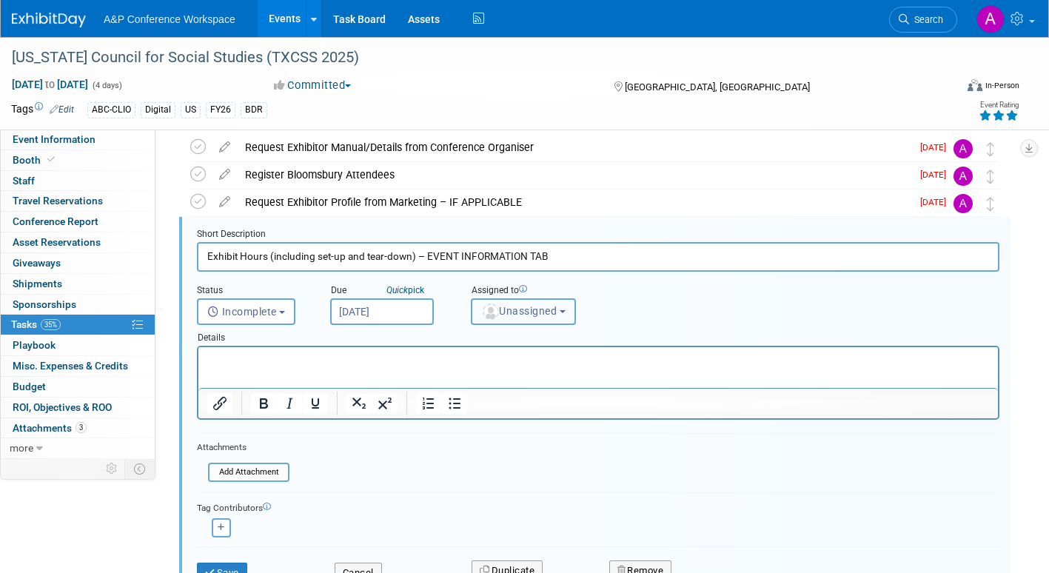
click at [493, 310] on img "button" at bounding box center [491, 311] width 16 height 16
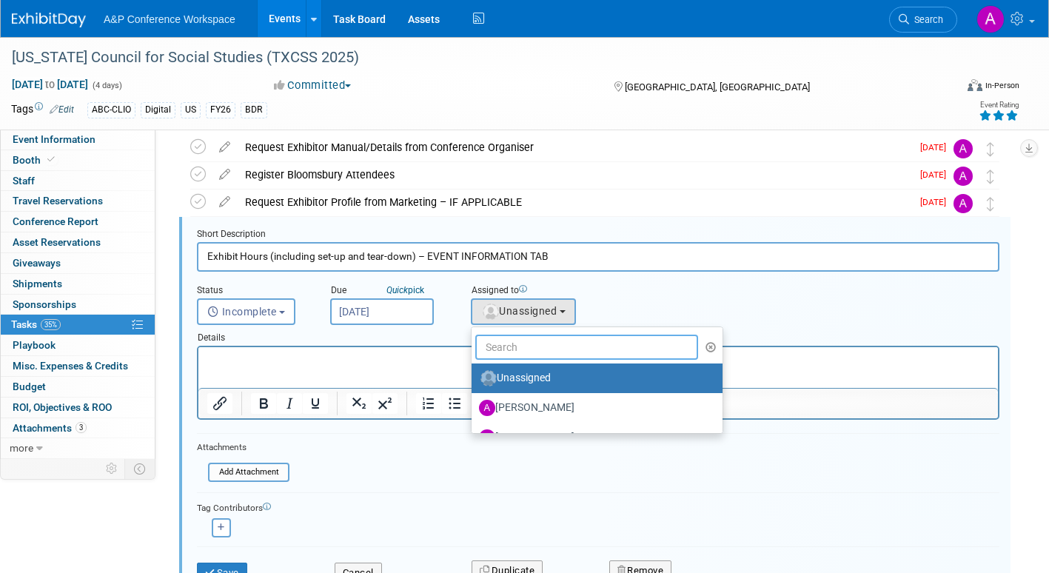
click at [494, 349] on input "text" at bounding box center [586, 347] width 223 height 25
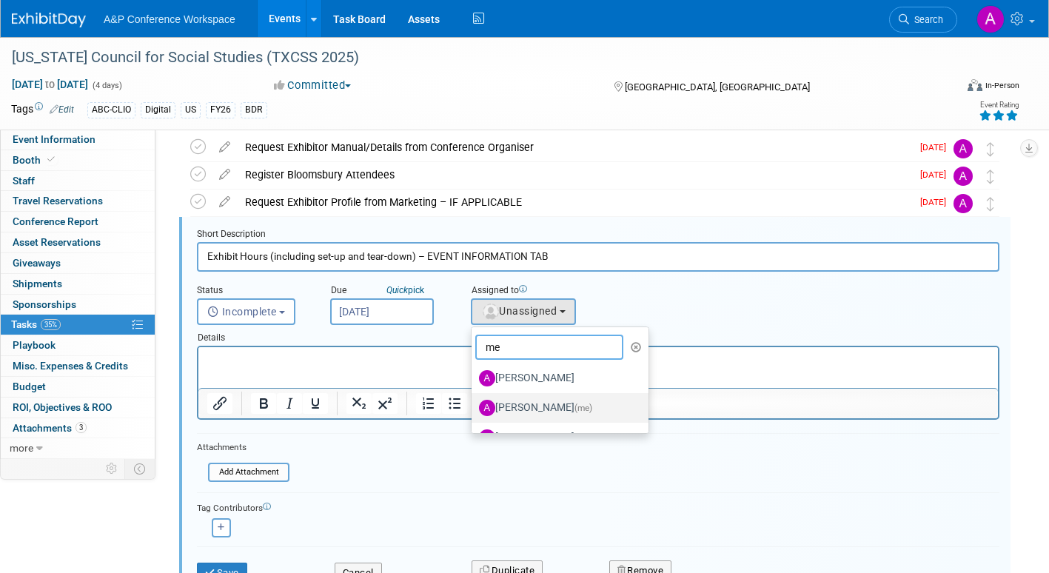
type input "me"
click at [522, 409] on label "Amanda Oney (me)" at bounding box center [556, 408] width 155 height 24
click at [474, 409] on input "Amanda Oney (me)" at bounding box center [469, 406] width 10 height 10
select select "3fc68575-f872-4db6-8d2a-11755123f12c"
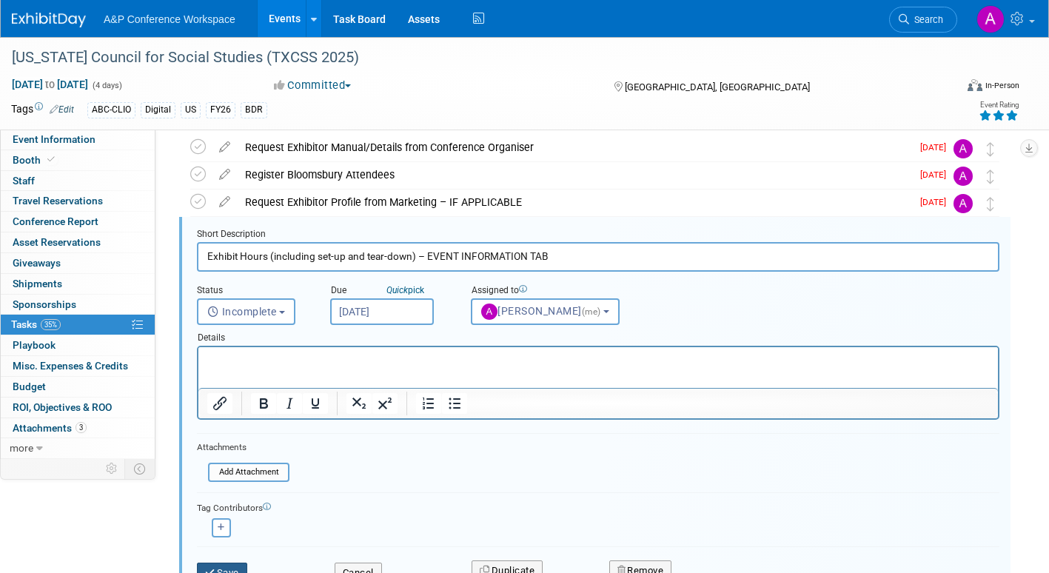
click at [226, 566] on button "Save" at bounding box center [222, 573] width 50 height 21
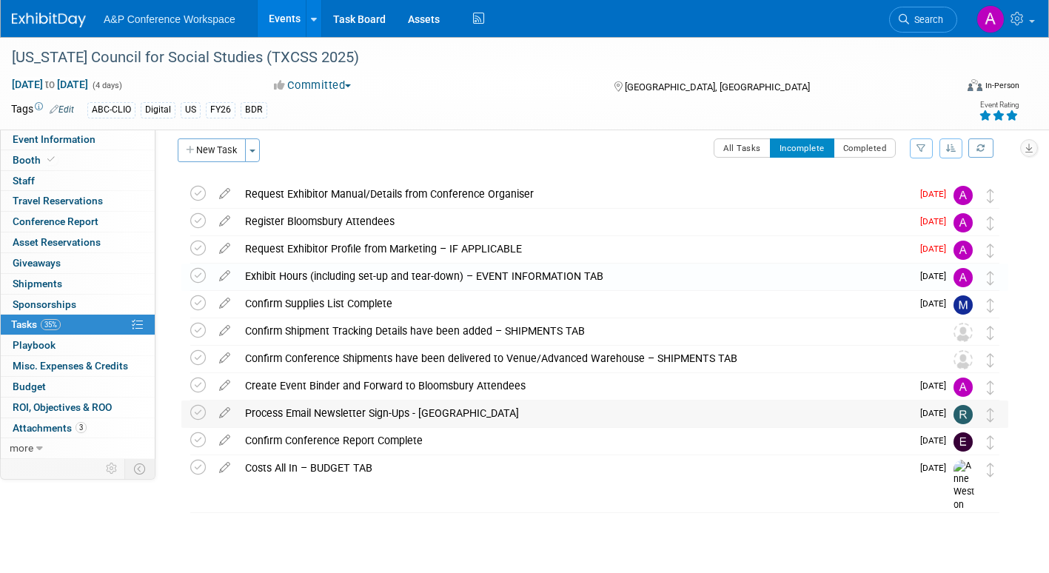
scroll to position [11, 0]
click at [63, 140] on span "Event Information" at bounding box center [54, 139] width 83 height 12
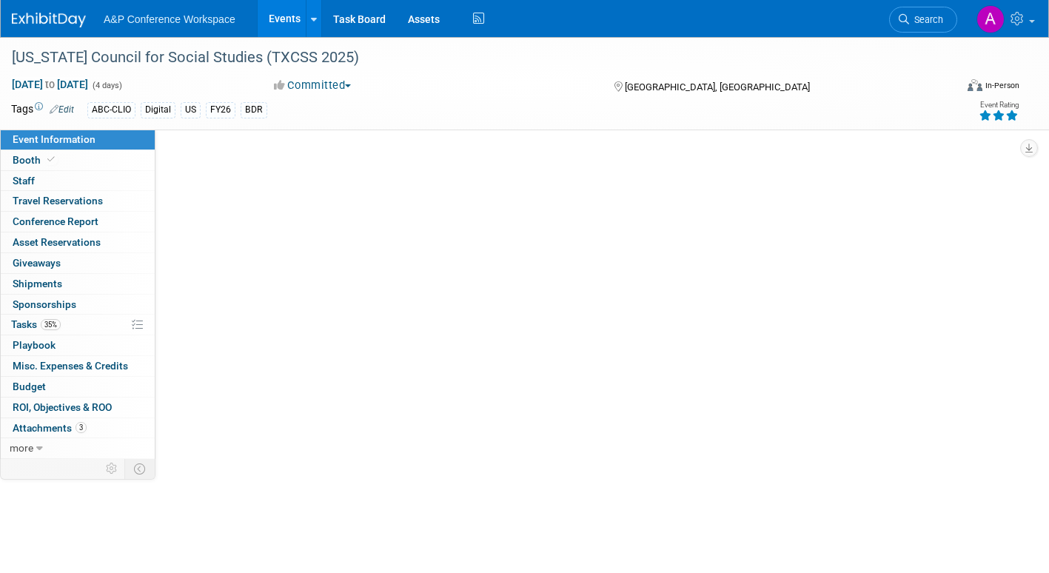
scroll to position [0, 0]
select select "Annual"
select select "Level 2"
select select "In-Person Booth"
select select "Schools"
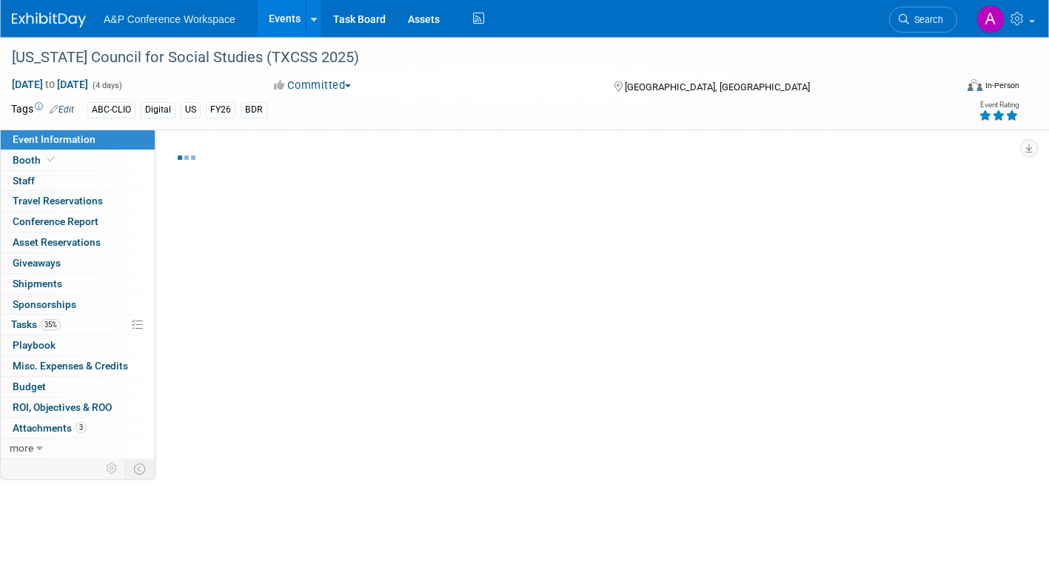
select select "Bloomsbury Digital Resources"
select select "[PERSON_NAME]"
select select "BDR Product Awareness and Trial Generation​"
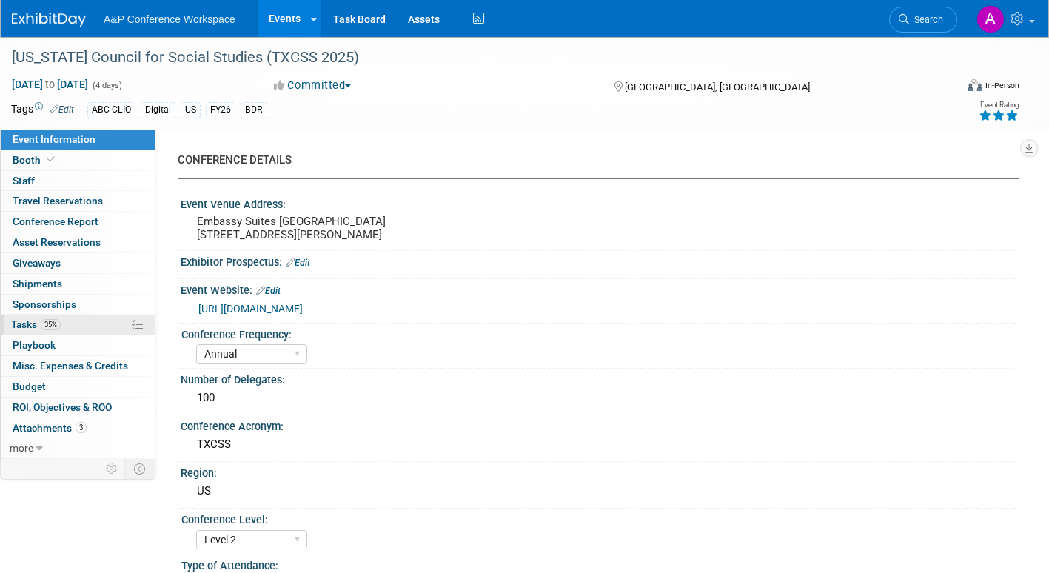
click at [21, 331] on link "35% Tasks 35%" at bounding box center [78, 325] width 154 height 20
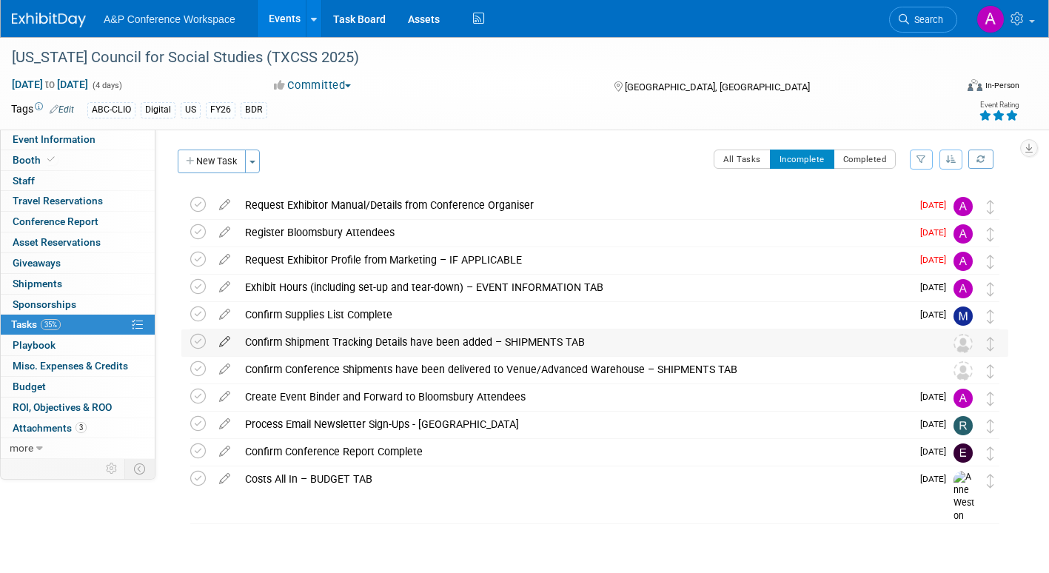
click at [224, 337] on icon at bounding box center [225, 338] width 26 height 19
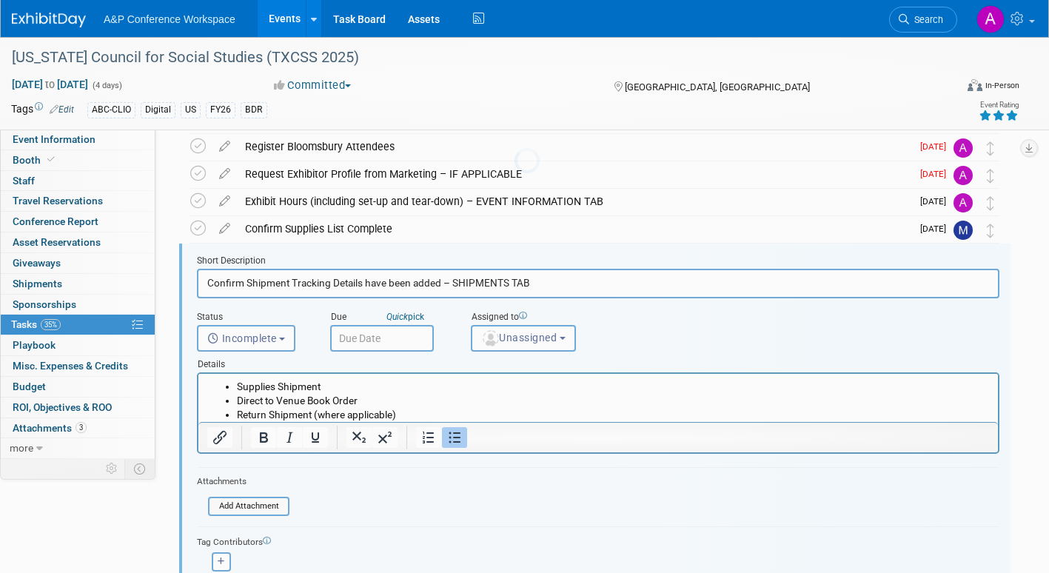
scroll to position [113, 0]
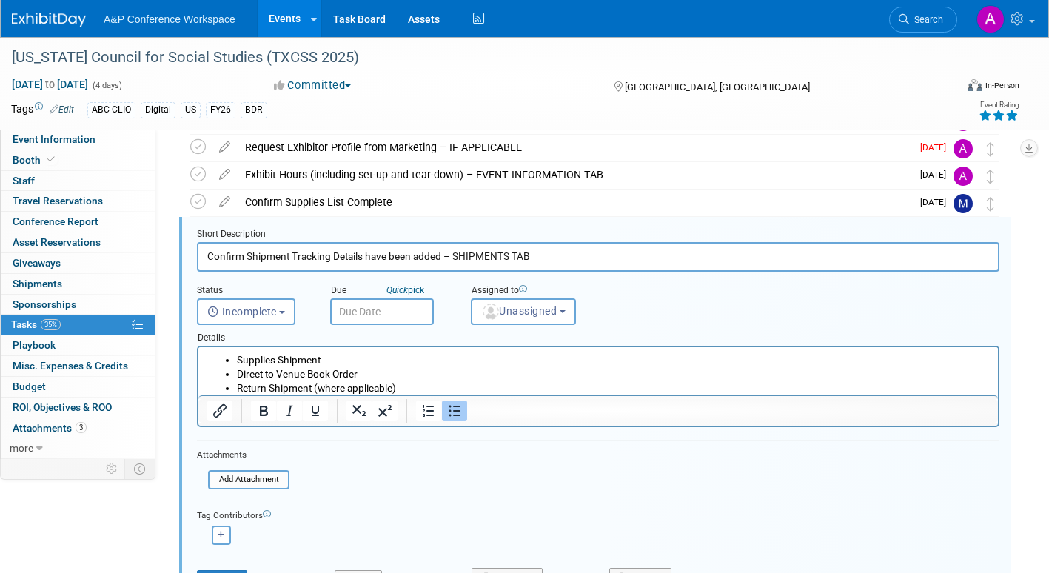
click at [402, 315] on input "text" at bounding box center [382, 311] width 104 height 27
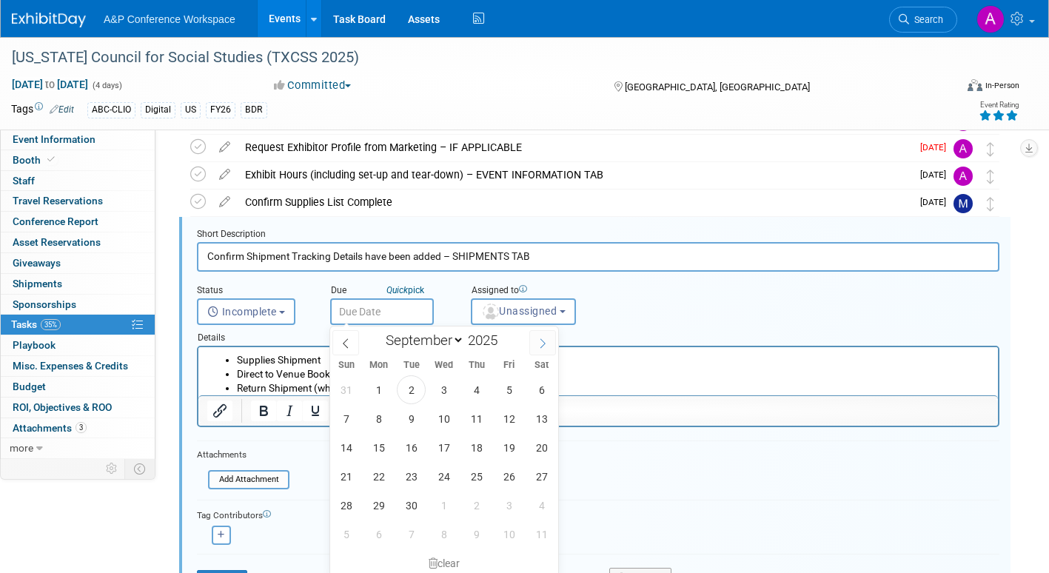
click at [538, 343] on icon at bounding box center [542, 343] width 10 height 10
select select "9"
click at [437, 474] on span "22" at bounding box center [443, 476] width 29 height 29
type input "Oct 22, 2025"
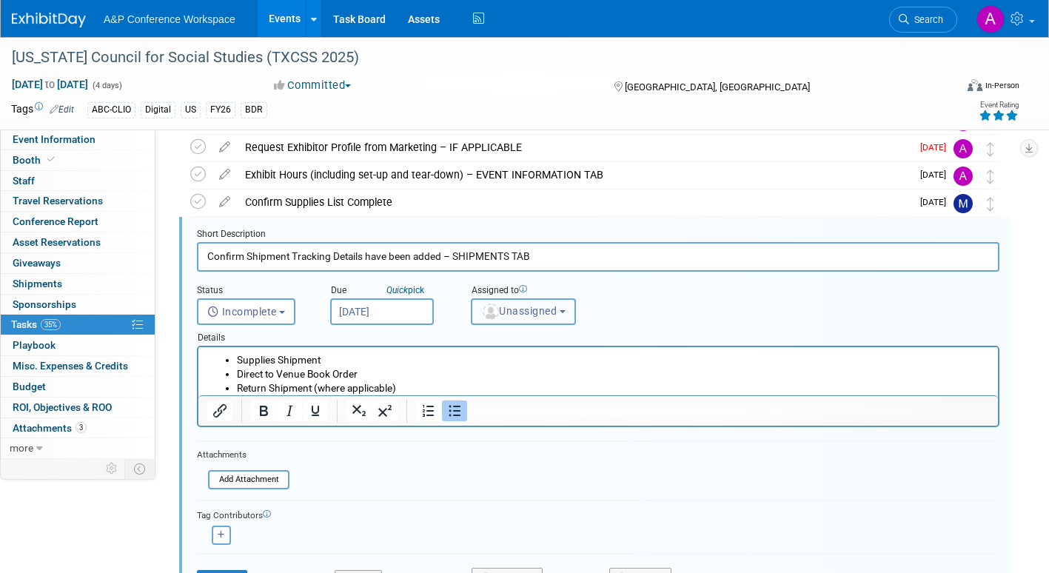
click at [503, 323] on button "Unassigned" at bounding box center [523, 311] width 105 height 27
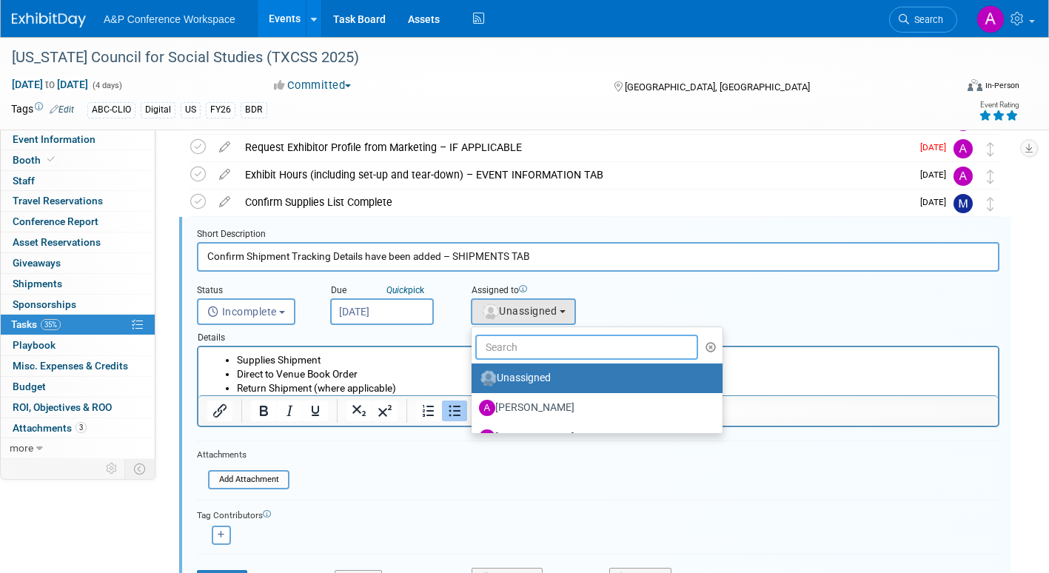
click at [500, 354] on input "text" at bounding box center [586, 347] width 223 height 25
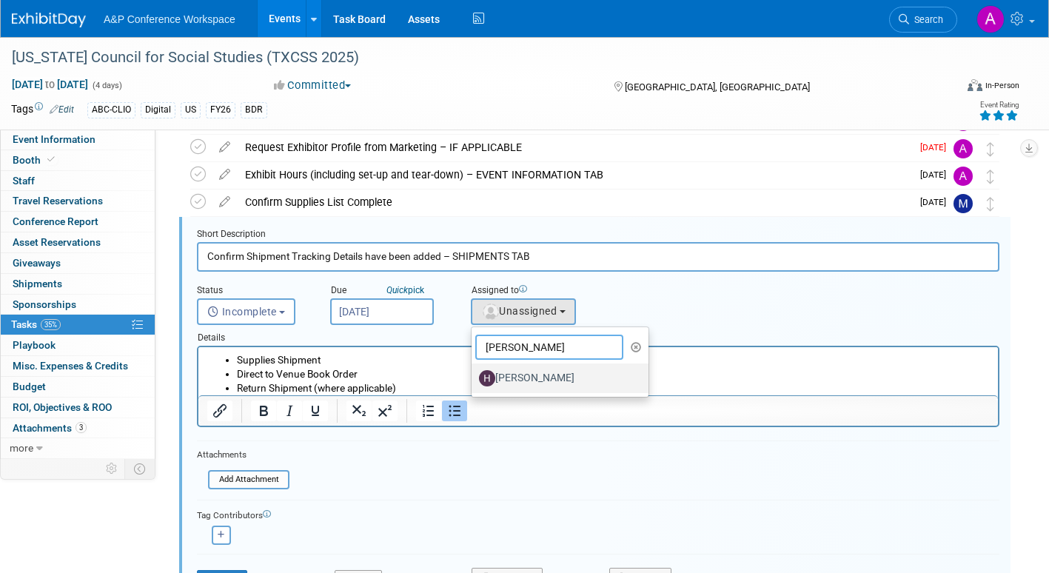
type input "hanna"
drag, startPoint x: 531, startPoint y: 380, endPoint x: 306, endPoint y: 39, distance: 408.7
click at [531, 380] on label "[PERSON_NAME]" at bounding box center [556, 378] width 155 height 24
click at [474, 380] on input "[PERSON_NAME]" at bounding box center [469, 377] width 10 height 10
select select "f47d5110-dff9-4952-99f5-c640fdae2d00"
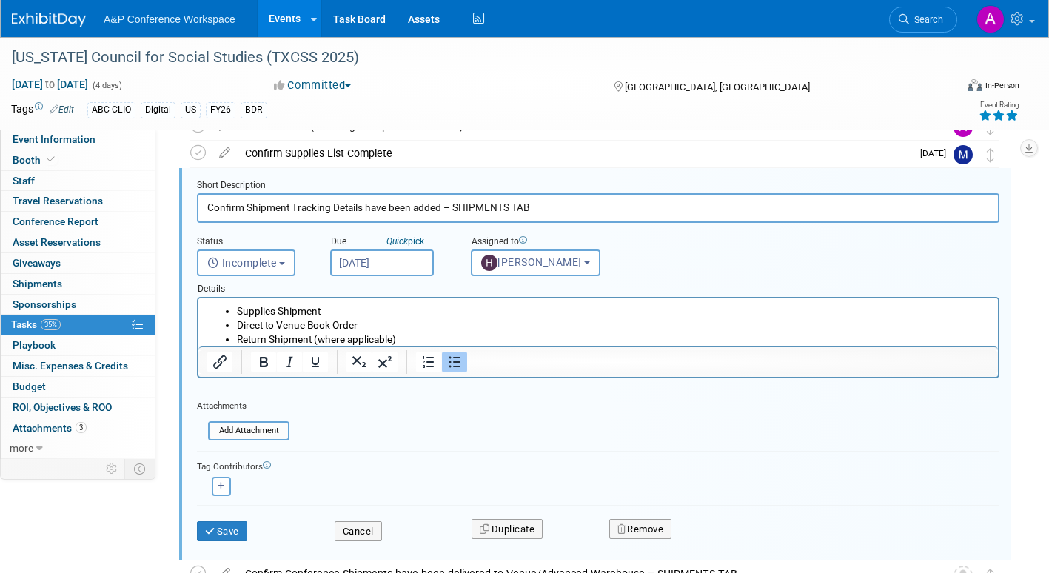
scroll to position [261, 0]
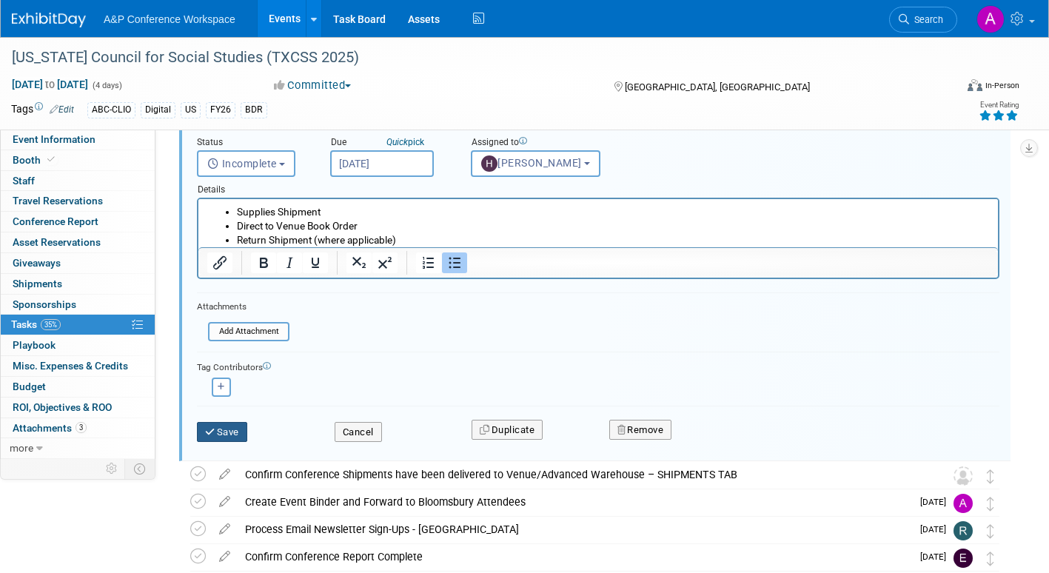
click at [222, 431] on button "Save" at bounding box center [222, 432] width 50 height 21
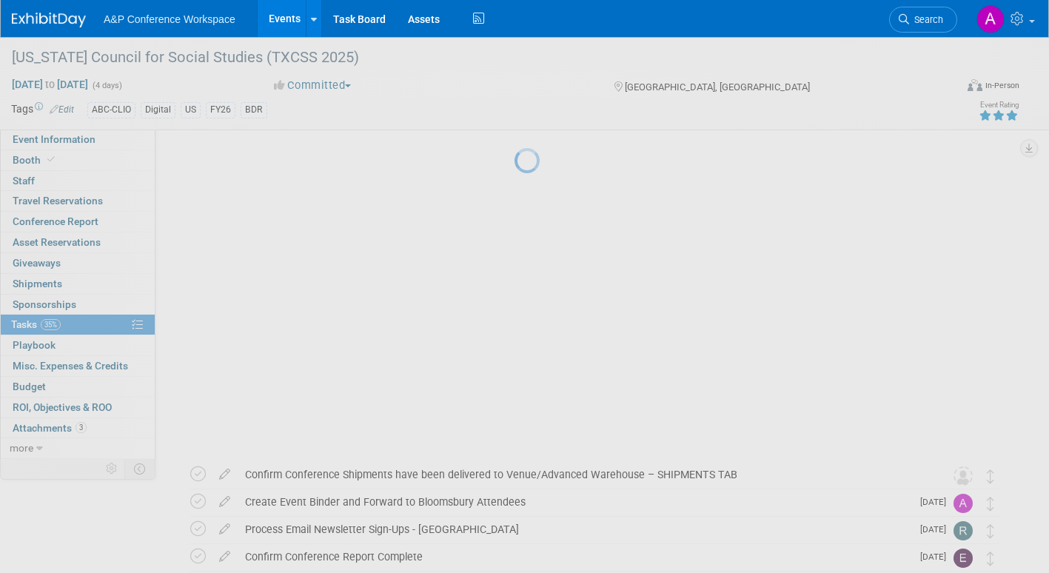
scroll to position [11, 0]
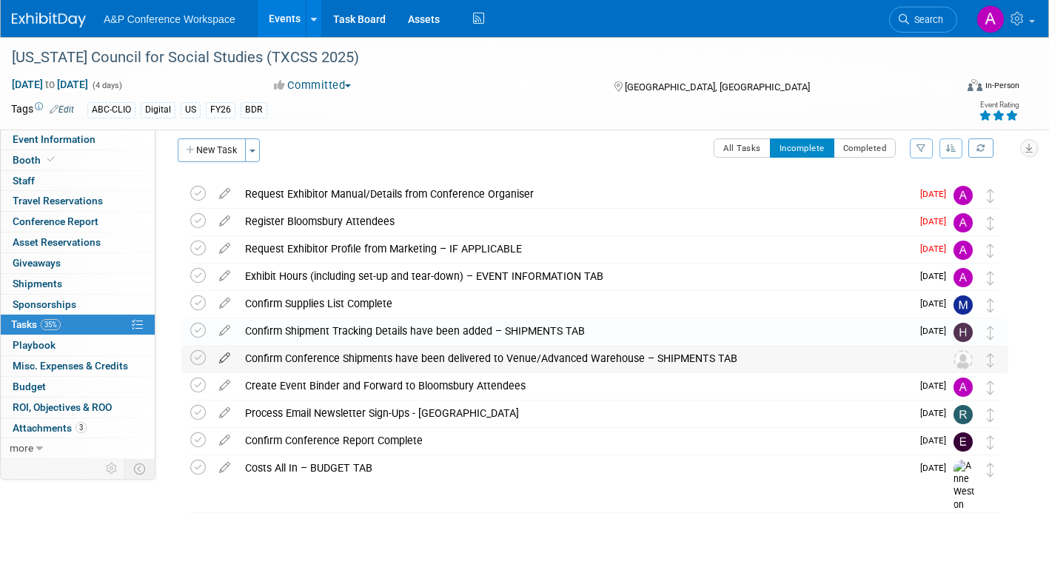
click at [225, 356] on icon at bounding box center [225, 355] width 26 height 19
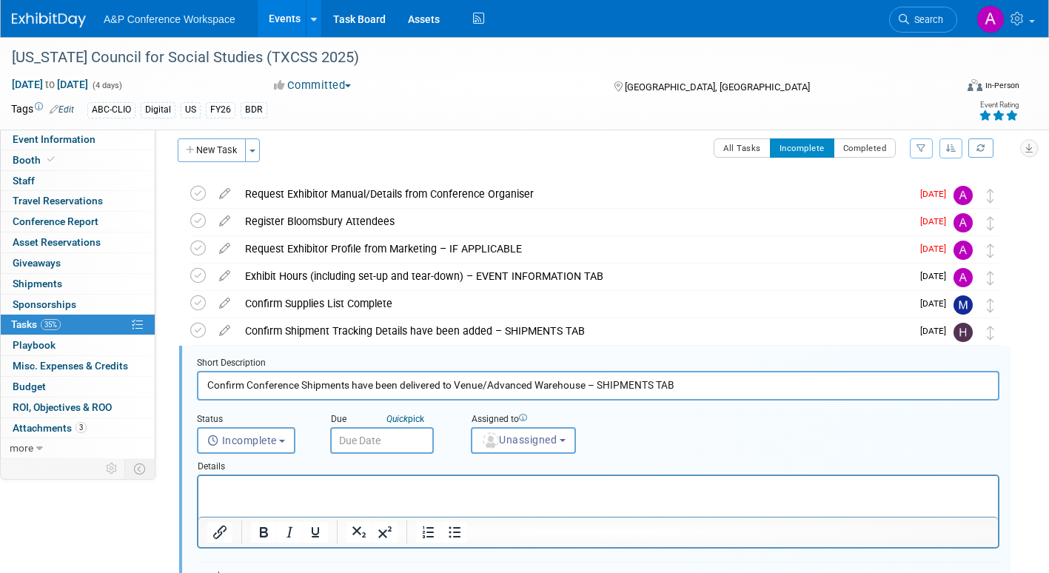
scroll to position [140, 0]
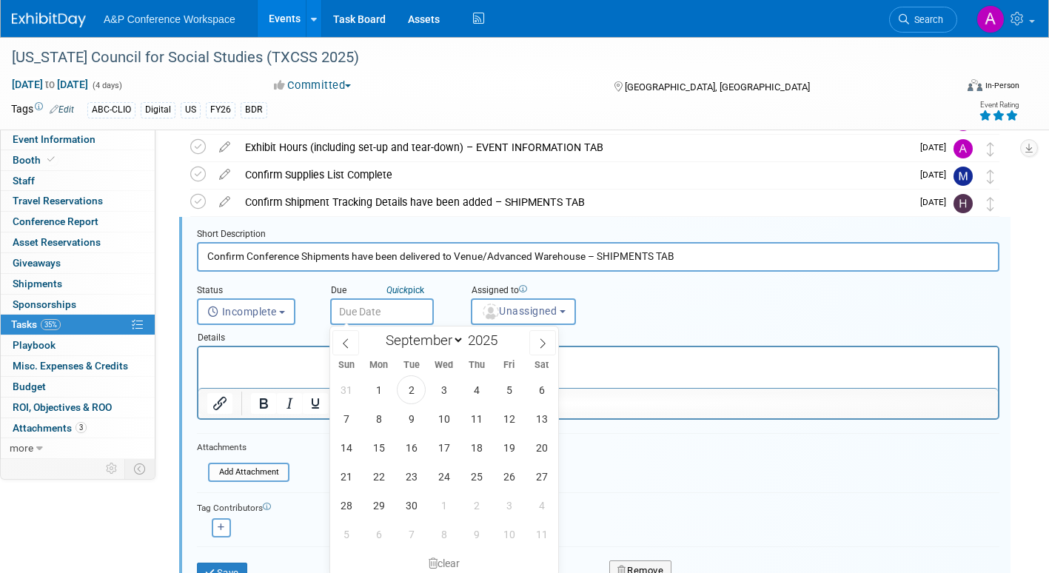
click at [426, 317] on input "text" at bounding box center [382, 311] width 104 height 27
click at [548, 347] on span at bounding box center [542, 342] width 27 height 25
select select "9"
drag, startPoint x: 406, startPoint y: 501, endPoint x: 418, endPoint y: 496, distance: 13.6
click at [406, 501] on span "28" at bounding box center [411, 505] width 29 height 29
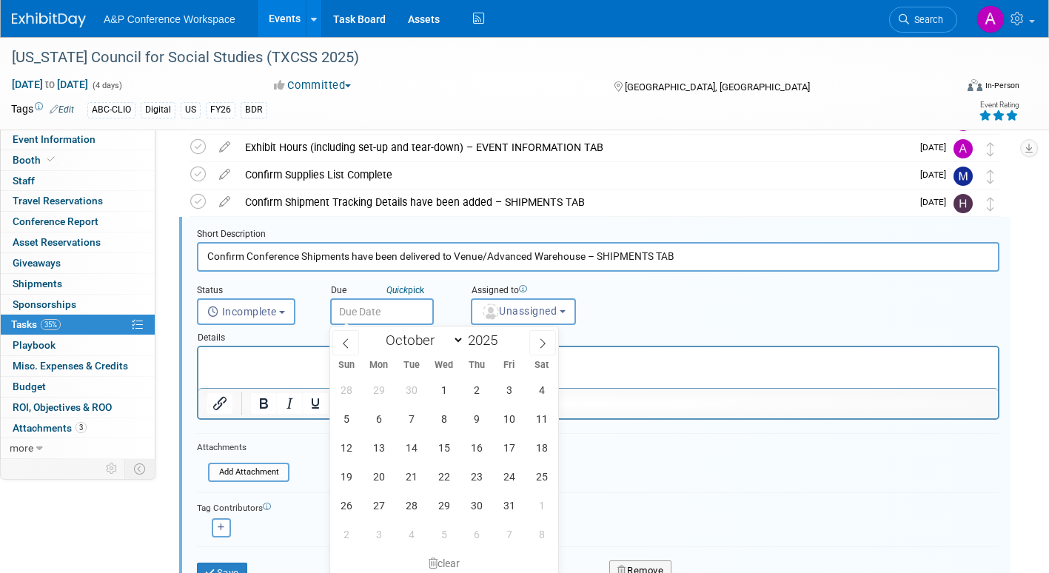
type input "Oct 28, 2025"
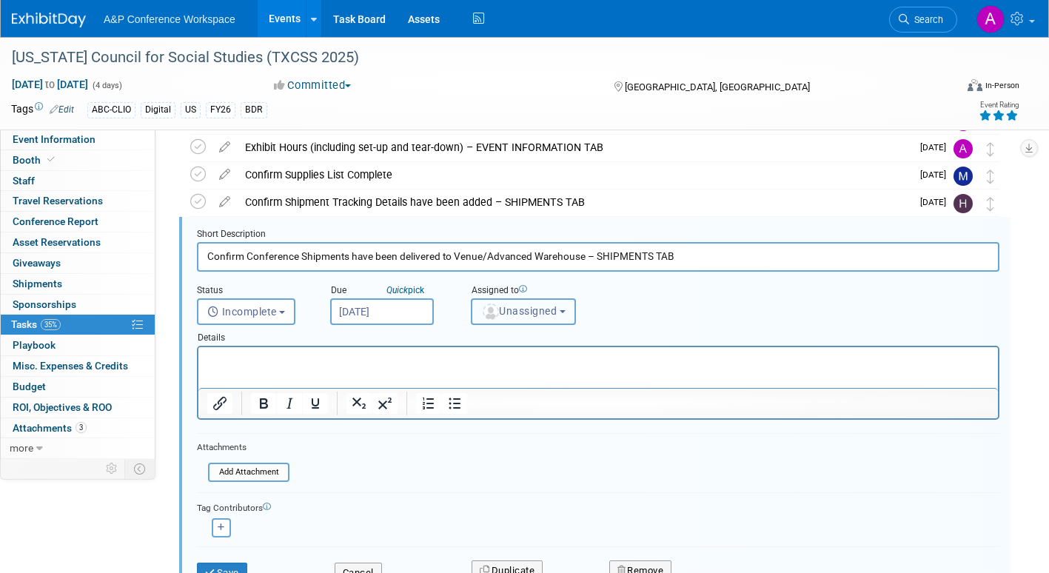
click at [535, 314] on span "Unassigned" at bounding box center [518, 311] width 75 height 12
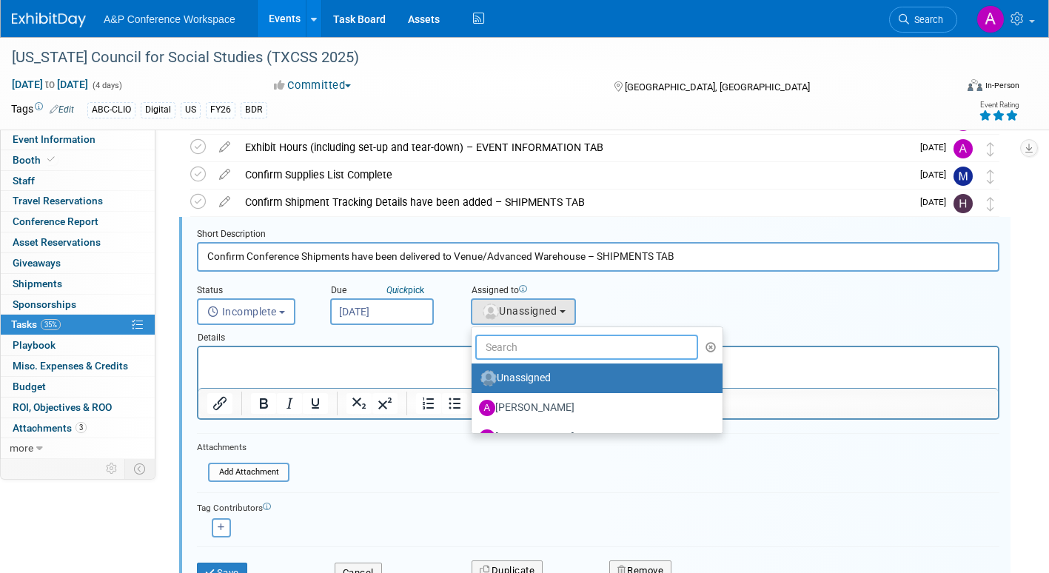
click at [528, 340] on input "text" at bounding box center [586, 347] width 223 height 25
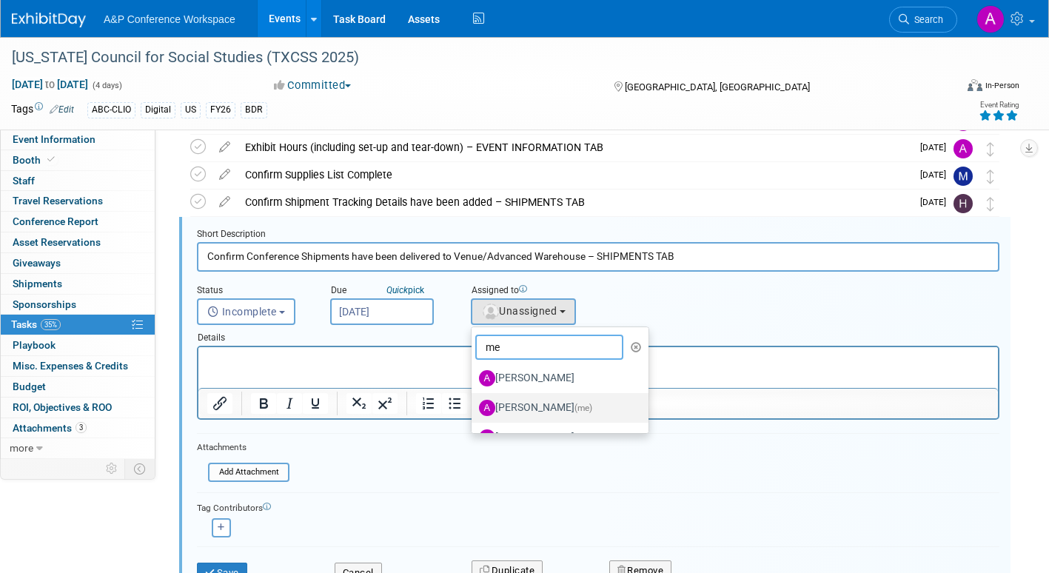
type input "me"
click at [541, 406] on label "Amanda Oney (me)" at bounding box center [556, 408] width 155 height 24
click at [474, 406] on input "Amanda Oney (me)" at bounding box center [469, 406] width 10 height 10
select select "3fc68575-f872-4db6-8d2a-11755123f12c"
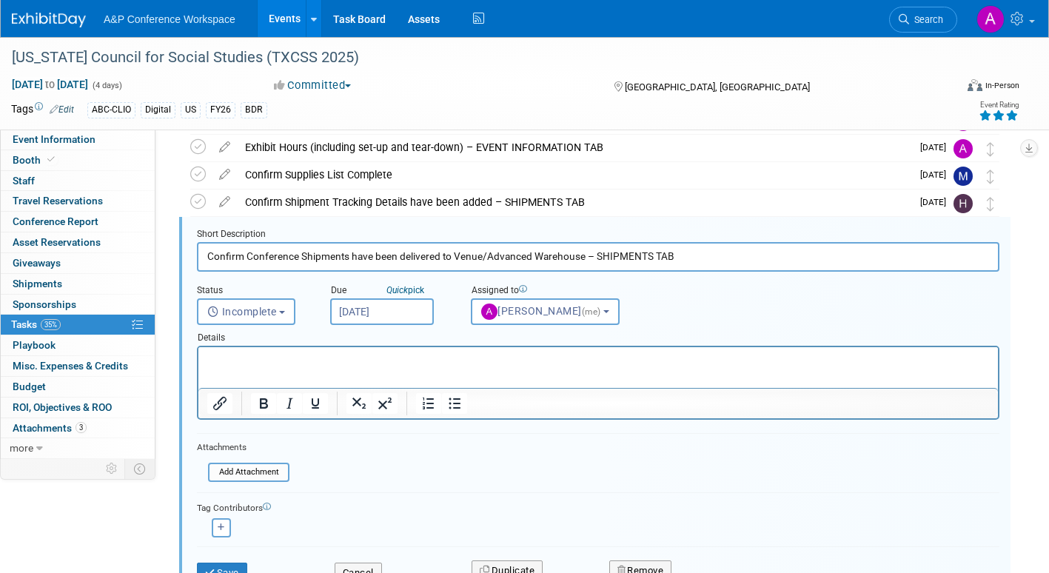
scroll to position [362, 0]
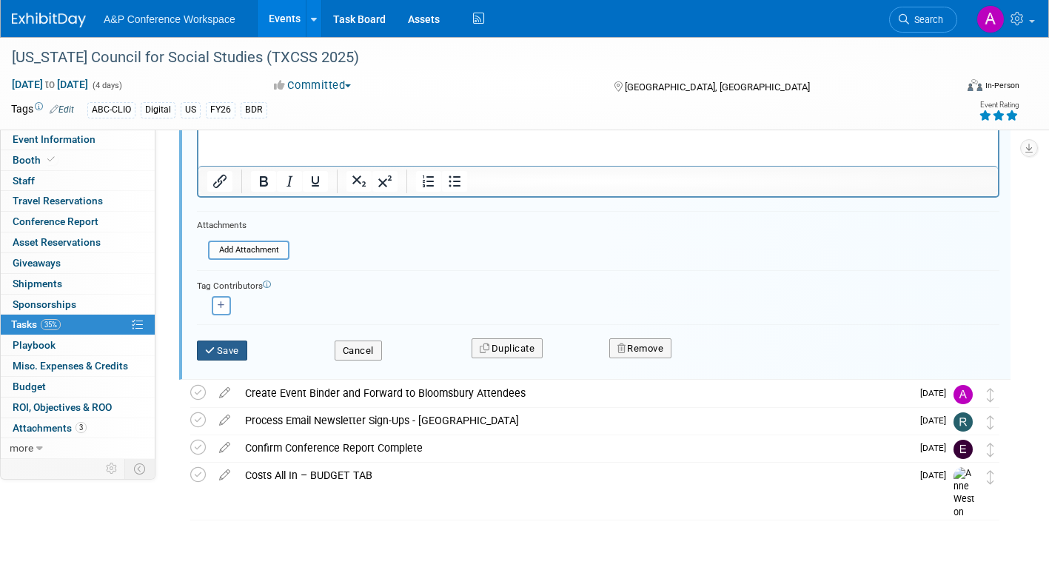
click at [221, 348] on button "Save" at bounding box center [222, 350] width 50 height 21
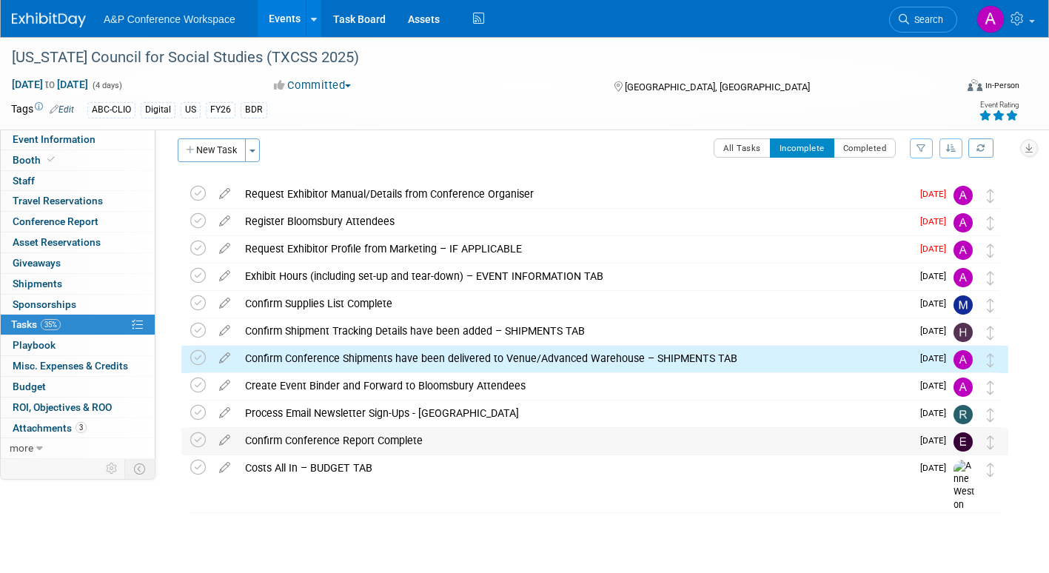
scroll to position [0, 0]
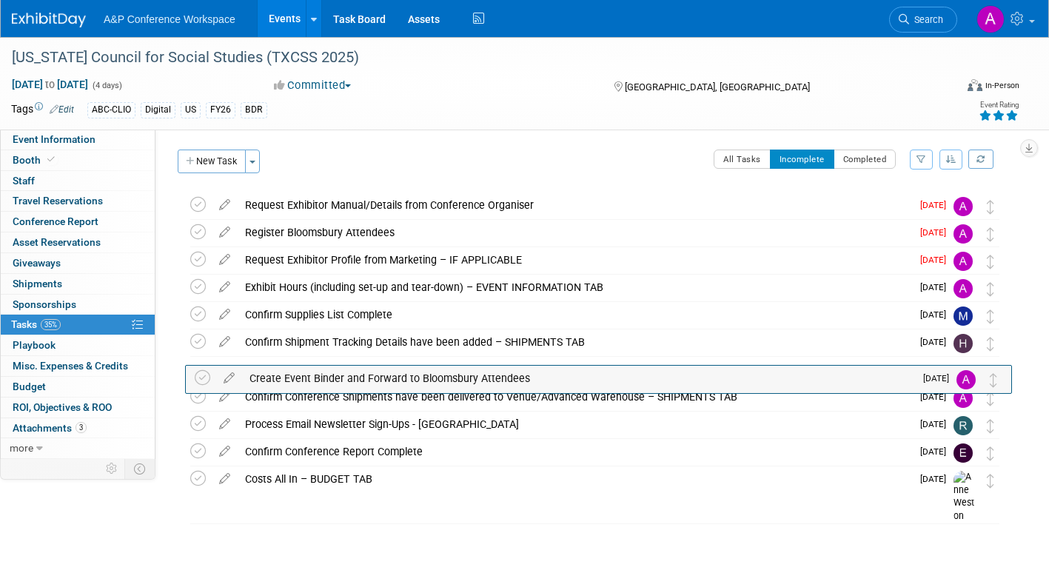
drag, startPoint x: 984, startPoint y: 398, endPoint x: 988, endPoint y: 375, distance: 24.0
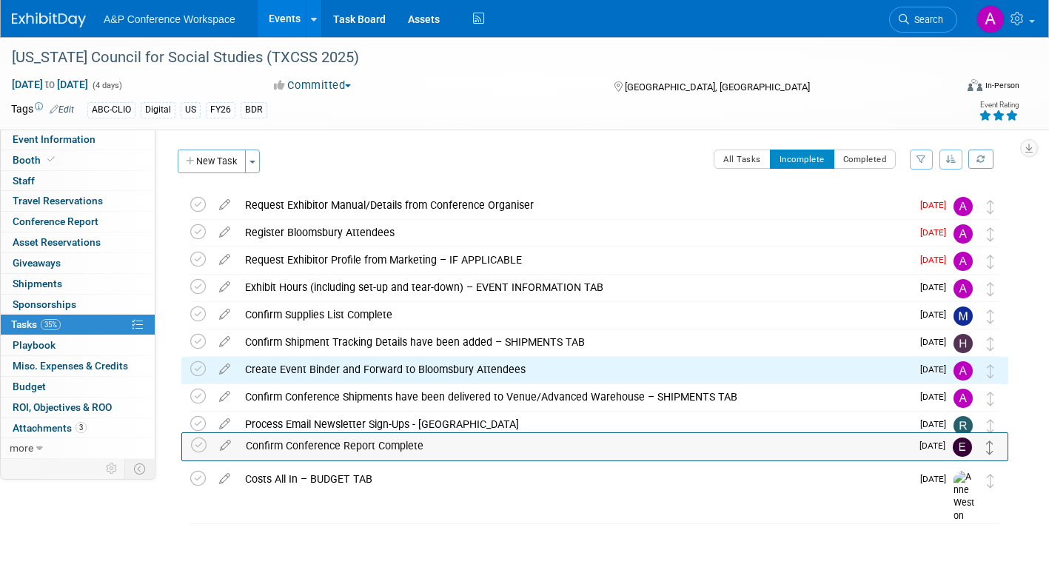
drag, startPoint x: 993, startPoint y: 459, endPoint x: 991, endPoint y: 426, distance: 32.6
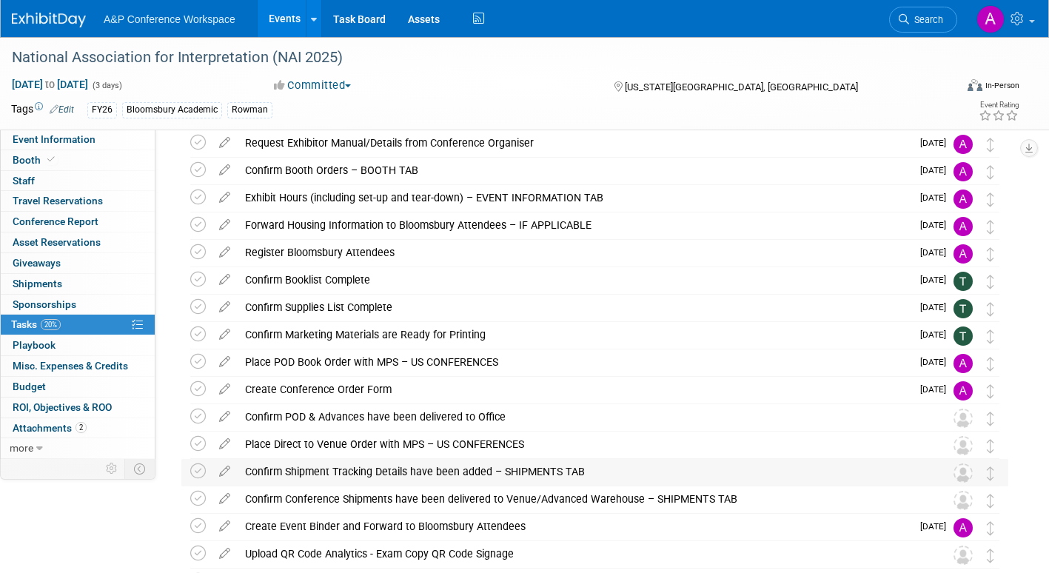
scroll to position [36, 0]
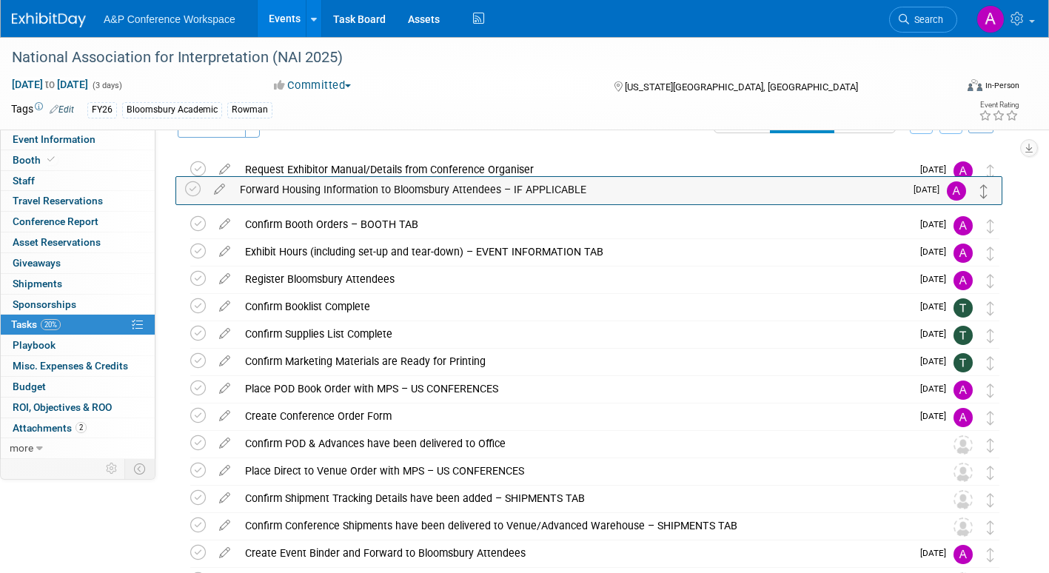
drag, startPoint x: 993, startPoint y: 256, endPoint x: 987, endPoint y: 193, distance: 63.3
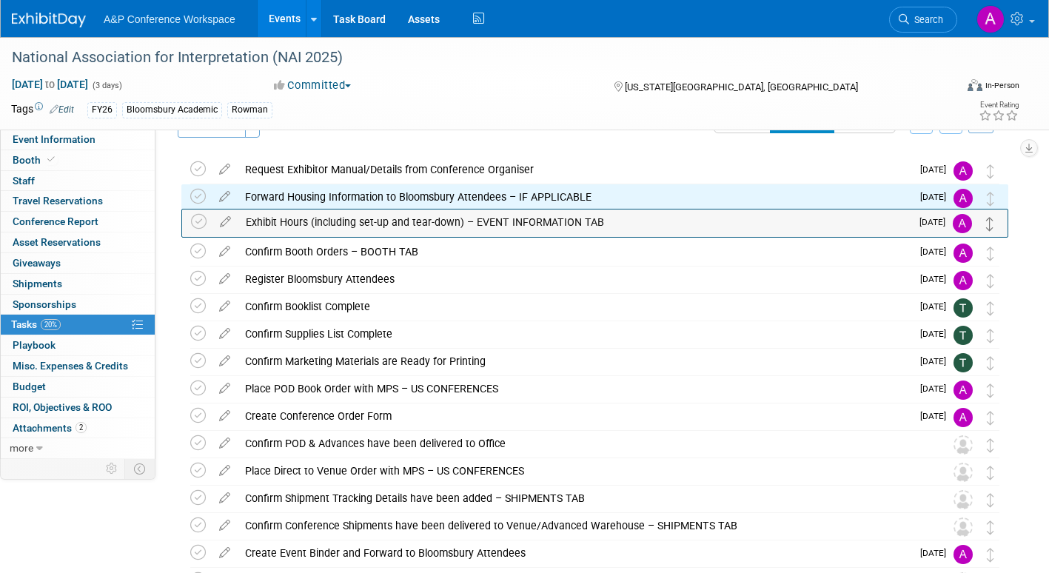
drag, startPoint x: 989, startPoint y: 257, endPoint x: 989, endPoint y: 227, distance: 29.6
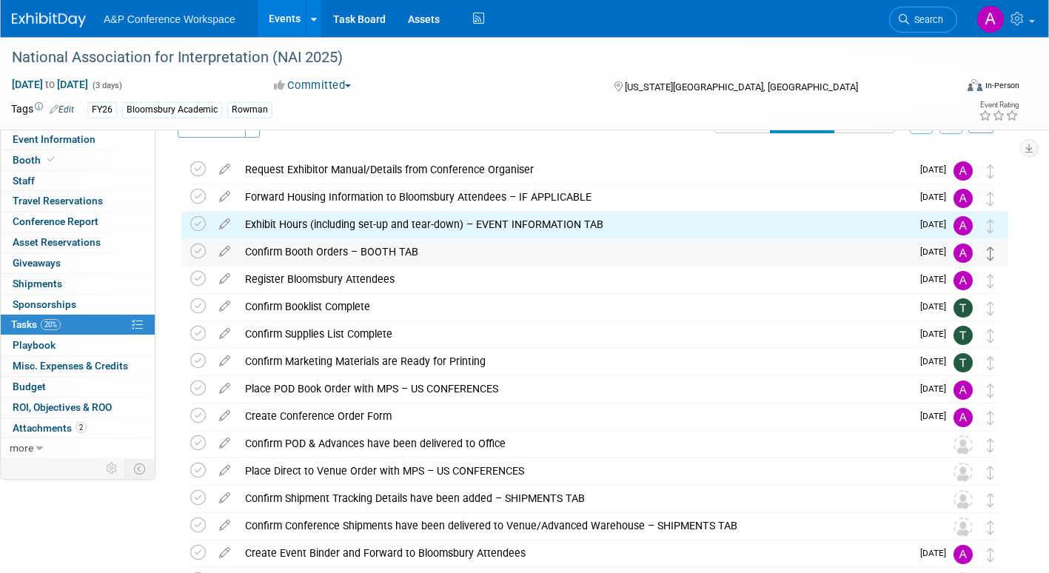
drag, startPoint x: 993, startPoint y: 317, endPoint x: 987, endPoint y: 250, distance: 66.9
click at [987, 250] on div "National Association for Interpretation (NAI 2025) [US_STATE][GEOGRAPHIC_DATA],…" at bounding box center [591, 430] width 834 height 548
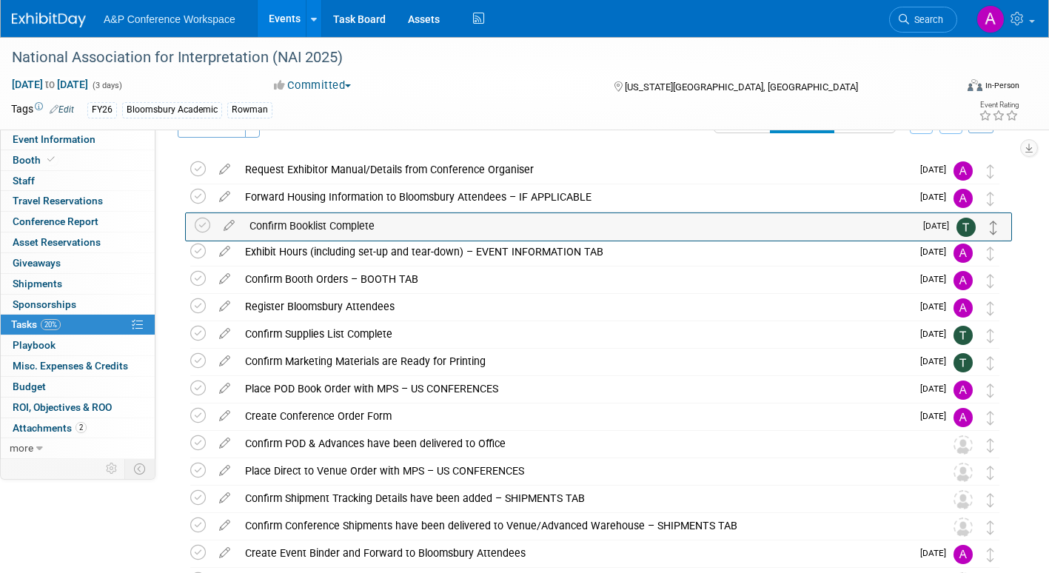
drag, startPoint x: 993, startPoint y: 311, endPoint x: 996, endPoint y: 229, distance: 82.2
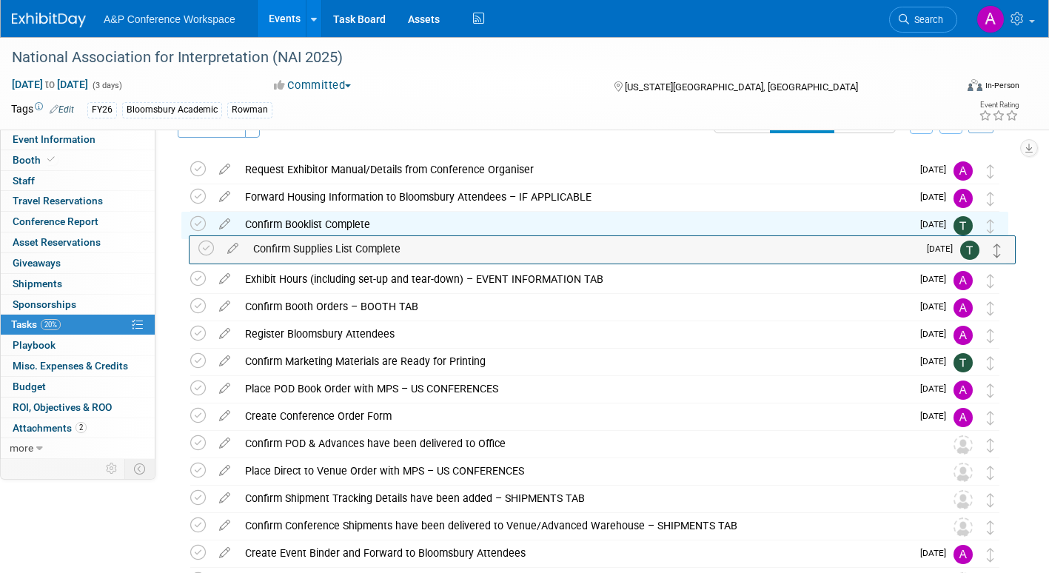
drag, startPoint x: 991, startPoint y: 338, endPoint x: 999, endPoint y: 254, distance: 84.0
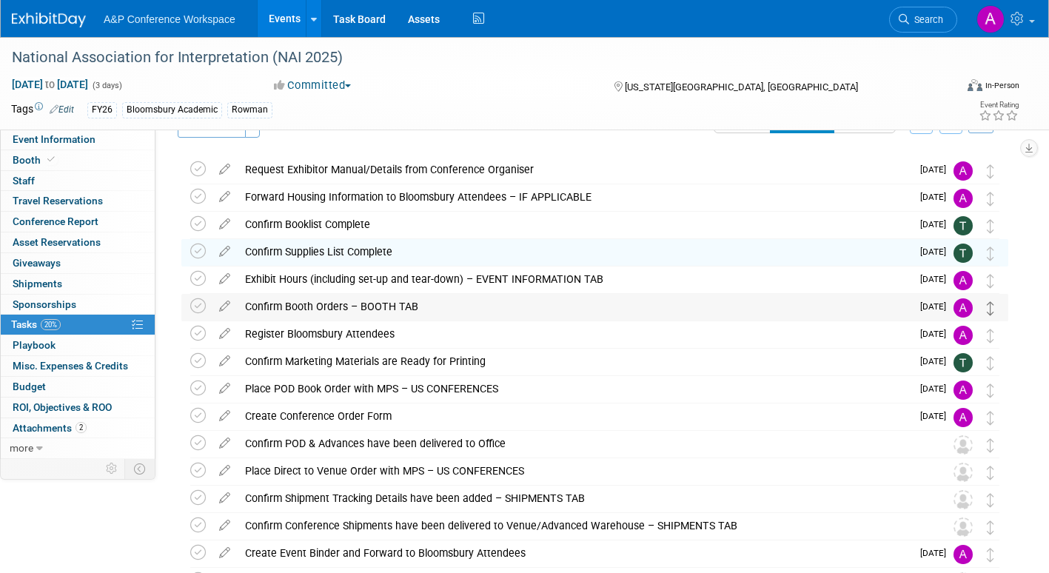
drag, startPoint x: 993, startPoint y: 343, endPoint x: 990, endPoint y: 302, distance: 41.6
click at [990, 302] on div "National Association for Interpretation (NAI 2025) [US_STATE][GEOGRAPHIC_DATA],…" at bounding box center [591, 430] width 834 height 548
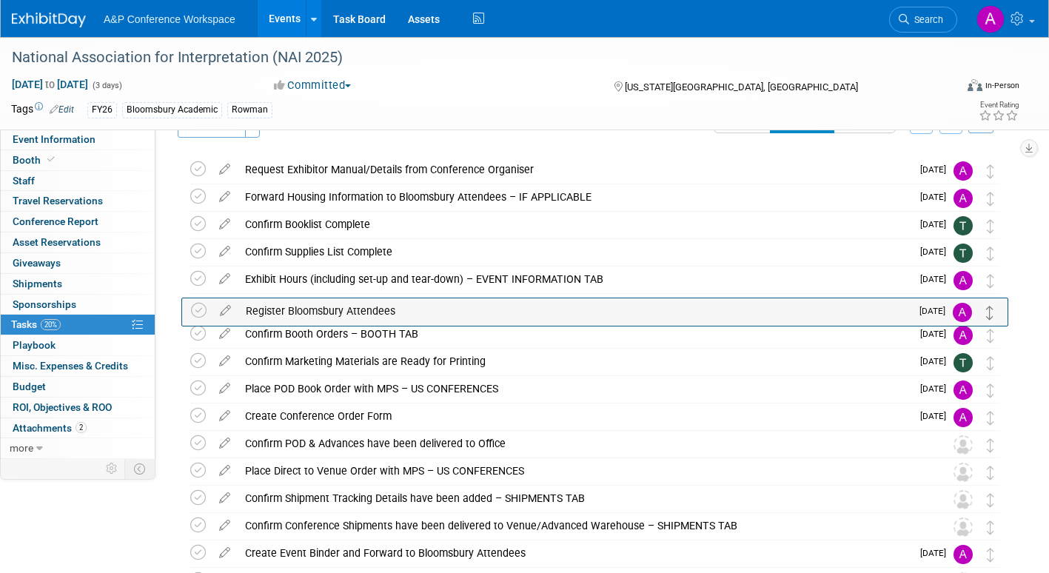
drag, startPoint x: 992, startPoint y: 340, endPoint x: 991, endPoint y: 317, distance: 23.7
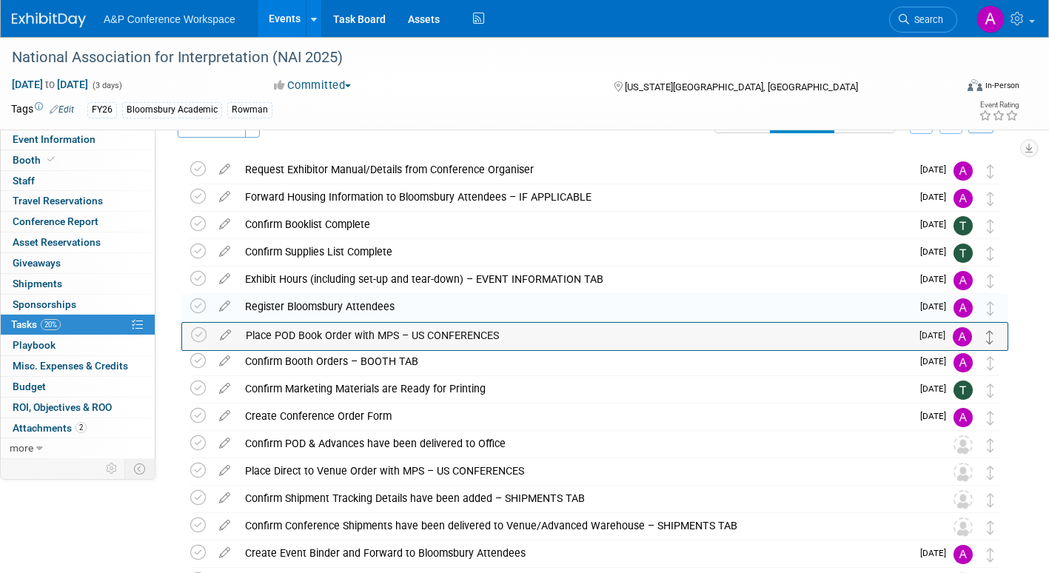
drag, startPoint x: 993, startPoint y: 395, endPoint x: 993, endPoint y: 343, distance: 52.6
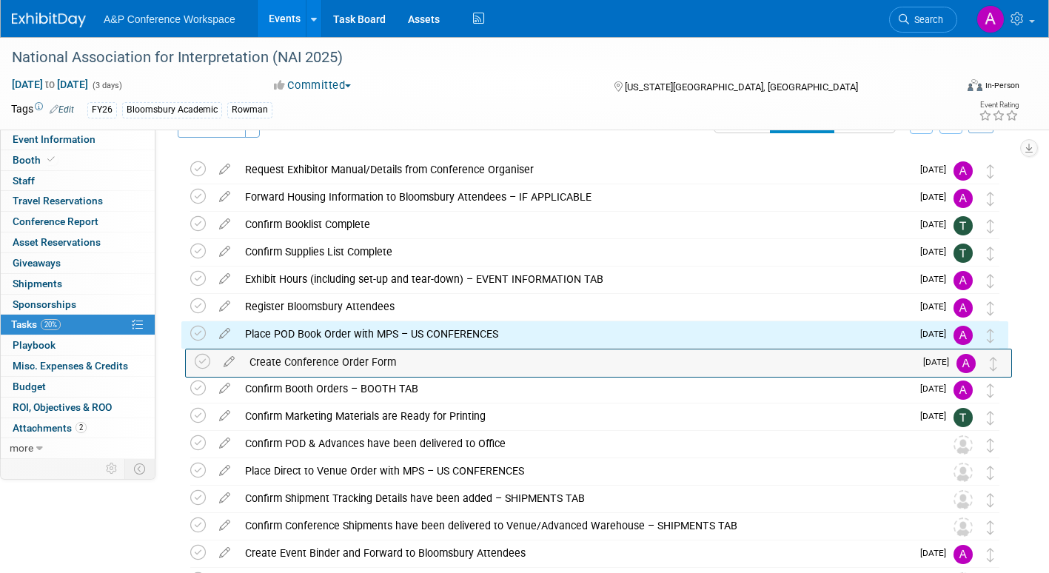
drag, startPoint x: 995, startPoint y: 421, endPoint x: 999, endPoint y: 366, distance: 54.9
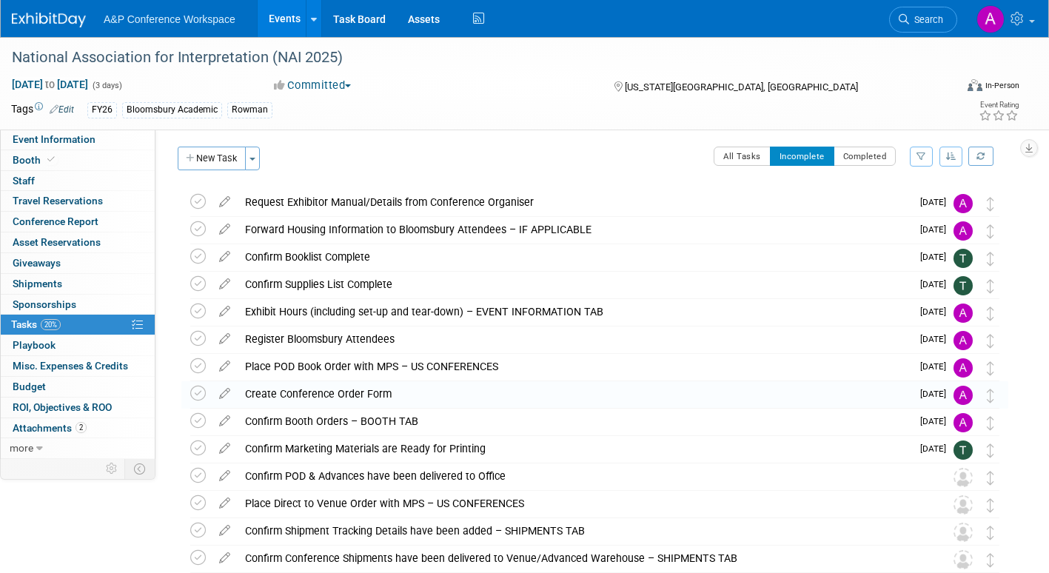
scroll to position [0, 0]
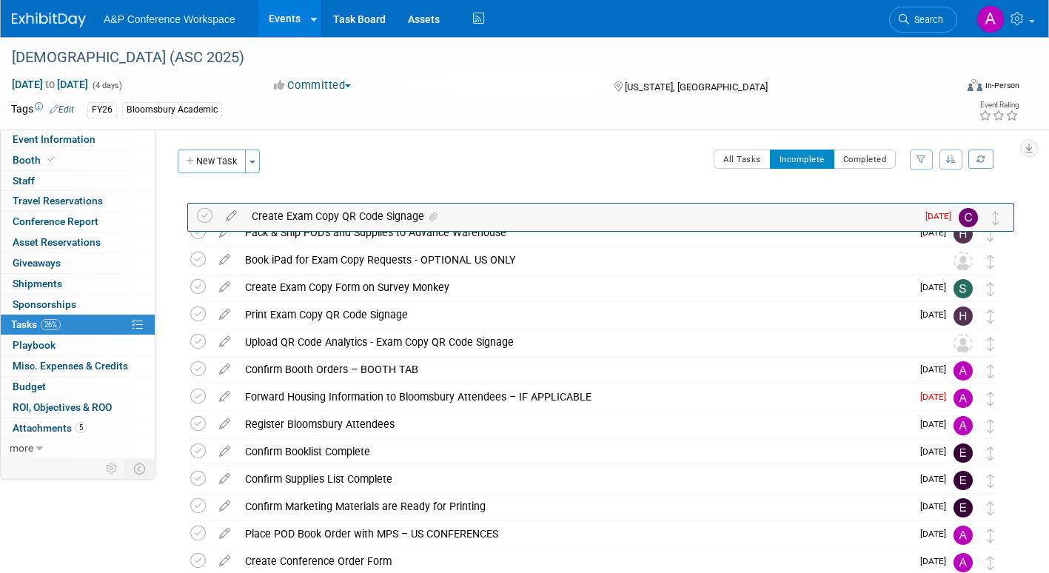
drag, startPoint x: 993, startPoint y: 293, endPoint x: 999, endPoint y: 220, distance: 73.5
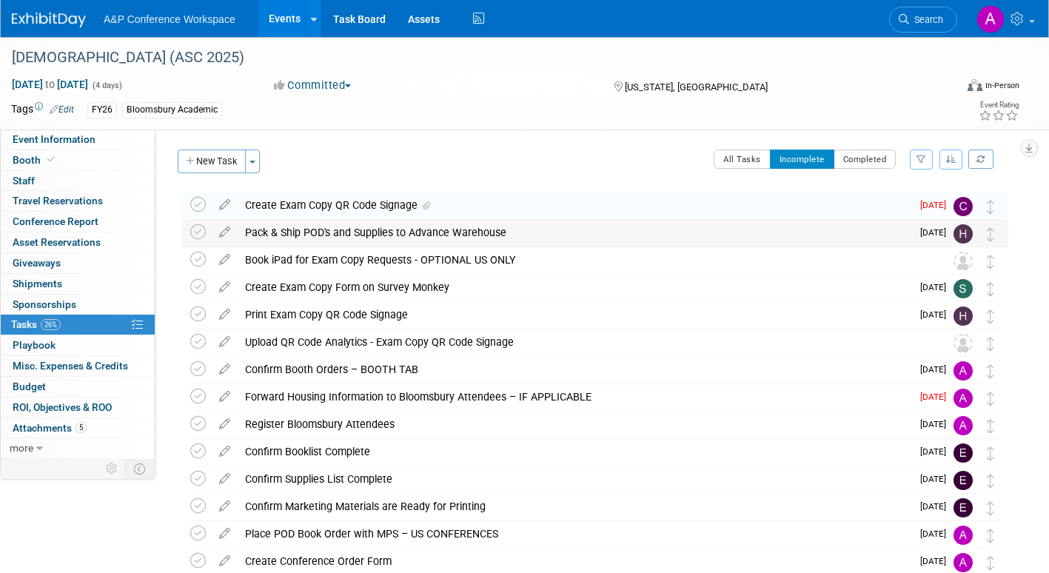
drag, startPoint x: 993, startPoint y: 406, endPoint x: 996, endPoint y: 244, distance: 162.9
click at [996, 244] on div "[DEMOGRAPHIC_DATA] (ASC 2025) [US_STATE], [GEOGRAPHIC_DATA] [DATE] to [DATE] (G…" at bounding box center [591, 507] width 834 height 631
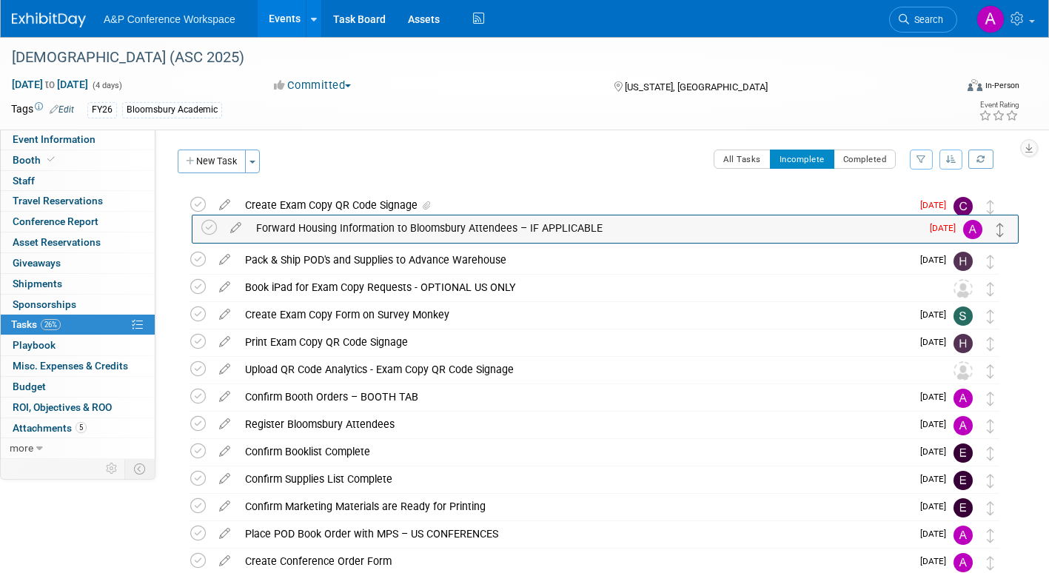
drag, startPoint x: 990, startPoint y: 403, endPoint x: 1000, endPoint y: 233, distance: 170.6
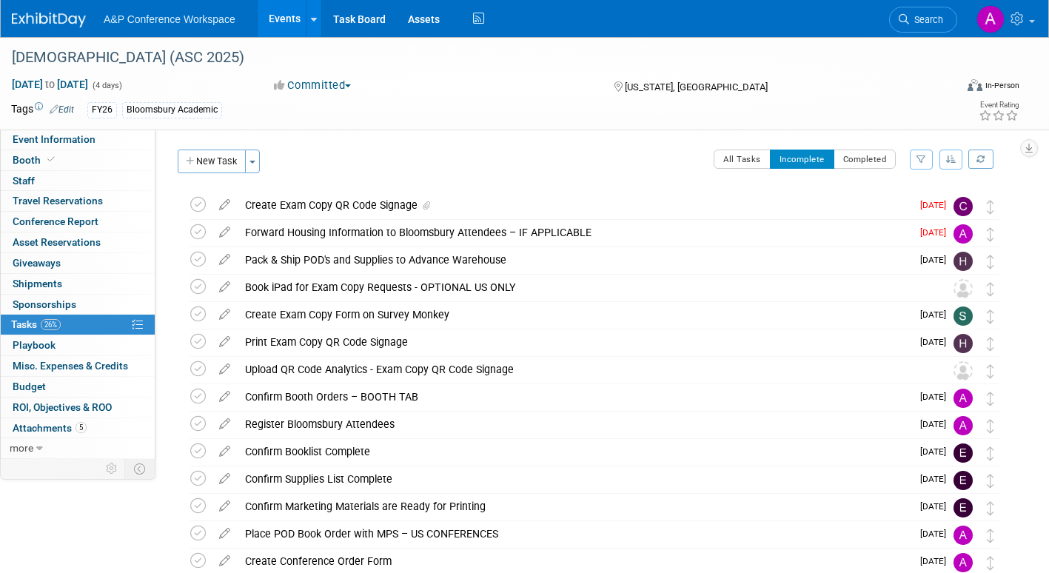
click at [222, 200] on icon at bounding box center [225, 201] width 26 height 19
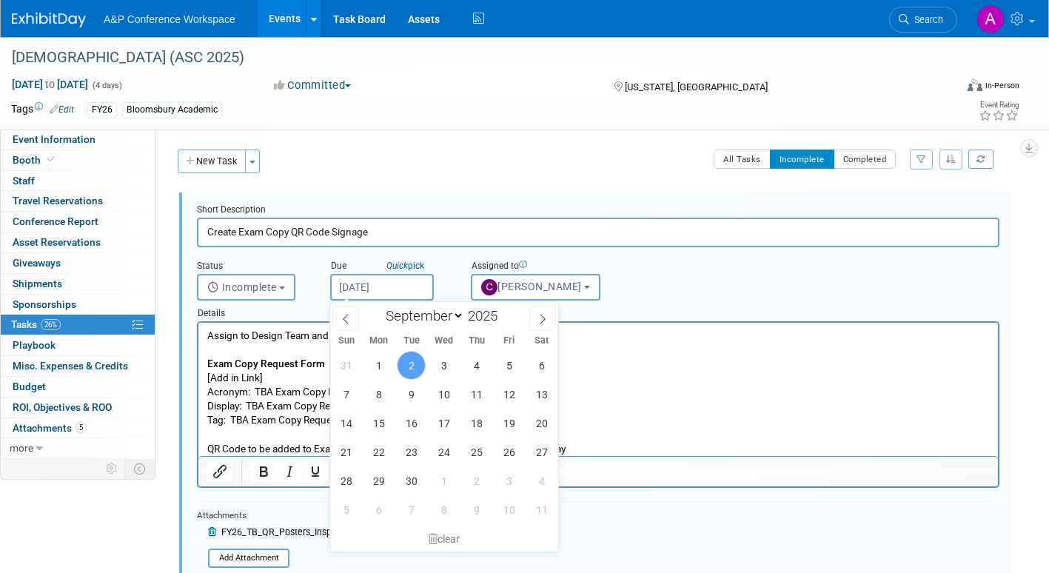
click at [405, 289] on input "[DATE]" at bounding box center [382, 287] width 104 height 27
click at [542, 318] on icon at bounding box center [542, 319] width 10 height 10
click at [342, 315] on icon at bounding box center [345, 319] width 10 height 10
select select "8"
click at [380, 480] on span "29" at bounding box center [378, 480] width 29 height 29
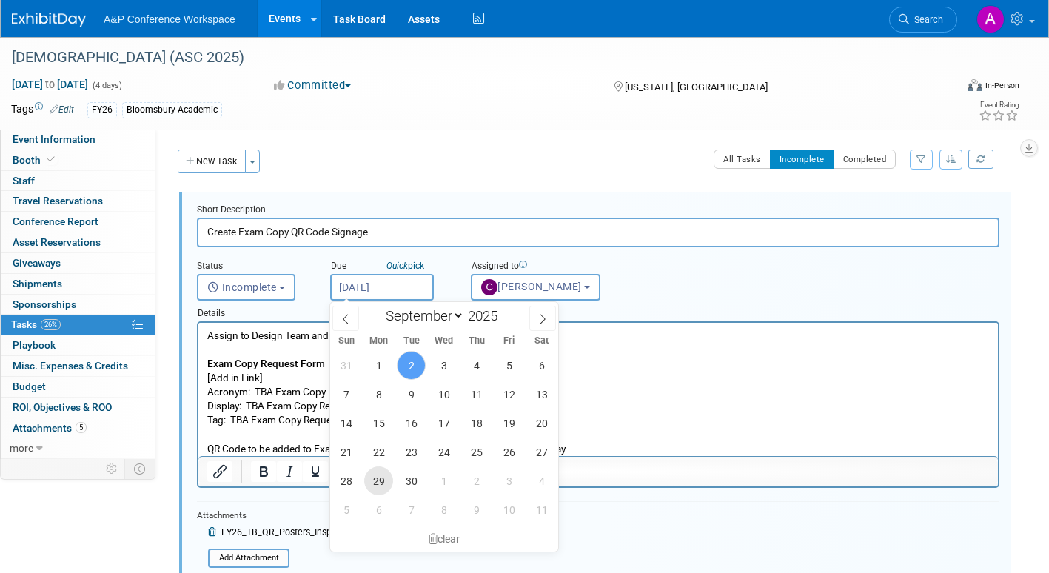
type input "[DATE]"
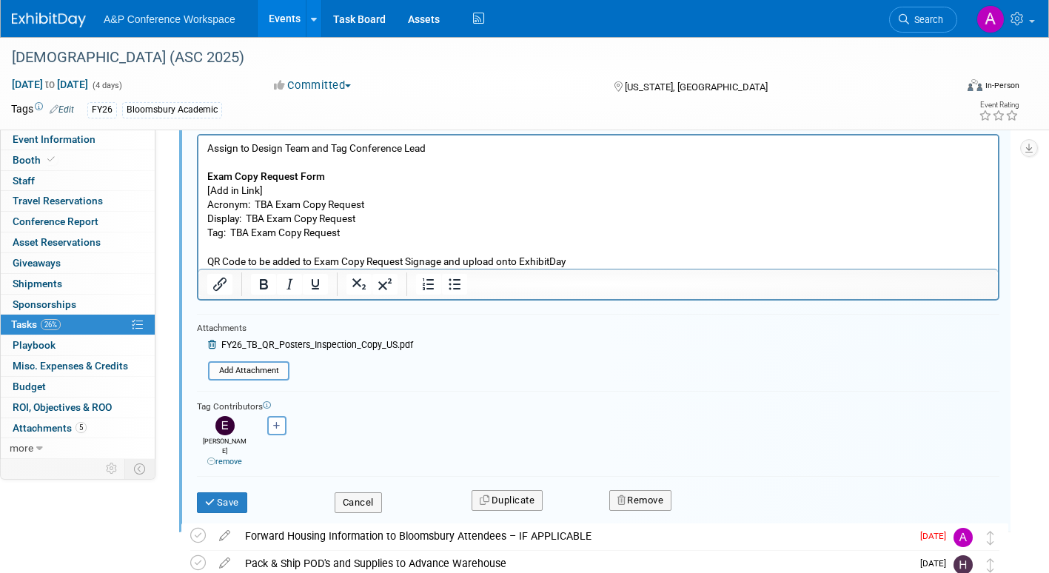
scroll to position [222, 0]
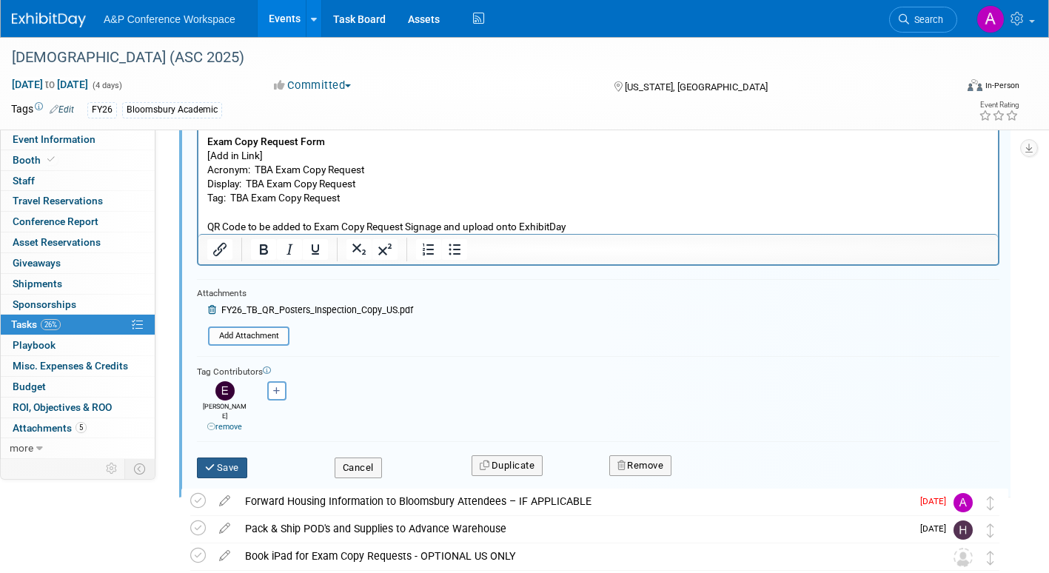
click at [232, 458] on button "Save" at bounding box center [222, 467] width 50 height 21
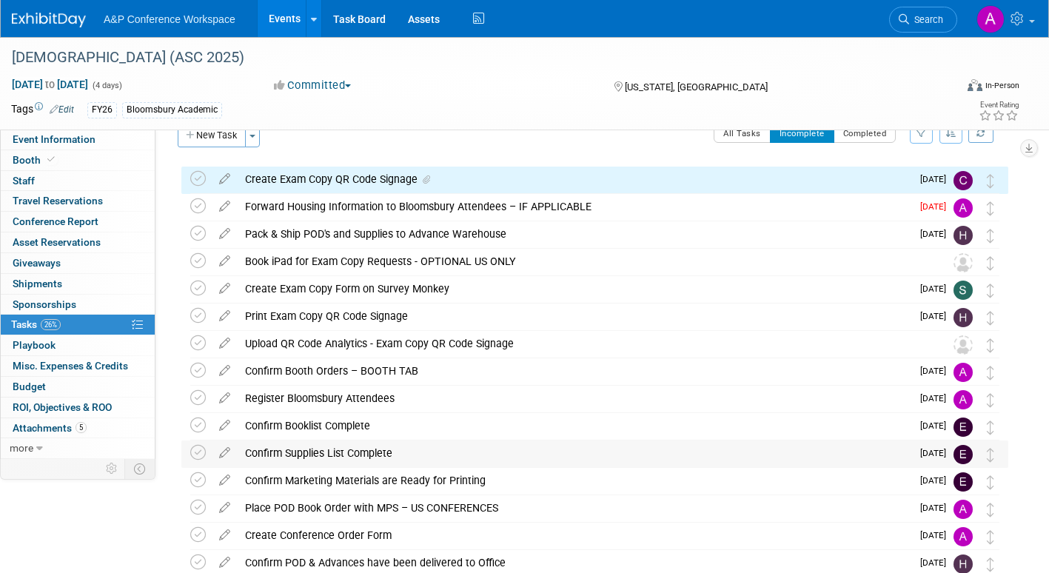
scroll to position [0, 0]
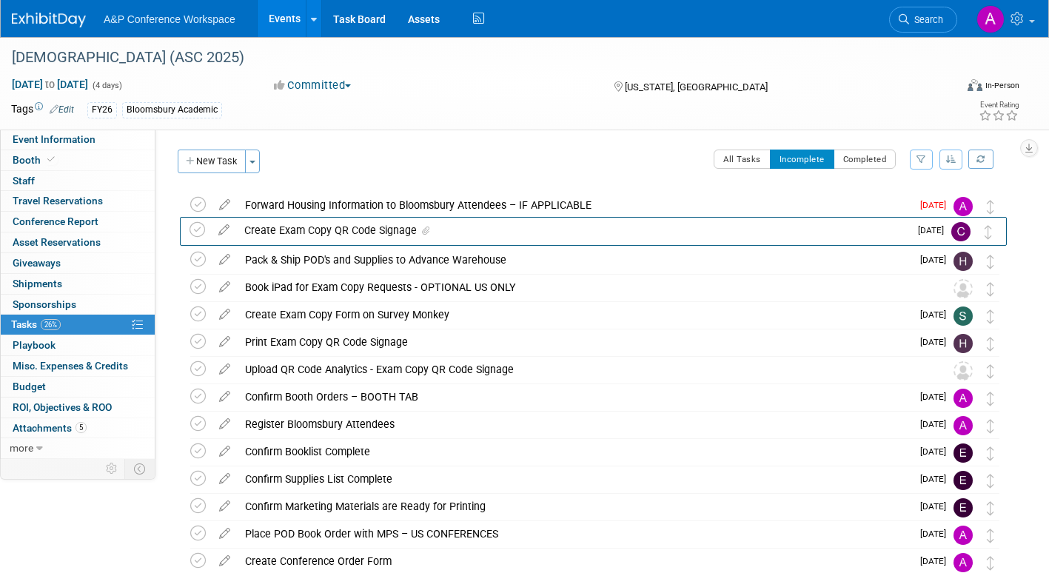
drag, startPoint x: 997, startPoint y: 208, endPoint x: 994, endPoint y: 234, distance: 26.1
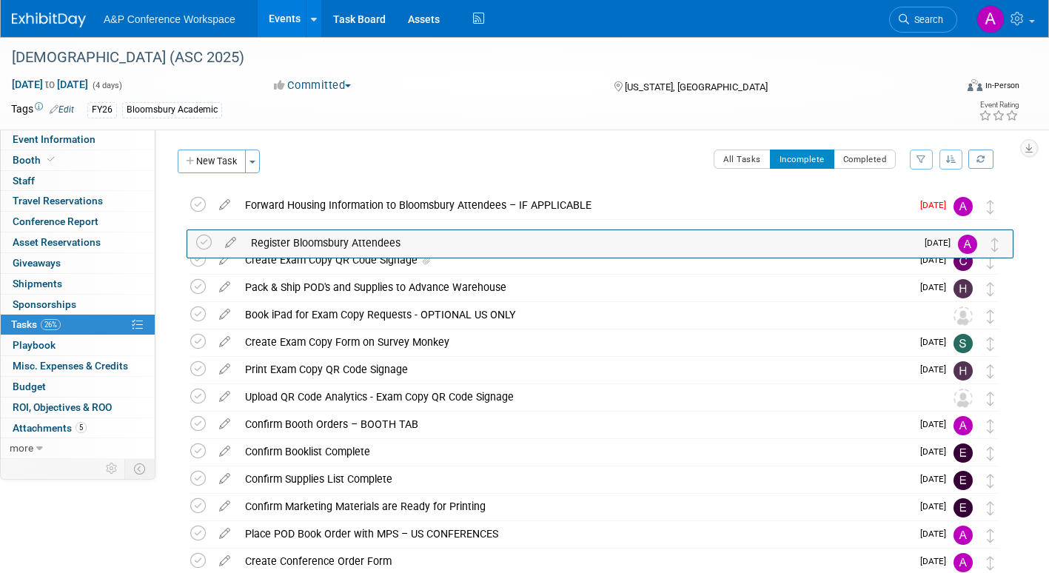
drag, startPoint x: 994, startPoint y: 432, endPoint x: 999, endPoint y: 243, distance: 188.8
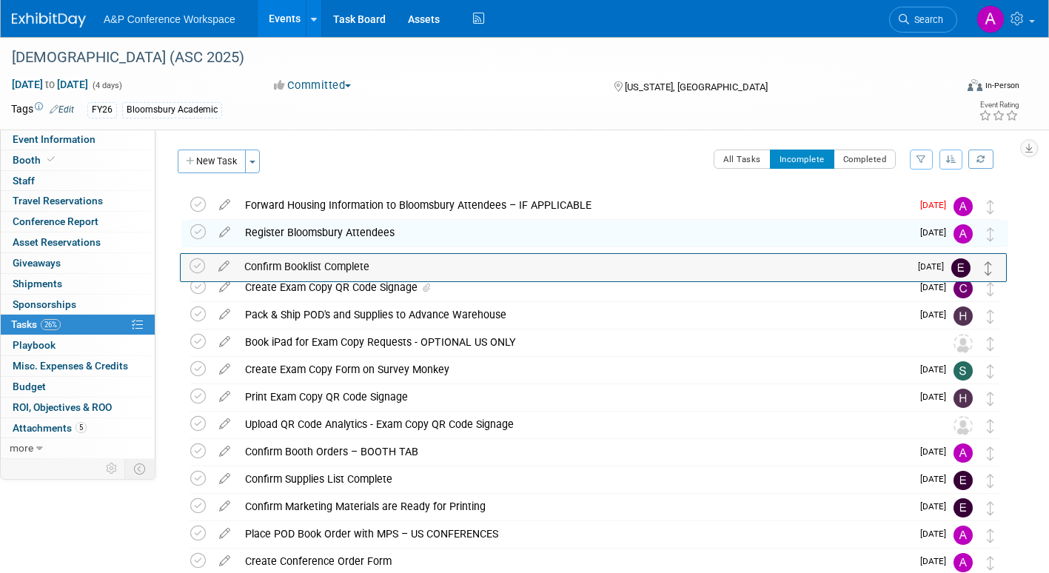
drag, startPoint x: 991, startPoint y: 440, endPoint x: 990, endPoint y: 273, distance: 166.5
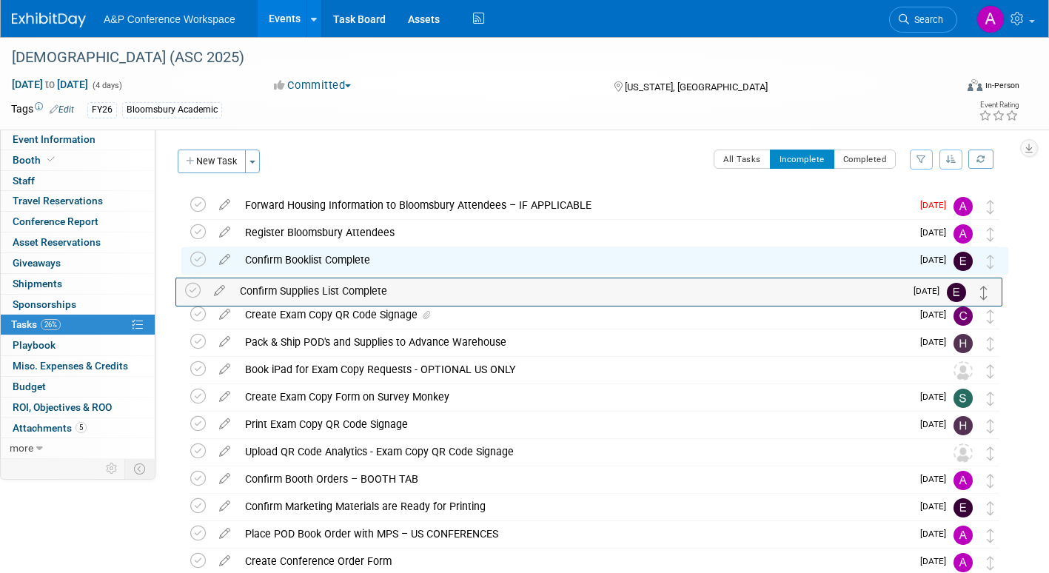
drag, startPoint x: 988, startPoint y: 486, endPoint x: 982, endPoint y: 292, distance: 194.8
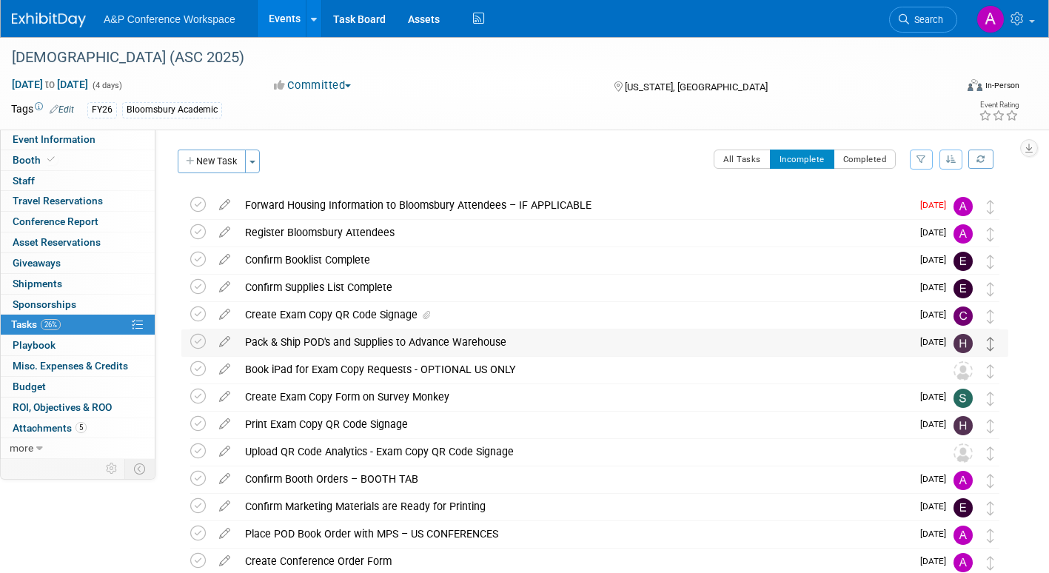
drag, startPoint x: 992, startPoint y: 543, endPoint x: 990, endPoint y: 336, distance: 207.3
click at [990, 336] on div "[DEMOGRAPHIC_DATA] (ASC 2025) [US_STATE], [GEOGRAPHIC_DATA] [DATE] to [DATE] (G…" at bounding box center [591, 507] width 834 height 631
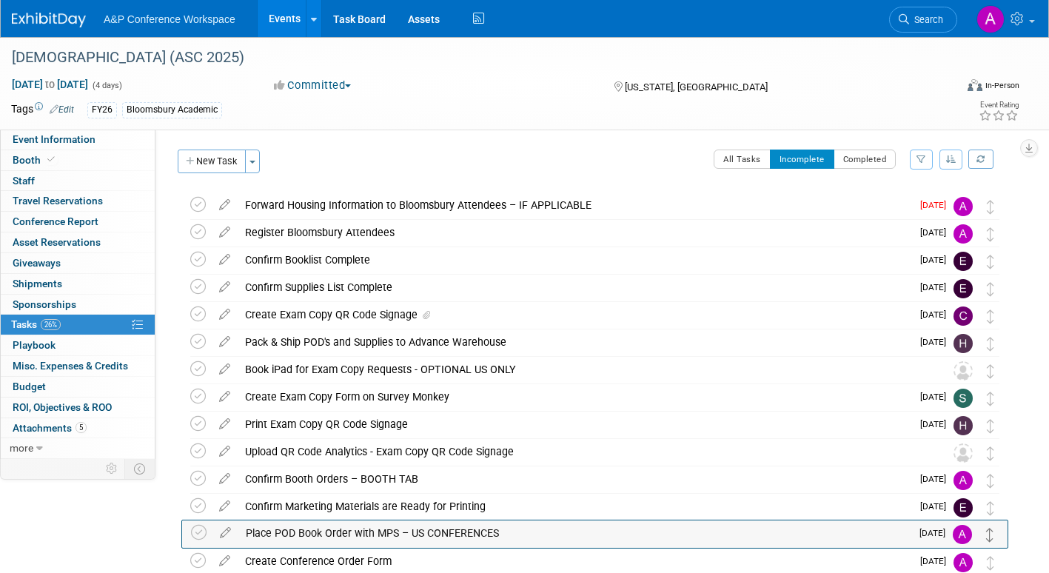
scroll to position [4, 0]
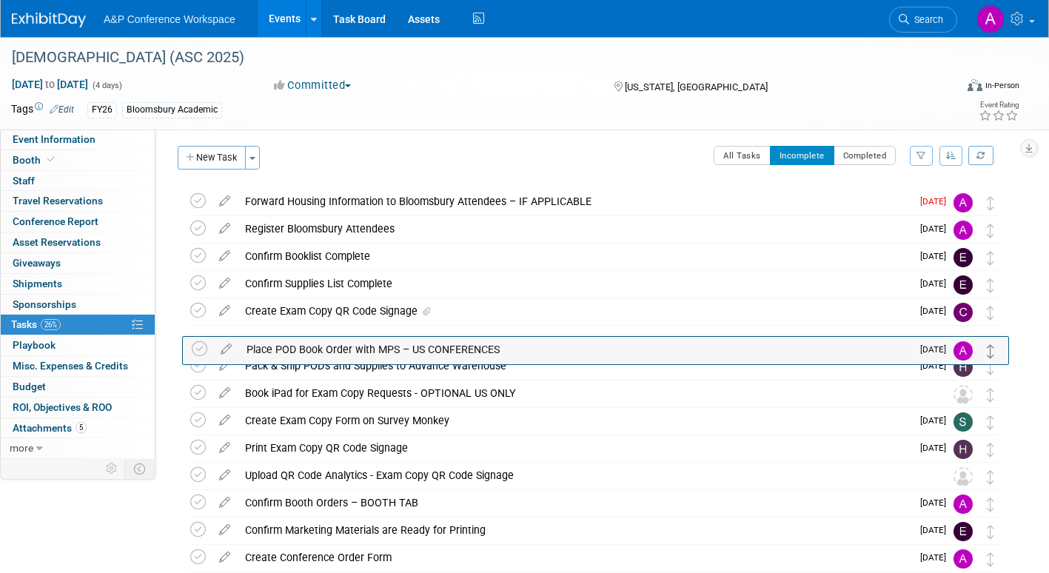
drag, startPoint x: 990, startPoint y: 538, endPoint x: 991, endPoint y: 354, distance: 184.3
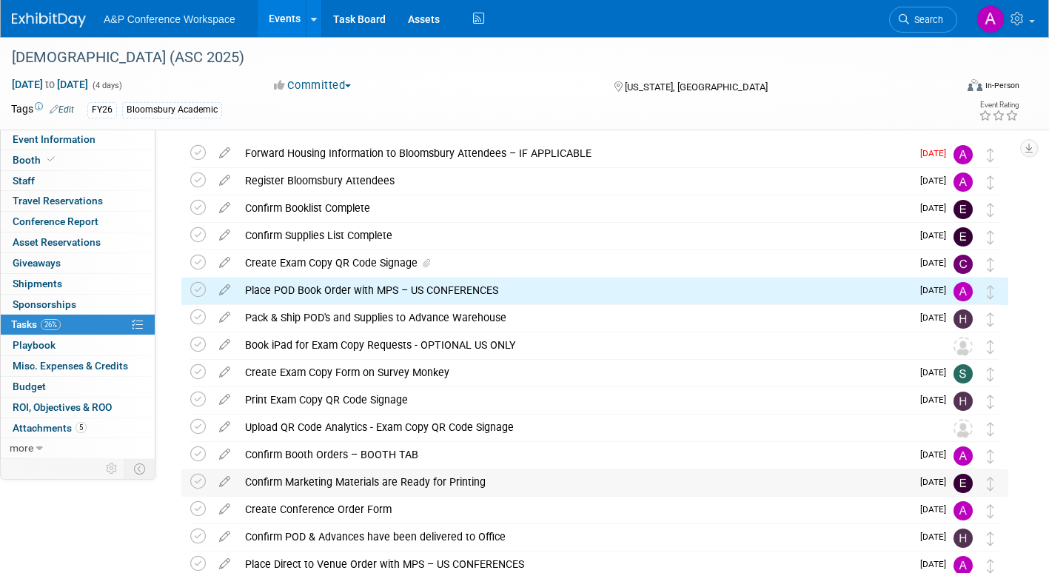
scroll to position [78, 0]
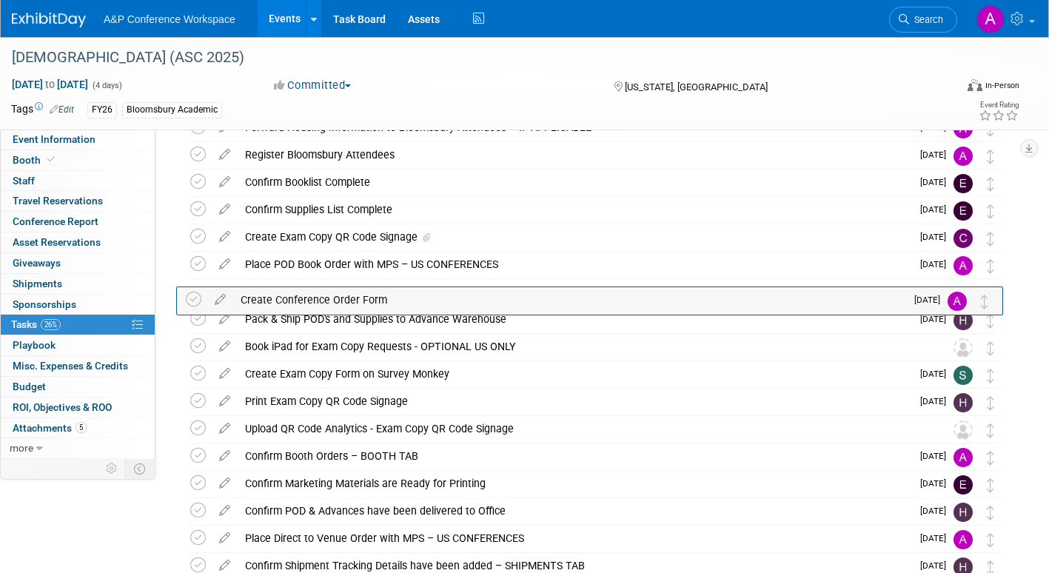
drag, startPoint x: 994, startPoint y: 486, endPoint x: 989, endPoint y: 302, distance: 184.4
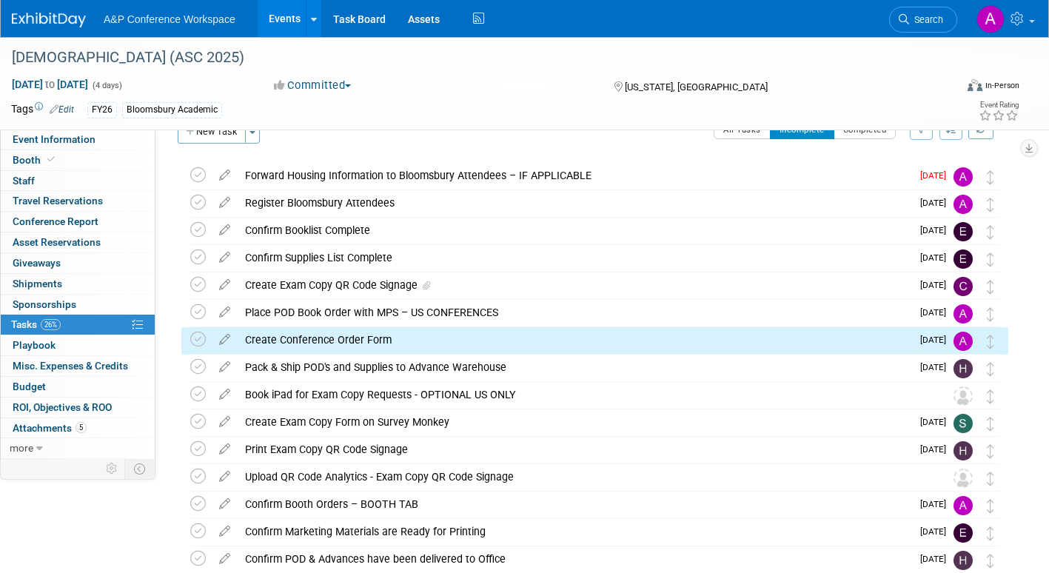
scroll to position [4, 0]
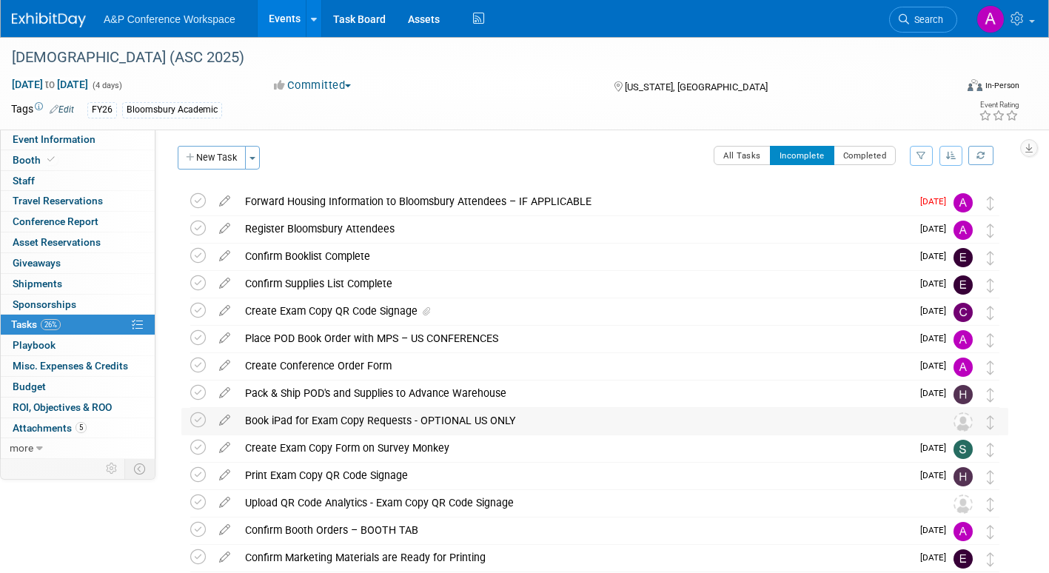
drag, startPoint x: 989, startPoint y: 457, endPoint x: 987, endPoint y: 413, distance: 44.4
click at [987, 413] on div "[DEMOGRAPHIC_DATA] (ASC 2025) [US_STATE], [GEOGRAPHIC_DATA] [DATE] to [DATE] (G…" at bounding box center [591, 503] width 834 height 631
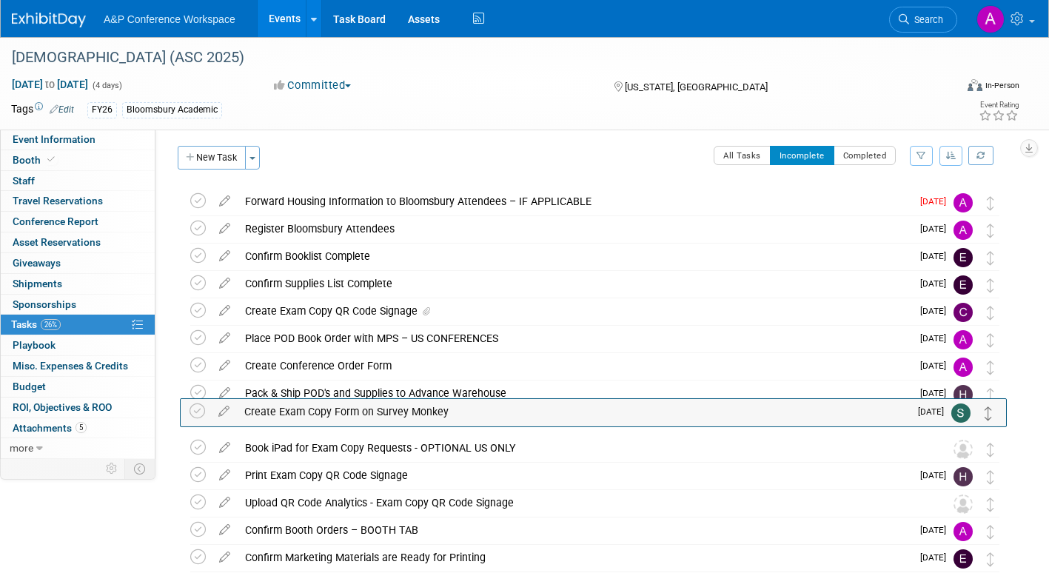
drag, startPoint x: 990, startPoint y: 455, endPoint x: 987, endPoint y: 405, distance: 50.4
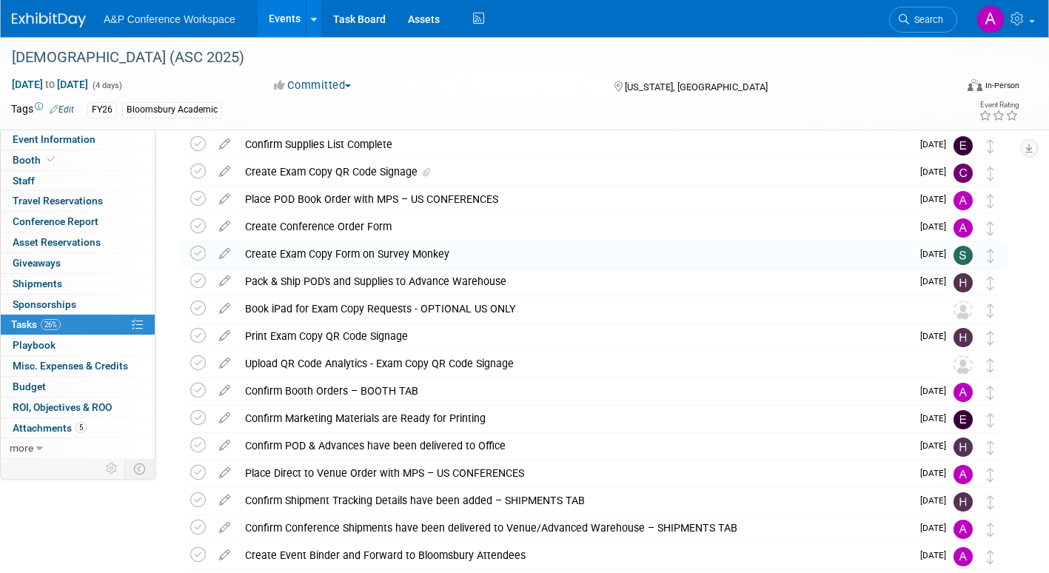
scroll to position [152, 0]
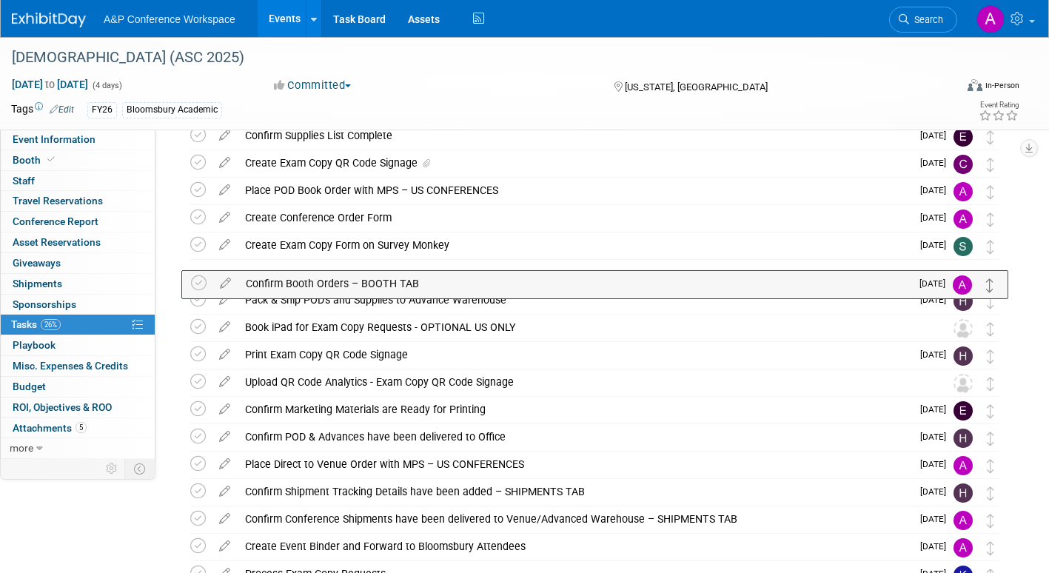
drag, startPoint x: 991, startPoint y: 383, endPoint x: 991, endPoint y: 274, distance: 109.5
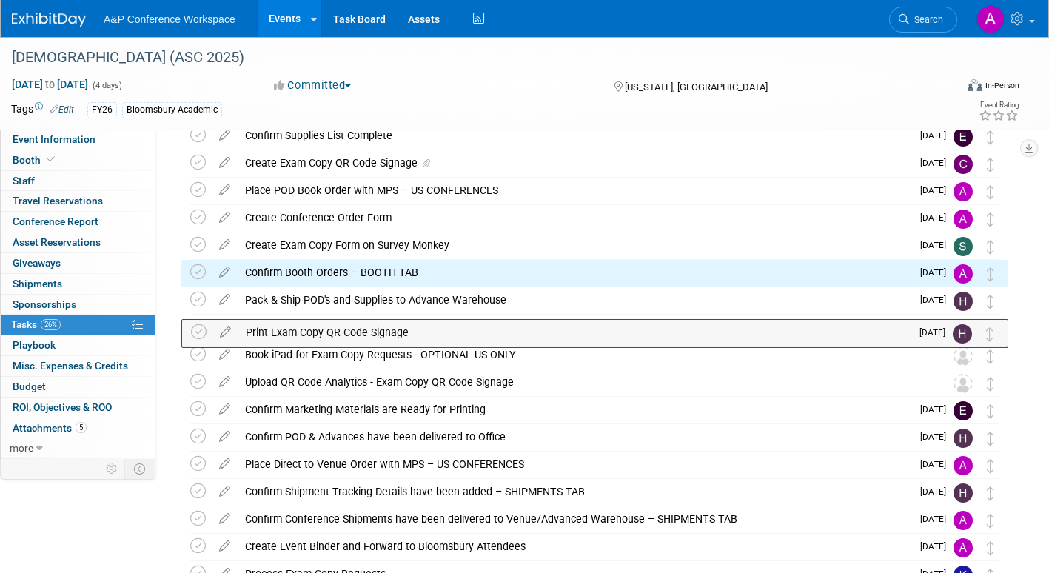
drag, startPoint x: 993, startPoint y: 357, endPoint x: 994, endPoint y: 331, distance: 25.9
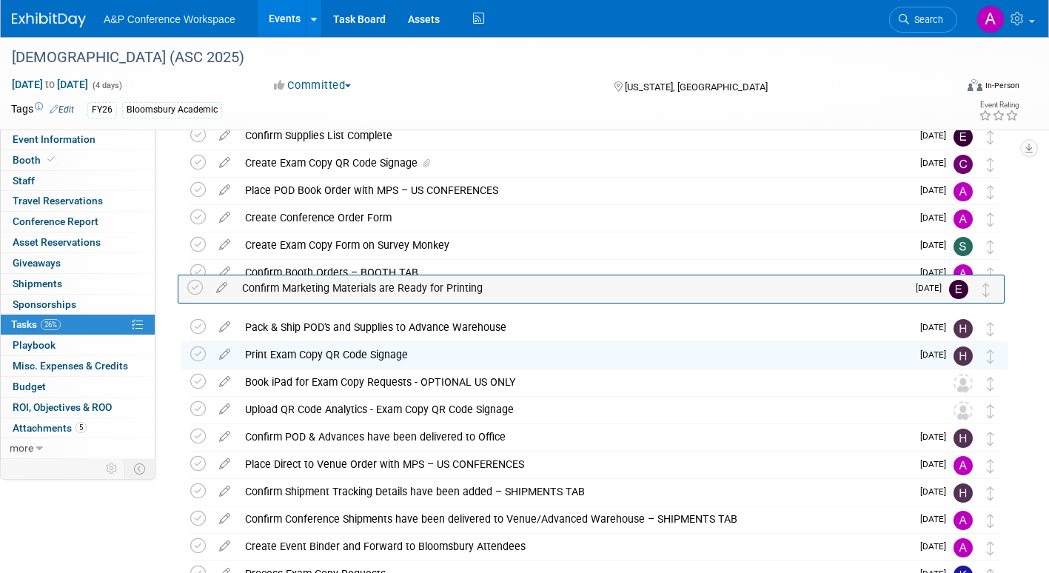
drag, startPoint x: 994, startPoint y: 413, endPoint x: 991, endPoint y: 274, distance: 139.2
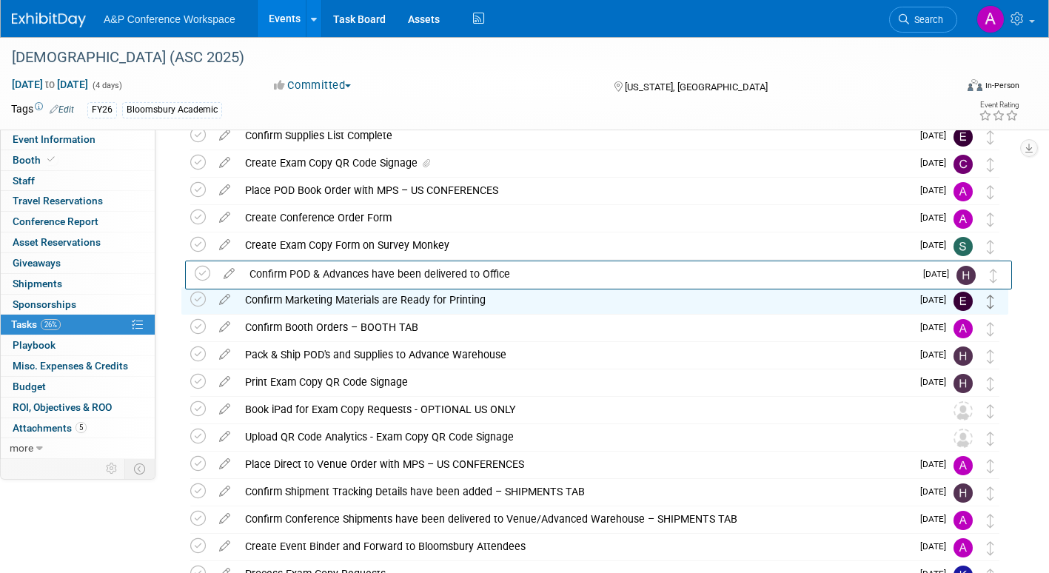
drag, startPoint x: 989, startPoint y: 442, endPoint x: 993, endPoint y: 308, distance: 134.0
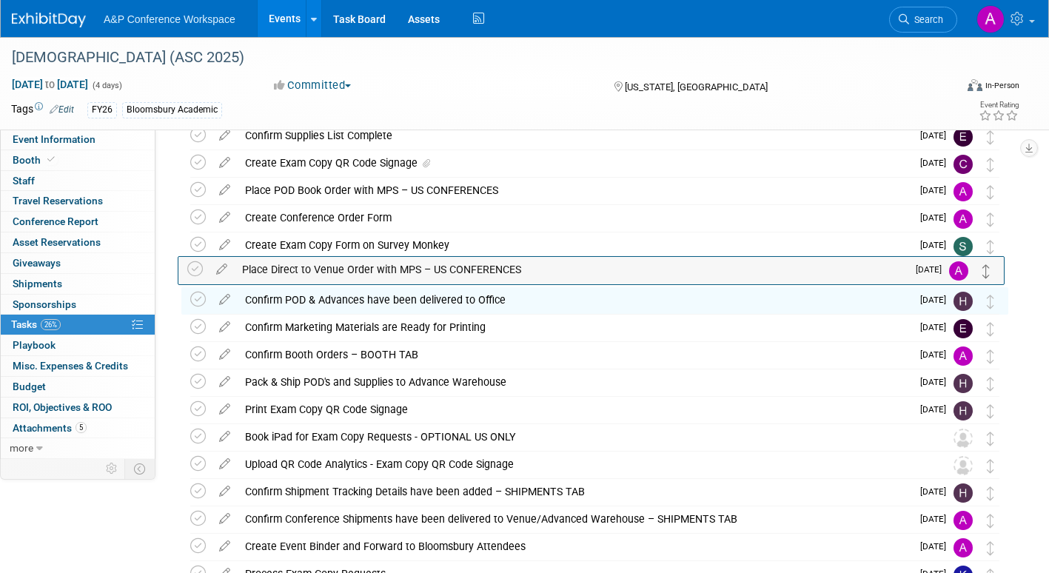
drag, startPoint x: 990, startPoint y: 469, endPoint x: 986, endPoint y: 273, distance: 195.4
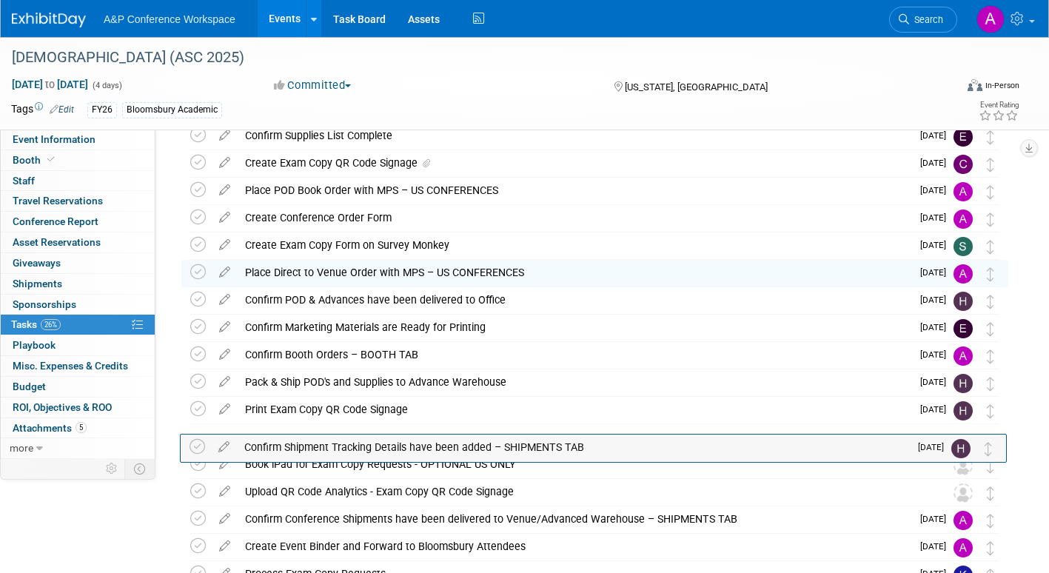
drag, startPoint x: 995, startPoint y: 497, endPoint x: 993, endPoint y: 447, distance: 49.6
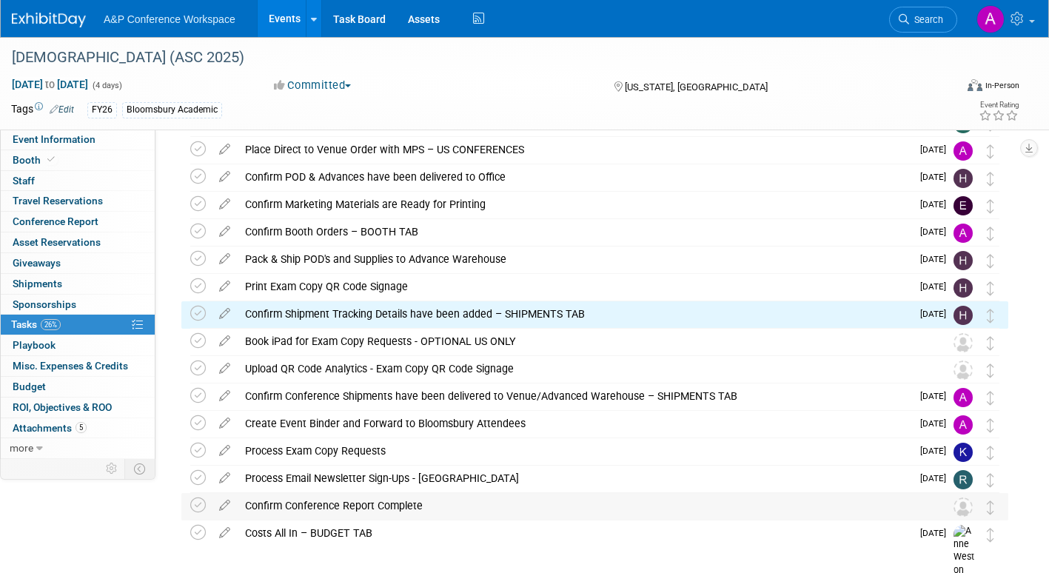
scroll to position [300, 0]
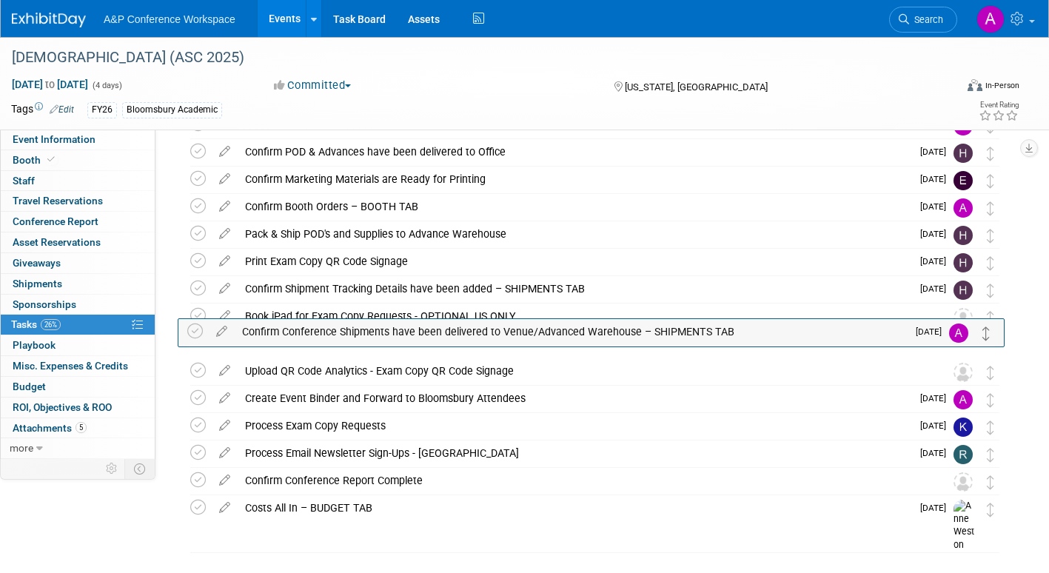
drag, startPoint x: 992, startPoint y: 377, endPoint x: 988, endPoint y: 332, distance: 44.6
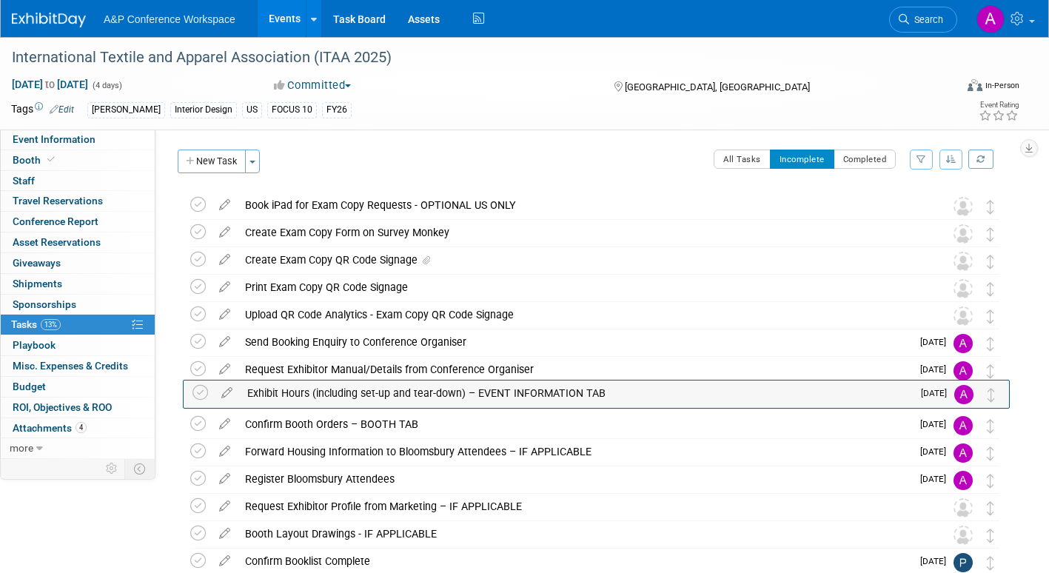
drag, startPoint x: 993, startPoint y: 429, endPoint x: 996, endPoint y: 386, distance: 43.7
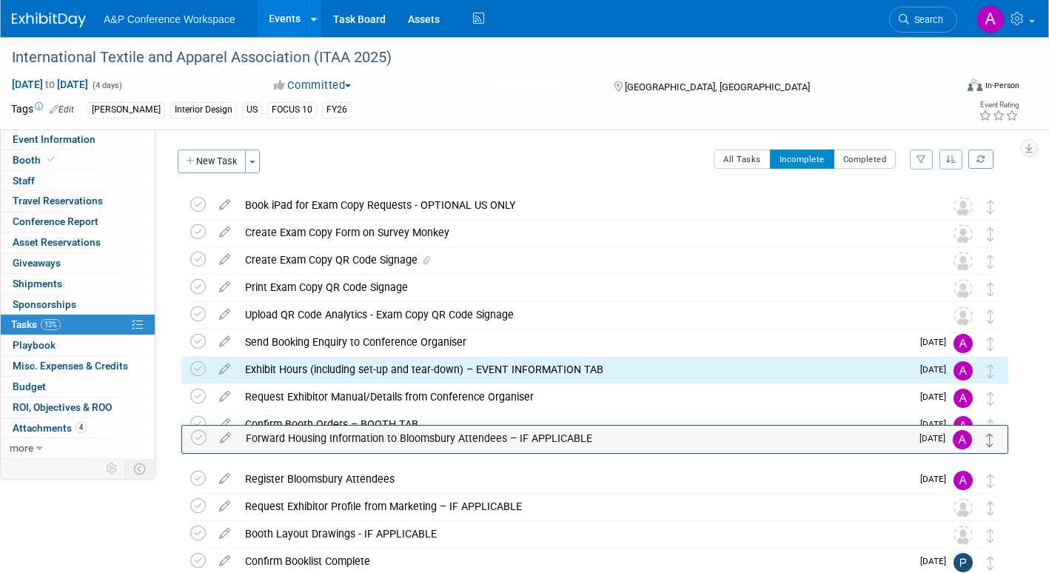
drag, startPoint x: 992, startPoint y: 453, endPoint x: 990, endPoint y: 412, distance: 41.5
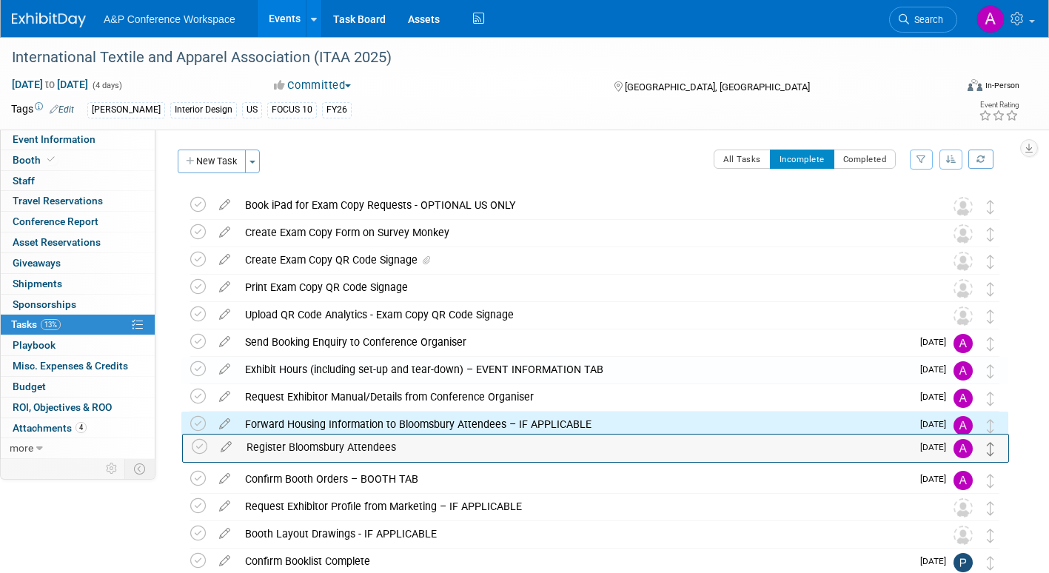
drag, startPoint x: 989, startPoint y: 482, endPoint x: 990, endPoint y: 436, distance: 45.9
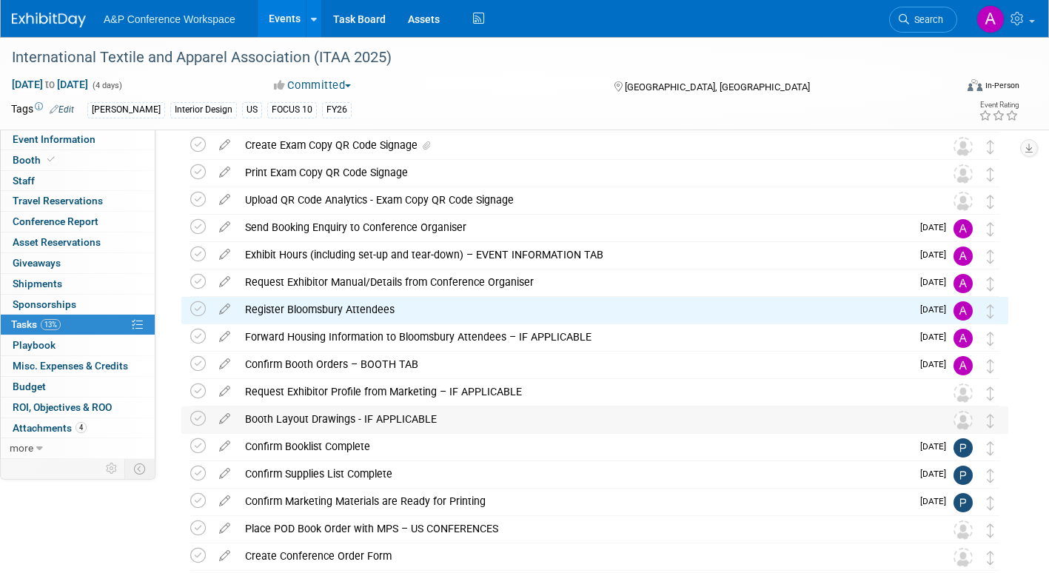
scroll to position [148, 0]
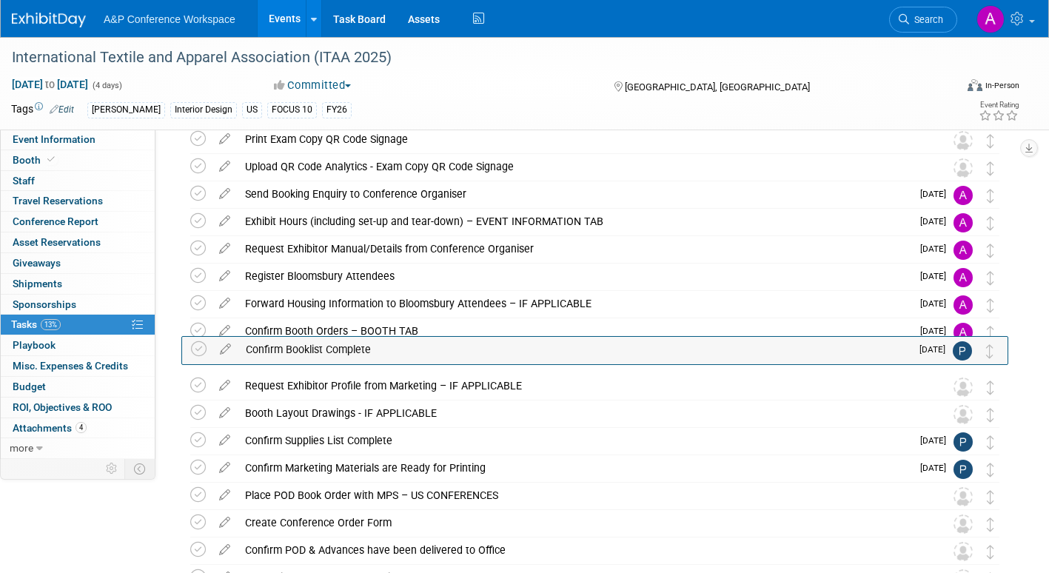
drag, startPoint x: 993, startPoint y: 419, endPoint x: 990, endPoint y: 344, distance: 74.8
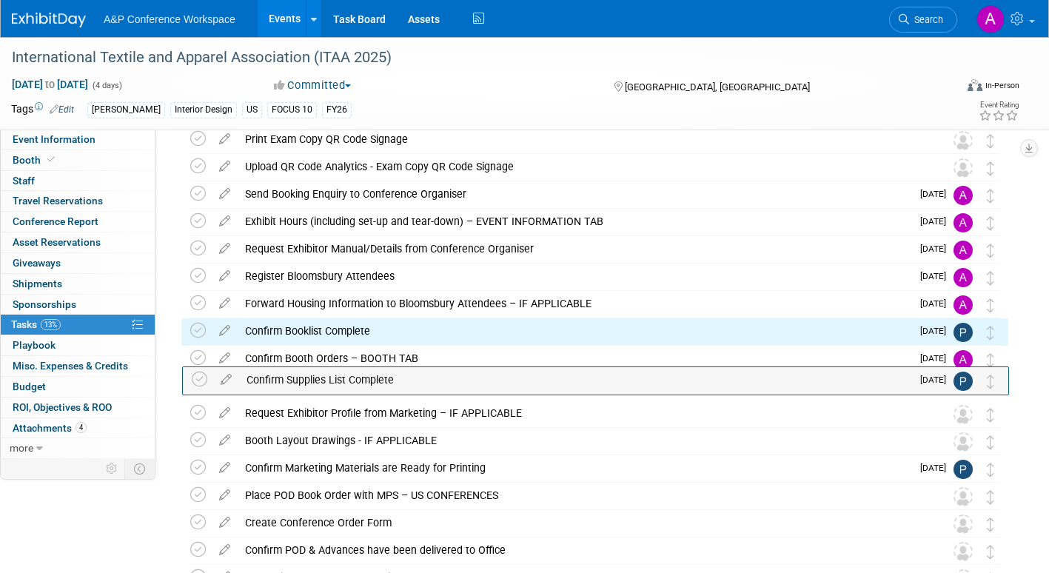
drag, startPoint x: 994, startPoint y: 443, endPoint x: 995, endPoint y: 370, distance: 72.5
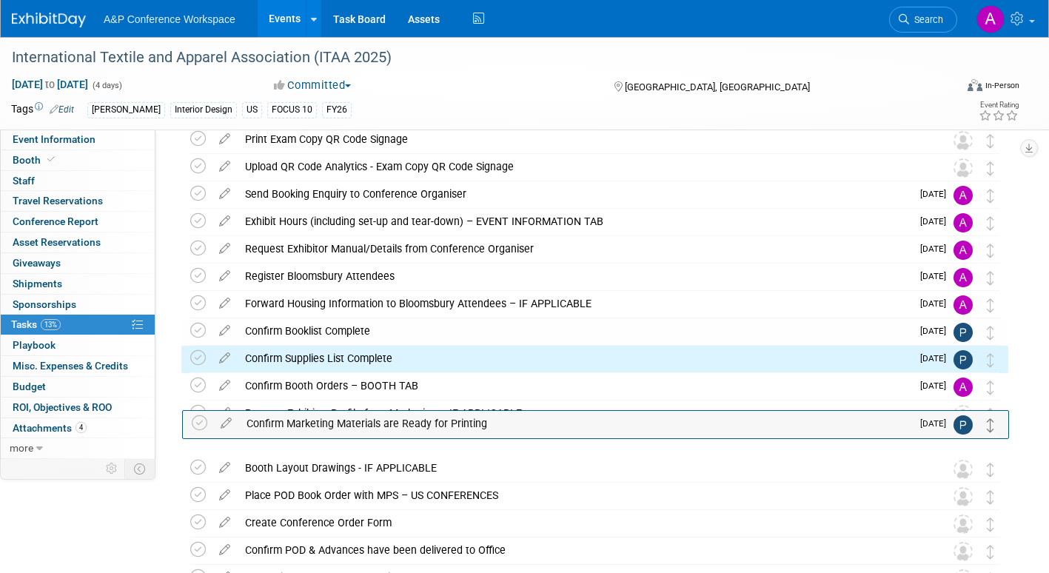
drag, startPoint x: 987, startPoint y: 470, endPoint x: 987, endPoint y: 387, distance: 82.9
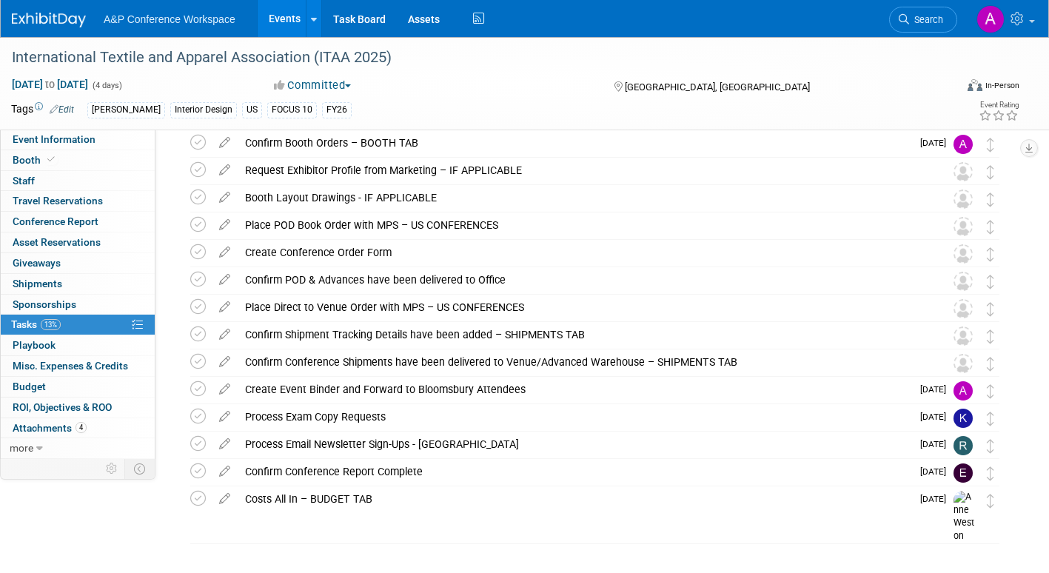
scroll to position [444, 0]
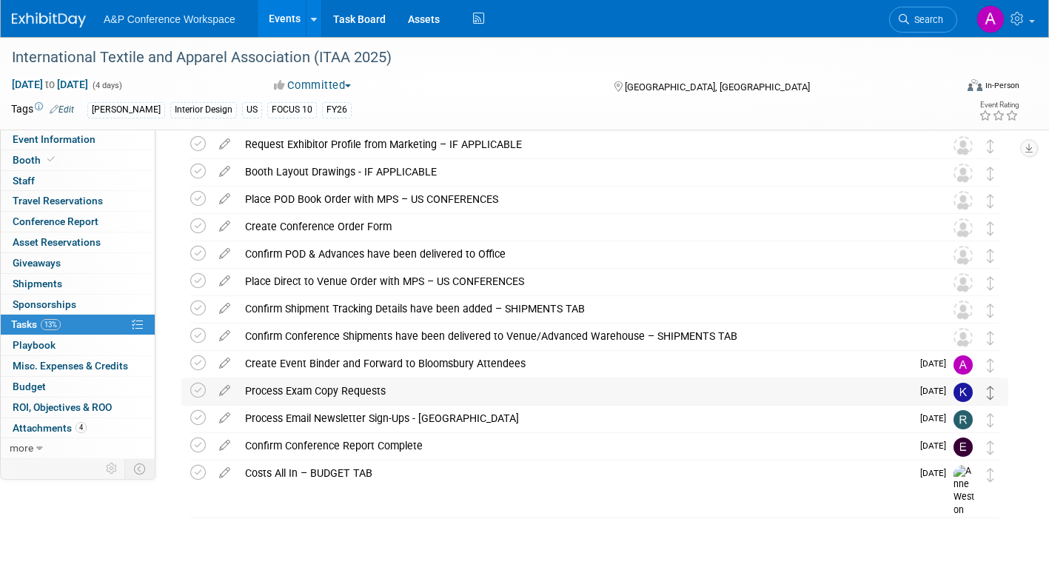
drag, startPoint x: 991, startPoint y: 455, endPoint x: 992, endPoint y: 388, distance: 67.4
click at [992, 388] on div "International Textile and Apparel Association (ITAA 2025) [GEOGRAPHIC_DATA][PER…" at bounding box center [591, 118] width 834 height 740
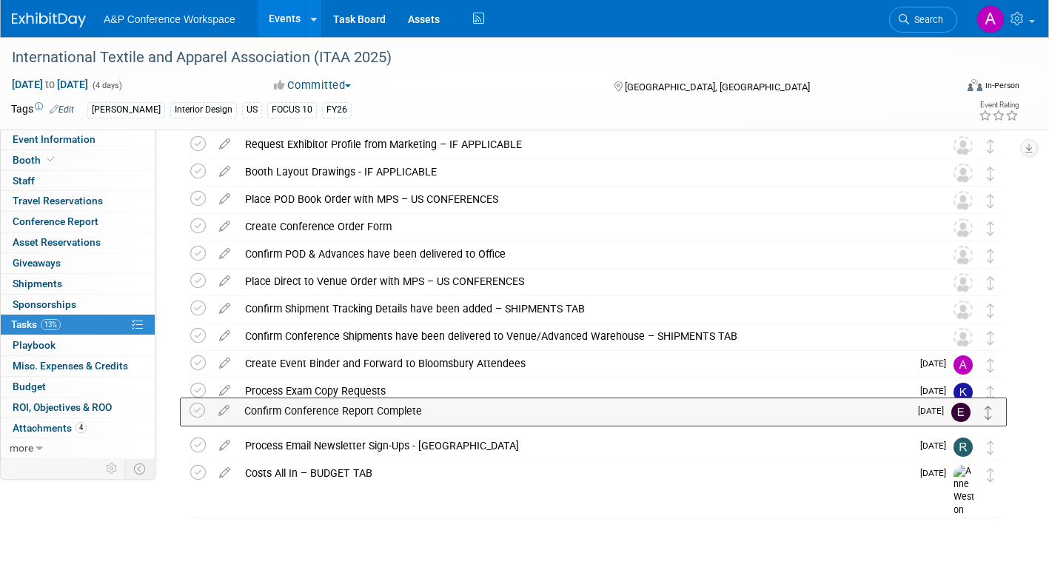
drag, startPoint x: 988, startPoint y: 453, endPoint x: 984, endPoint y: 400, distance: 53.4
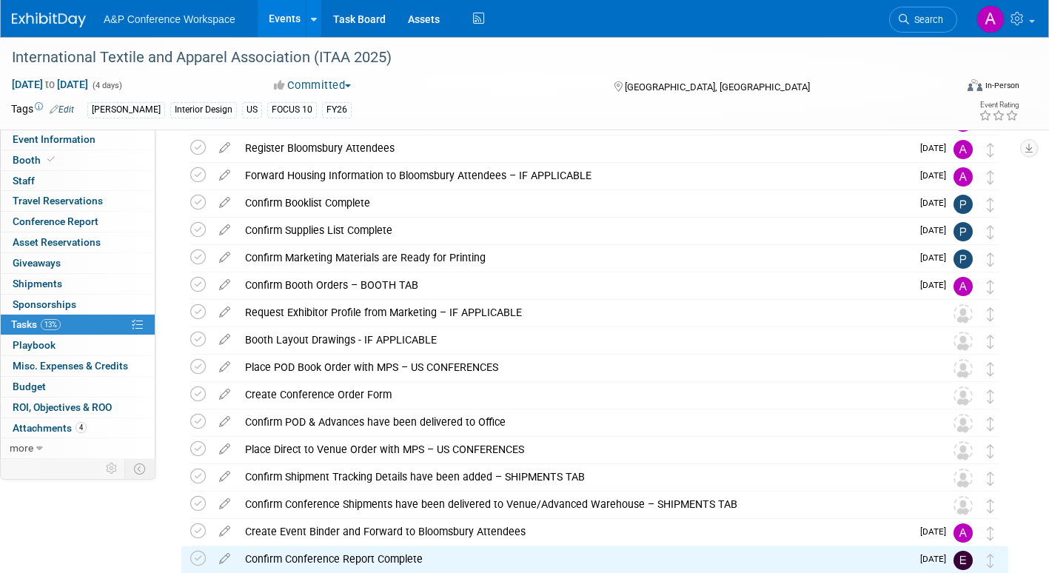
scroll to position [0, 0]
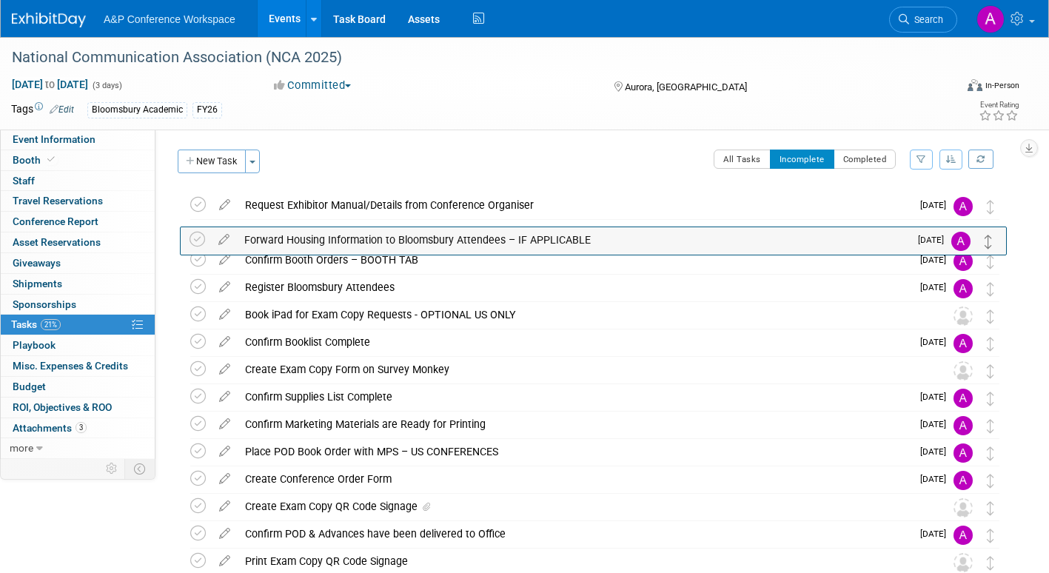
drag, startPoint x: 987, startPoint y: 263, endPoint x: 983, endPoint y: 227, distance: 35.7
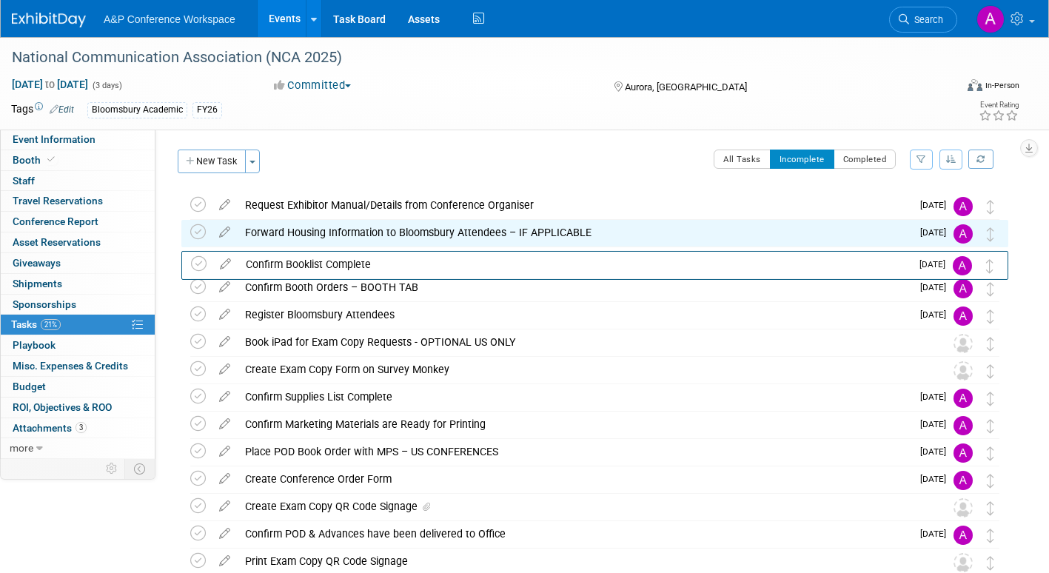
drag, startPoint x: 985, startPoint y: 341, endPoint x: 987, endPoint y: 270, distance: 71.1
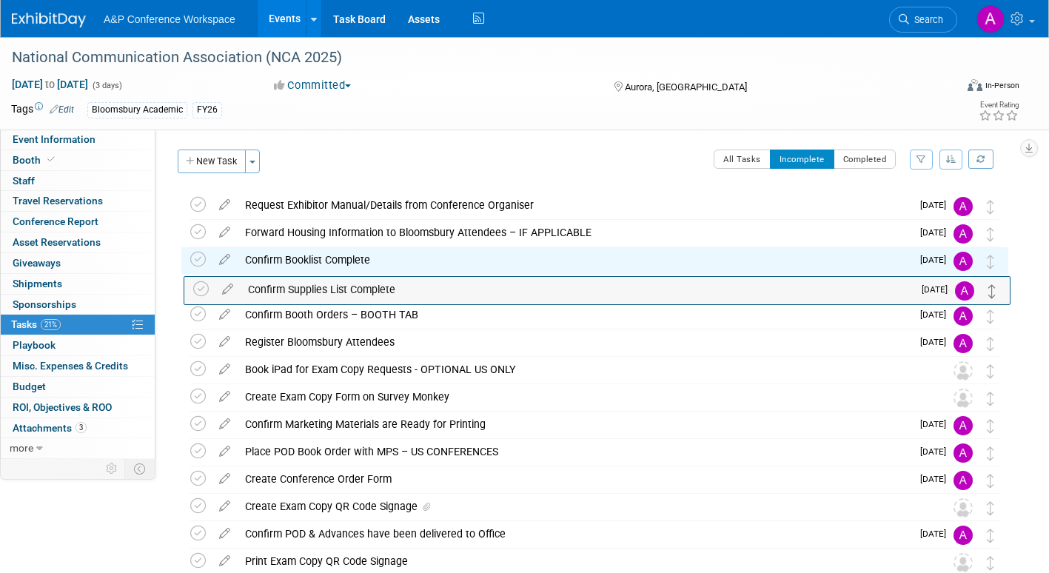
drag, startPoint x: 991, startPoint y: 400, endPoint x: 993, endPoint y: 291, distance: 108.8
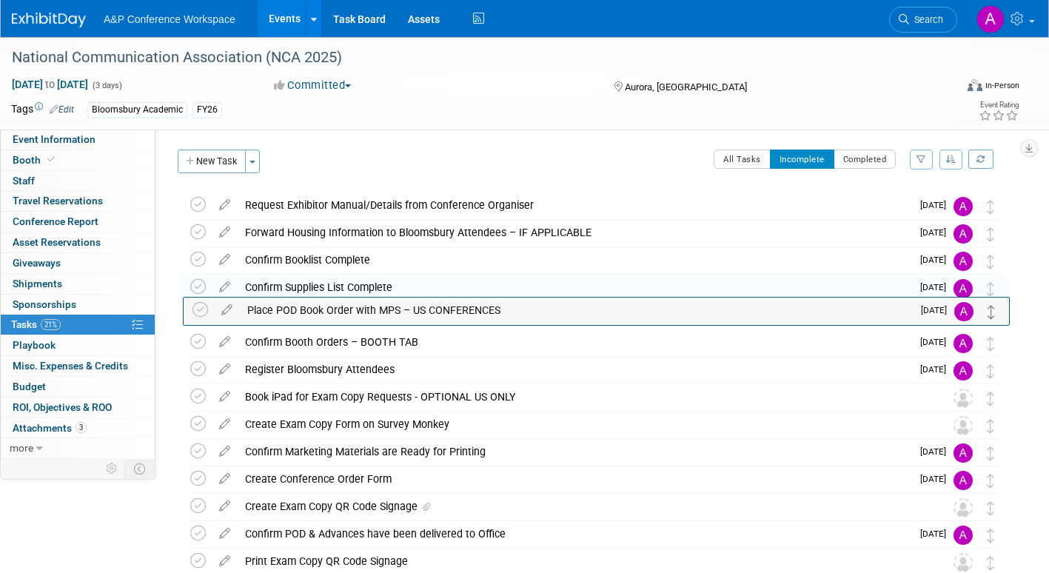
drag, startPoint x: 990, startPoint y: 457, endPoint x: 991, endPoint y: 315, distance: 141.4
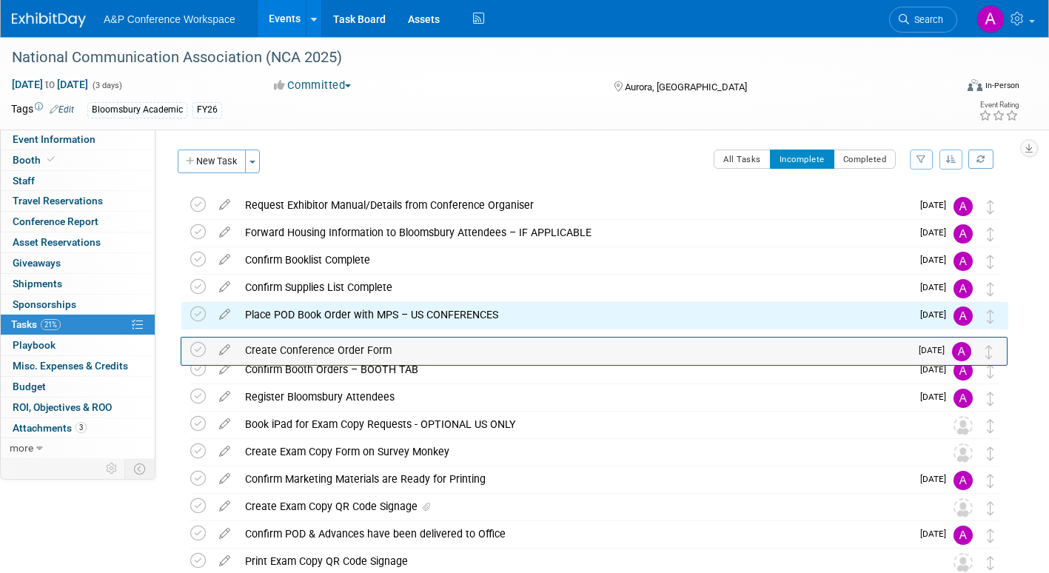
drag, startPoint x: 994, startPoint y: 486, endPoint x: 993, endPoint y: 343, distance: 142.9
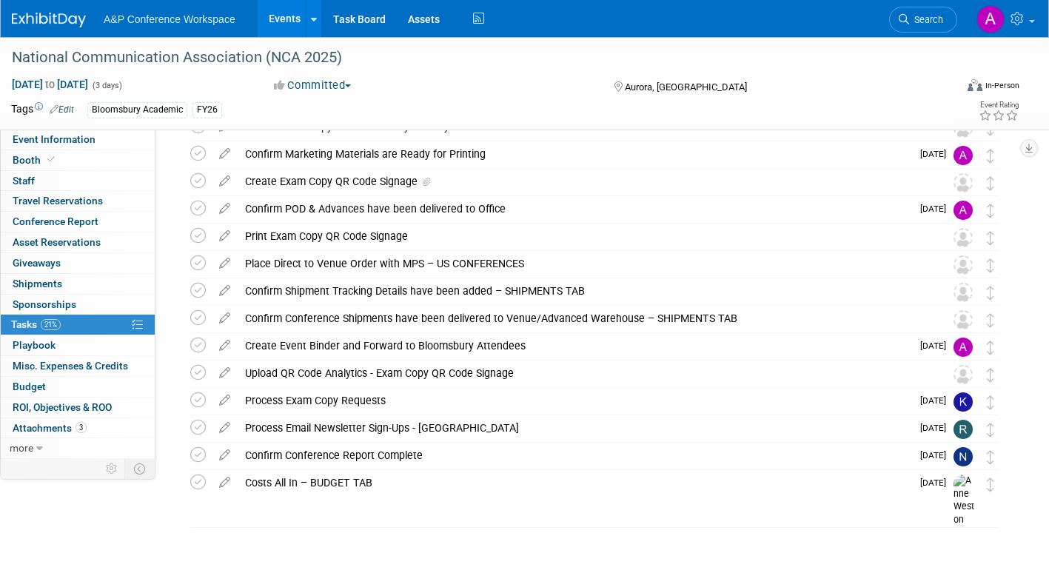
scroll to position [340, 0]
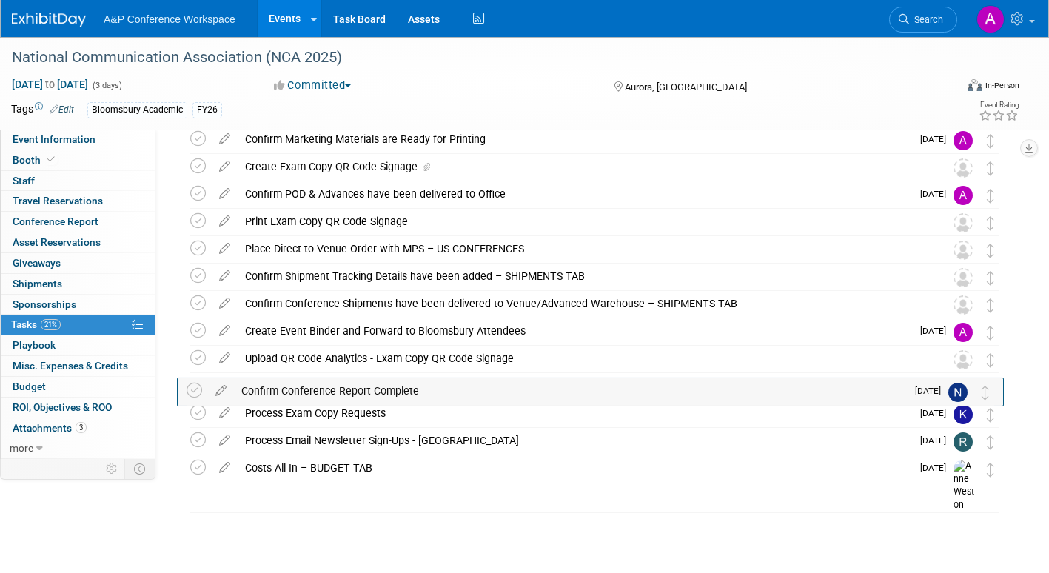
drag, startPoint x: 994, startPoint y: 448, endPoint x: 989, endPoint y: 383, distance: 64.6
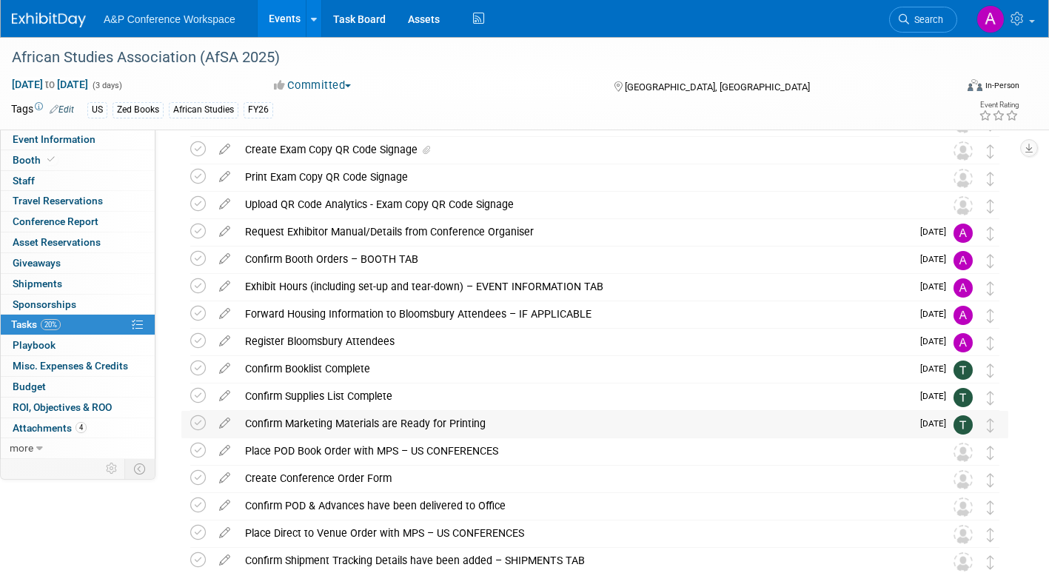
scroll to position [74, 0]
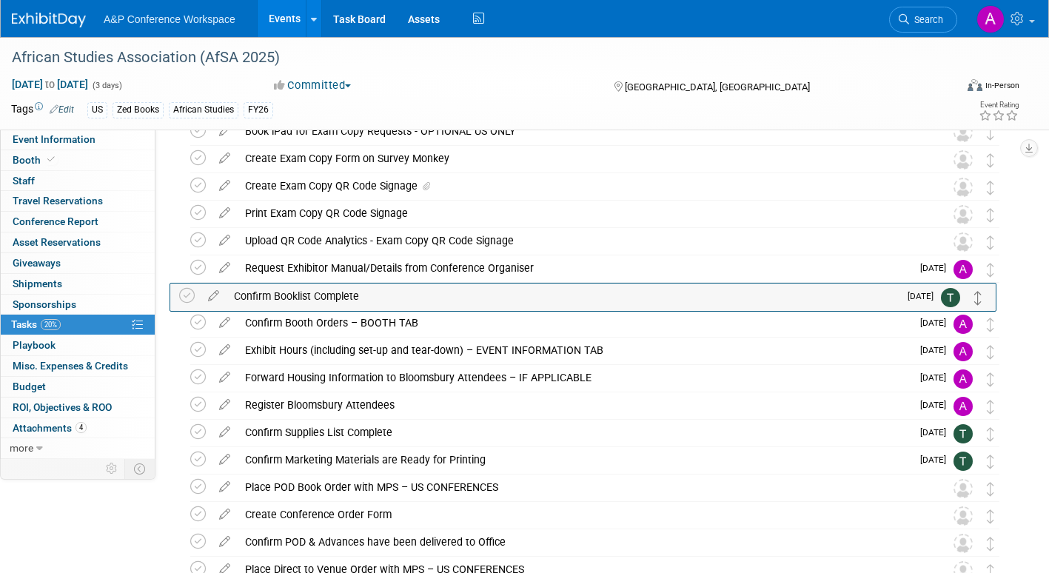
drag, startPoint x: 990, startPoint y: 409, endPoint x: 979, endPoint y: 295, distance: 113.9
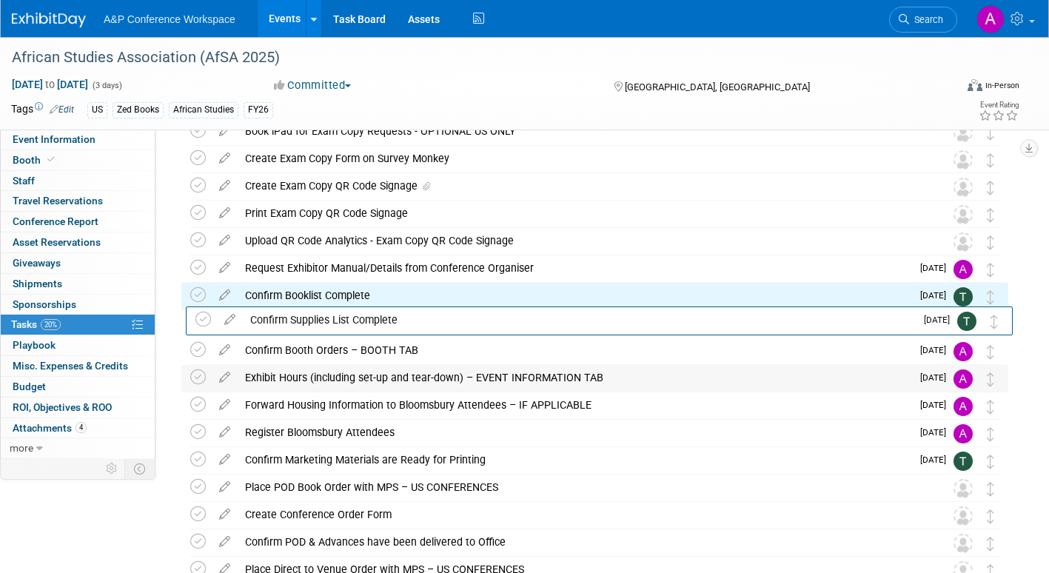
drag, startPoint x: 993, startPoint y: 439, endPoint x: 999, endPoint y: 383, distance: 55.8
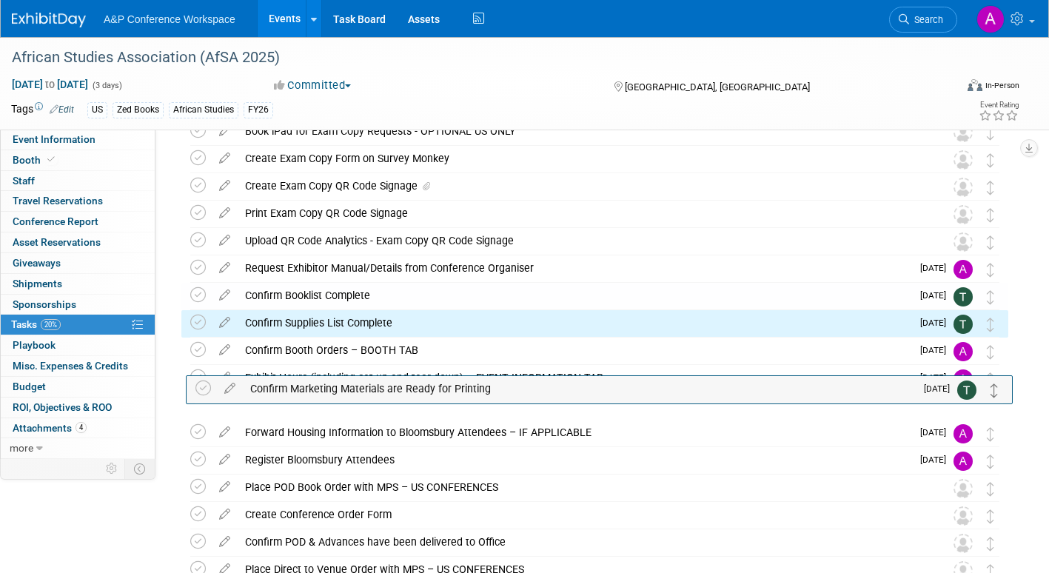
drag, startPoint x: 993, startPoint y: 457, endPoint x: 997, endPoint y: 357, distance: 100.8
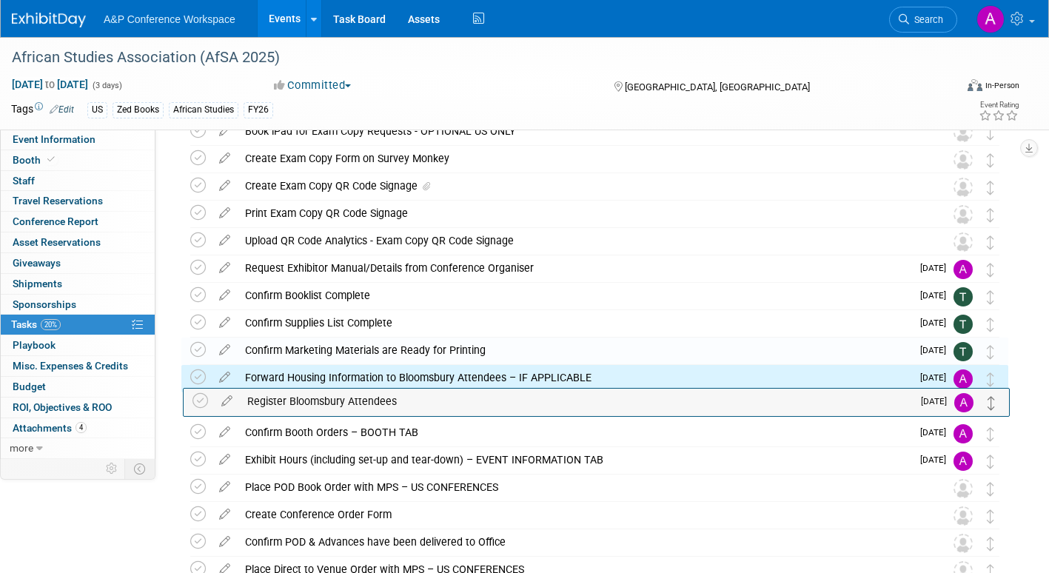
drag, startPoint x: 990, startPoint y: 467, endPoint x: 991, endPoint y: 408, distance: 59.2
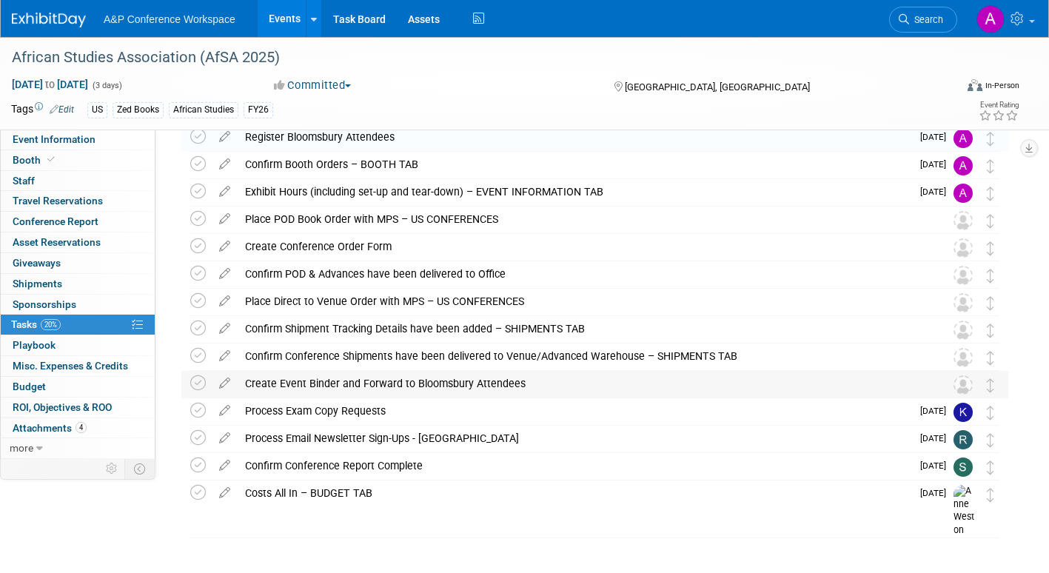
scroll to position [367, 0]
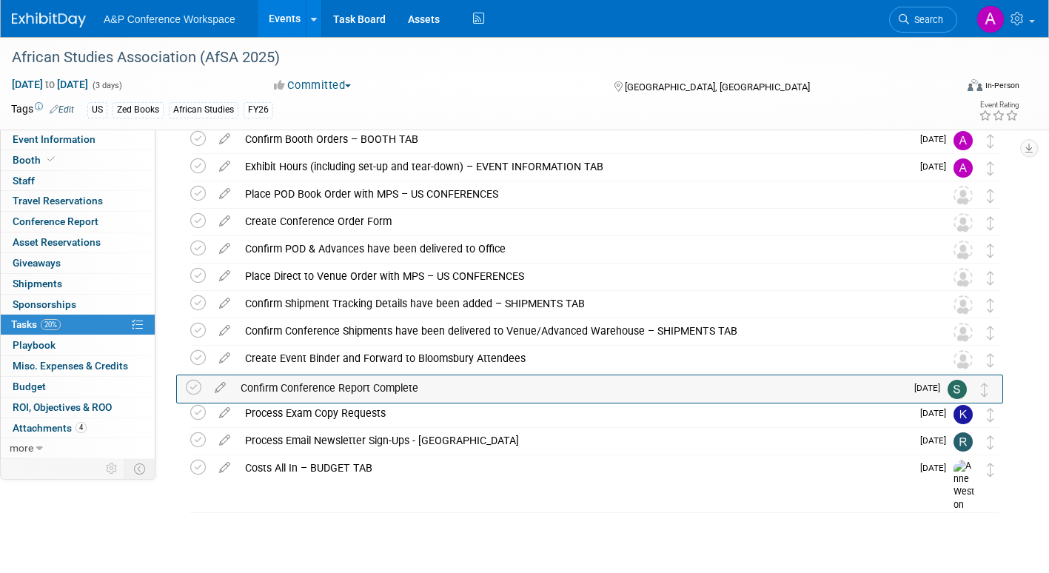
drag, startPoint x: 995, startPoint y: 448, endPoint x: 990, endPoint y: 394, distance: 54.3
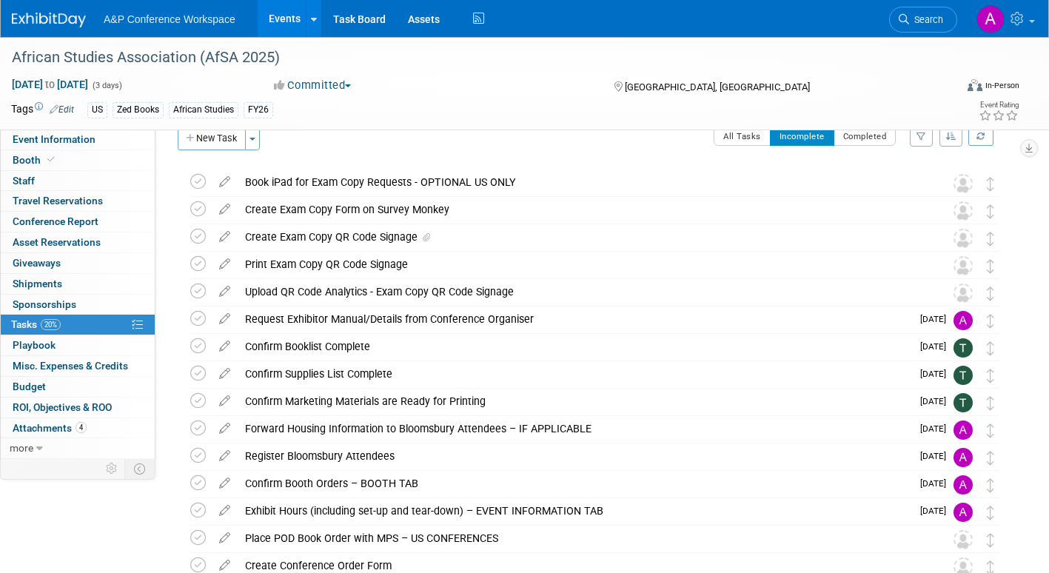
scroll to position [0, 0]
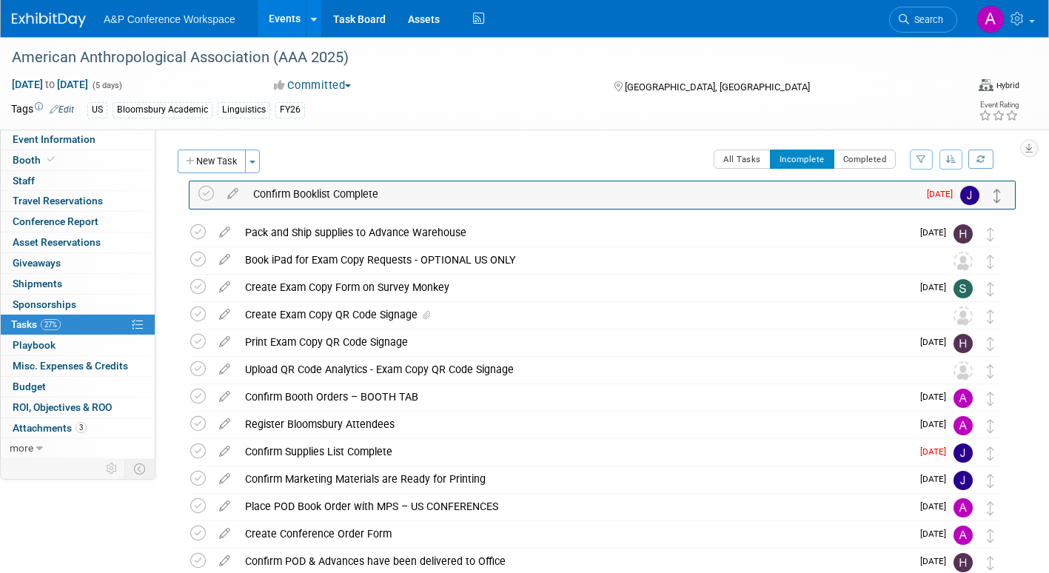
drag, startPoint x: 990, startPoint y: 430, endPoint x: 998, endPoint y: 199, distance: 231.1
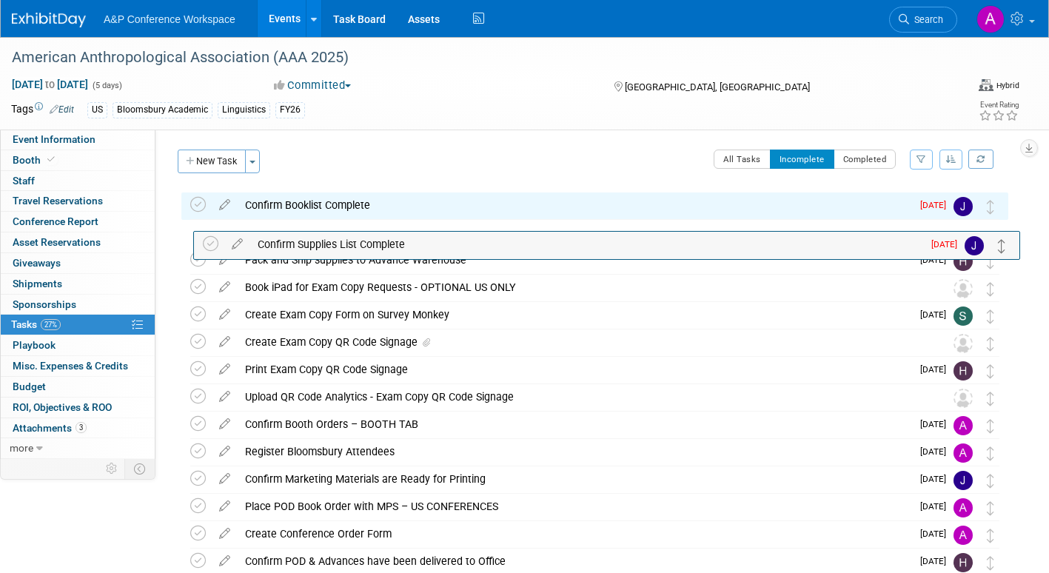
drag, startPoint x: 989, startPoint y: 459, endPoint x: 1001, endPoint y: 236, distance: 223.1
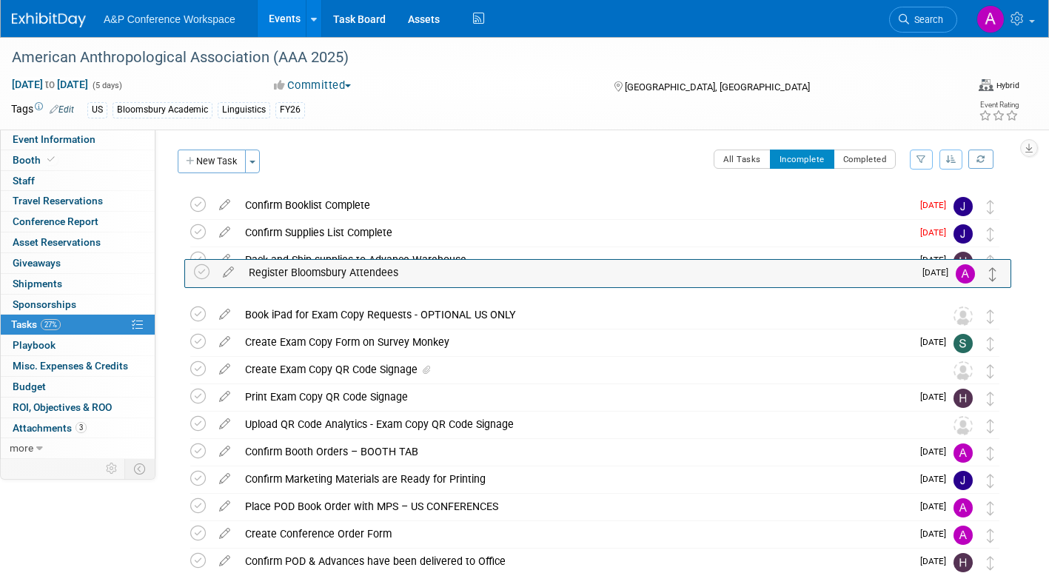
drag, startPoint x: 989, startPoint y: 454, endPoint x: 992, endPoint y: 268, distance: 186.6
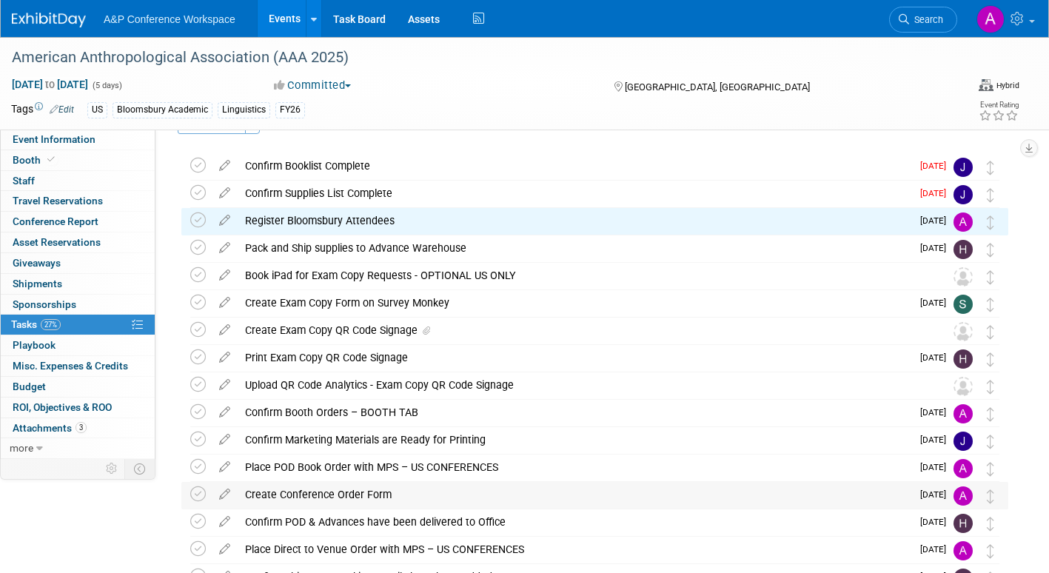
scroll to position [74, 0]
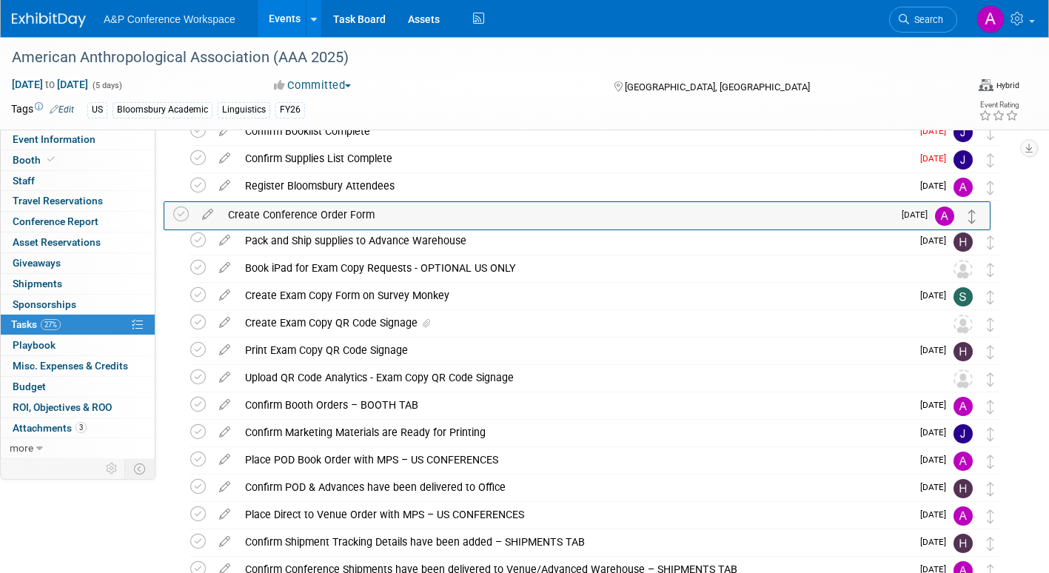
drag, startPoint x: 993, startPoint y: 464, endPoint x: 975, endPoint y: 218, distance: 246.4
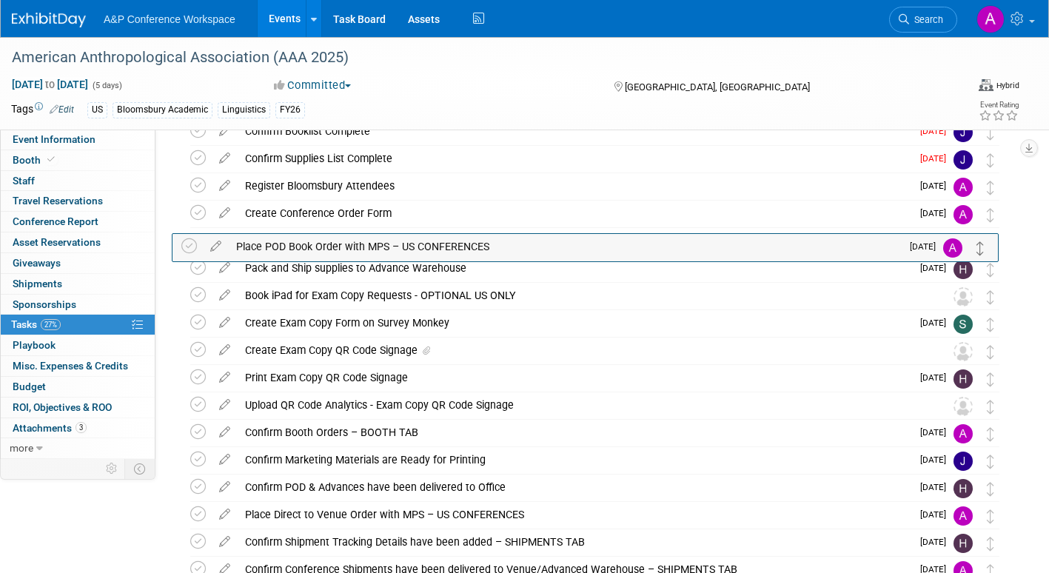
drag, startPoint x: 990, startPoint y: 464, endPoint x: 981, endPoint y: 250, distance: 214.1
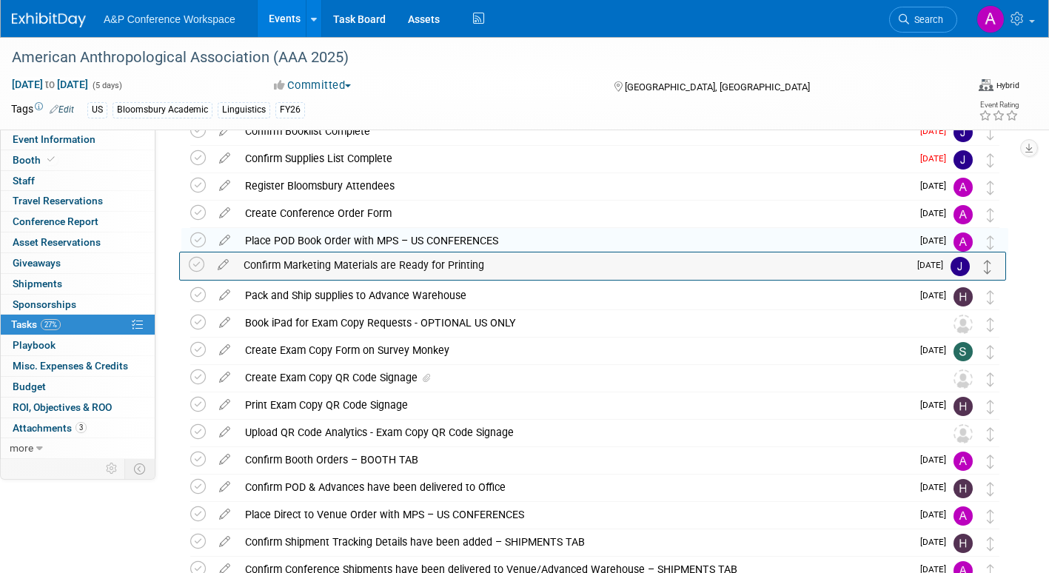
drag, startPoint x: 993, startPoint y: 426, endPoint x: 988, endPoint y: 266, distance: 159.2
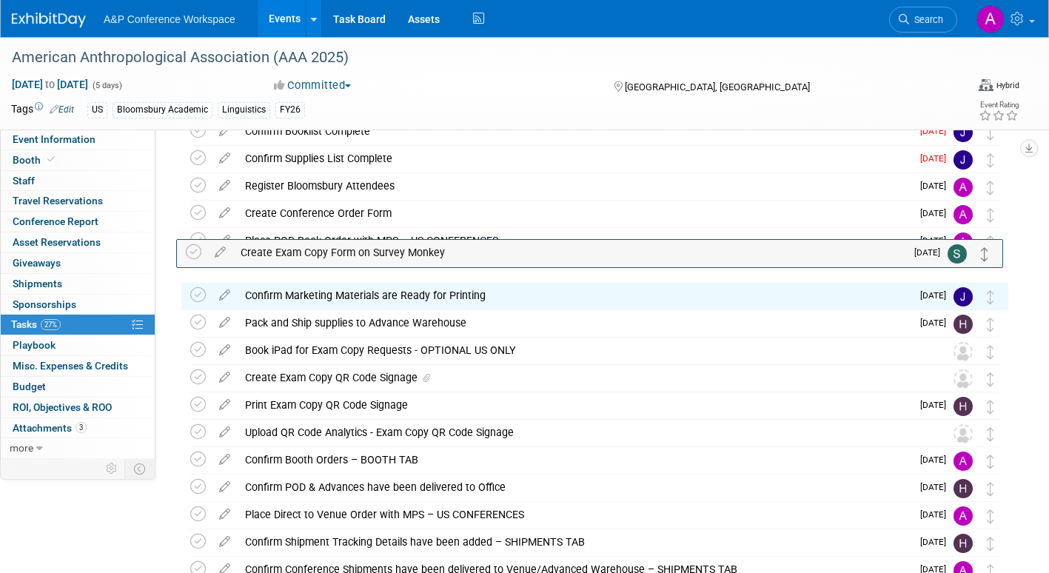
drag, startPoint x: 989, startPoint y: 357, endPoint x: 984, endPoint y: 244, distance: 113.4
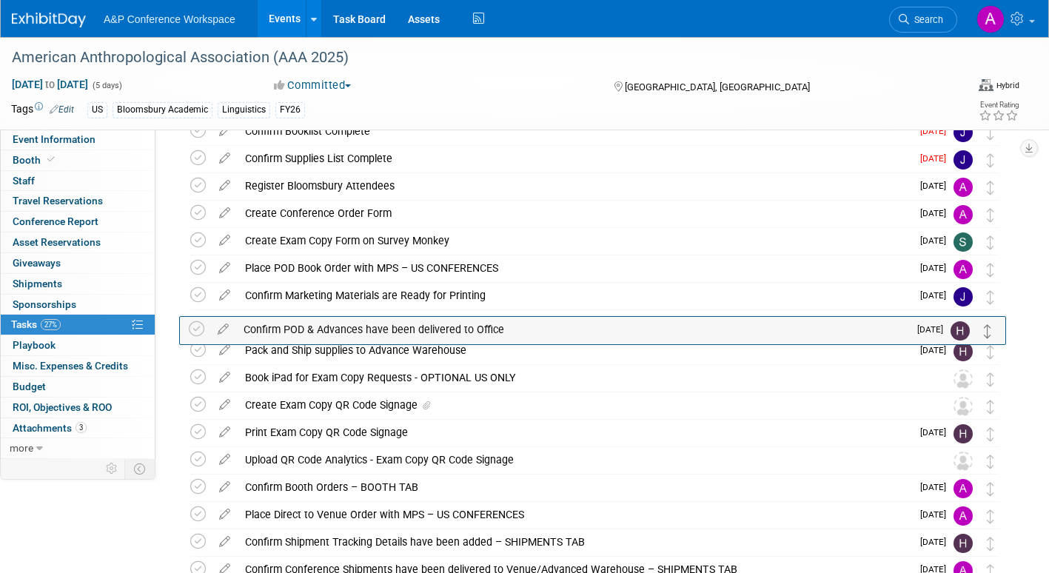
drag, startPoint x: 990, startPoint y: 495, endPoint x: 987, endPoint y: 337, distance: 158.4
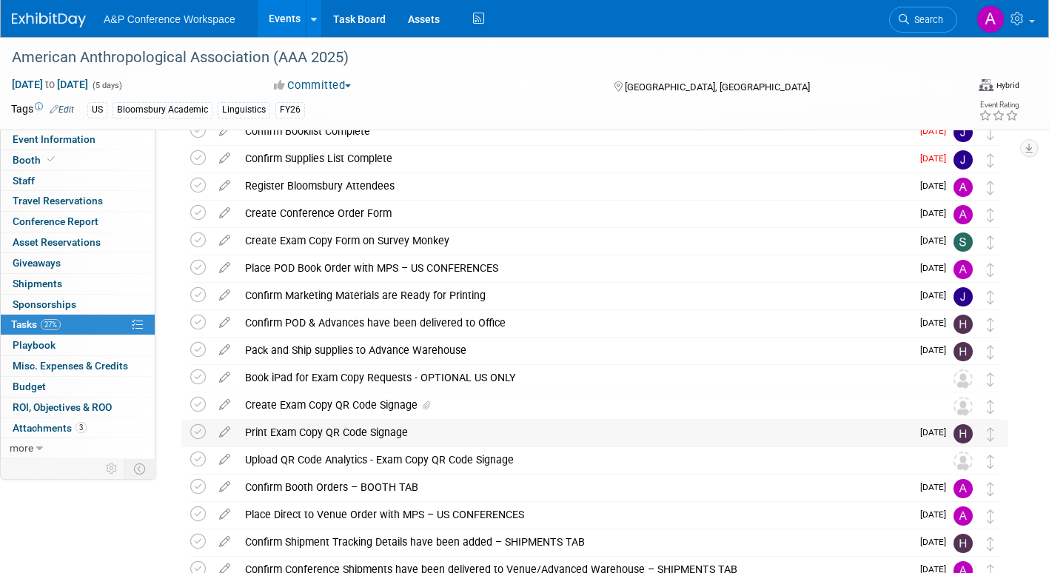
scroll to position [148, 0]
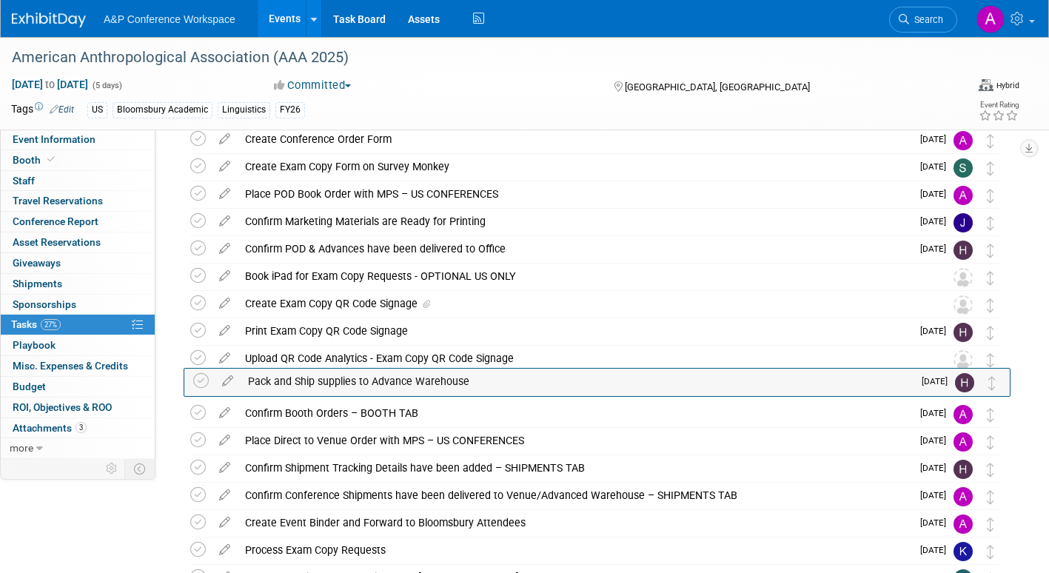
drag, startPoint x: 995, startPoint y: 281, endPoint x: 997, endPoint y: 386, distance: 105.9
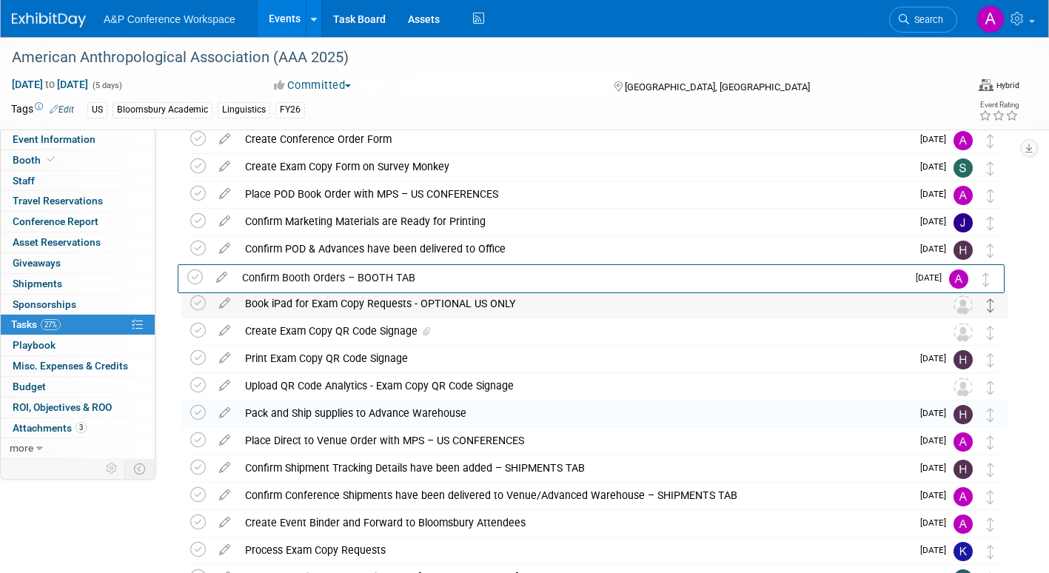
drag, startPoint x: 991, startPoint y: 421, endPoint x: 992, endPoint y: 302, distance: 119.2
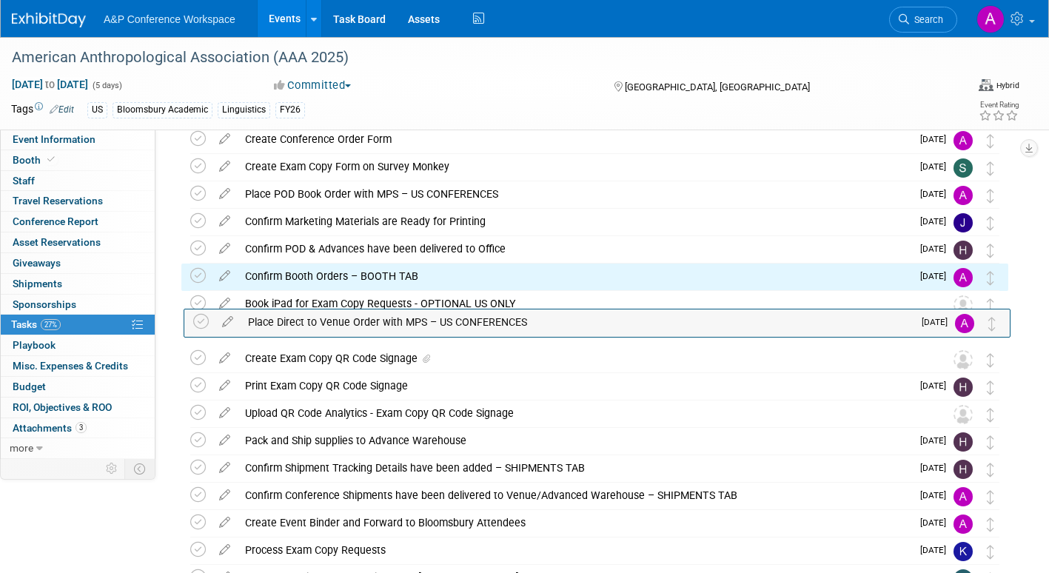
drag, startPoint x: 993, startPoint y: 447, endPoint x: 996, endPoint y: 315, distance: 131.8
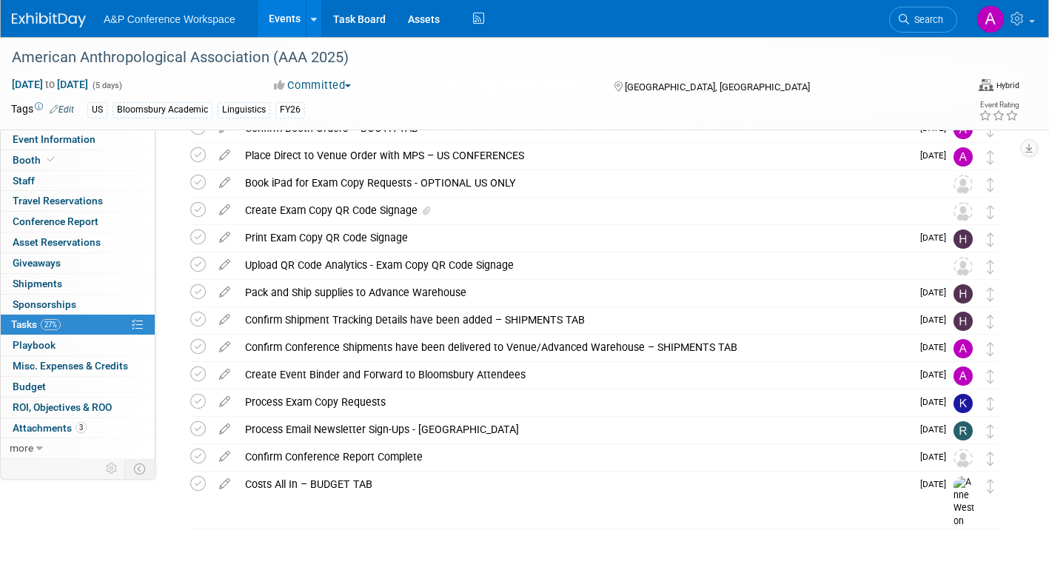
scroll to position [0, 0]
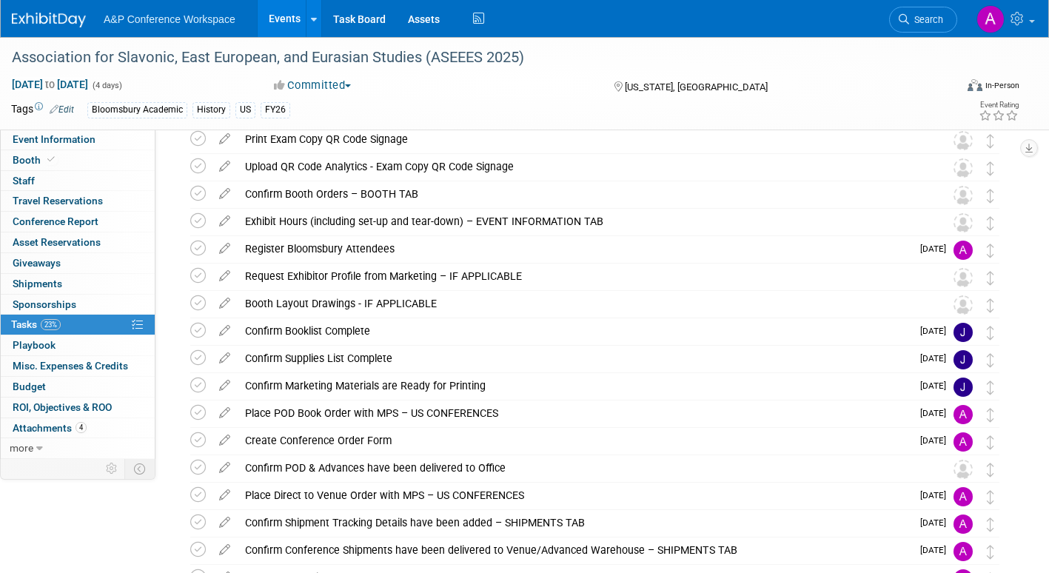
scroll to position [222, 0]
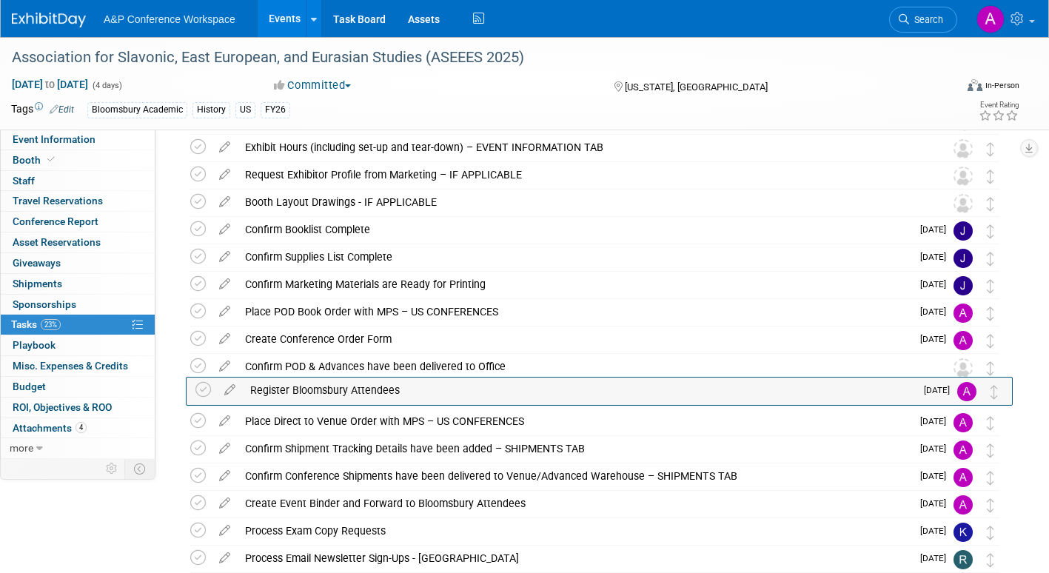
drag, startPoint x: 993, startPoint y: 177, endPoint x: 998, endPoint y: 392, distance: 214.7
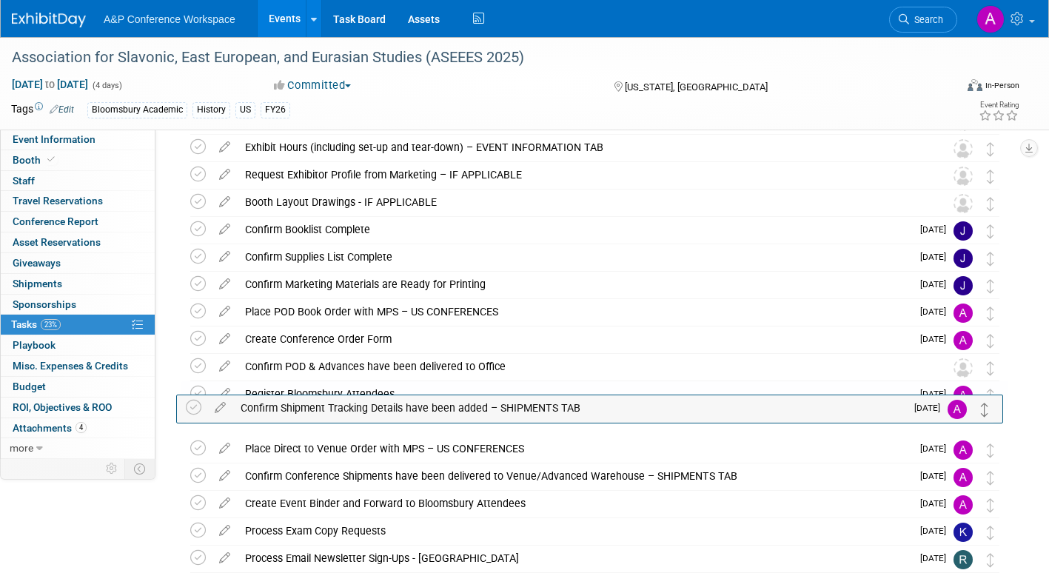
drag, startPoint x: 991, startPoint y: 457, endPoint x: 986, endPoint y: 416, distance: 41.8
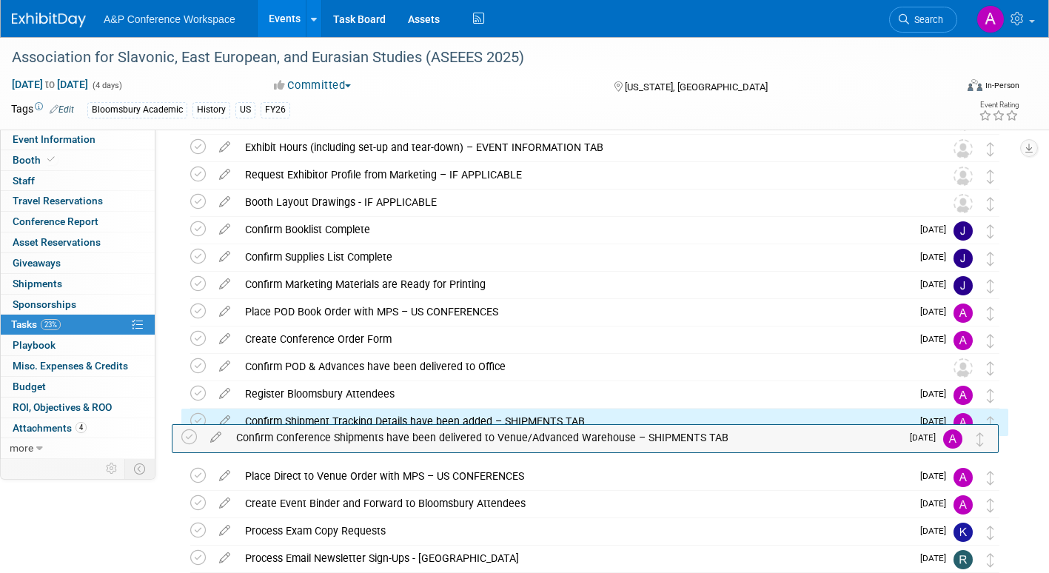
drag, startPoint x: 993, startPoint y: 481, endPoint x: 982, endPoint y: 437, distance: 45.8
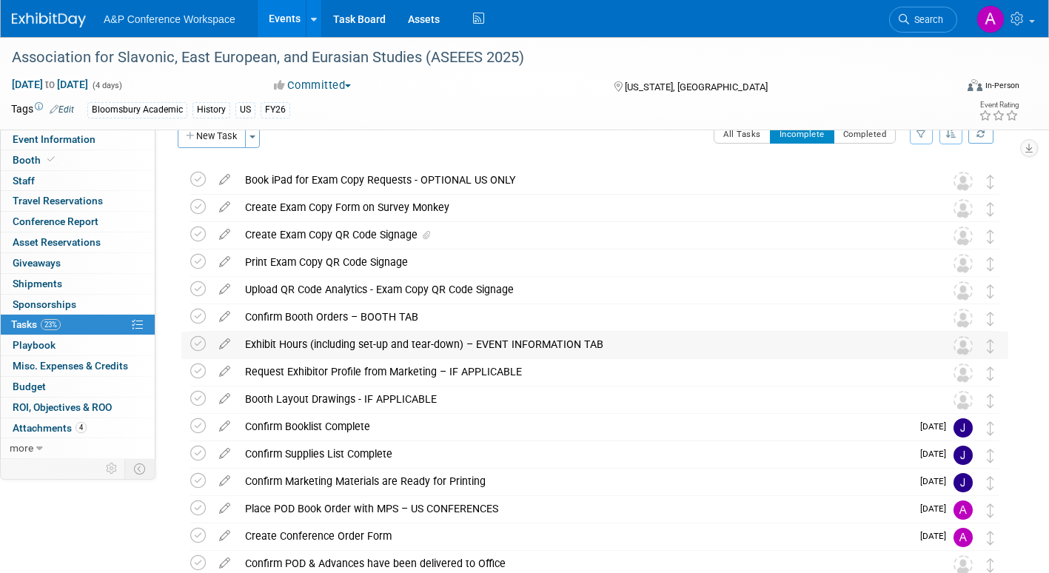
scroll to position [0, 0]
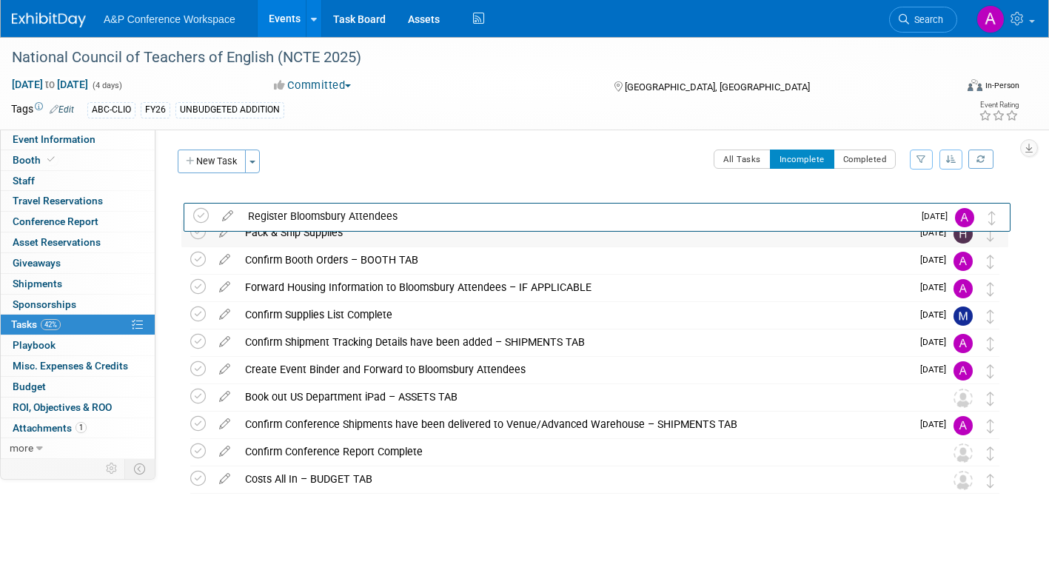
drag, startPoint x: 990, startPoint y: 292, endPoint x: 998, endPoint y: 241, distance: 52.3
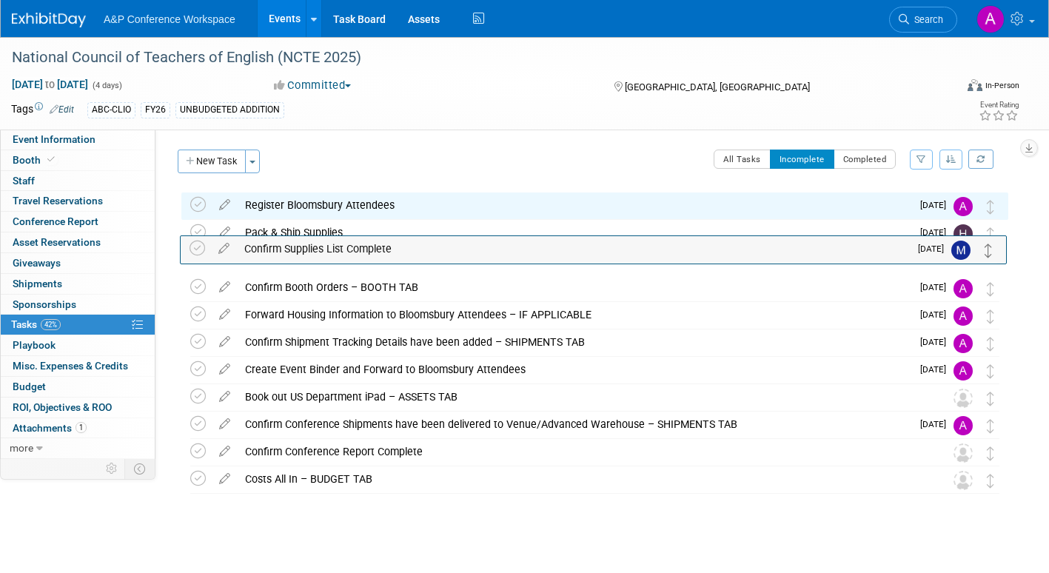
drag, startPoint x: 991, startPoint y: 322, endPoint x: 987, endPoint y: 240, distance: 82.2
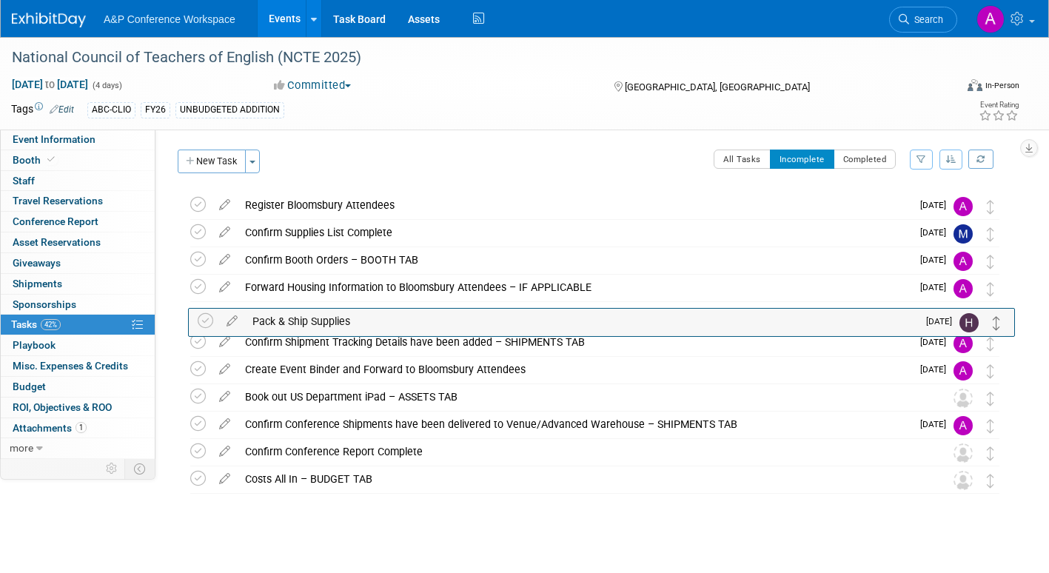
drag, startPoint x: 989, startPoint y: 262, endPoint x: 996, endPoint y: 325, distance: 63.3
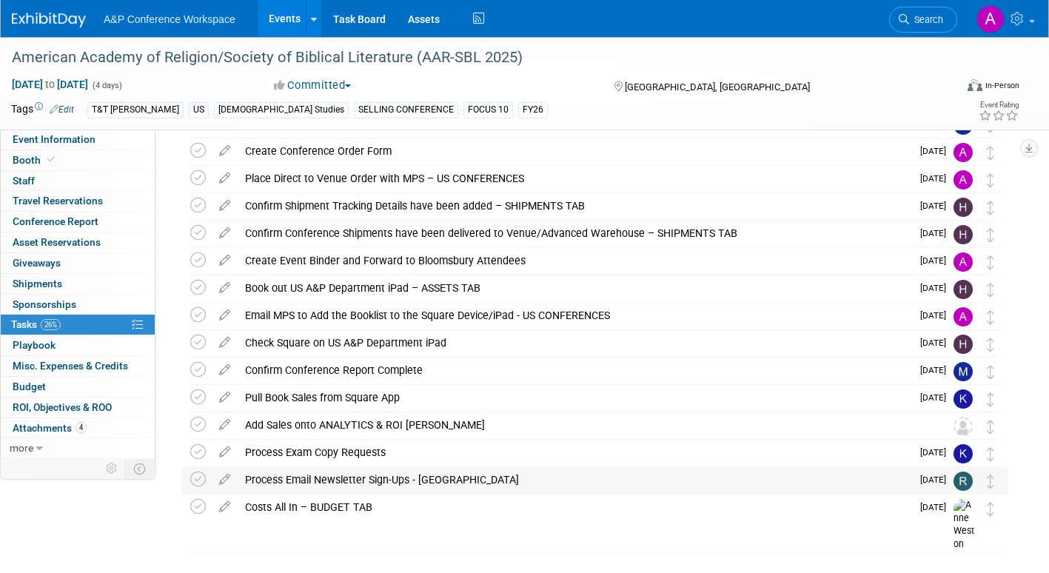
scroll to position [403, 0]
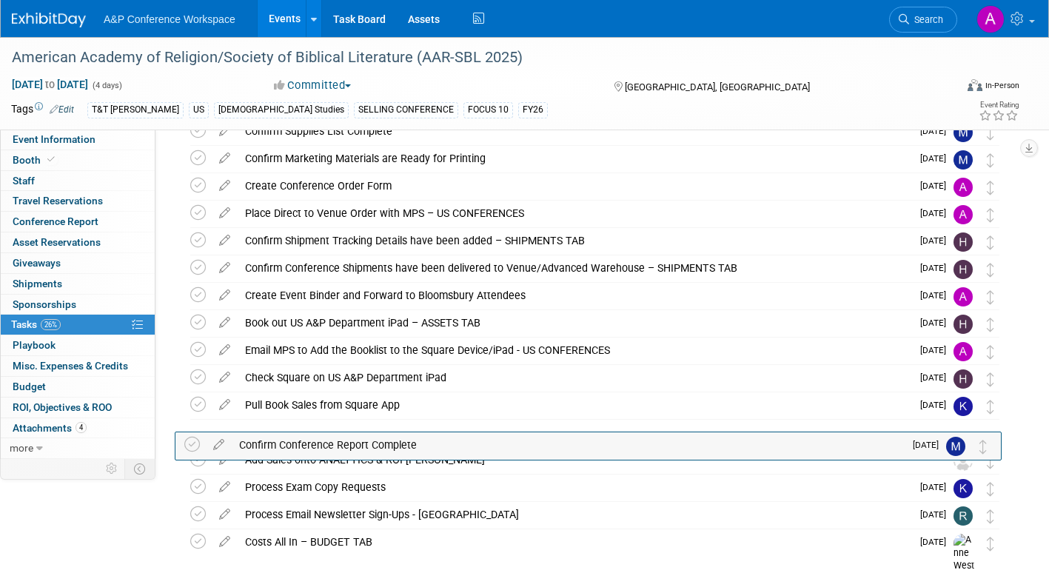
drag, startPoint x: 994, startPoint y: 412, endPoint x: 987, endPoint y: 456, distance: 44.2
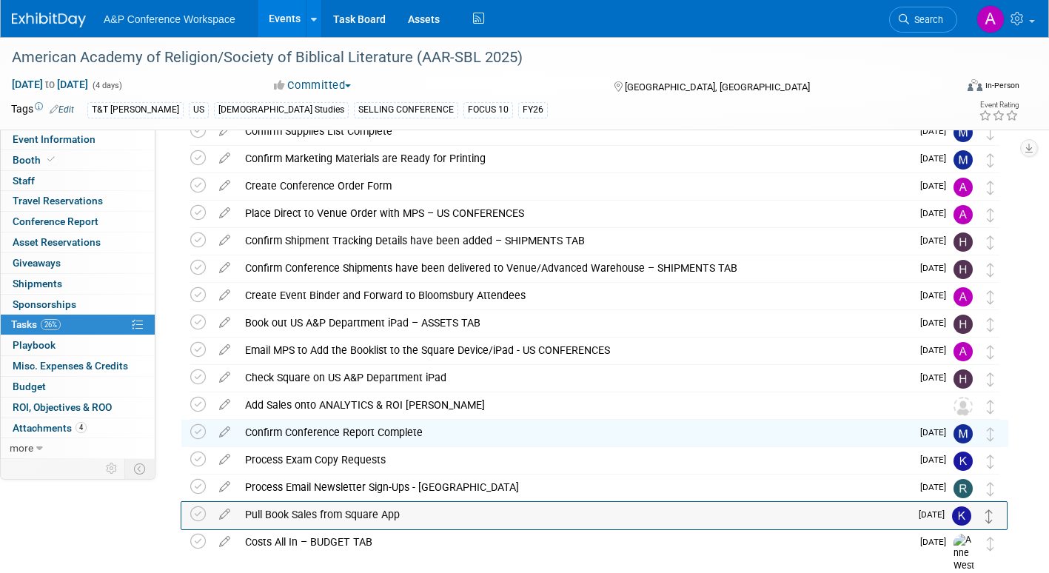
drag, startPoint x: 991, startPoint y: 411, endPoint x: 990, endPoint y: 522, distance: 111.0
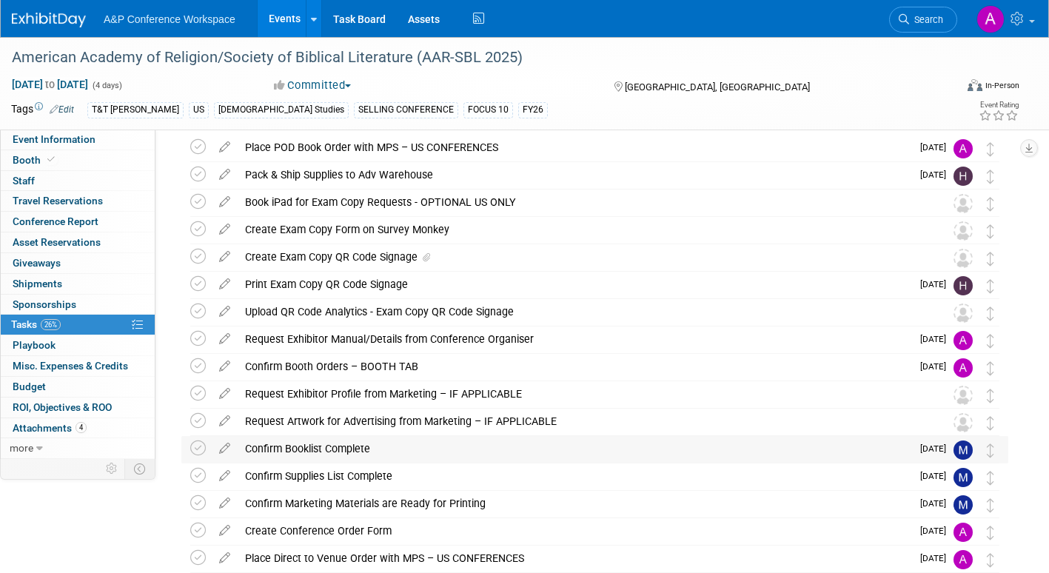
scroll to position [0, 0]
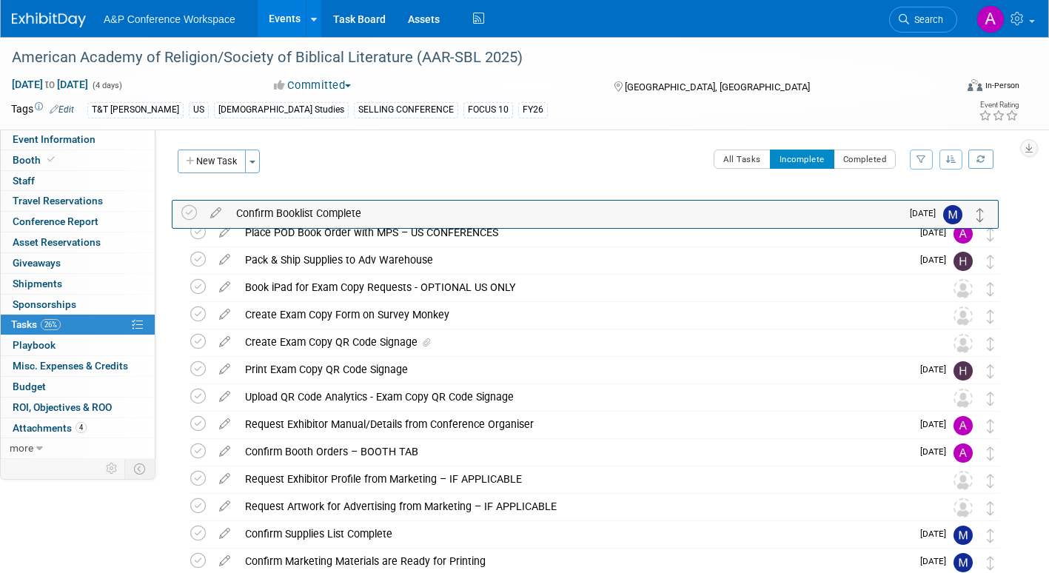
drag, startPoint x: 990, startPoint y: 511, endPoint x: 981, endPoint y: 216, distance: 294.8
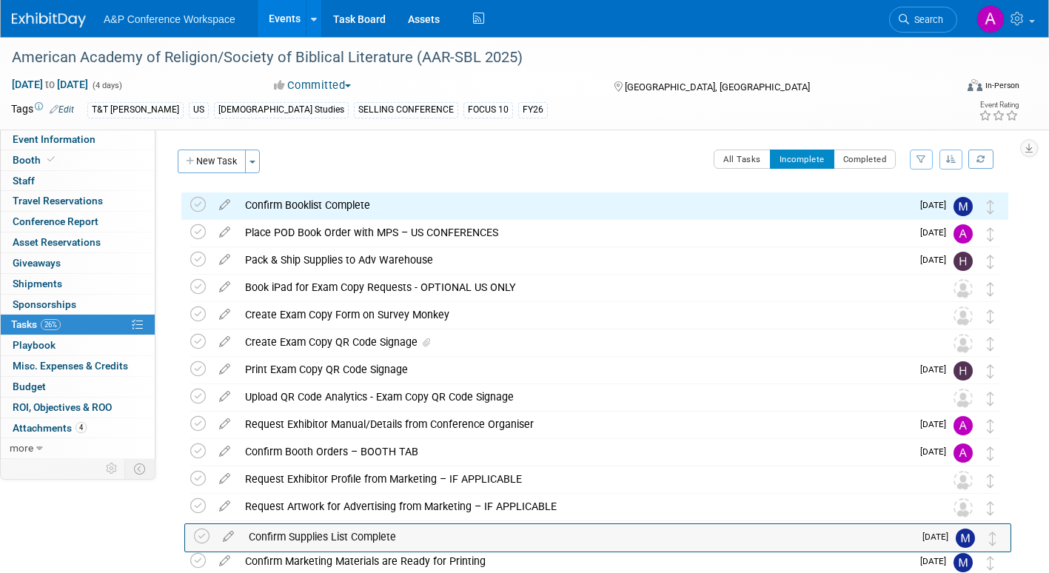
scroll to position [4, 0]
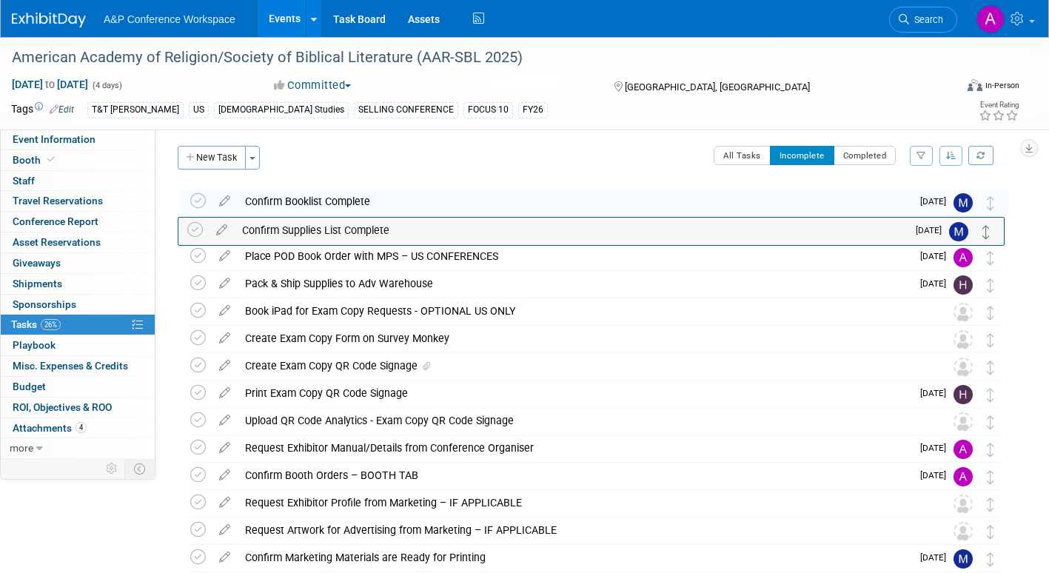
drag, startPoint x: 993, startPoint y: 541, endPoint x: 988, endPoint y: 238, distance: 303.5
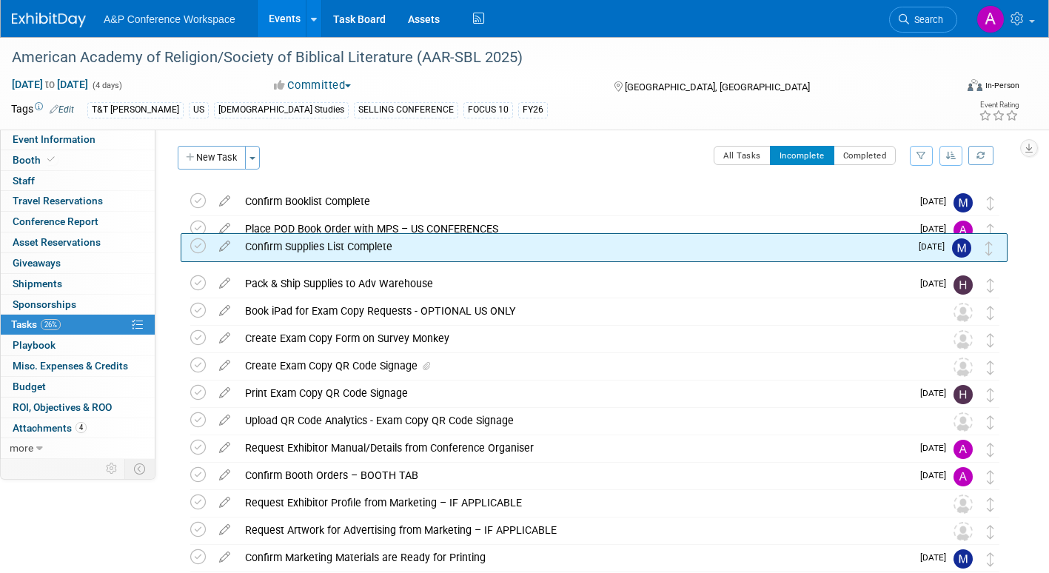
drag, startPoint x: 994, startPoint y: 238, endPoint x: 995, endPoint y: 264, distance: 25.9
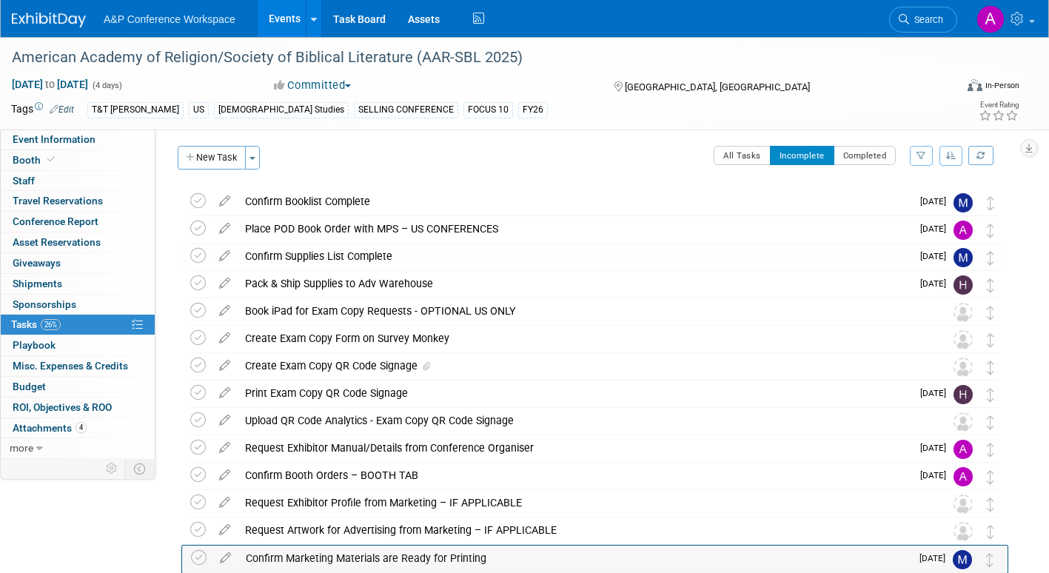
scroll to position [24, 0]
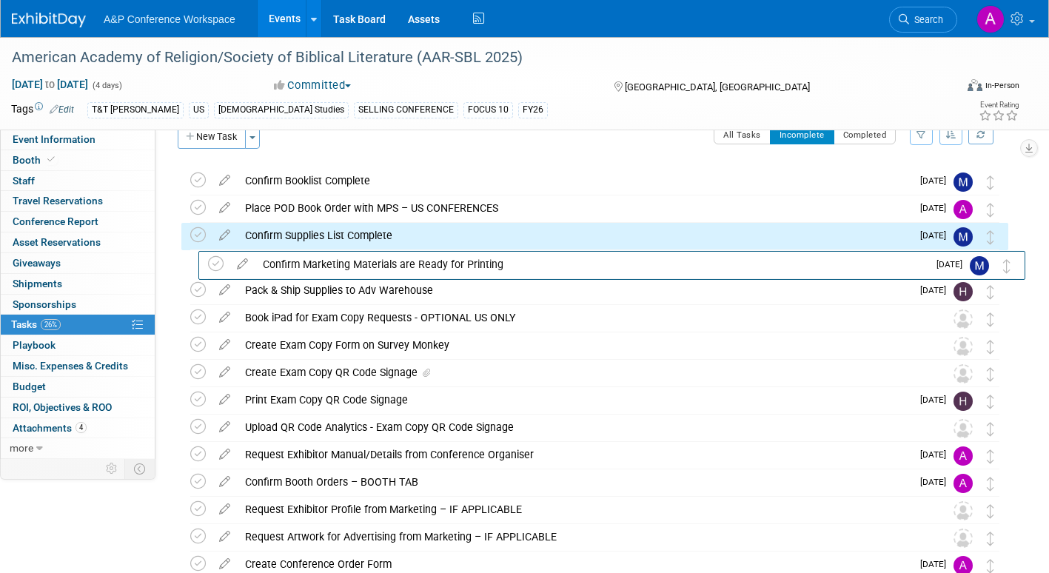
drag, startPoint x: 993, startPoint y: 559, endPoint x: 1009, endPoint y: 275, distance: 283.9
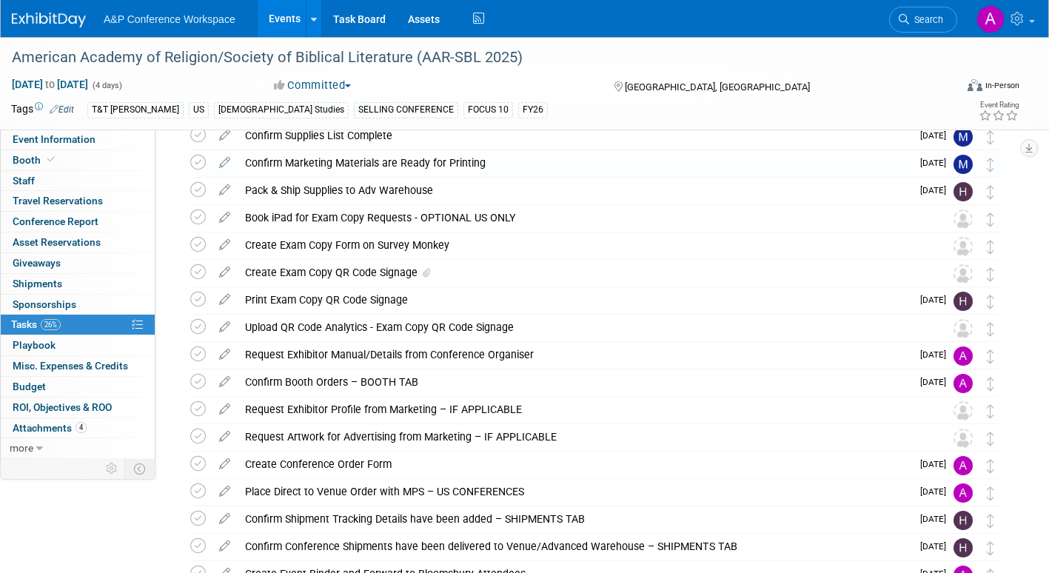
scroll to position [98, 0]
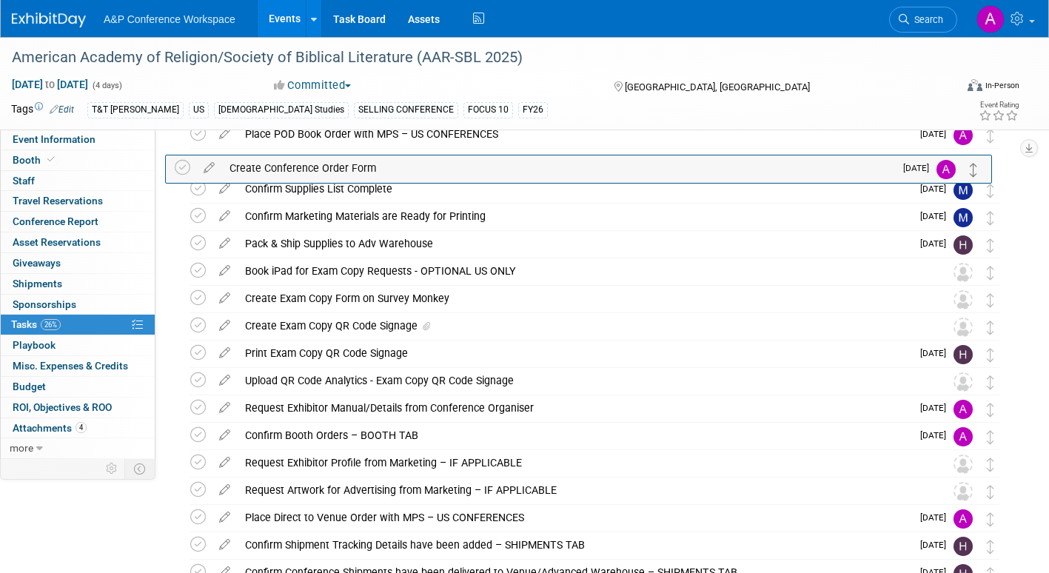
drag, startPoint x: 989, startPoint y: 491, endPoint x: 973, endPoint y: 169, distance: 323.1
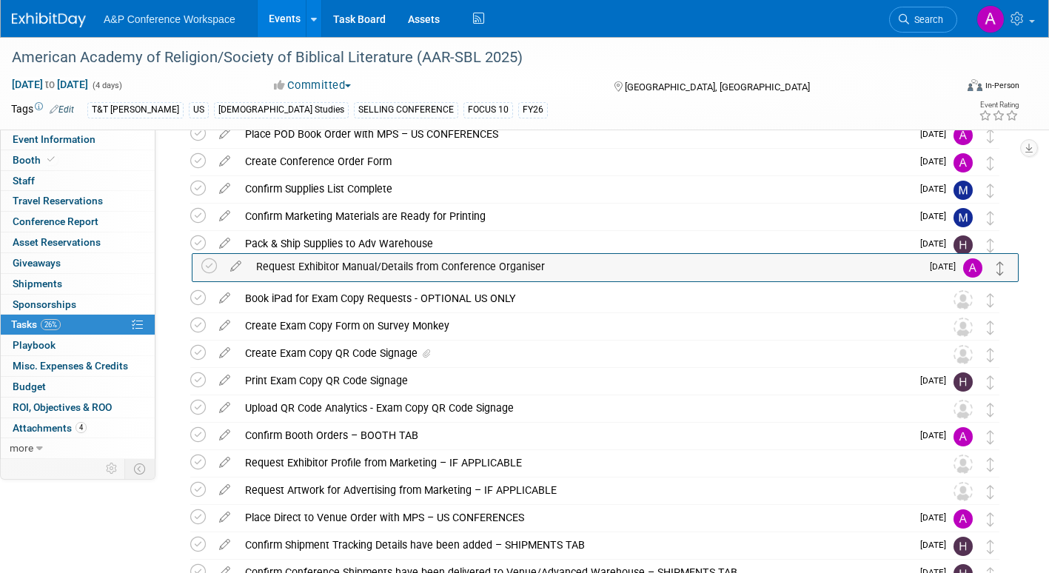
drag, startPoint x: 989, startPoint y: 414, endPoint x: 1001, endPoint y: 252, distance: 161.8
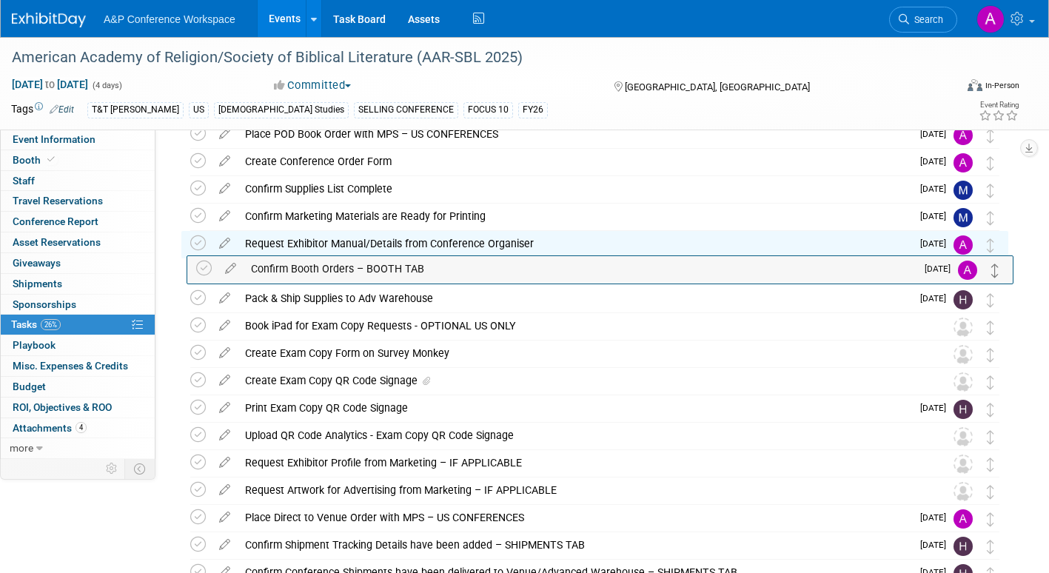
drag, startPoint x: 991, startPoint y: 440, endPoint x: 996, endPoint y: 272, distance: 168.8
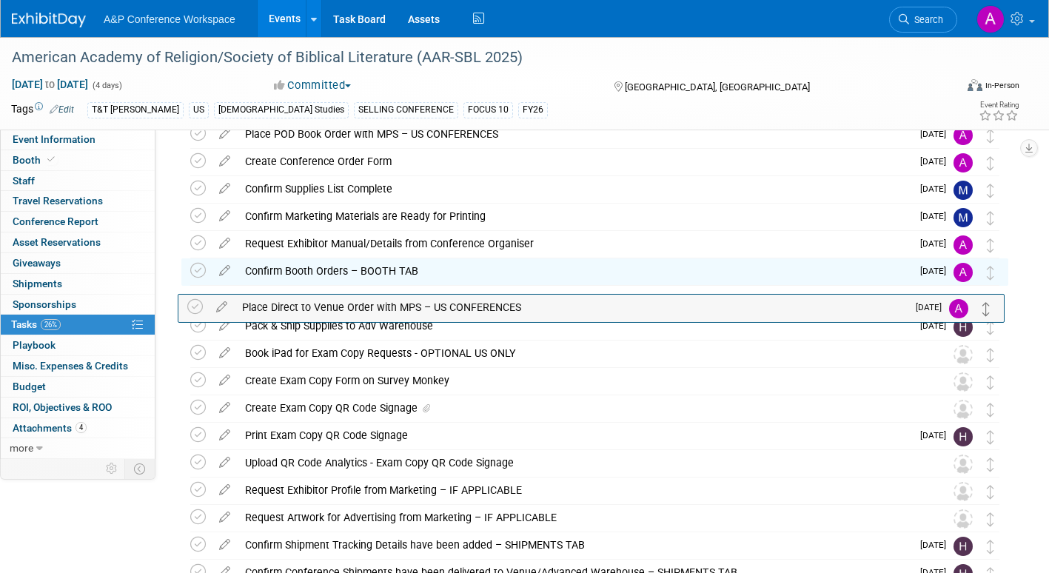
drag, startPoint x: 990, startPoint y: 461, endPoint x: 984, endPoint y: 307, distance: 154.1
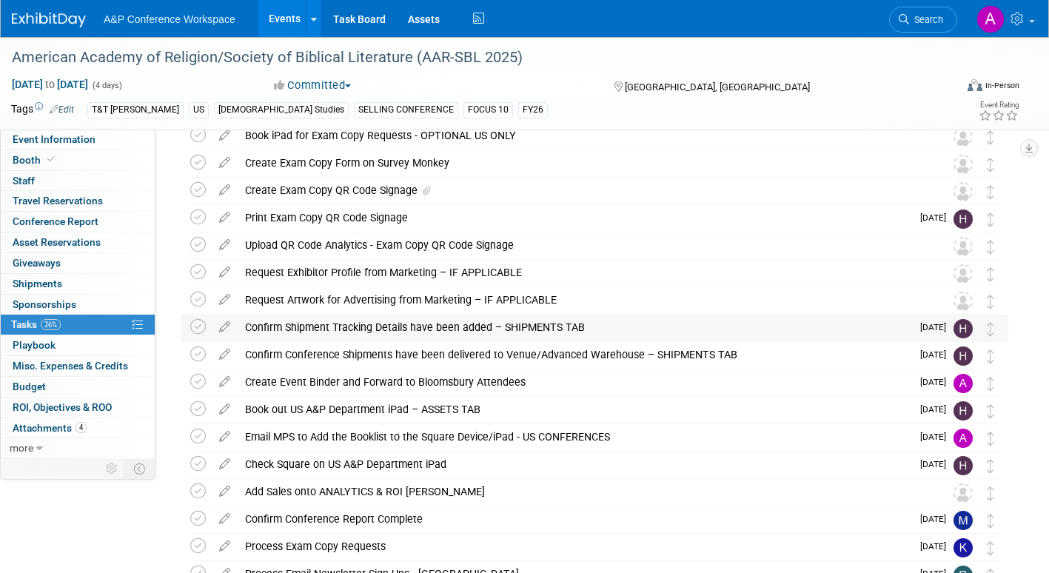
scroll to position [321, 0]
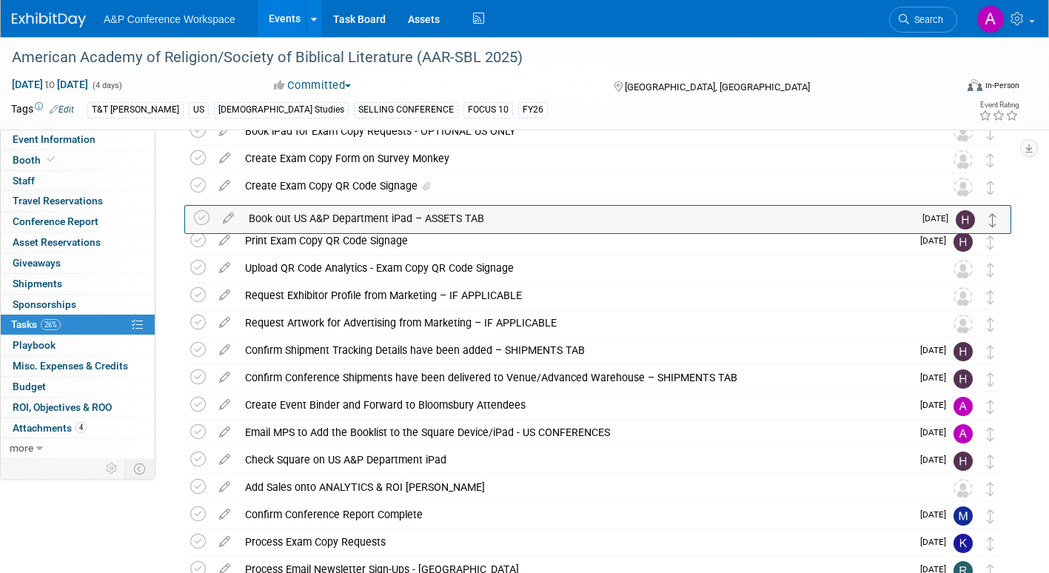
drag, startPoint x: 993, startPoint y: 409, endPoint x: 996, endPoint y: 209, distance: 199.1
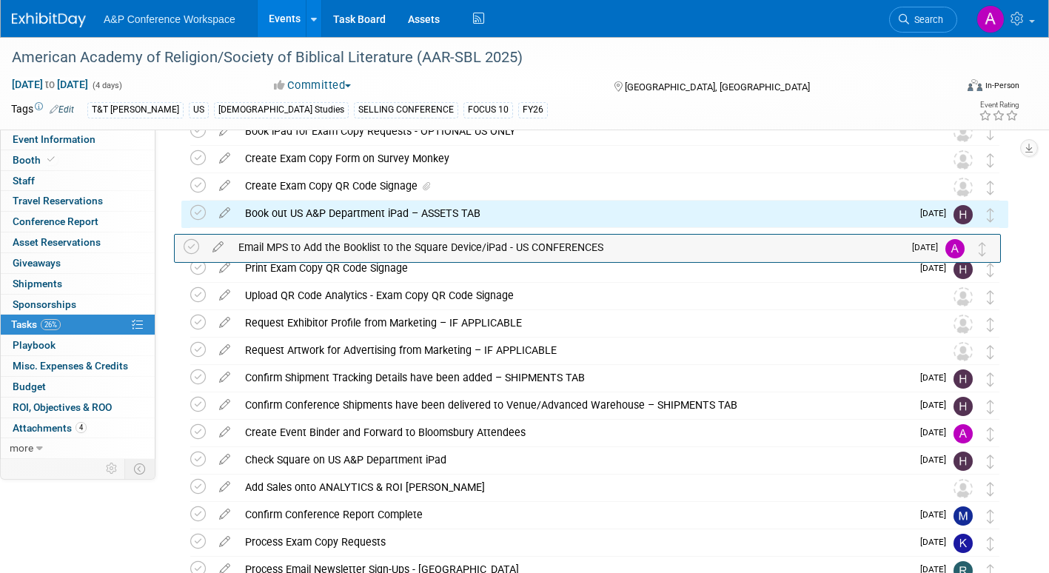
drag, startPoint x: 996, startPoint y: 438, endPoint x: 990, endPoint y: 244, distance: 194.0
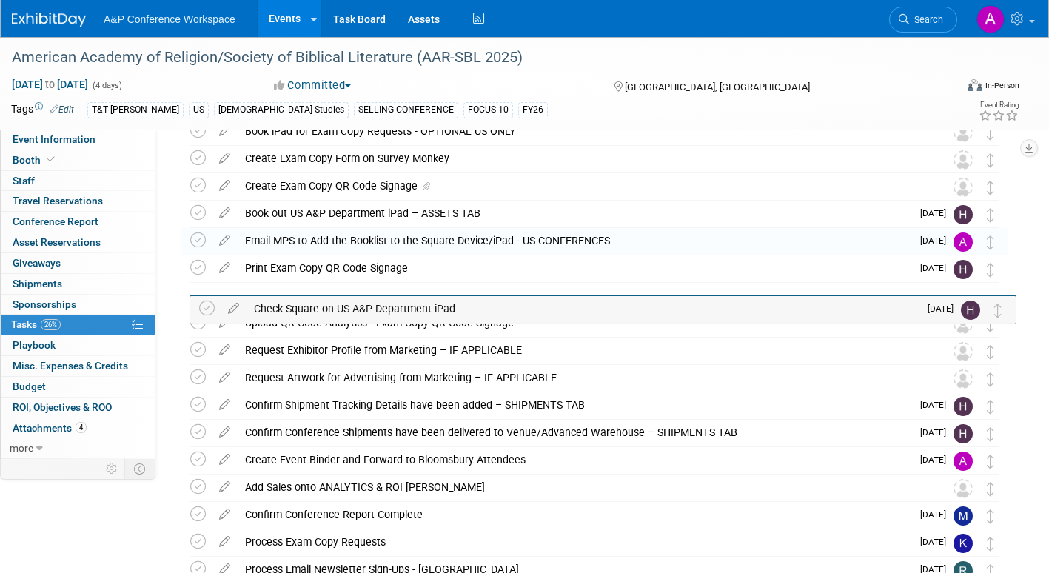
drag, startPoint x: 994, startPoint y: 460, endPoint x: 1002, endPoint y: 308, distance: 152.0
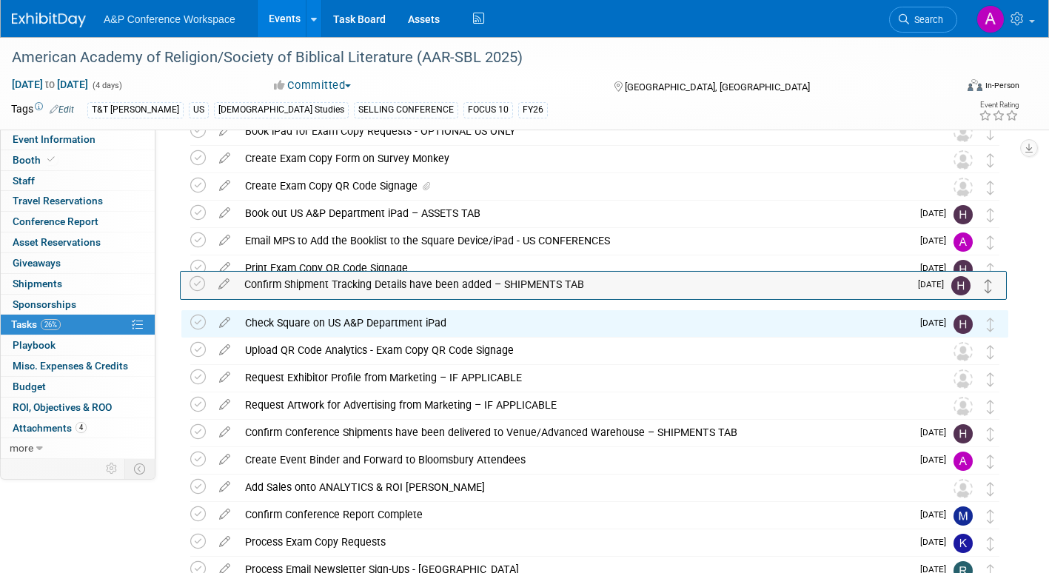
drag, startPoint x: 990, startPoint y: 413, endPoint x: 989, endPoint y: 286, distance: 126.6
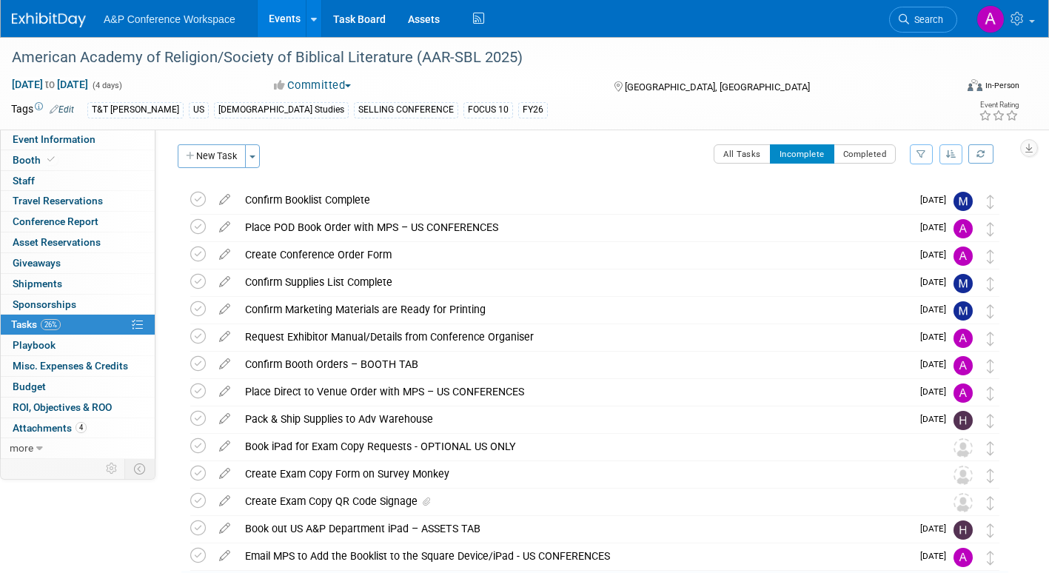
scroll to position [0, 0]
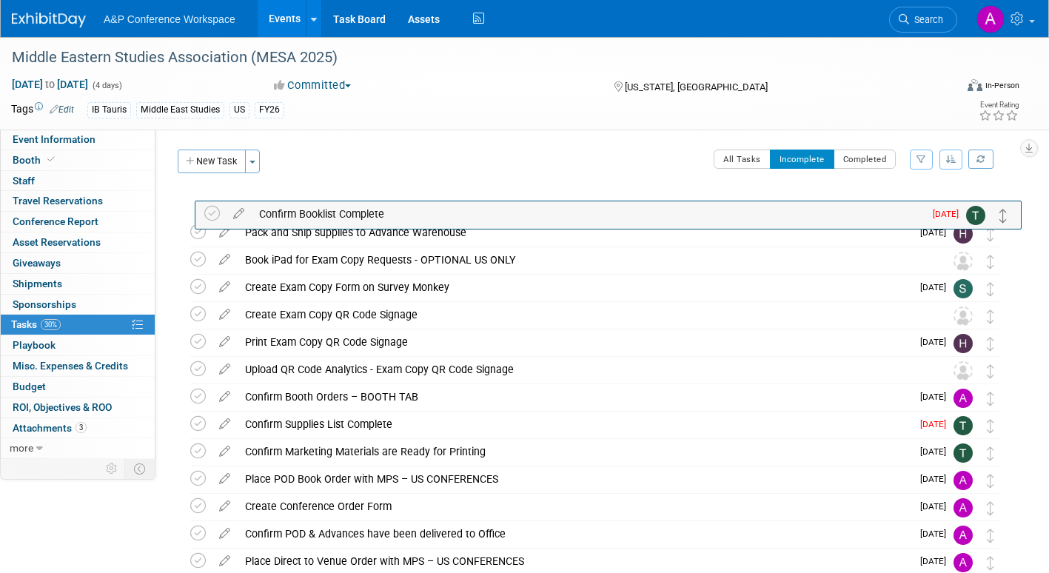
drag, startPoint x: 992, startPoint y: 400, endPoint x: 1005, endPoint y: 215, distance: 186.3
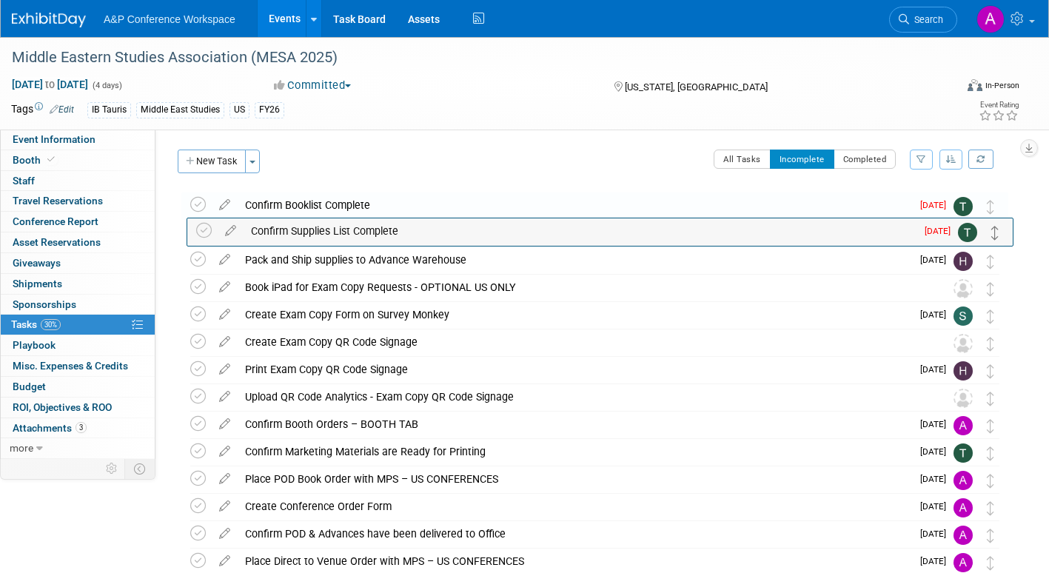
drag, startPoint x: 990, startPoint y: 424, endPoint x: 996, endPoint y: 230, distance: 194.0
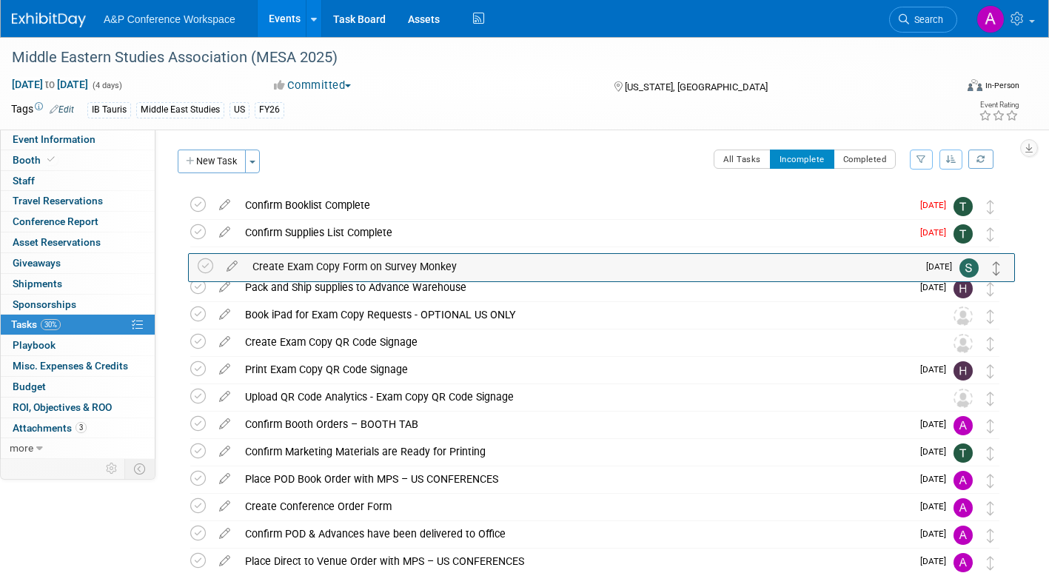
drag, startPoint x: 989, startPoint y: 322, endPoint x: 996, endPoint y: 263, distance: 59.6
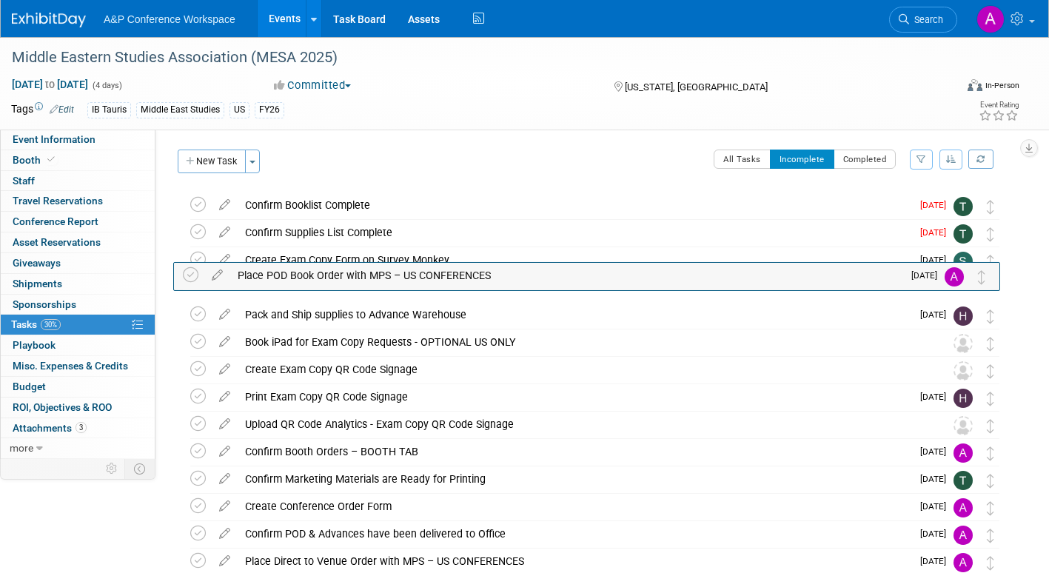
drag, startPoint x: 996, startPoint y: 488, endPoint x: 987, endPoint y: 286, distance: 201.5
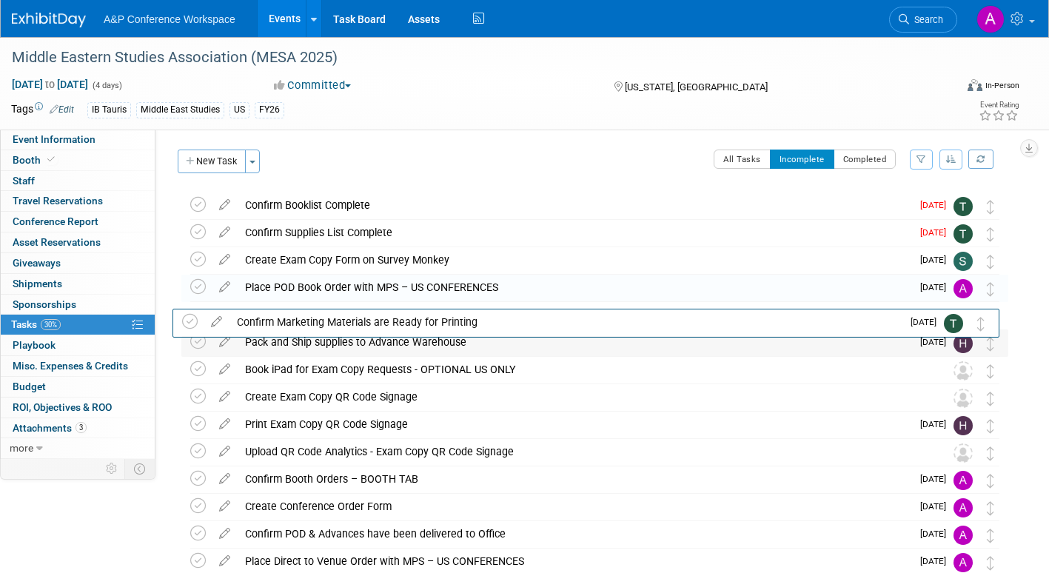
drag, startPoint x: 995, startPoint y: 484, endPoint x: 999, endPoint y: 343, distance: 140.7
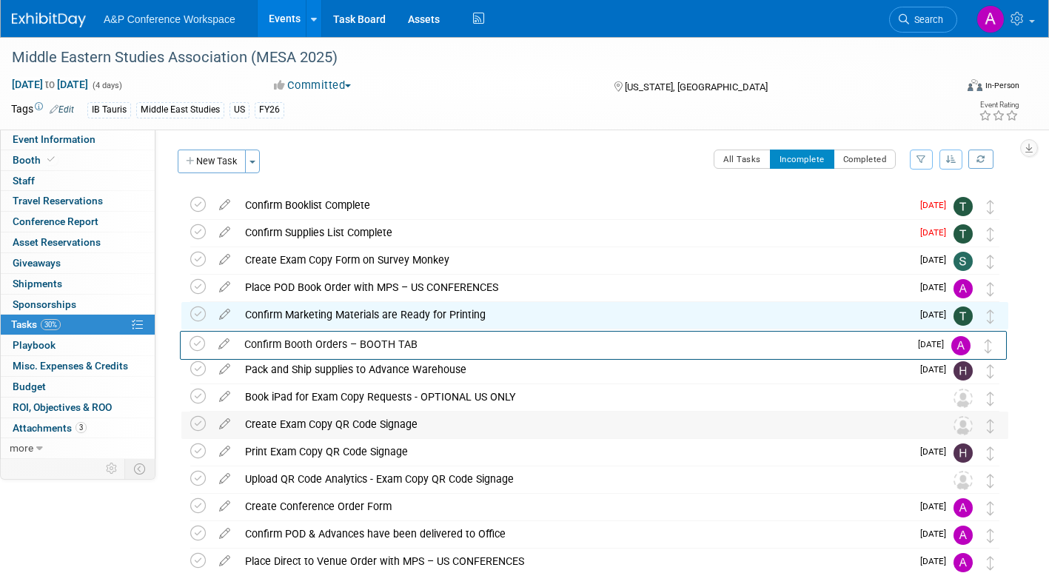
drag, startPoint x: 992, startPoint y: 487, endPoint x: 998, endPoint y: 430, distance: 57.3
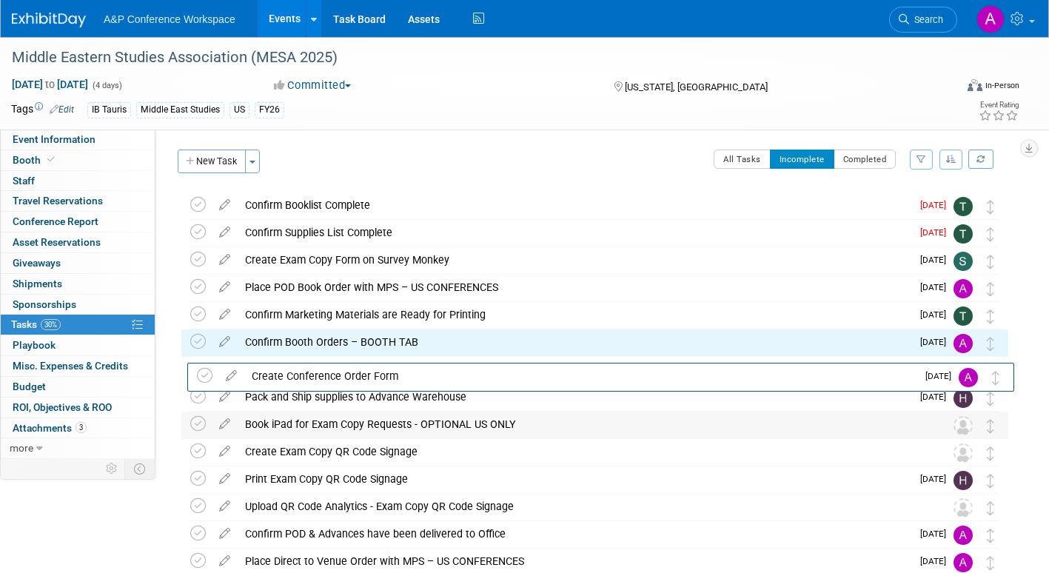
drag, startPoint x: 985, startPoint y: 514, endPoint x: 1001, endPoint y: 421, distance: 94.6
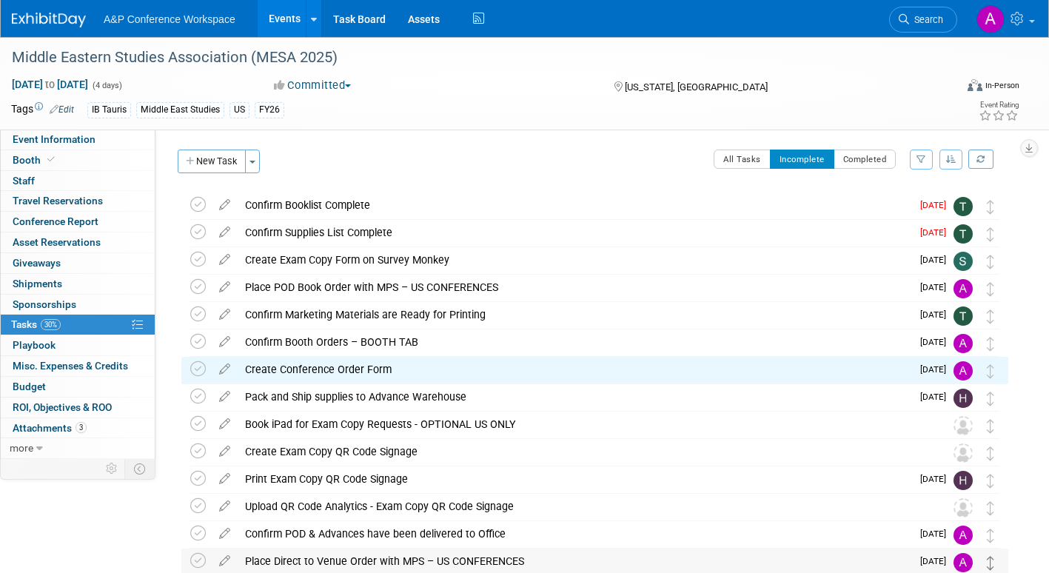
scroll to position [54, 0]
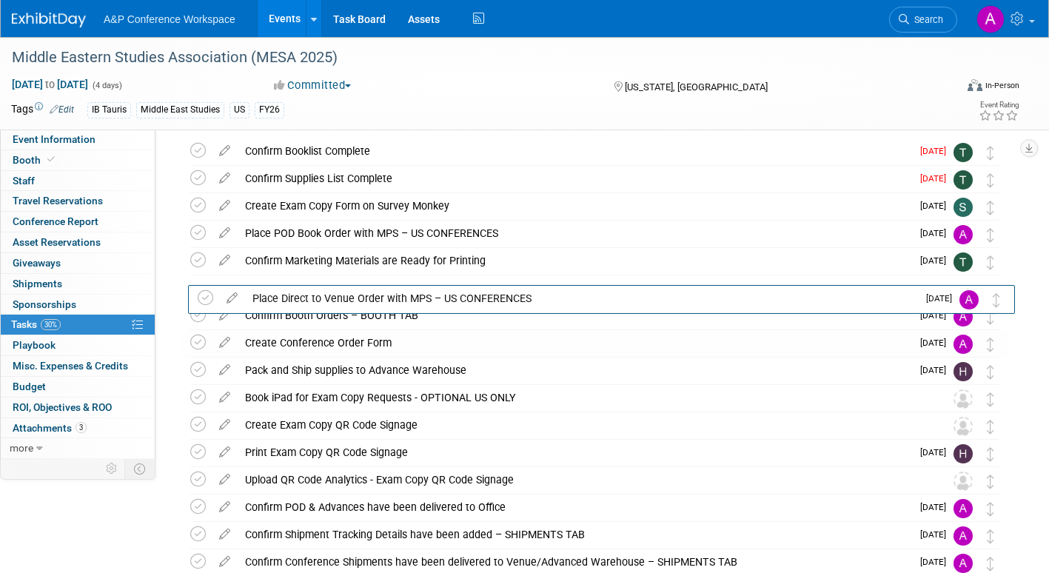
drag, startPoint x: 992, startPoint y: 568, endPoint x: 1004, endPoint y: 304, distance: 263.8
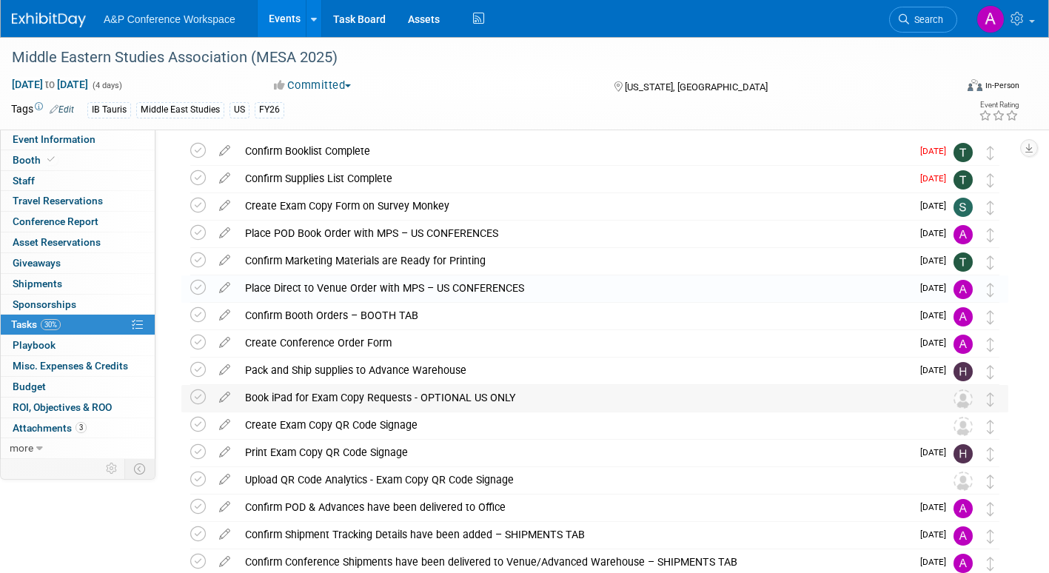
drag, startPoint x: 993, startPoint y: 517, endPoint x: 996, endPoint y: 442, distance: 74.9
click at [995, 407] on div "Middle Eastern Studies Association (MESA 2025) [US_STATE], [GEOGRAPHIC_DATA] [D…" at bounding box center [591, 426] width 834 height 576
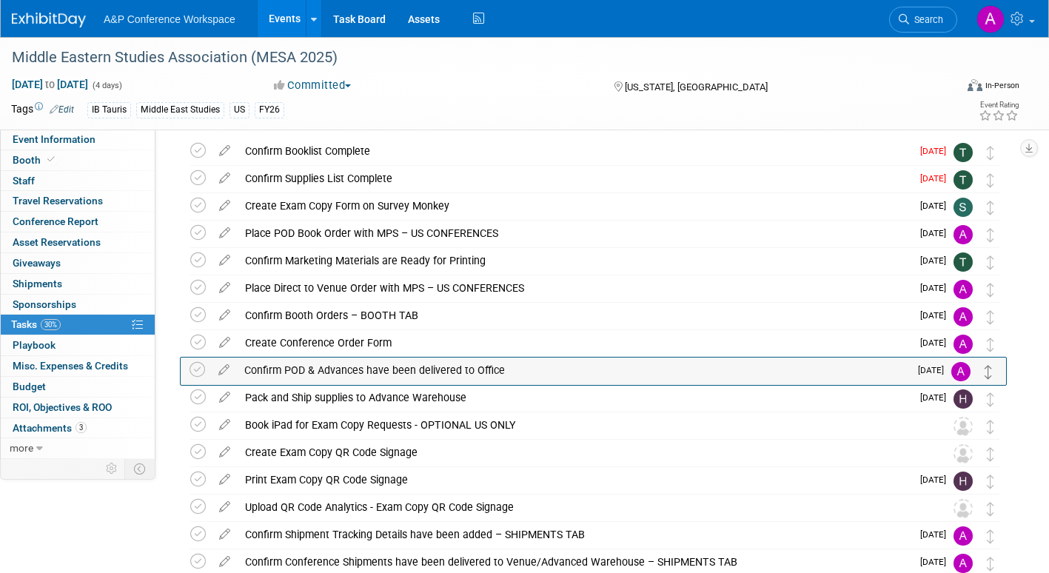
drag, startPoint x: 992, startPoint y: 515, endPoint x: 990, endPoint y: 377, distance: 137.7
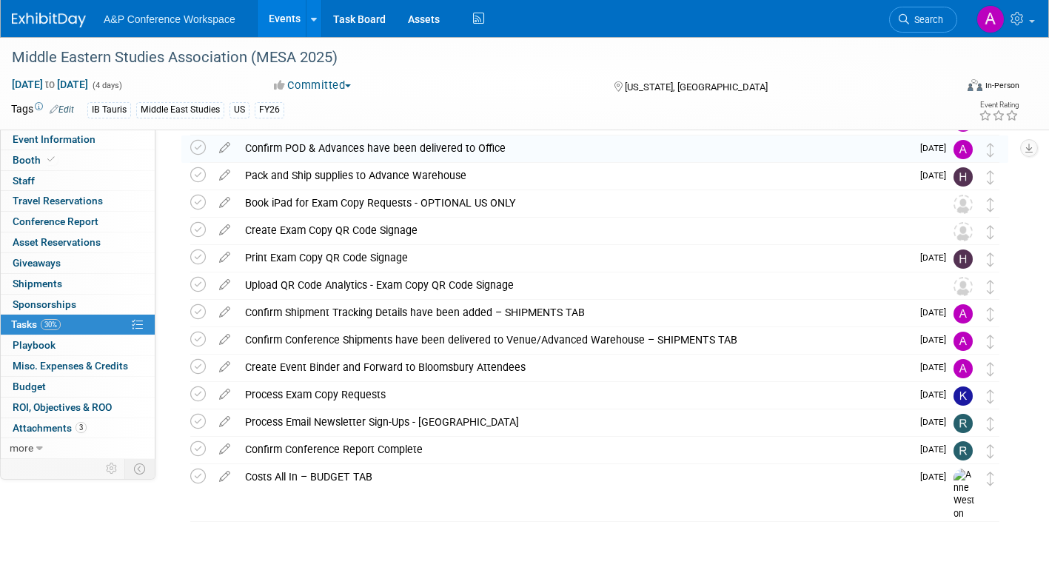
scroll to position [0, 0]
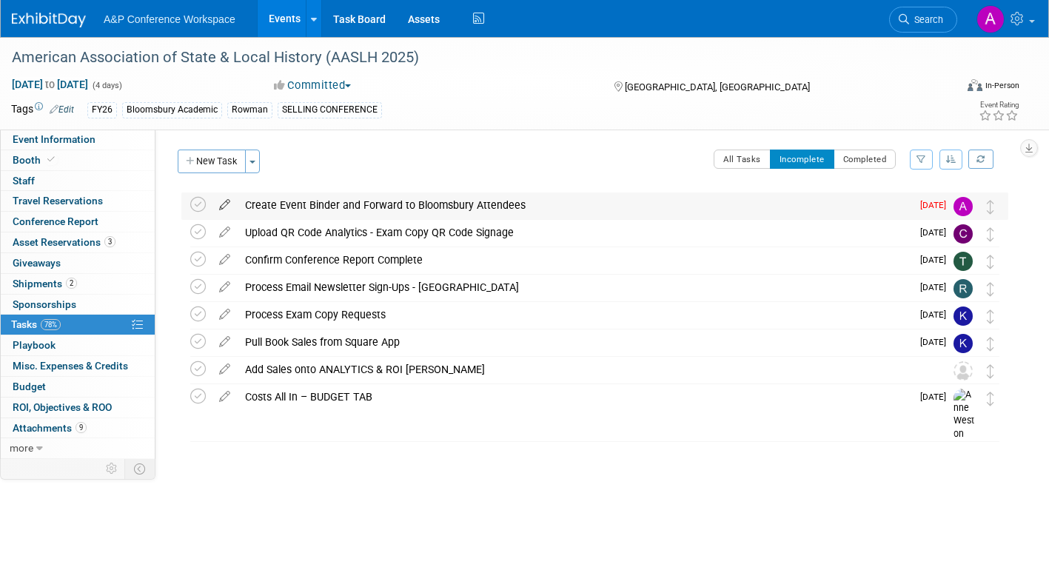
click at [228, 200] on icon at bounding box center [225, 201] width 26 height 19
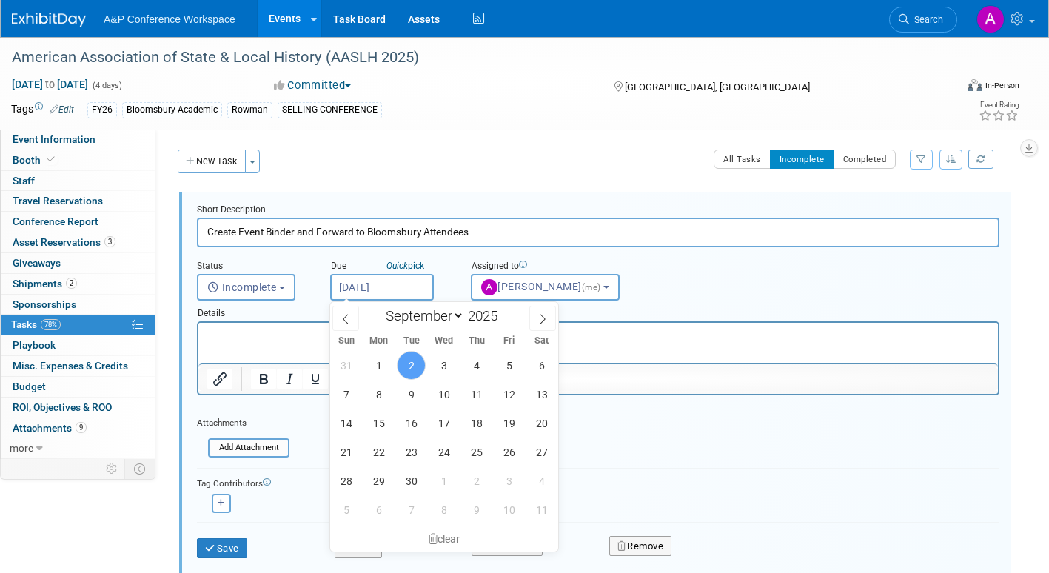
click at [419, 289] on input "[DATE]" at bounding box center [382, 287] width 104 height 27
click at [512, 363] on span "5" at bounding box center [508, 365] width 29 height 29
type input "[DATE]"
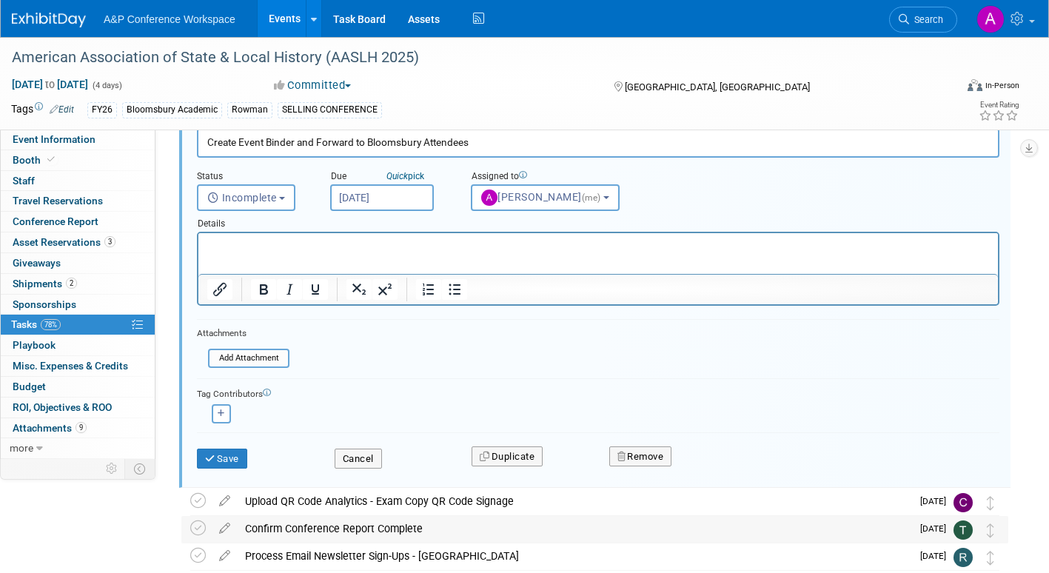
scroll to position [222, 0]
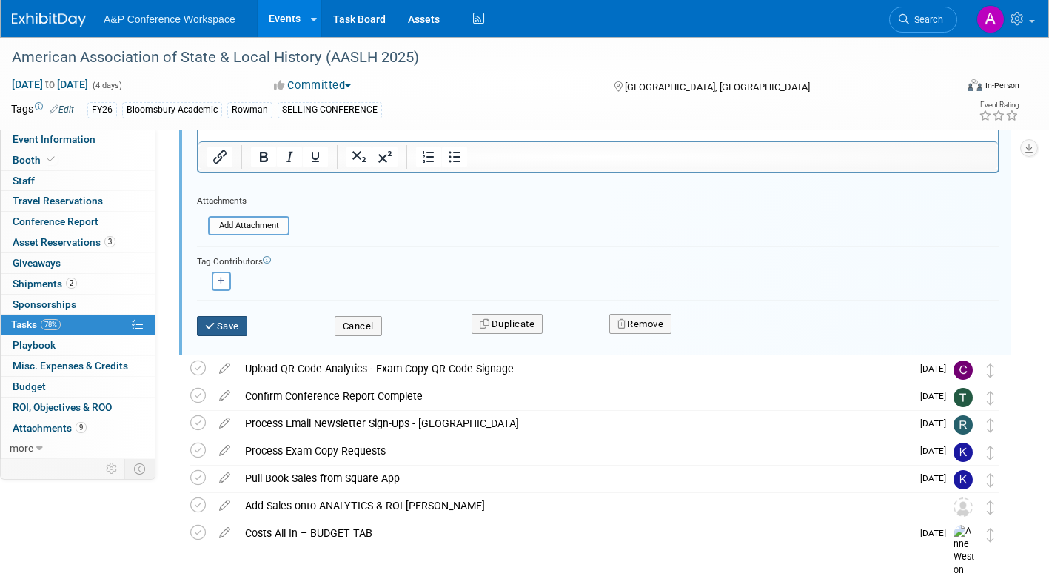
click at [235, 330] on button "Save" at bounding box center [222, 326] width 50 height 21
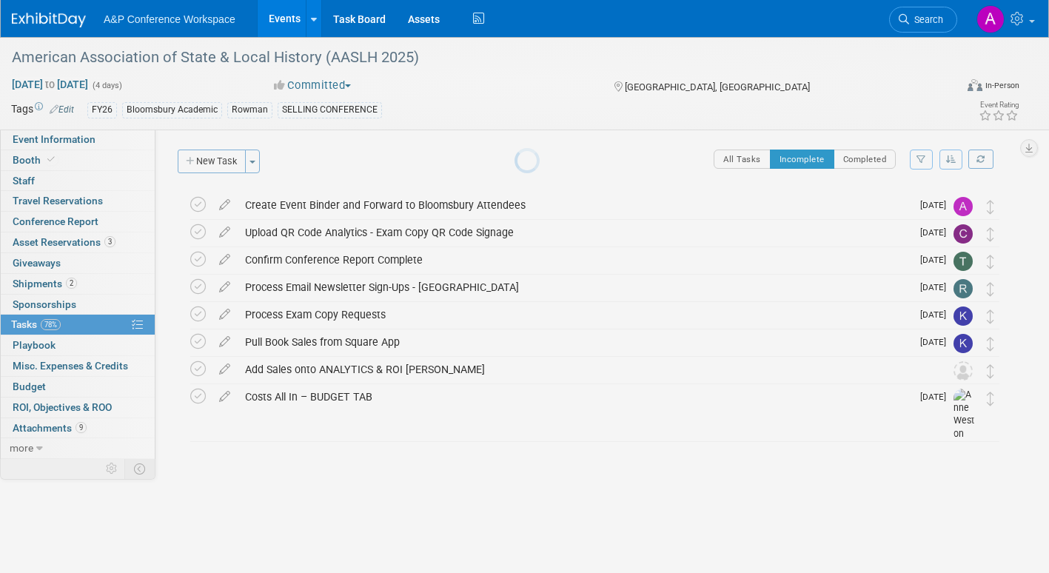
scroll to position [0, 0]
